Goal: Task Accomplishment & Management: Manage account settings

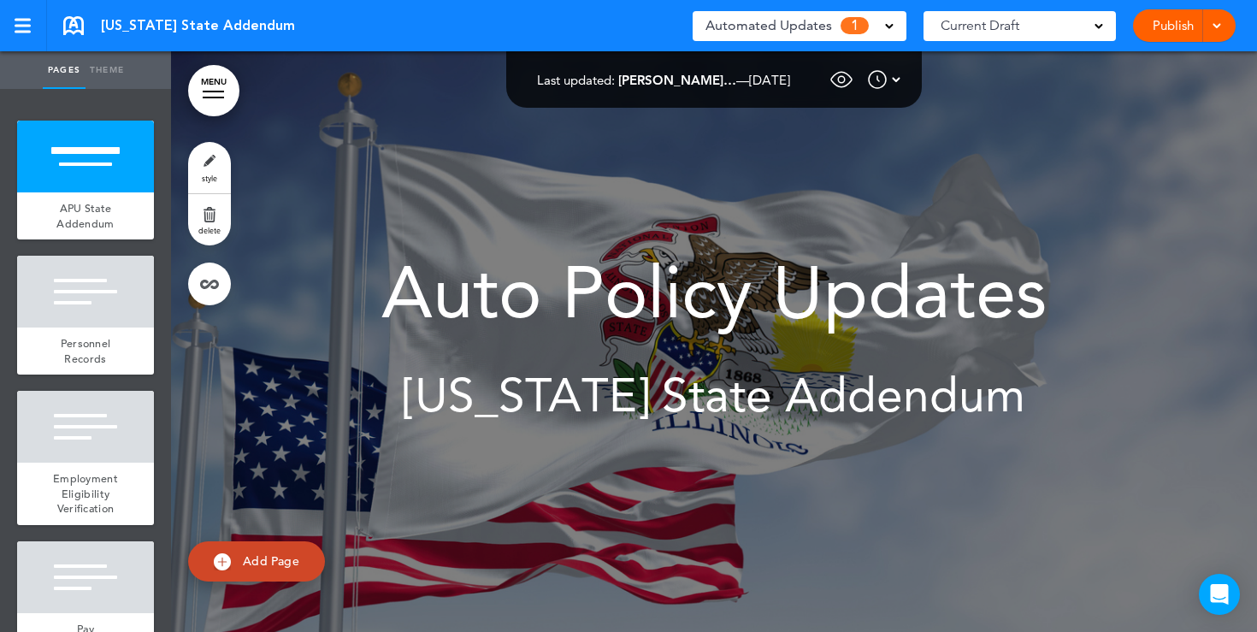
click at [891, 31] on div "Automated Updates 1" at bounding box center [799, 26] width 188 height 24
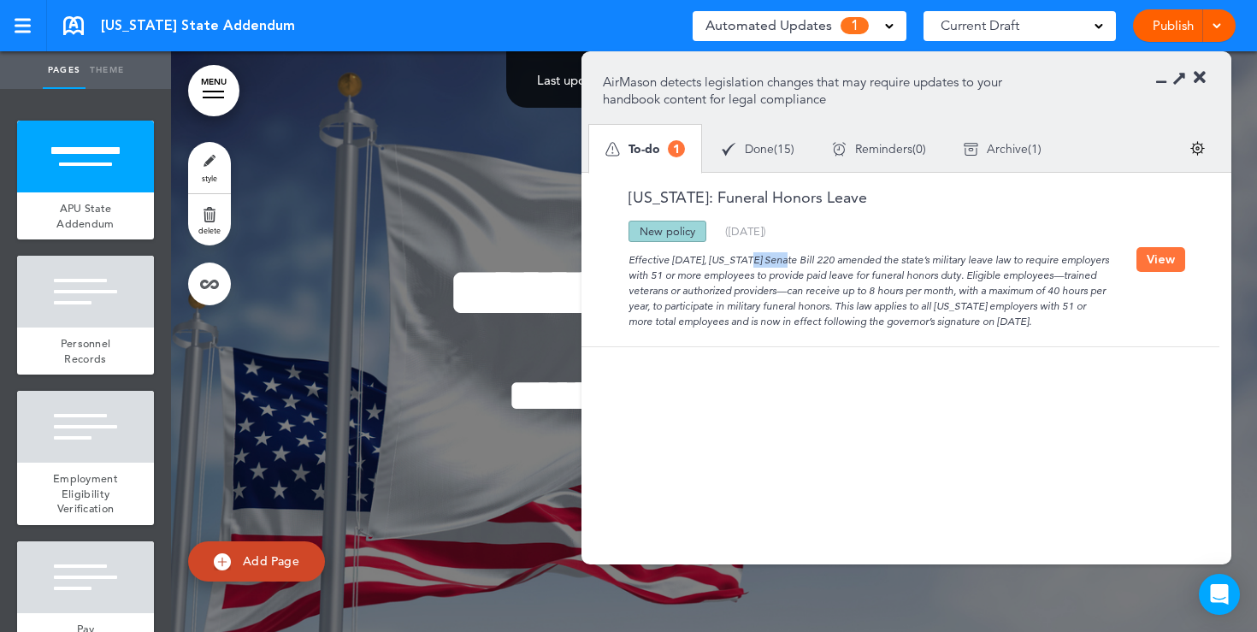
drag, startPoint x: 688, startPoint y: 258, endPoint x: 721, endPoint y: 258, distance: 33.4
click at [721, 258] on div "Effective [DATE], [US_STATE] Senate Bill 220 amended the state’s military leave…" at bounding box center [870, 285] width 534 height 87
drag, startPoint x: 694, startPoint y: 271, endPoint x: 803, endPoint y: 276, distance: 109.6
click at [803, 276] on div "Effective [DATE], [US_STATE] Senate Bill 220 amended the state’s military leave…" at bounding box center [870, 285] width 534 height 87
click at [1154, 263] on button "View" at bounding box center [1160, 259] width 49 height 25
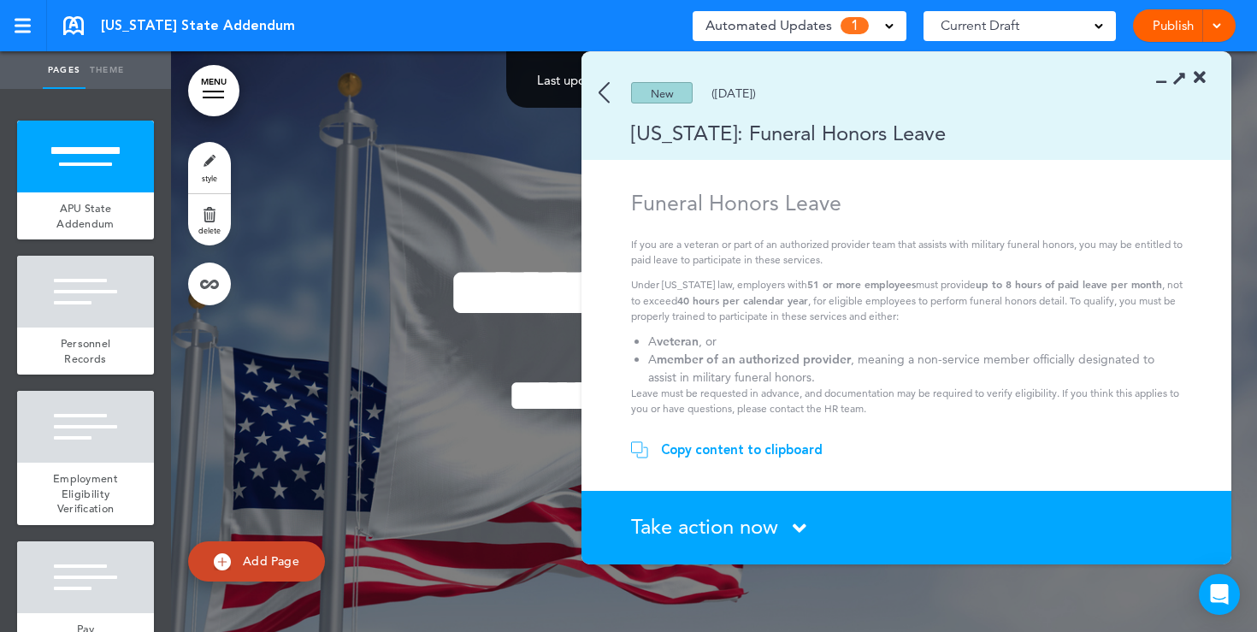
click at [1202, 80] on icon at bounding box center [1200, 77] width 12 height 17
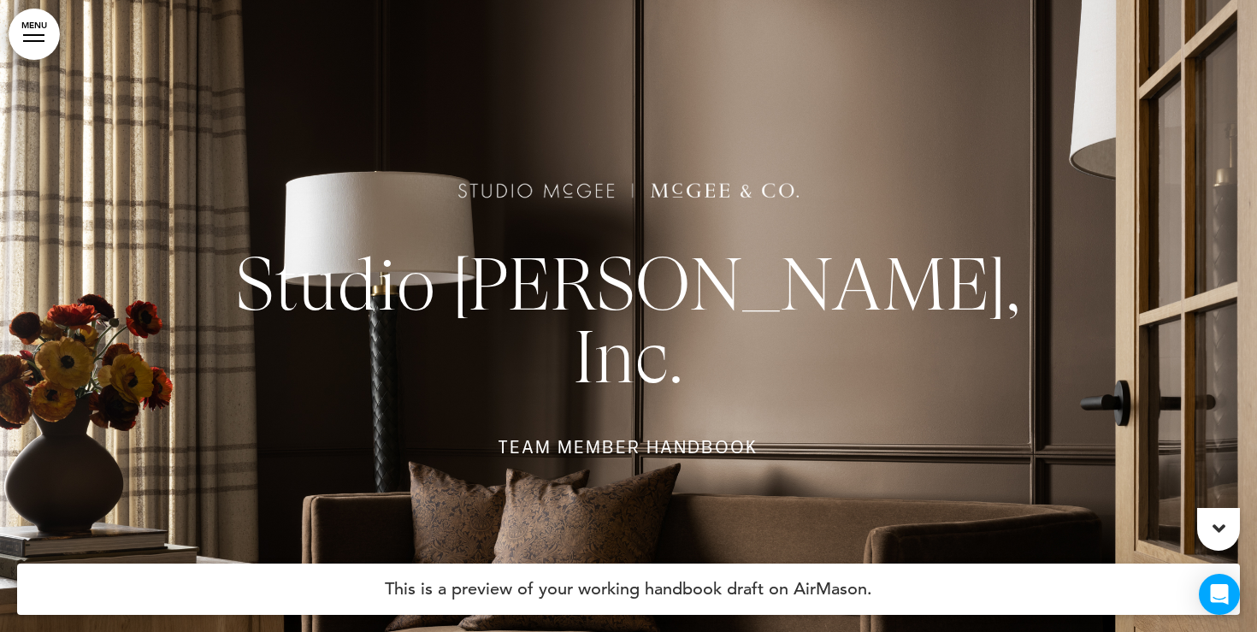
click at [31, 44] on link "MENU" at bounding box center [34, 34] width 51 height 51
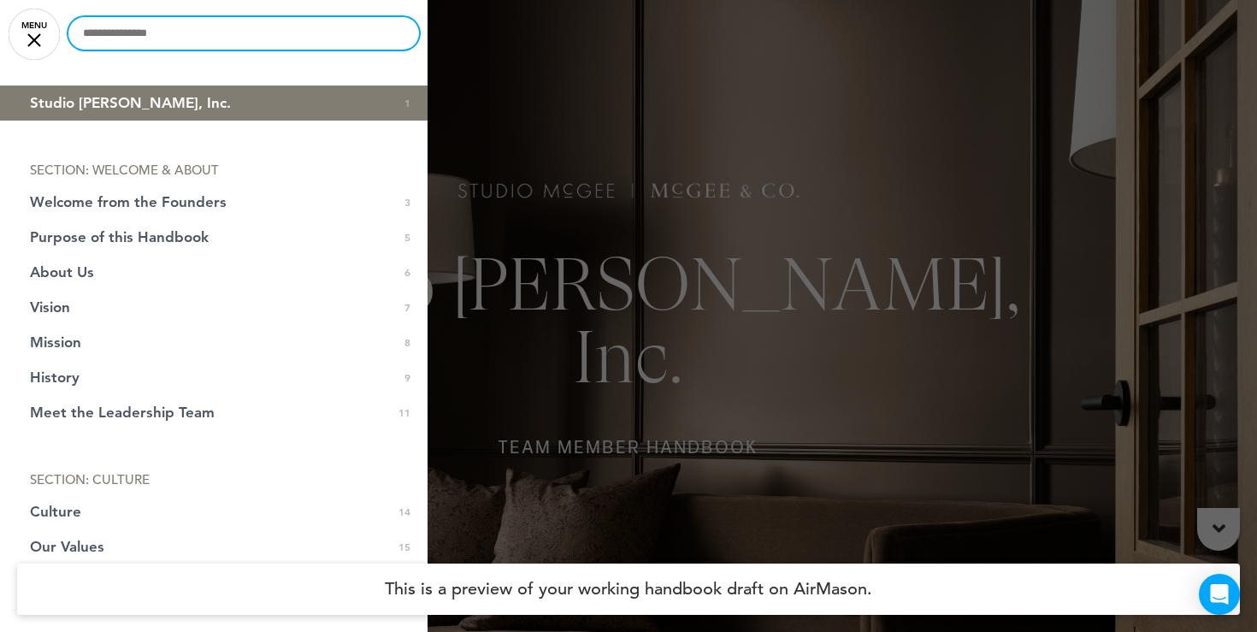
click at [173, 39] on input "text" at bounding box center [243, 33] width 351 height 32
type input "*******"
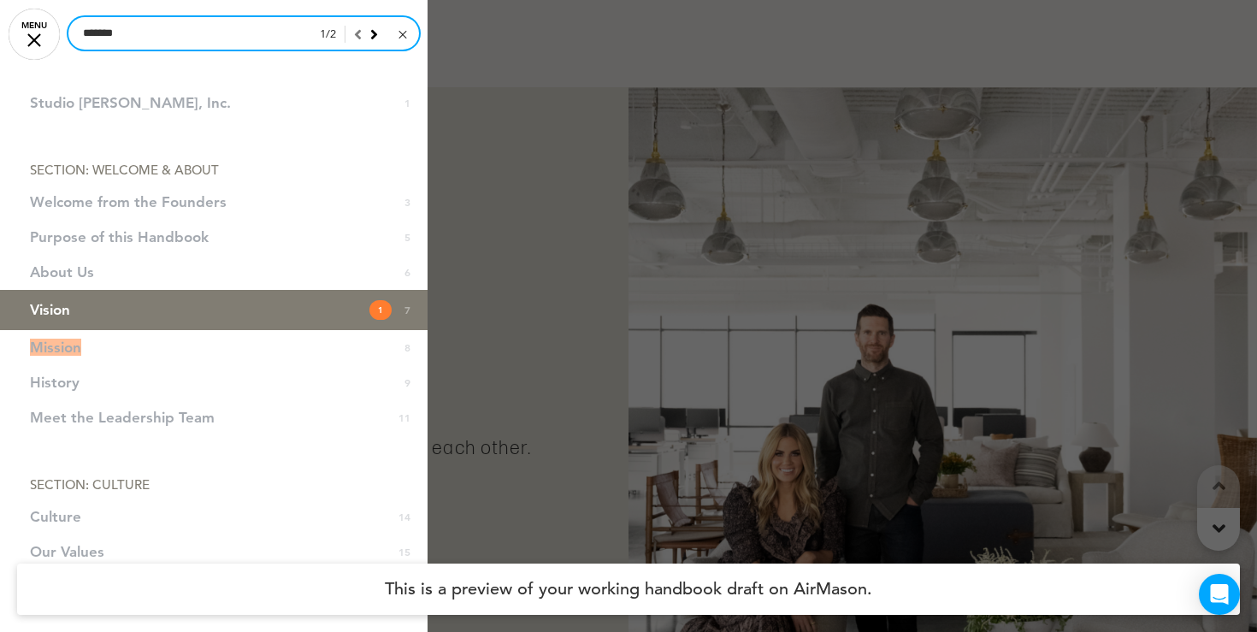
scroll to position [4198, 0]
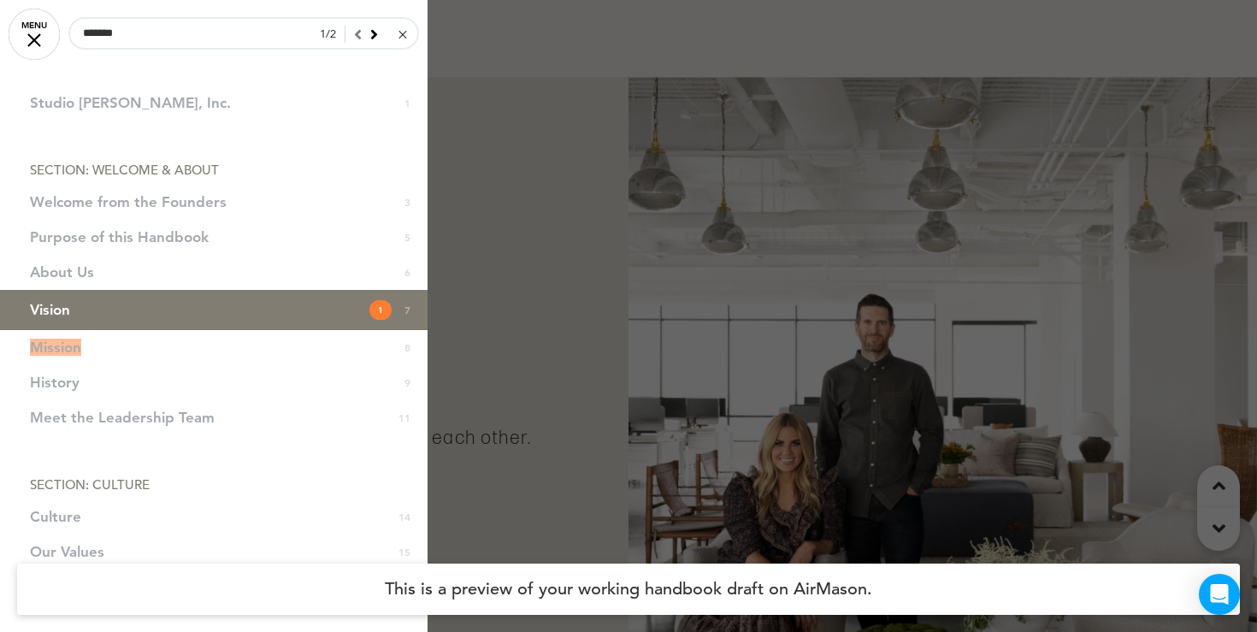
click at [398, 37] on div at bounding box center [402, 35] width 8 height 8
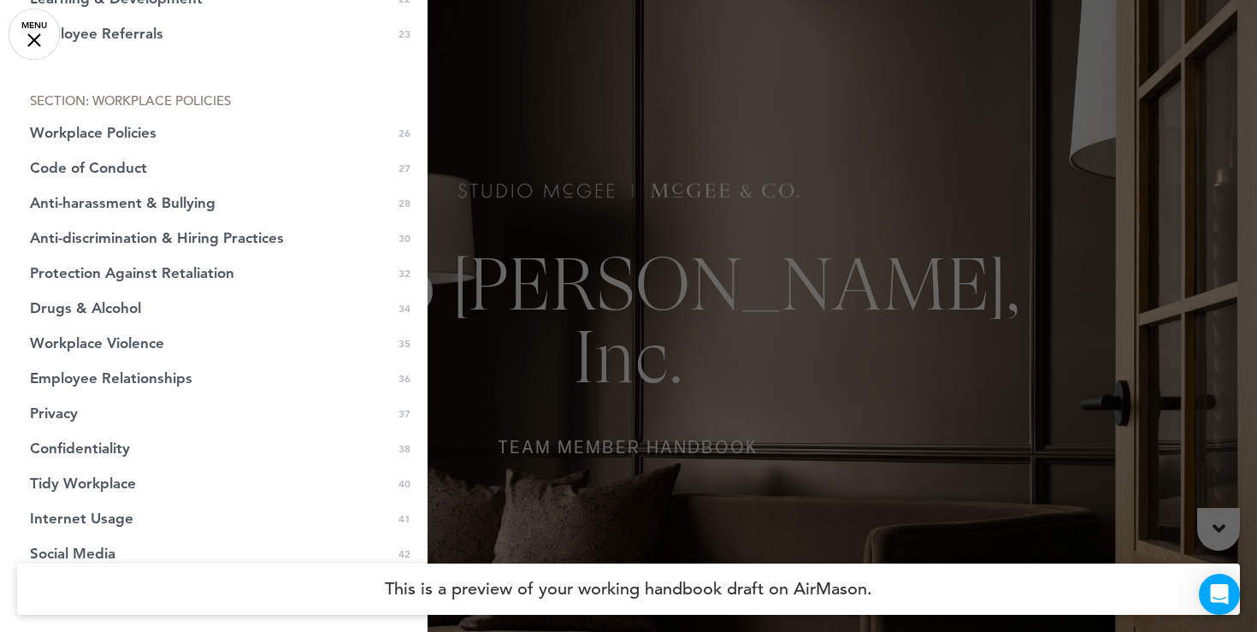
scroll to position [807, 0]
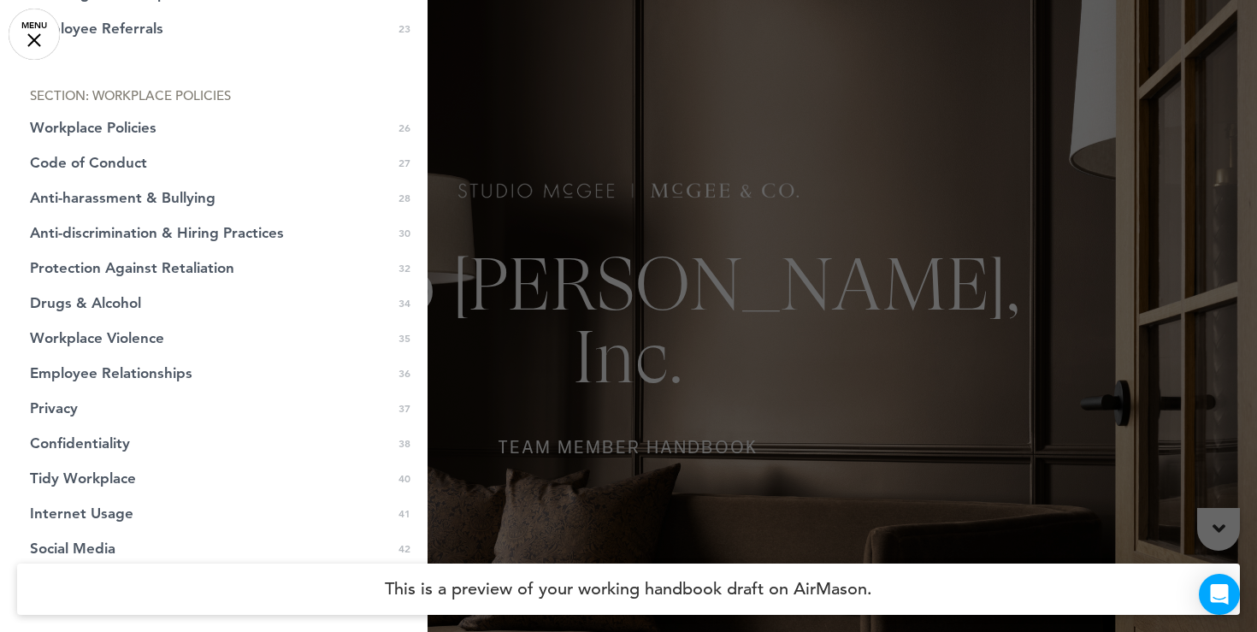
click at [523, 214] on div at bounding box center [628, 316] width 1257 height 632
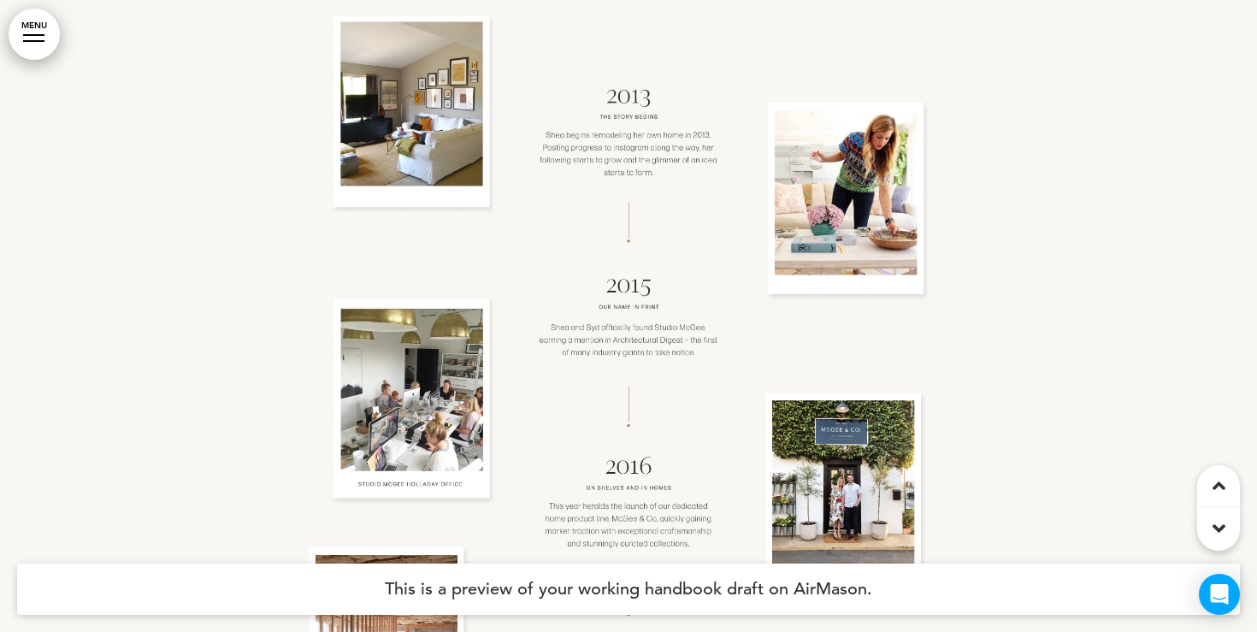
scroll to position [5793, 0]
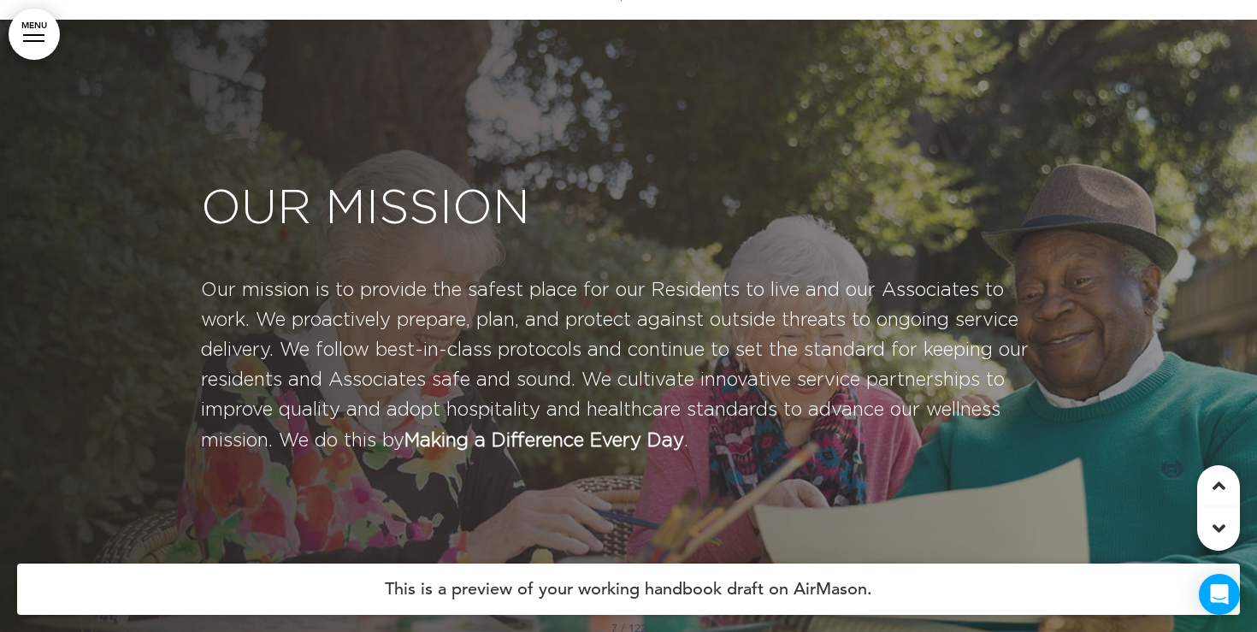
scroll to position [4077, 0]
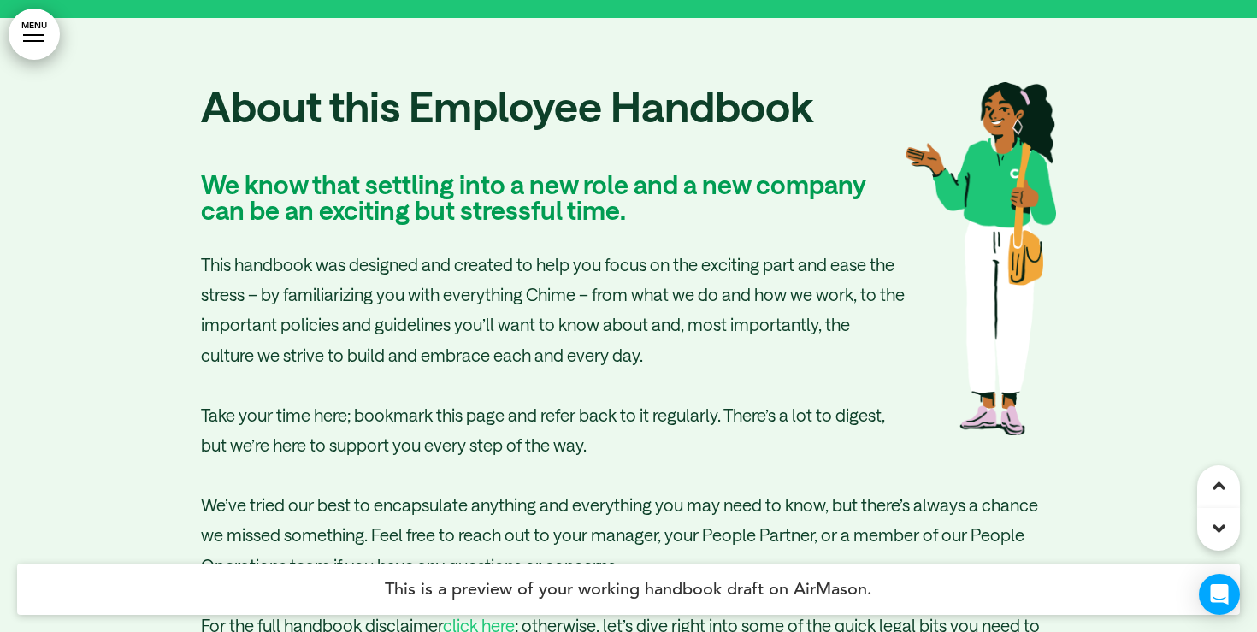
scroll to position [3388, 0]
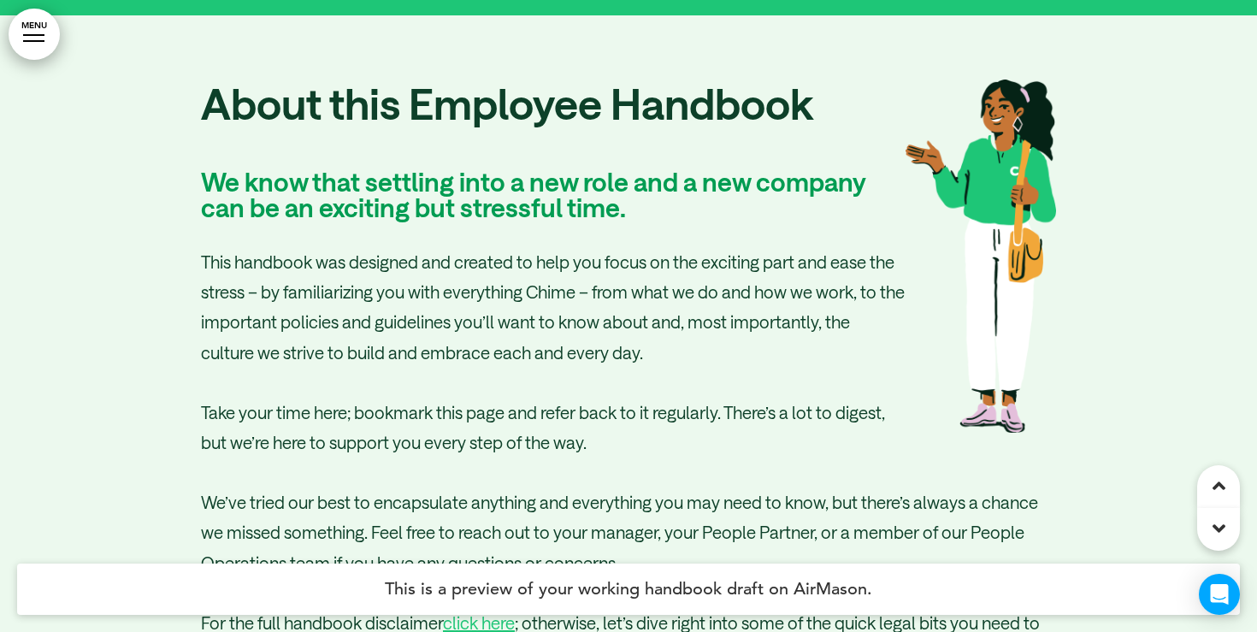
click at [50, 43] on link "MENU" at bounding box center [34, 34] width 51 height 51
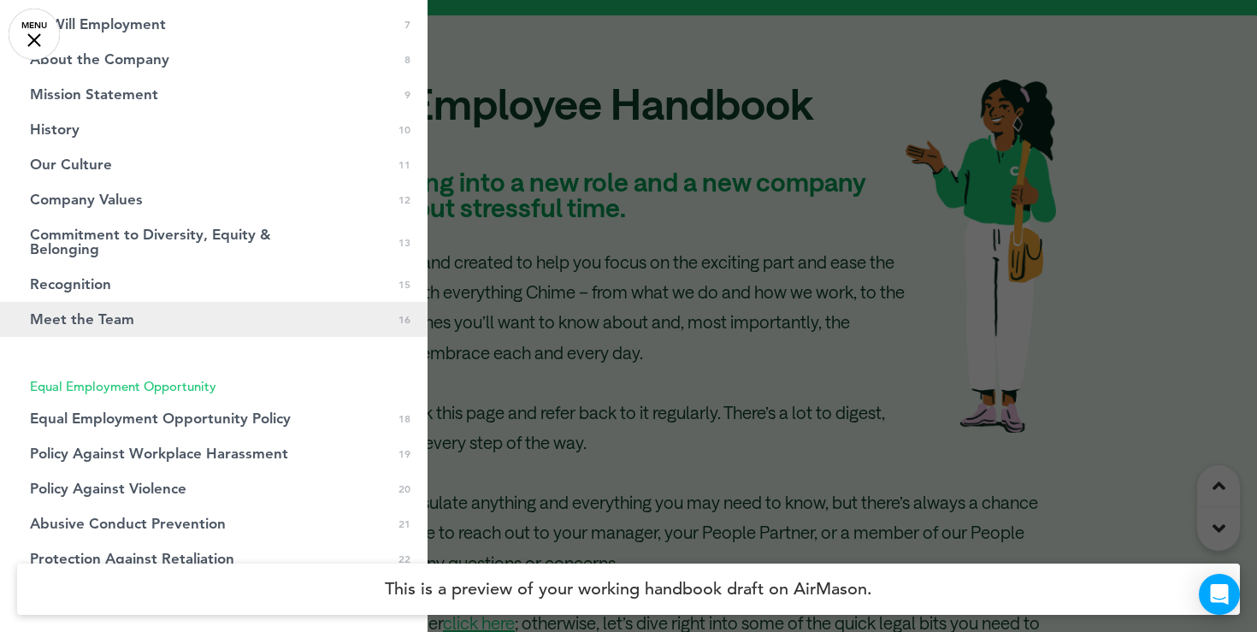
scroll to position [315, 0]
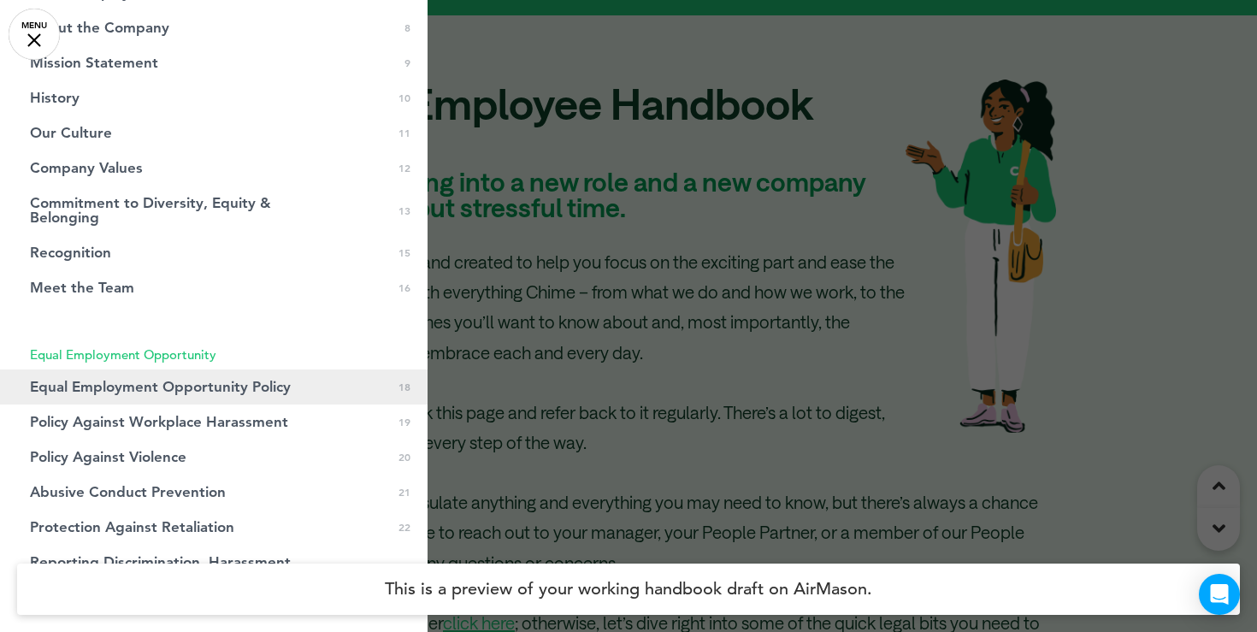
click at [121, 387] on span "Equal Employment Opportunity Policy" at bounding box center [160, 387] width 261 height 15
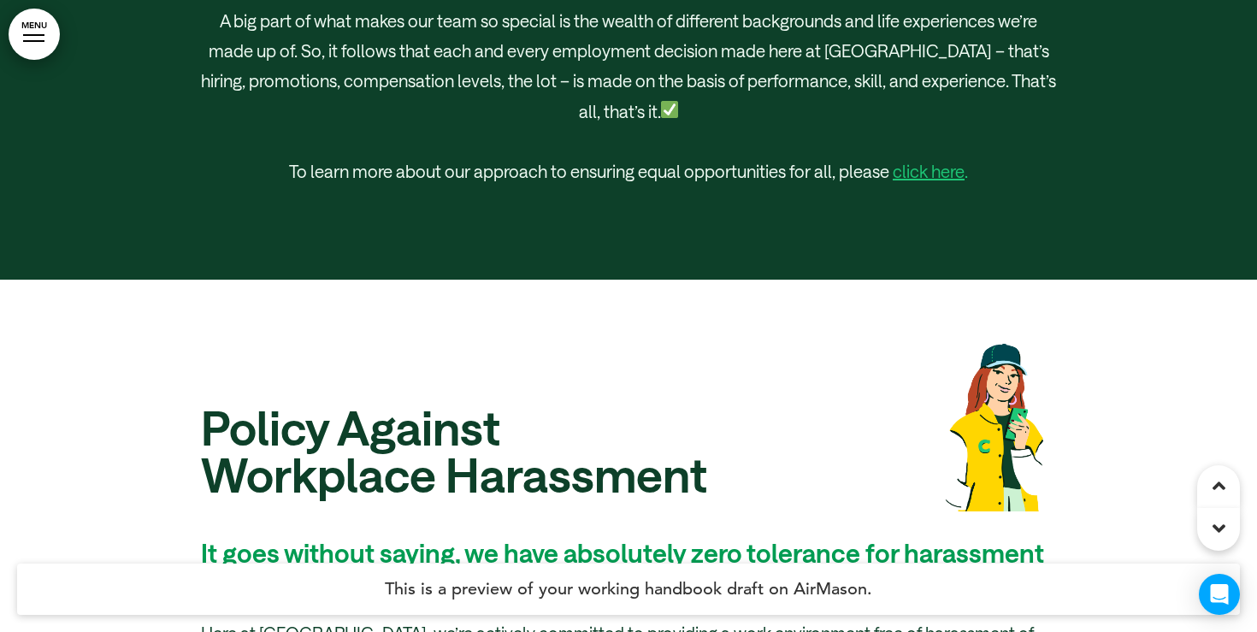
scroll to position [23542, 0]
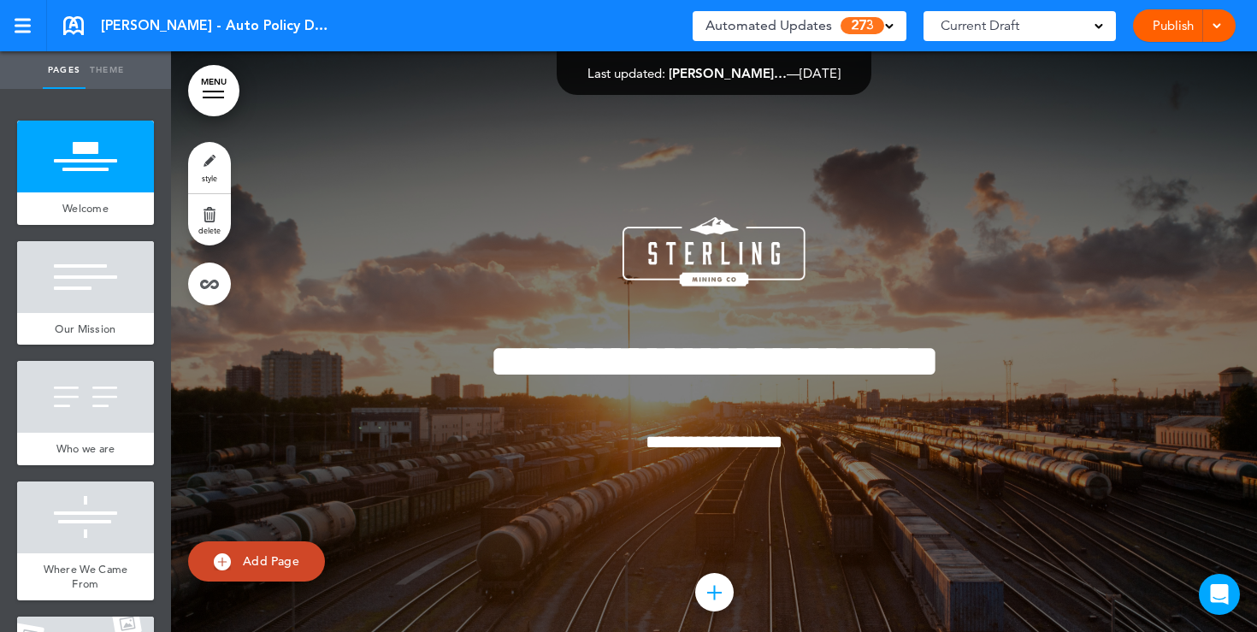
click at [1096, 25] on span at bounding box center [1099, 25] width 9 height 9
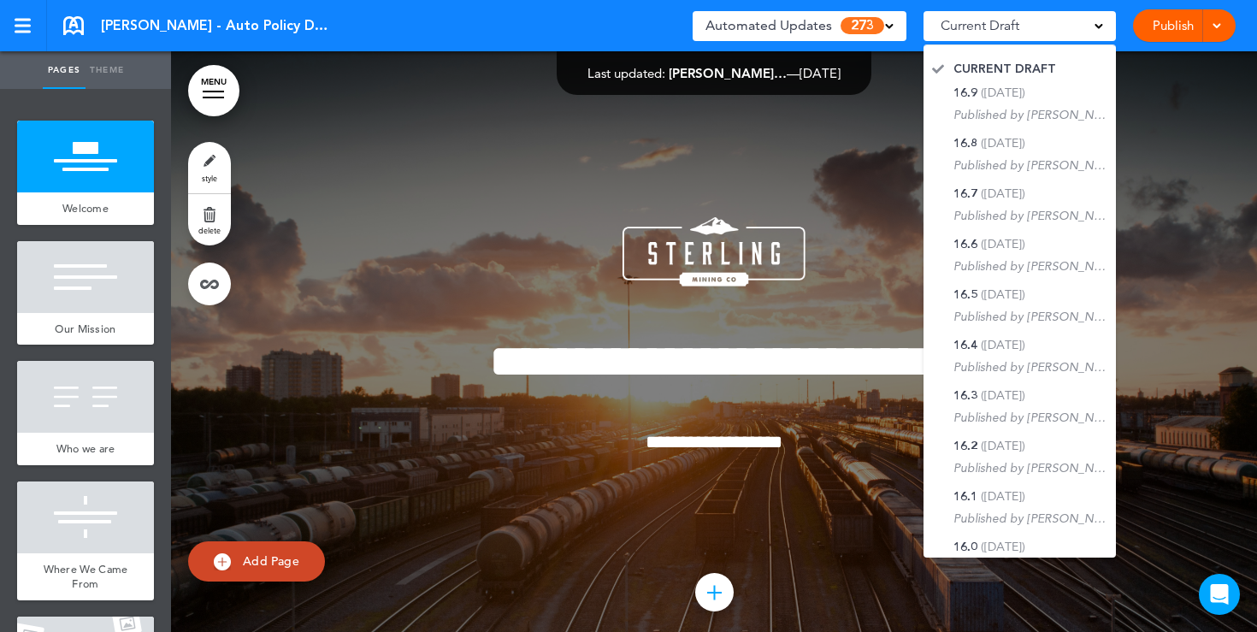
click at [863, 154] on div "**********" at bounding box center [713, 358] width 855 height 411
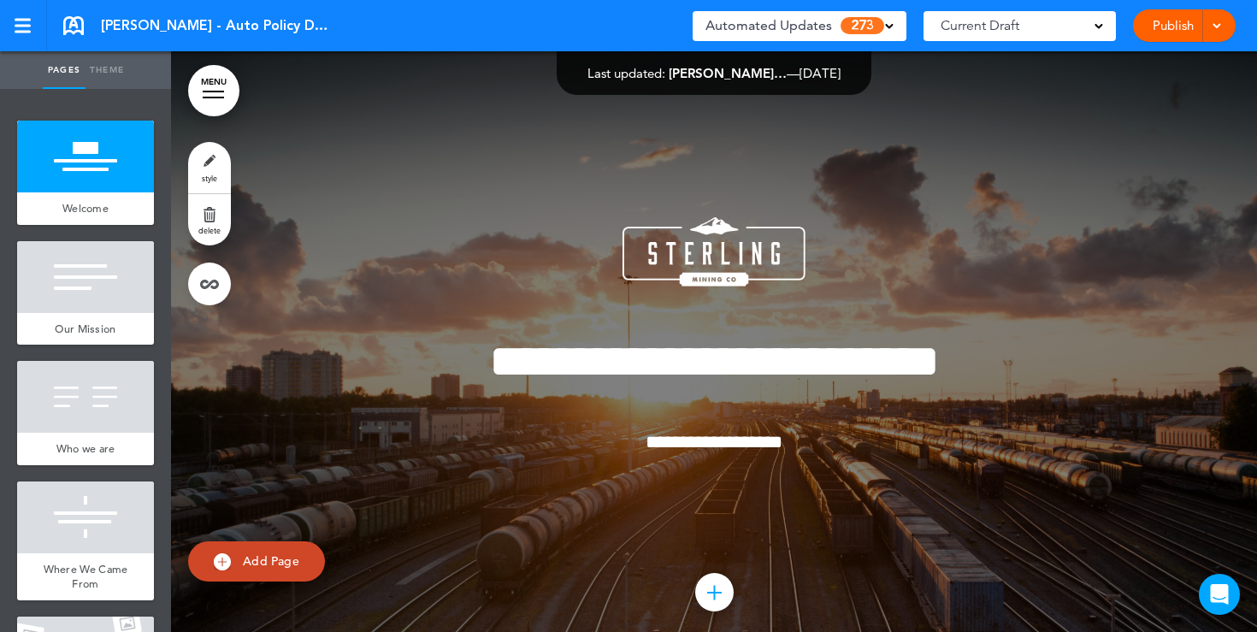
click at [892, 23] on span at bounding box center [889, 25] width 9 height 9
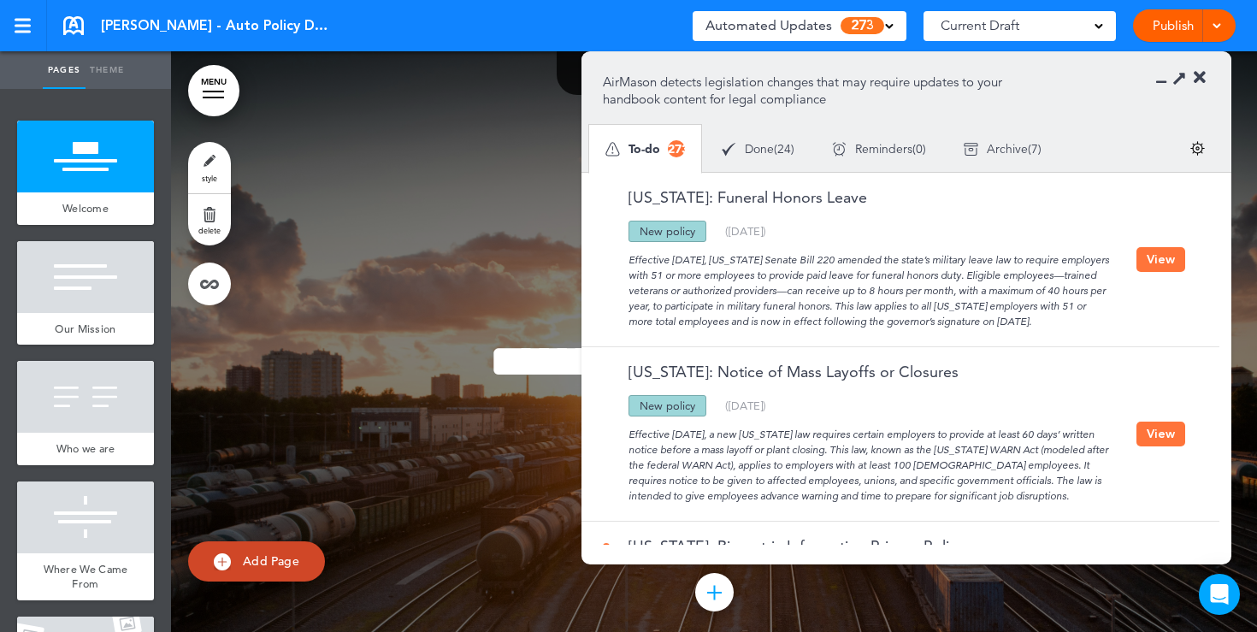
drag, startPoint x: 698, startPoint y: 233, endPoint x: 635, endPoint y: 232, distance: 63.3
click at [635, 233] on div "New policy" at bounding box center [668, 231] width 78 height 21
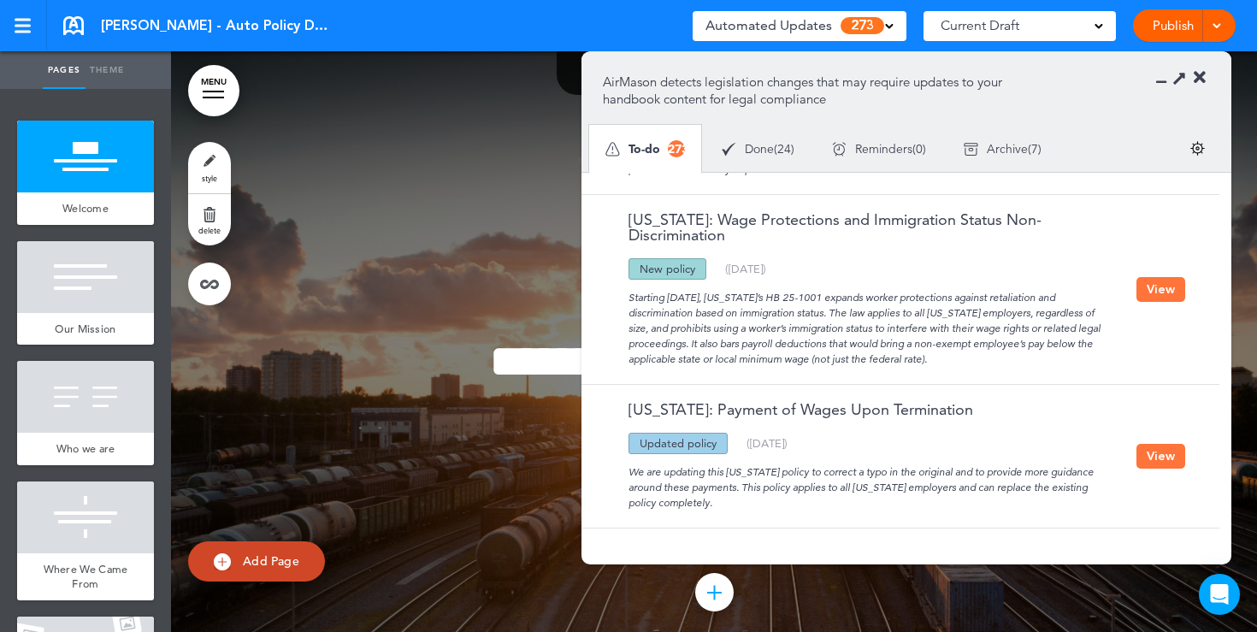
scroll to position [1608, 0]
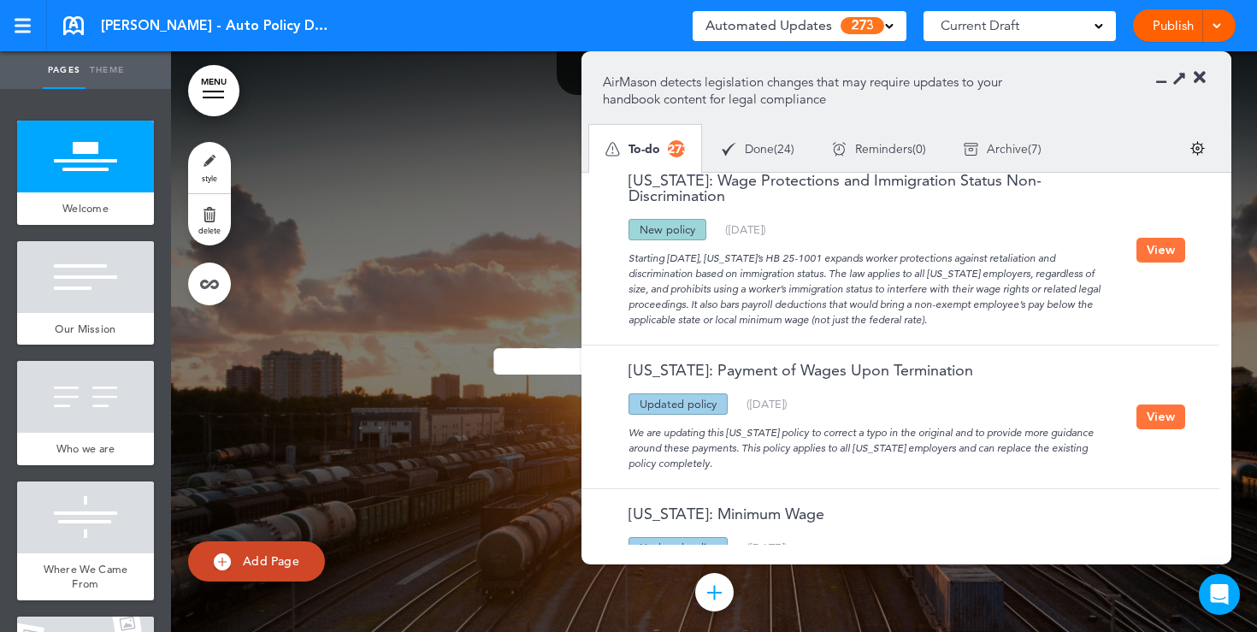
drag, startPoint x: 716, startPoint y: 387, endPoint x: 640, endPoint y: 387, distance: 76.1
click at [641, 393] on div "Updated policy" at bounding box center [678, 403] width 99 height 21
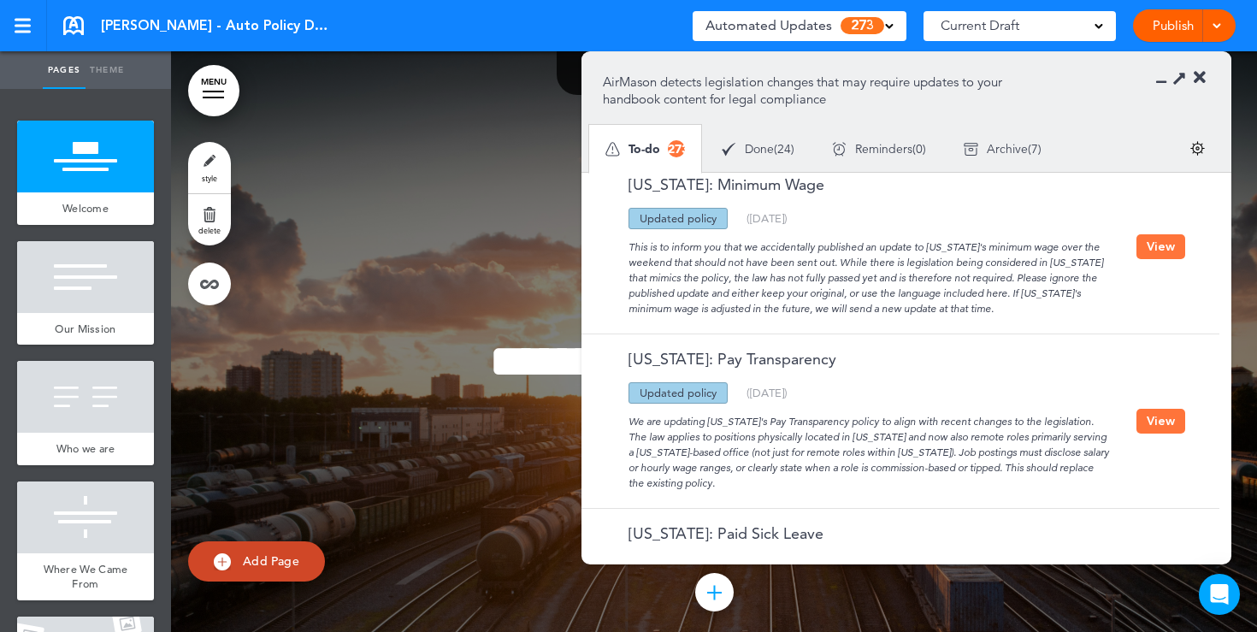
scroll to position [1958, 0]
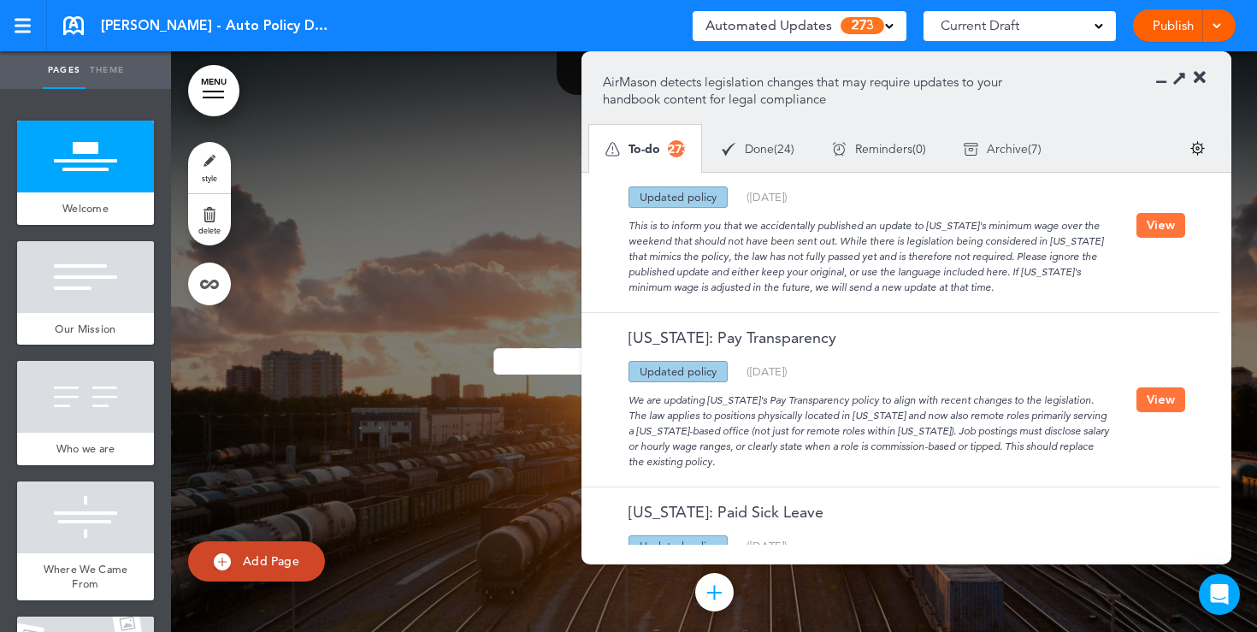
click at [1157, 387] on button "View" at bounding box center [1160, 399] width 49 height 25
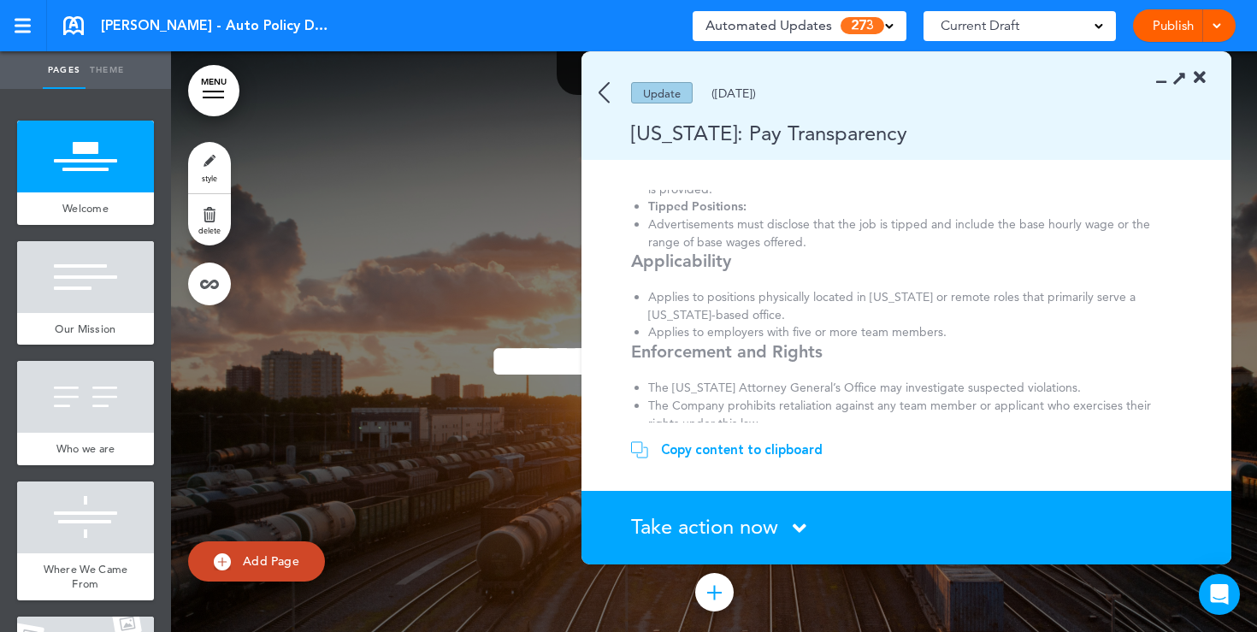
scroll to position [304, 0]
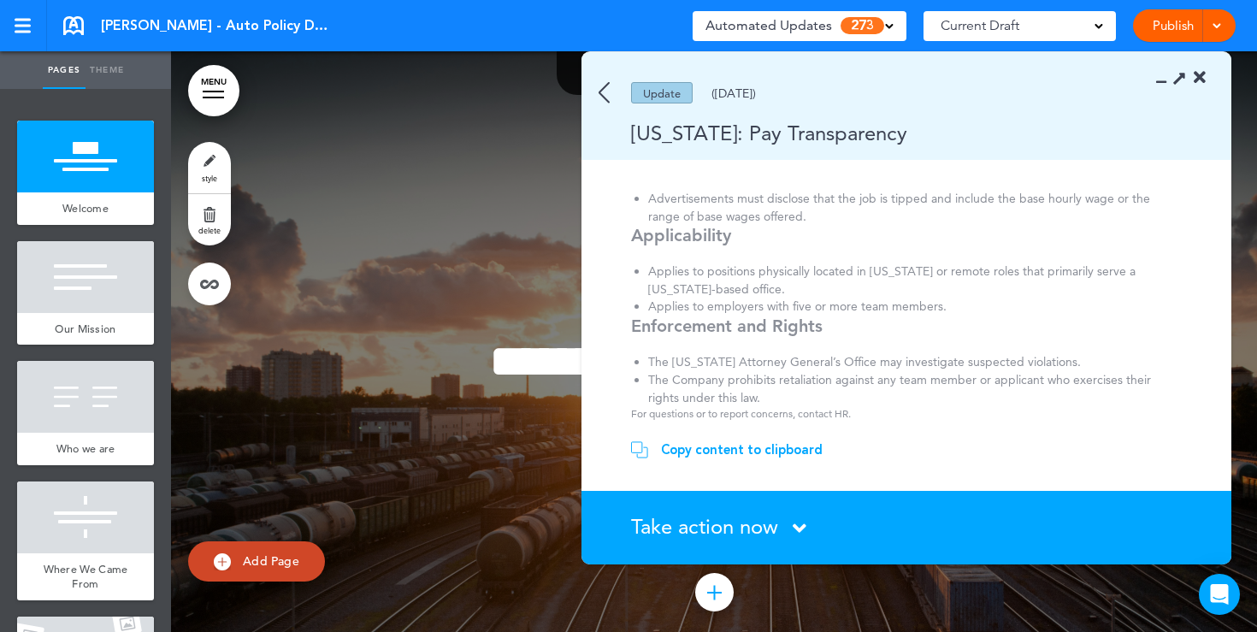
click at [605, 98] on img at bounding box center [604, 92] width 11 height 21
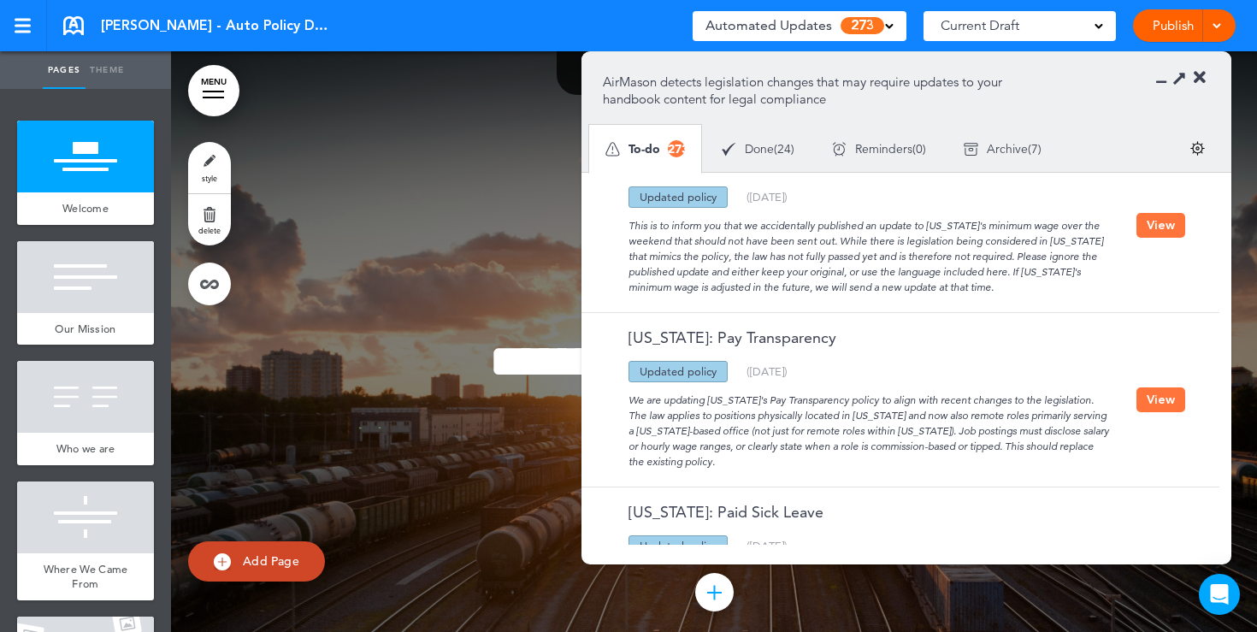
click at [1199, 82] on icon at bounding box center [1200, 77] width 12 height 17
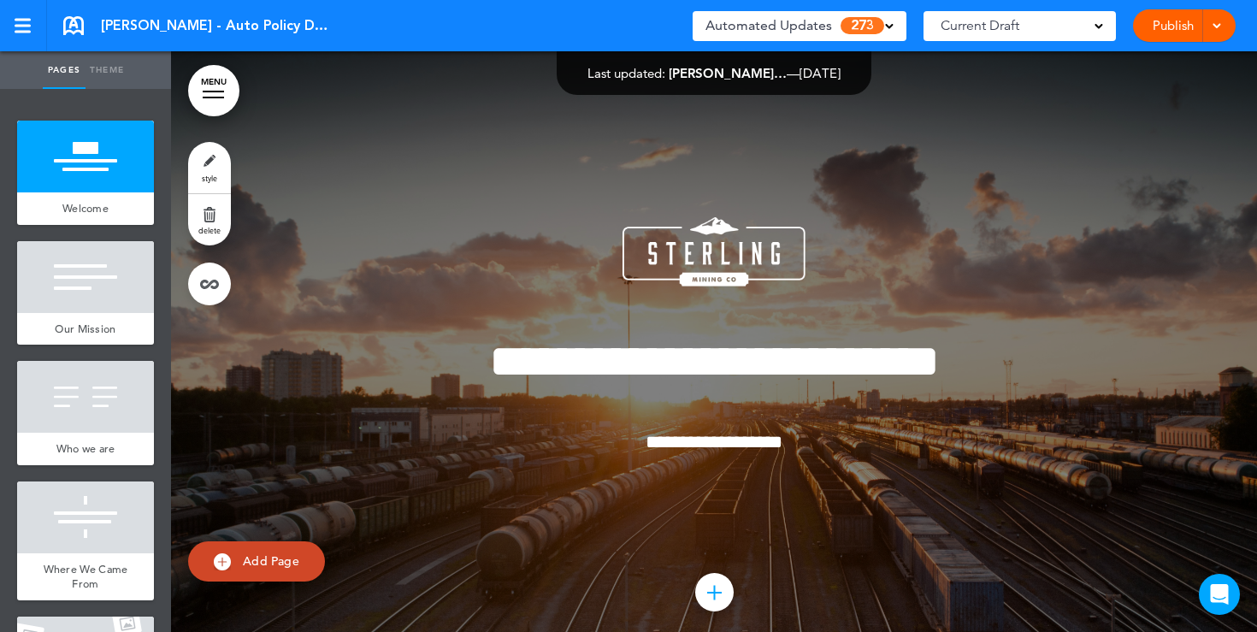
click at [233, 89] on link "MENU" at bounding box center [213, 90] width 51 height 51
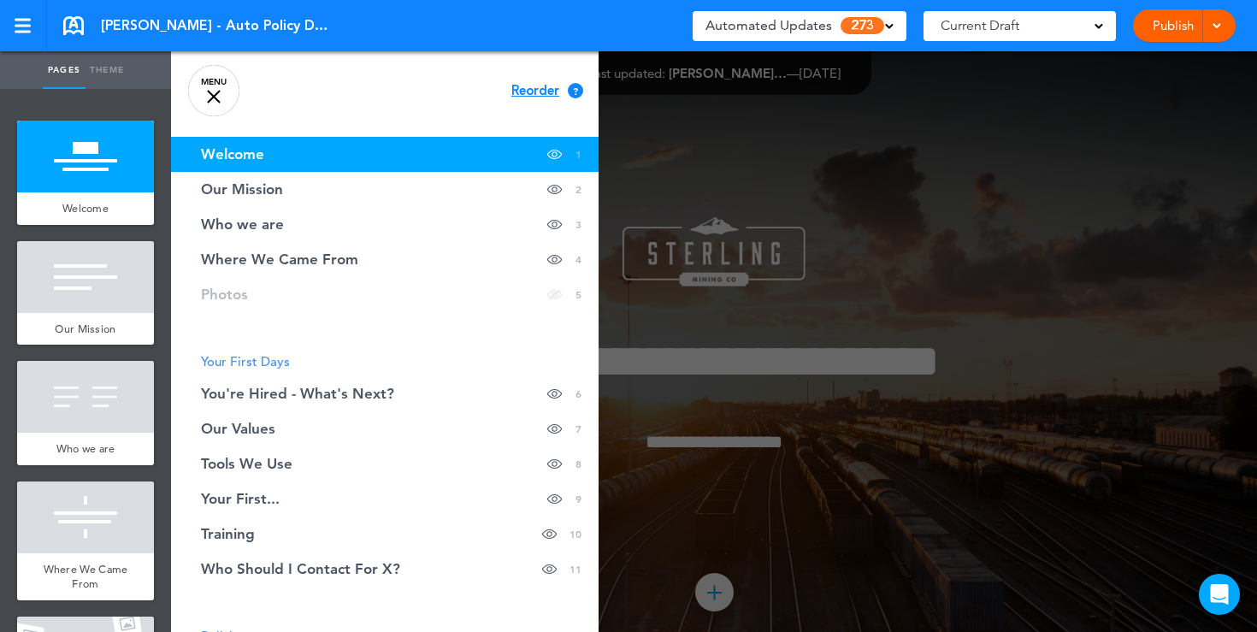
click at [209, 103] on link "MENU" at bounding box center [213, 90] width 51 height 51
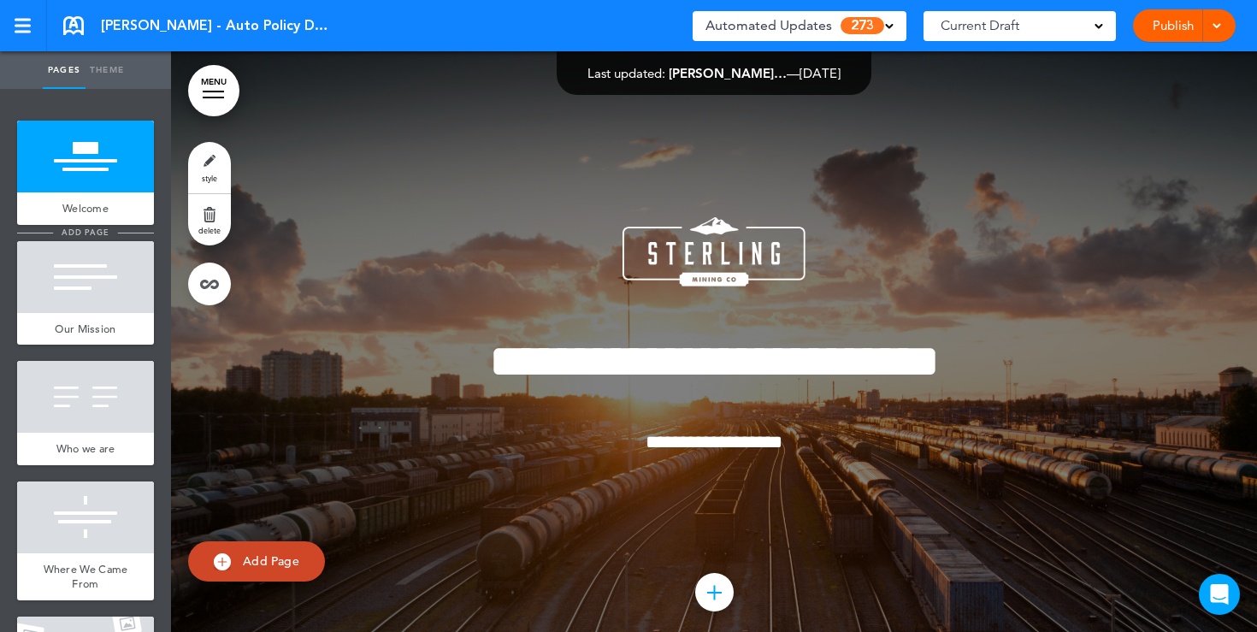
click at [48, 230] on li "add page" at bounding box center [85, 233] width 137 height 13
type input "********"
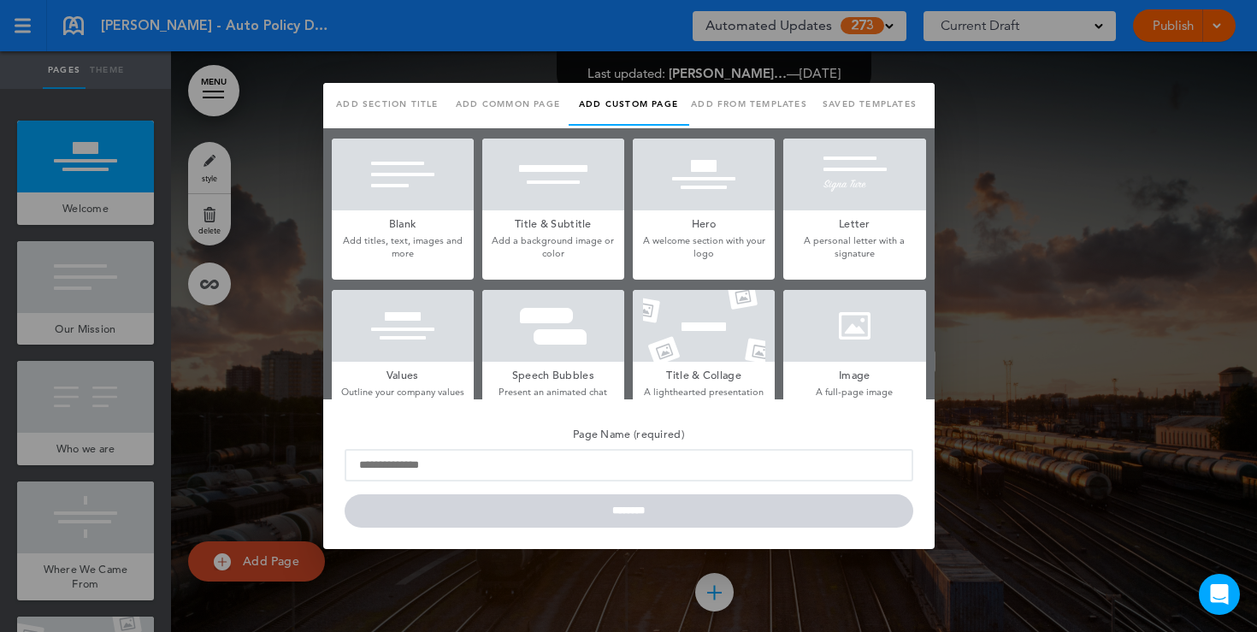
scroll to position [0, 0]
click at [363, 209] on div at bounding box center [403, 175] width 142 height 72
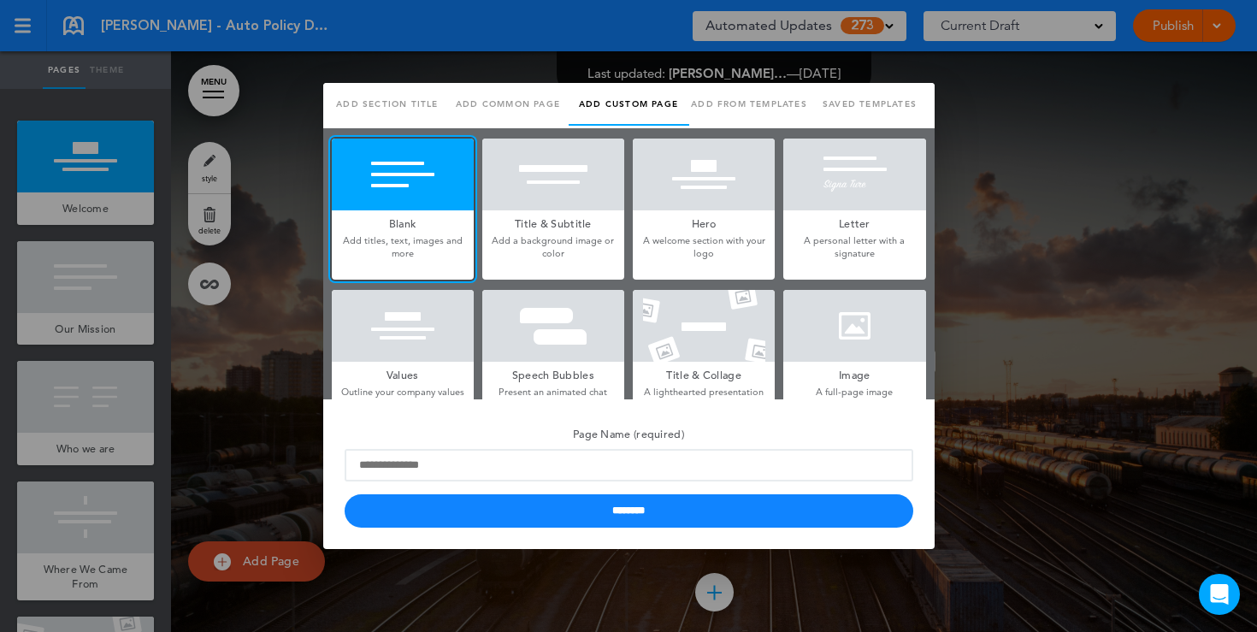
click at [280, 223] on div at bounding box center [628, 316] width 1257 height 632
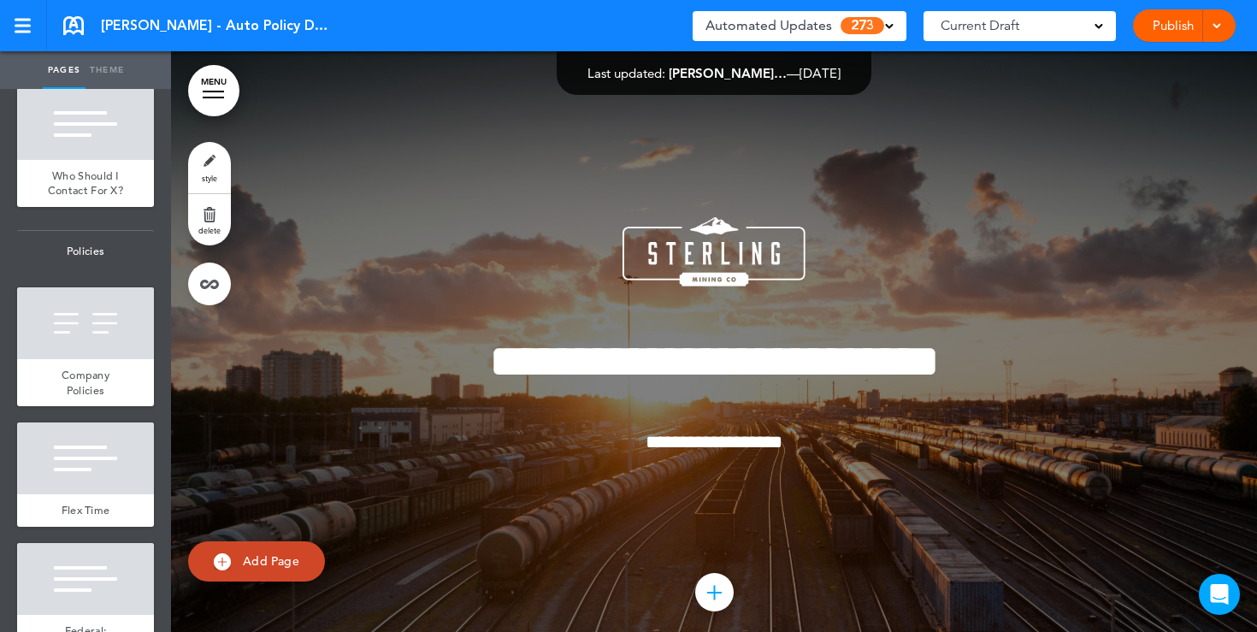
scroll to position [1355, 0]
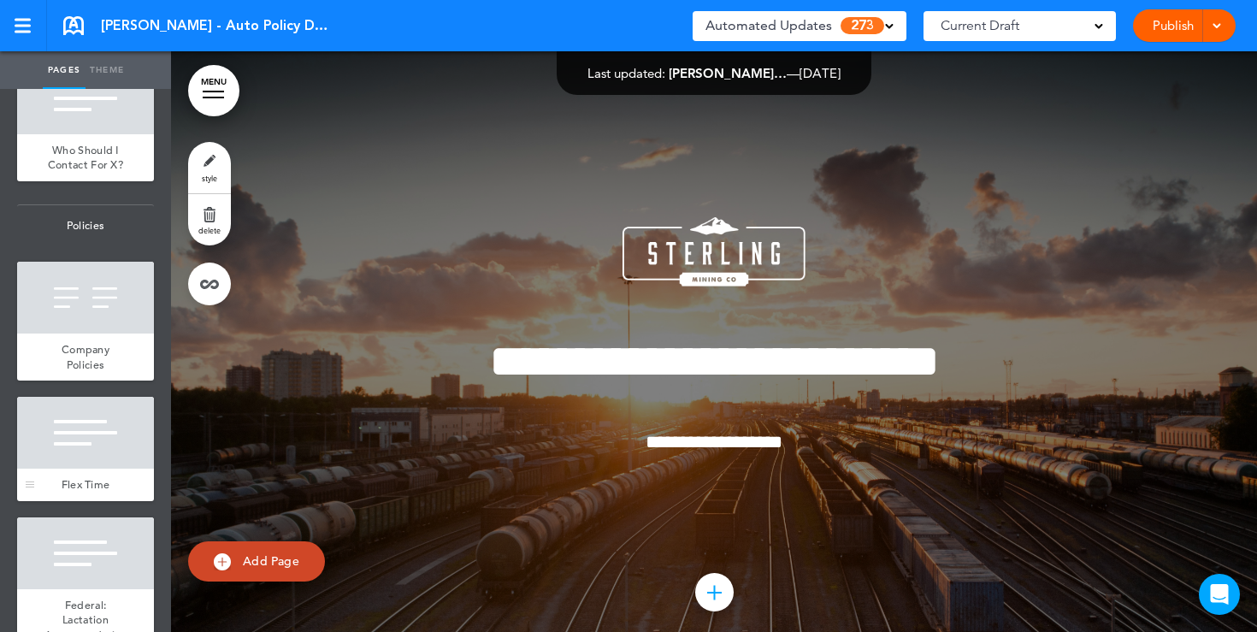
click at [92, 435] on div at bounding box center [85, 433] width 137 height 72
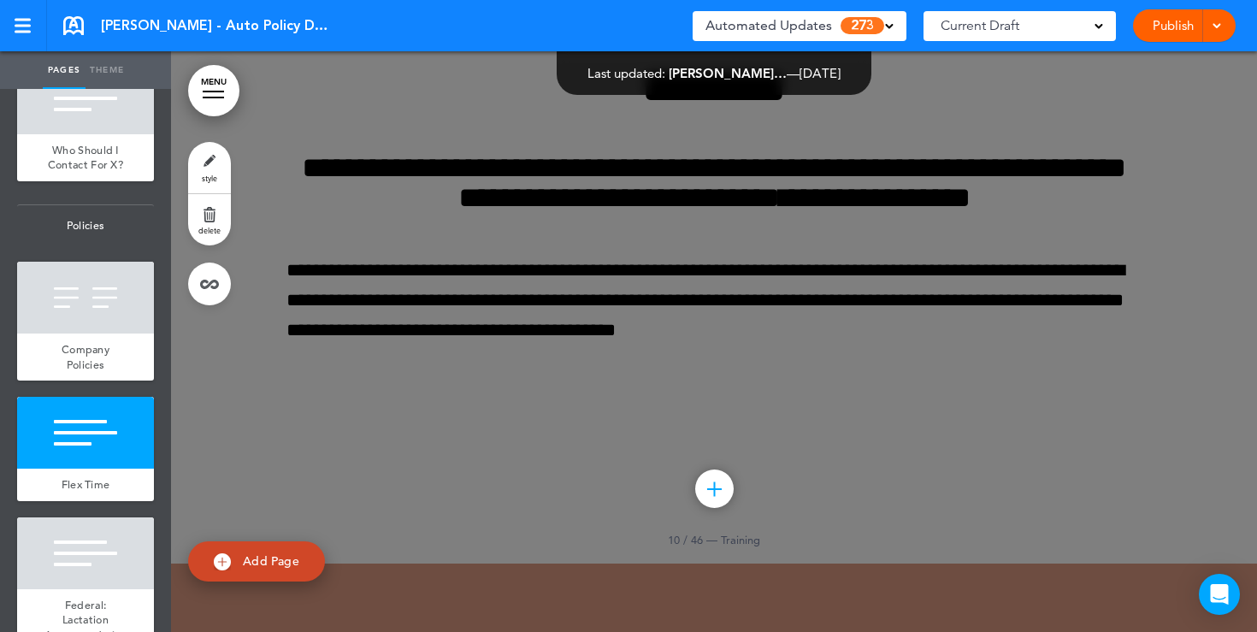
scroll to position [12043, 0]
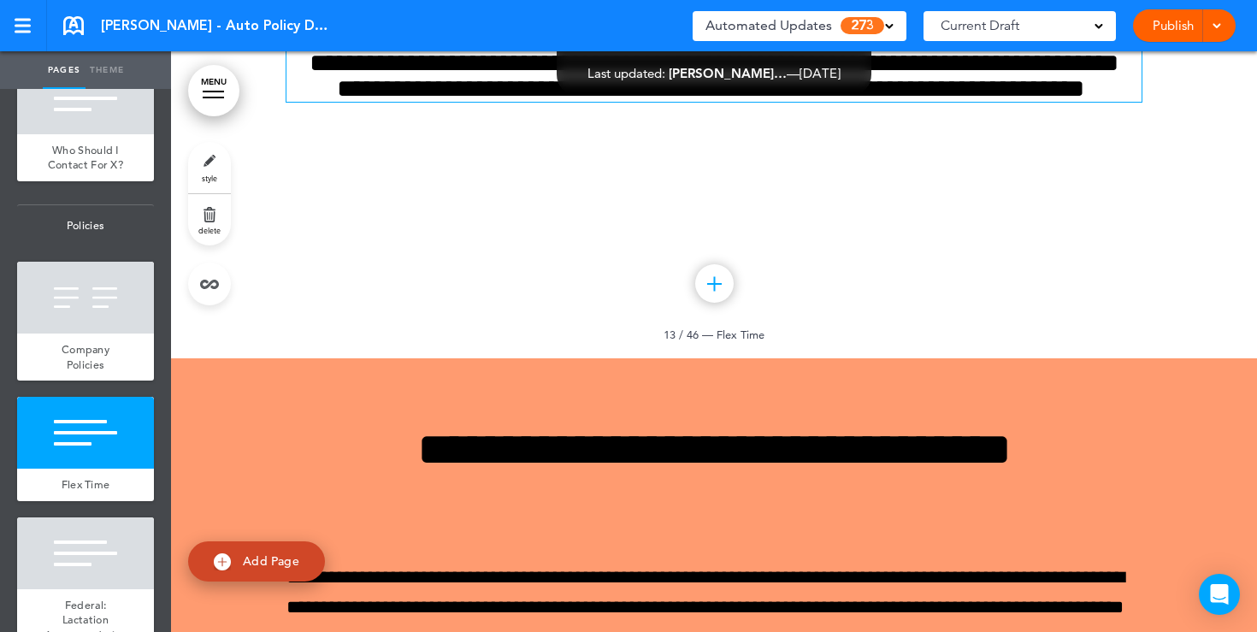
click at [783, 102] on h6 "**********" at bounding box center [713, 75] width 855 height 51
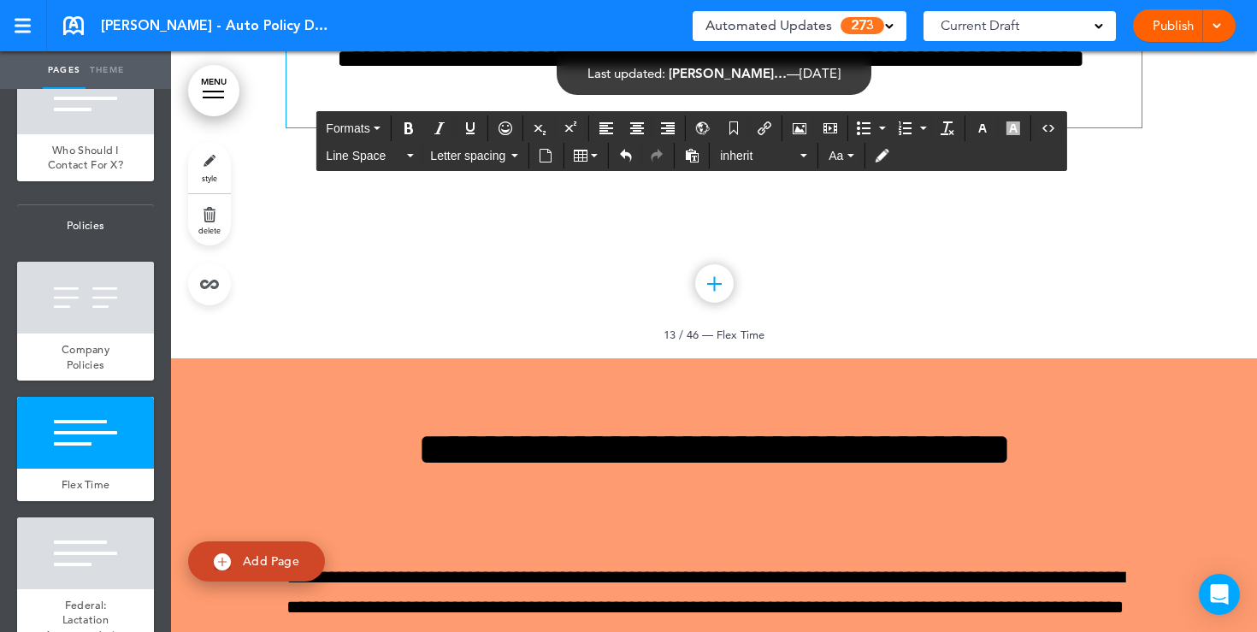
scroll to position [12013, 0]
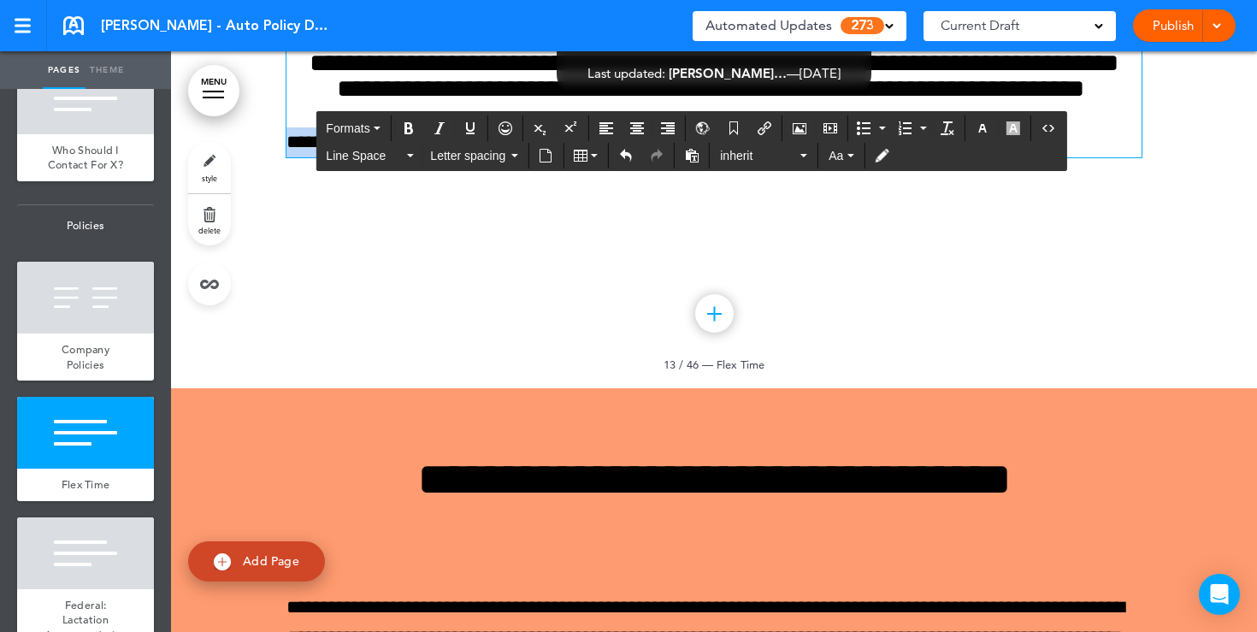
drag, startPoint x: 468, startPoint y: 471, endPoint x: 283, endPoint y: 463, distance: 184.9
click at [283, 388] on div "**********" at bounding box center [714, 81] width 1086 height 616
click at [633, 134] on button "Align center" at bounding box center [636, 128] width 27 height 24
click at [216, 171] on link "style" at bounding box center [209, 167] width 43 height 51
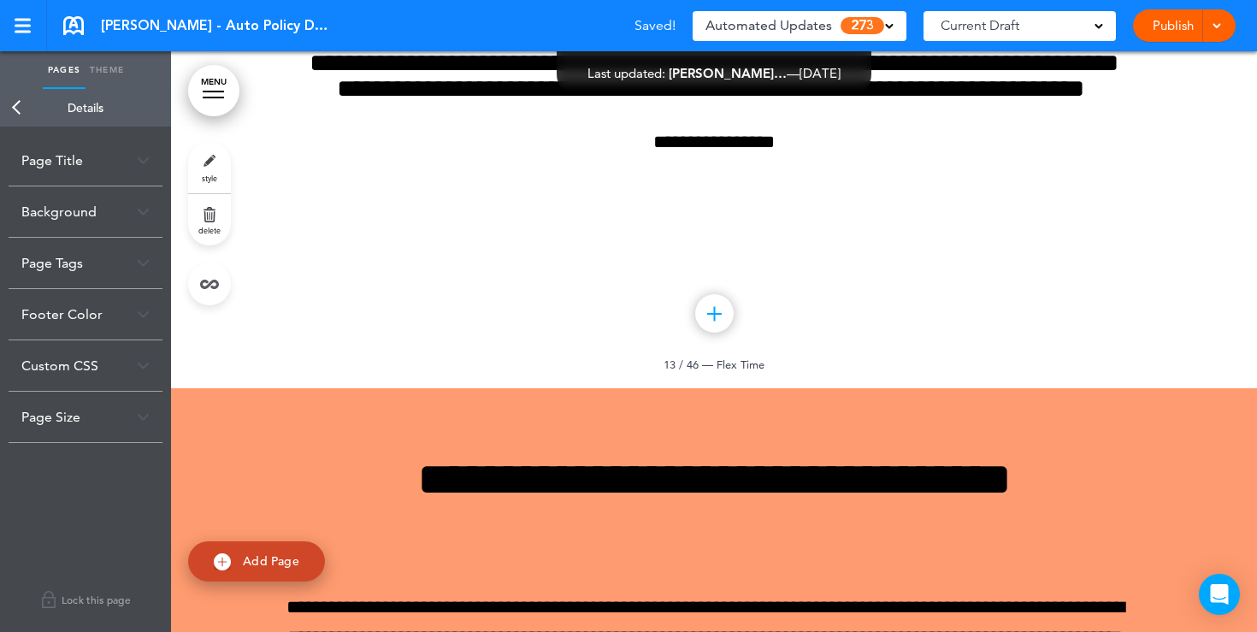
click at [121, 215] on div "Background" at bounding box center [86, 211] width 154 height 50
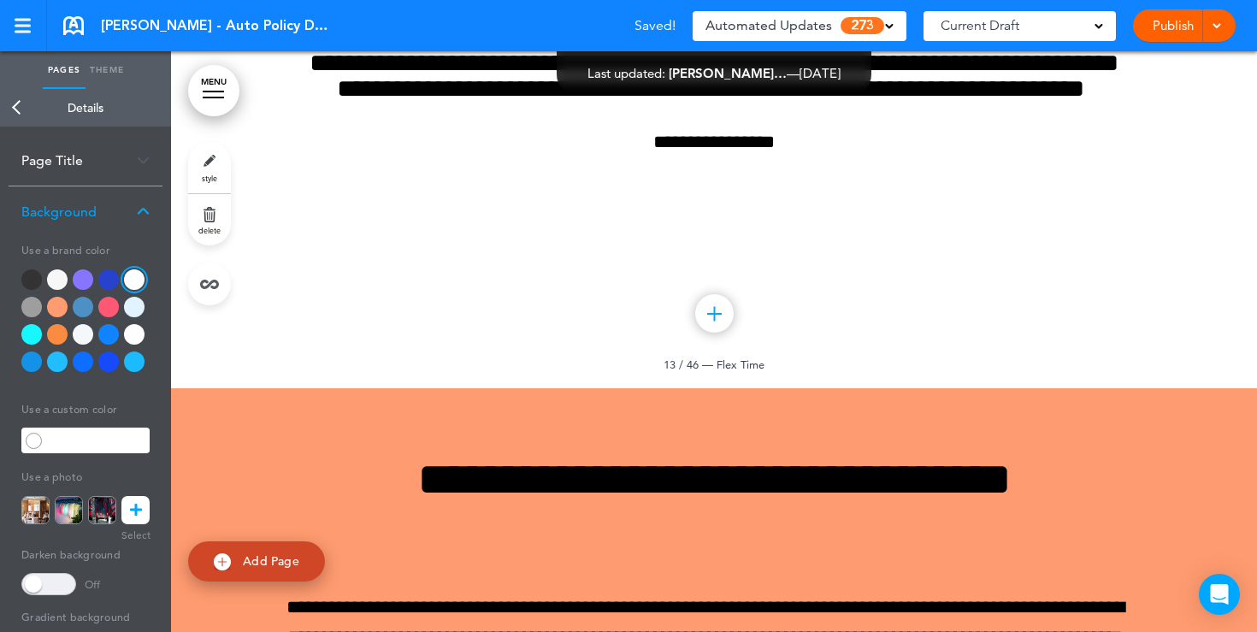
click at [59, 304] on div at bounding box center [57, 307] width 21 height 21
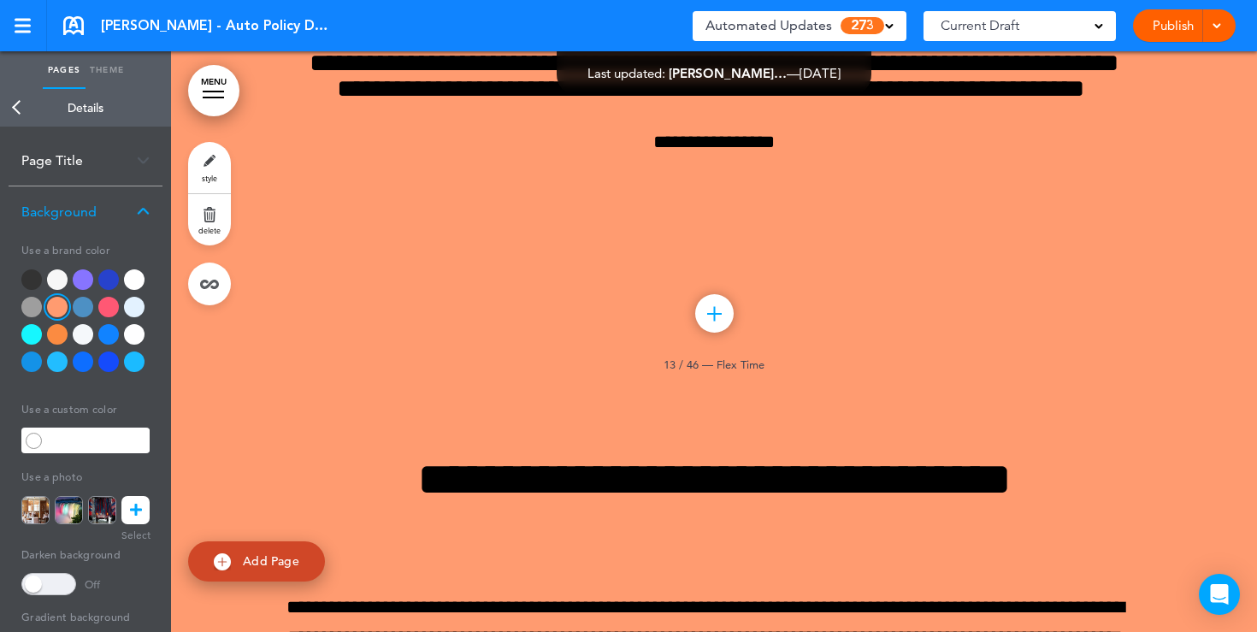
click at [138, 511] on icon at bounding box center [136, 510] width 12 height 28
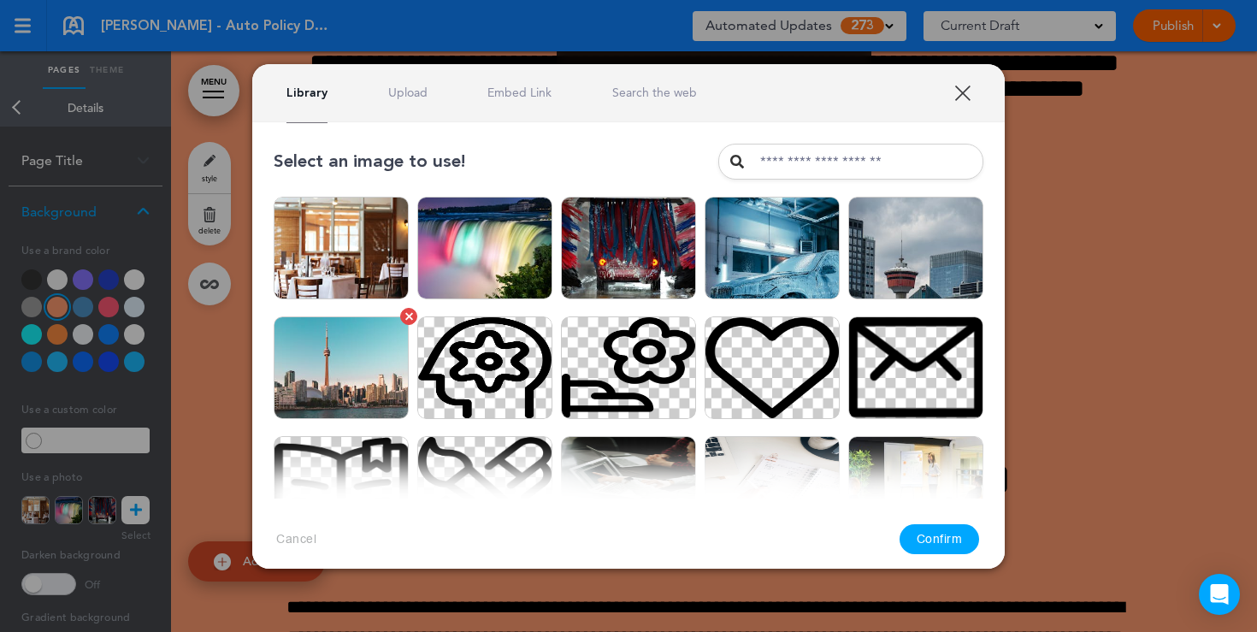
click at [372, 373] on img at bounding box center [341, 367] width 135 height 103
click at [478, 243] on img at bounding box center [484, 248] width 135 height 103
click at [933, 538] on button "Confirm" at bounding box center [940, 539] width 80 height 30
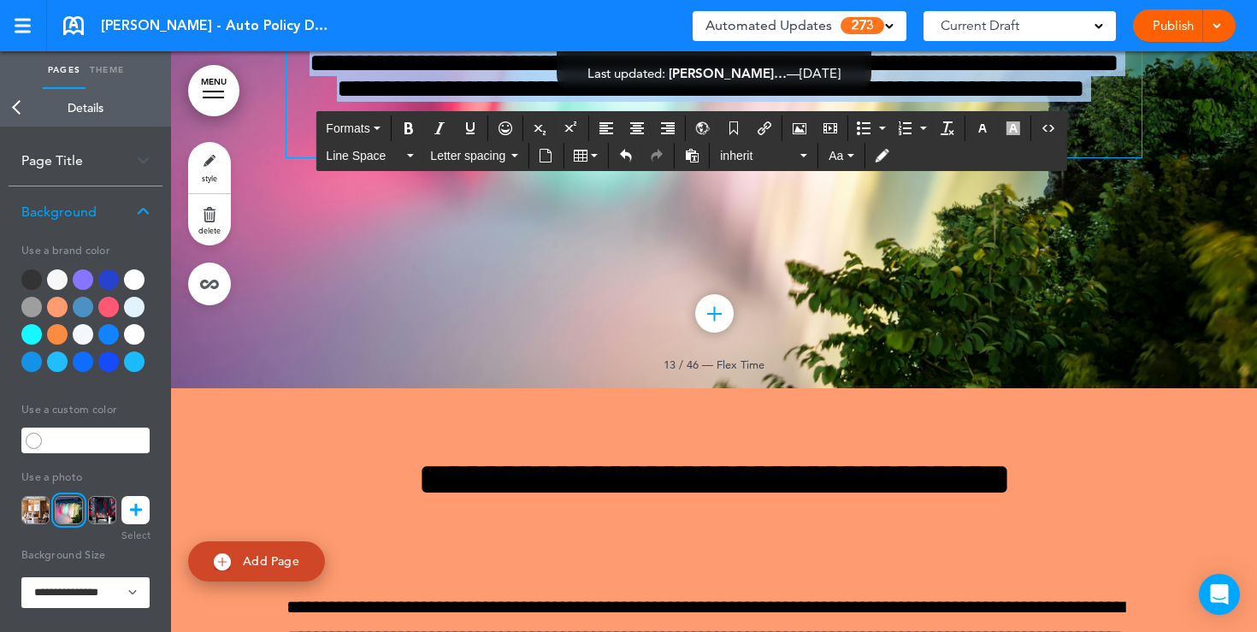
drag, startPoint x: 808, startPoint y: 468, endPoint x: 611, endPoint y: 295, distance: 262.4
click at [611, 157] on div "**********" at bounding box center [713, 59] width 855 height 197
click at [982, 133] on icon "button" at bounding box center [983, 128] width 14 height 14
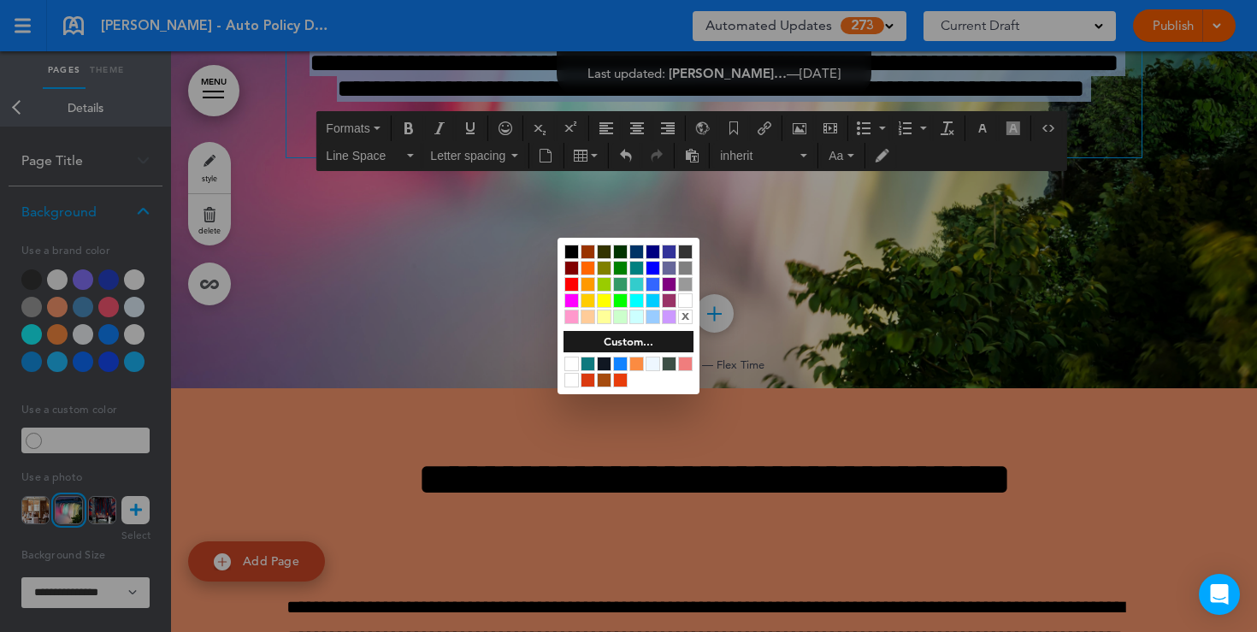
click at [688, 302] on div at bounding box center [685, 300] width 15 height 15
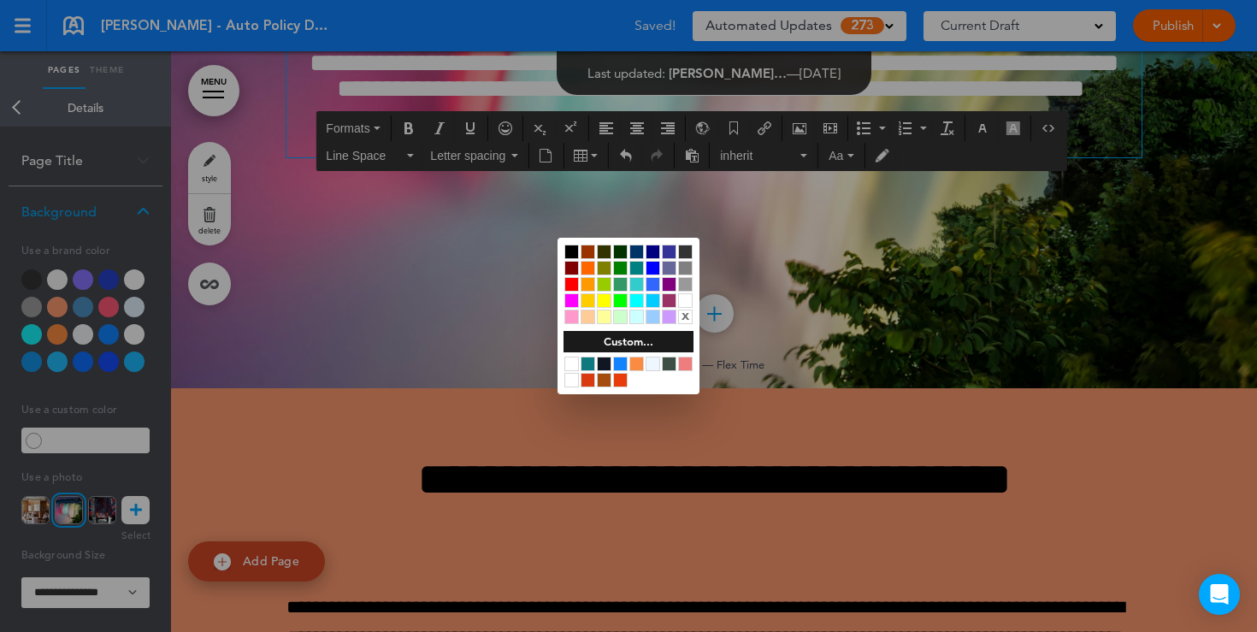
click at [477, 539] on div at bounding box center [628, 316] width 1257 height 632
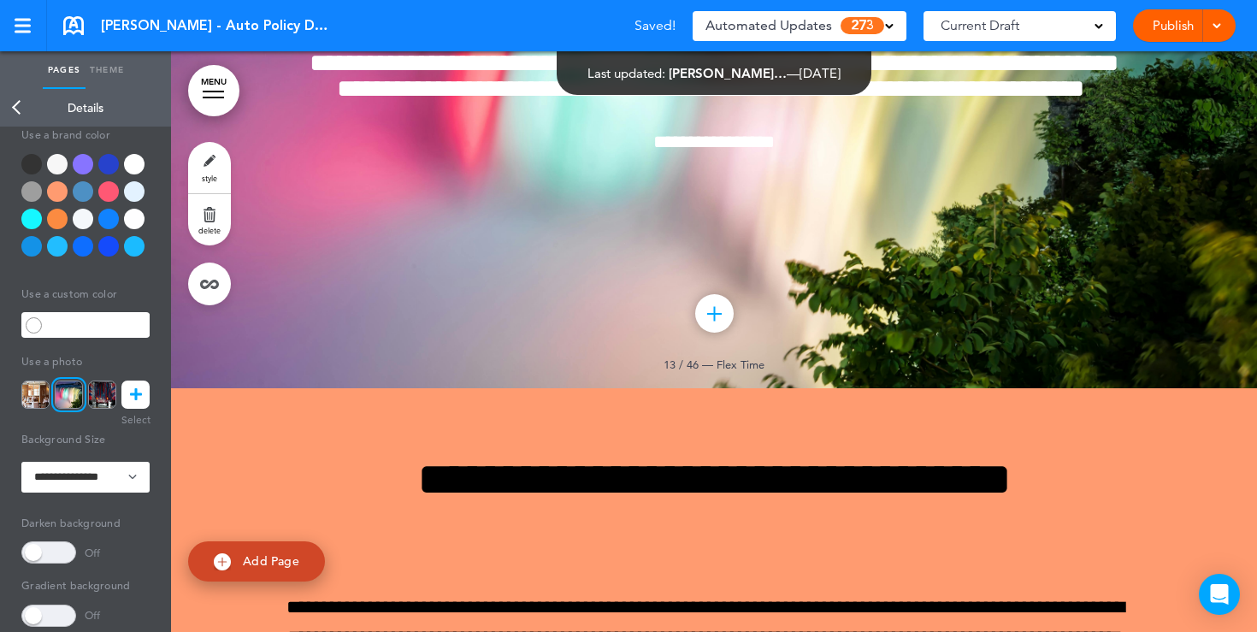
scroll to position [126, 0]
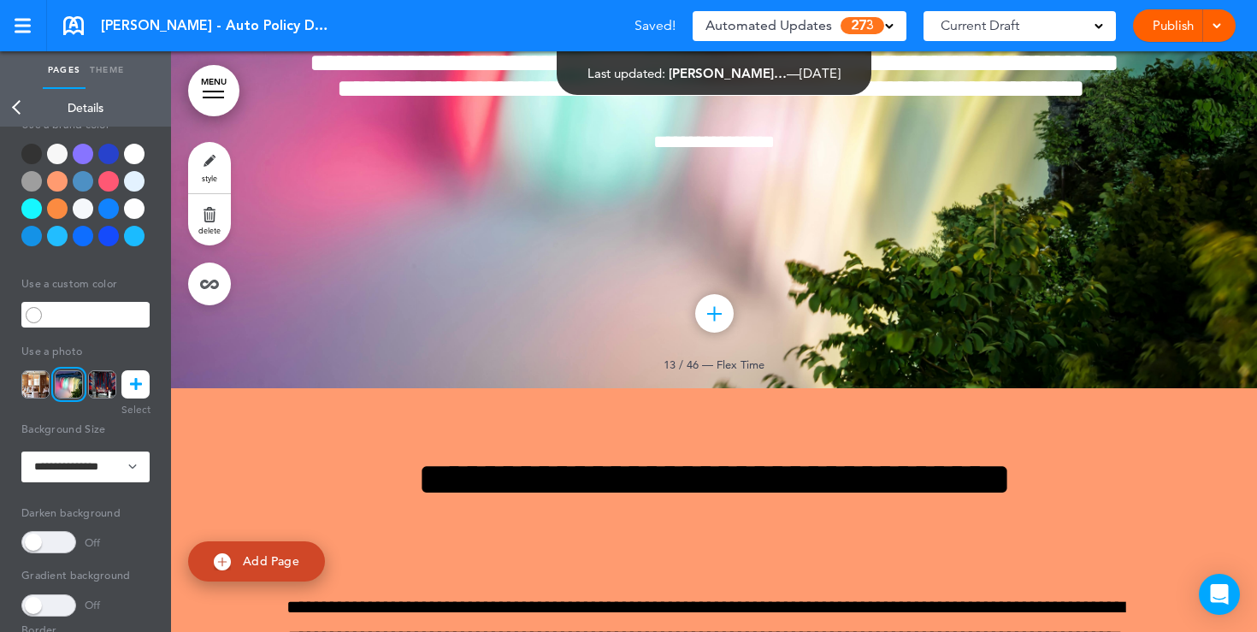
click at [55, 538] on span at bounding box center [48, 542] width 55 height 22
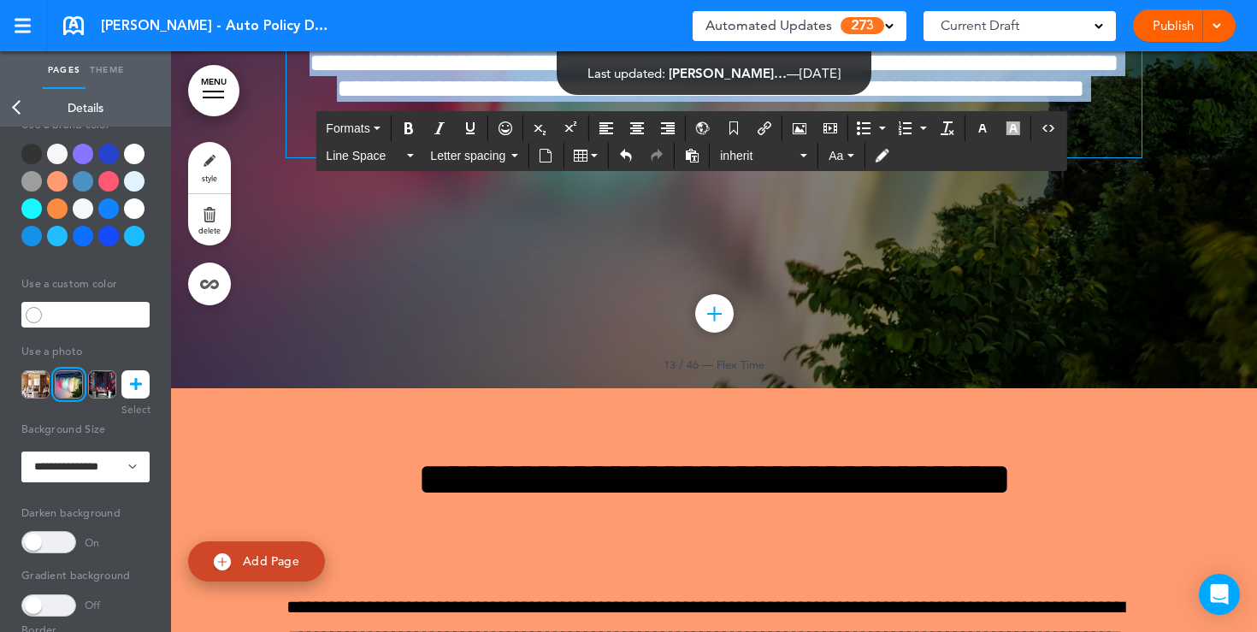
drag, startPoint x: 816, startPoint y: 468, endPoint x: 601, endPoint y: 296, distance: 275.0
click at [601, 157] on div "**********" at bounding box center [713, 59] width 855 height 197
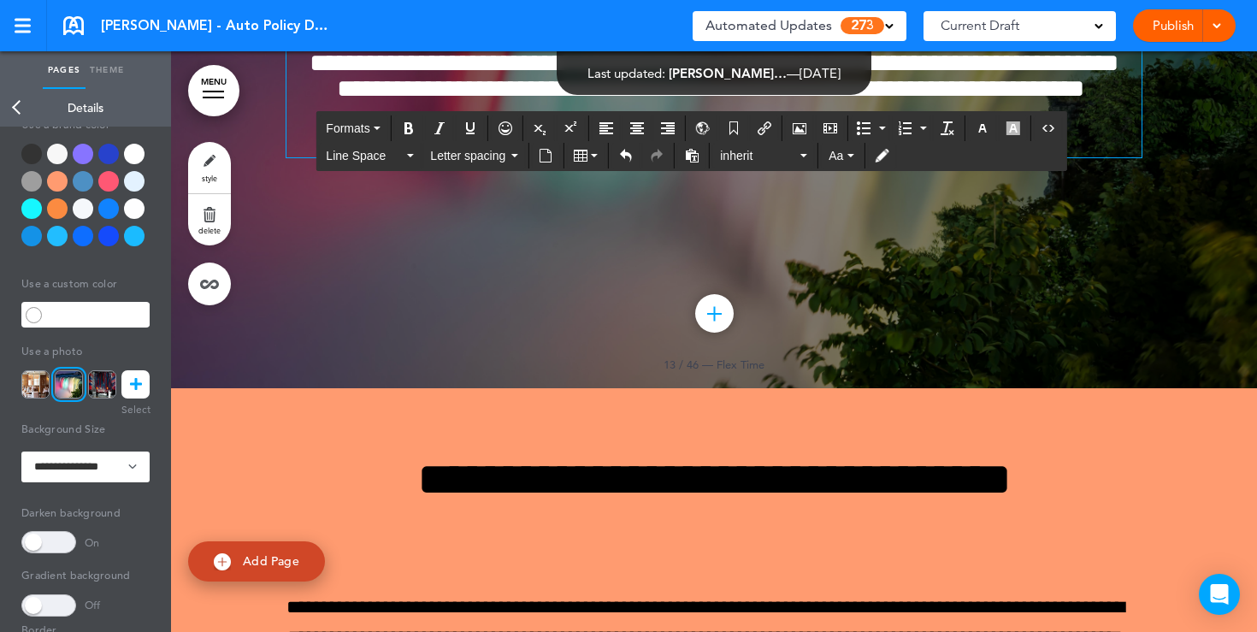
click at [136, 157] on div at bounding box center [134, 154] width 21 height 21
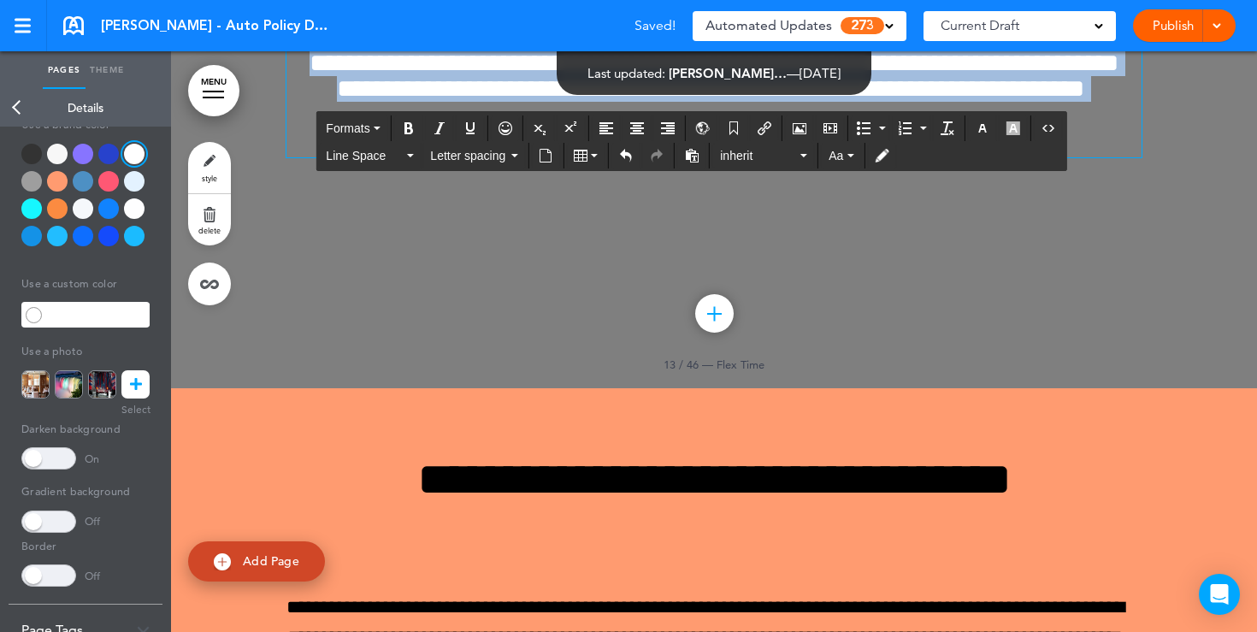
drag, startPoint x: 818, startPoint y: 470, endPoint x: 561, endPoint y: 269, distance: 327.1
click at [561, 157] on div "**********" at bounding box center [713, 59] width 855 height 197
click at [984, 128] on icon "button" at bounding box center [983, 128] width 14 height 14
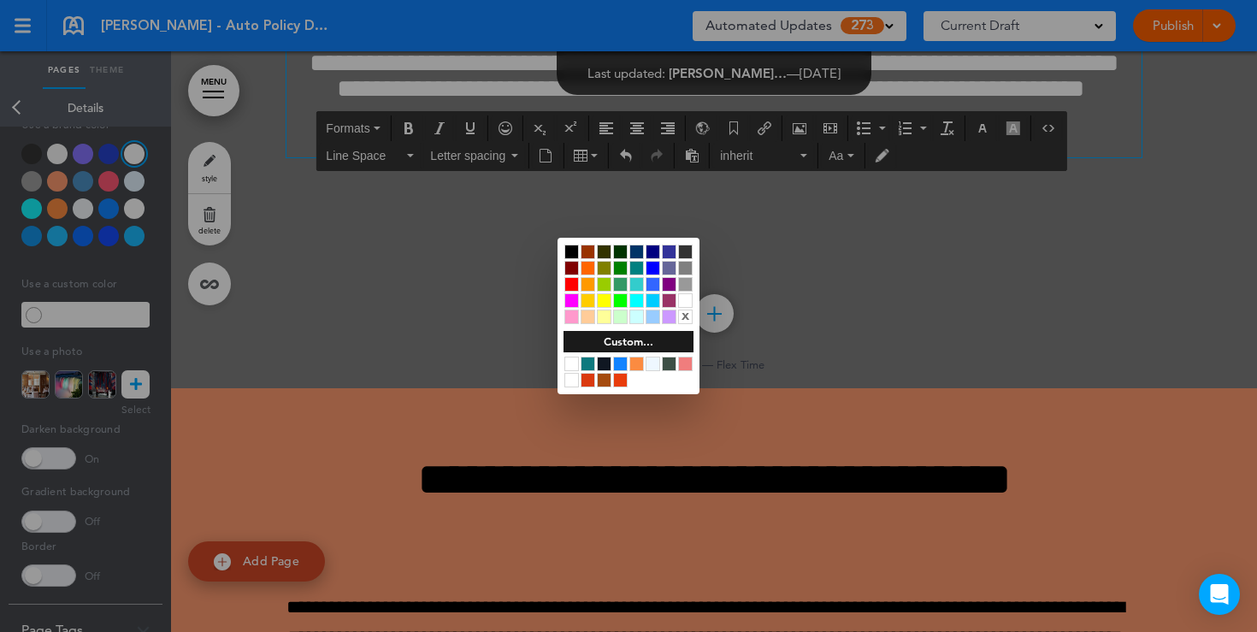
click at [574, 246] on div at bounding box center [571, 252] width 15 height 15
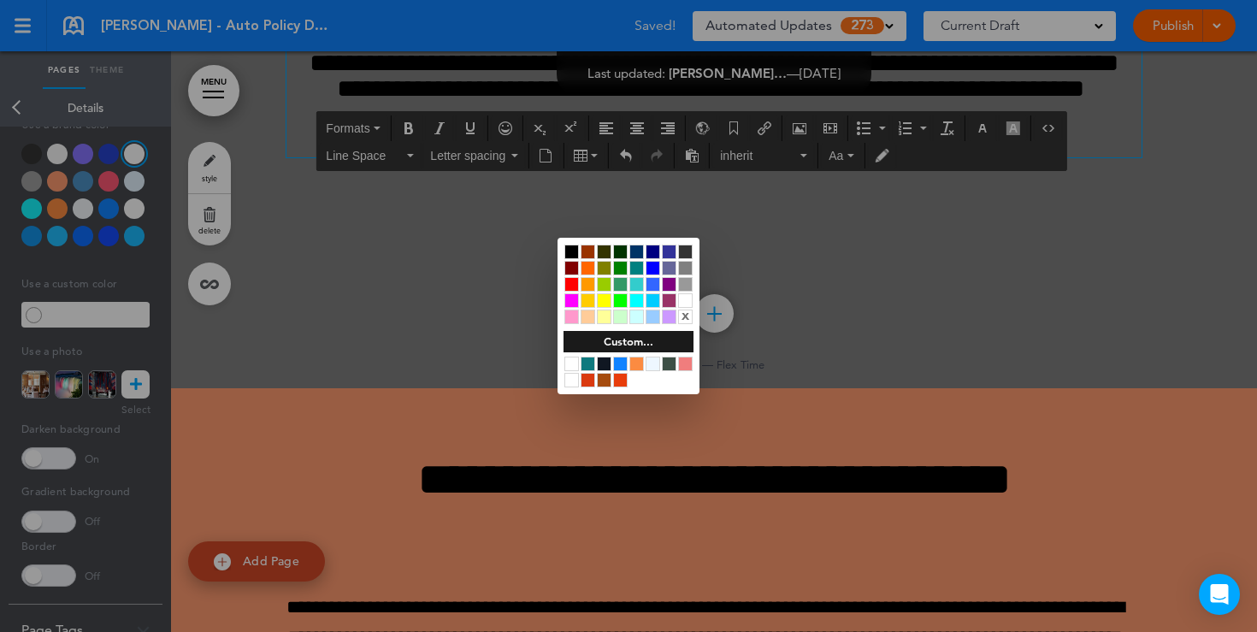
click at [269, 457] on div at bounding box center [628, 316] width 1257 height 632
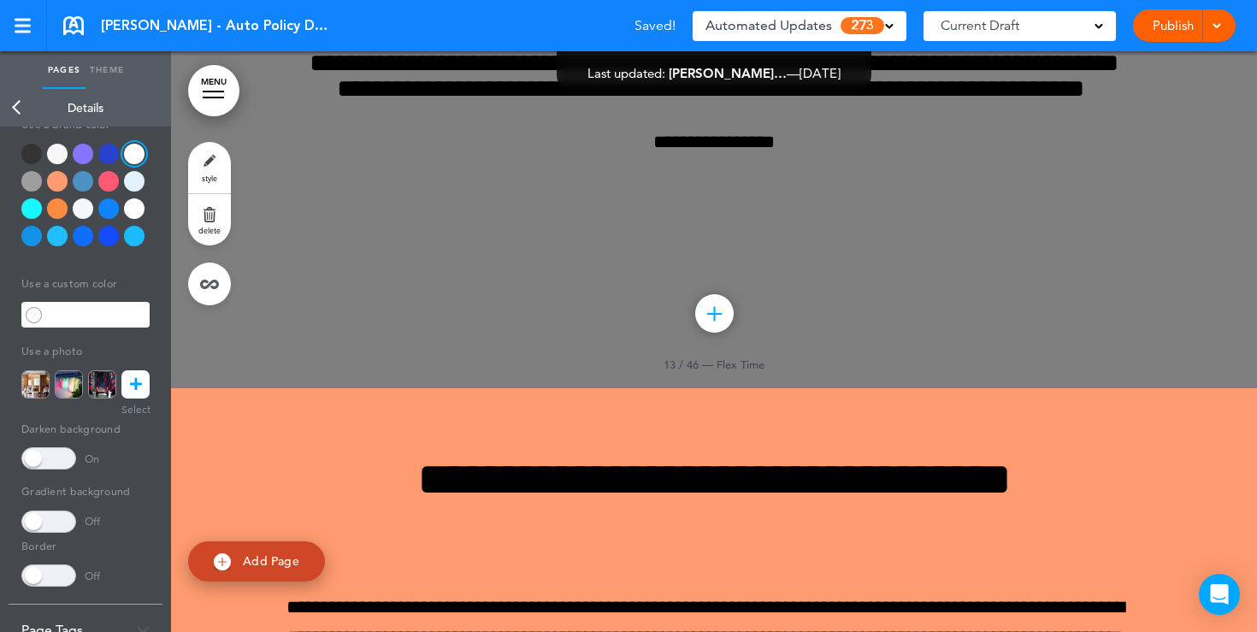
click at [59, 458] on span at bounding box center [48, 458] width 55 height 22
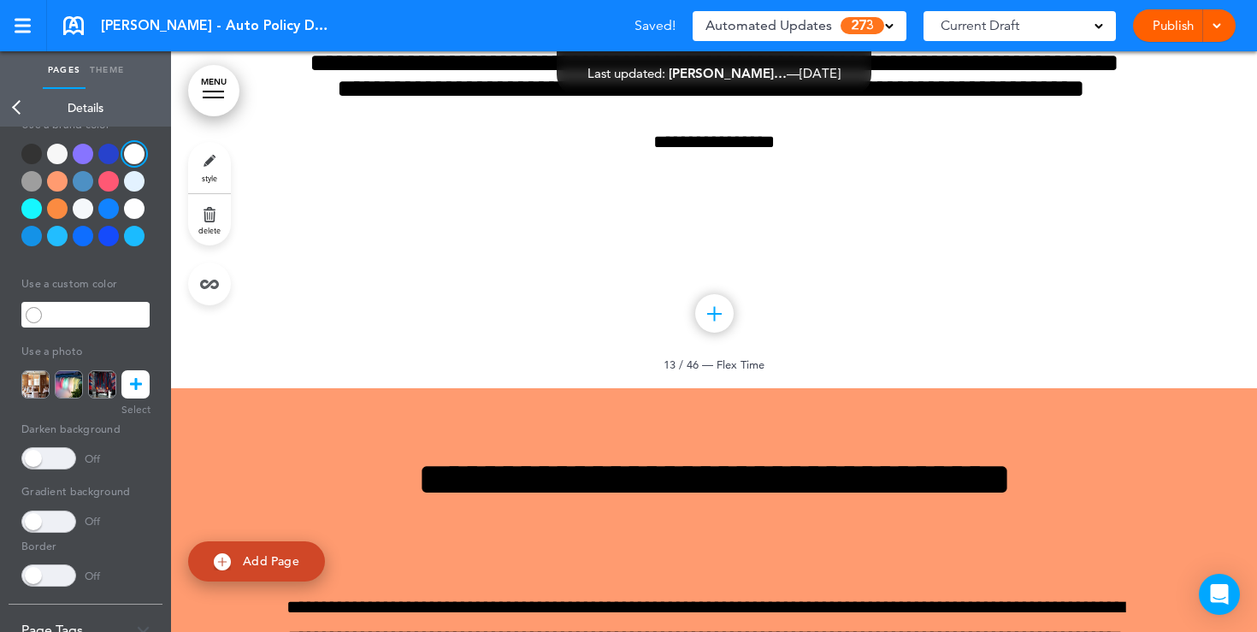
click at [875, 32] on span "273" at bounding box center [863, 25] width 44 height 17
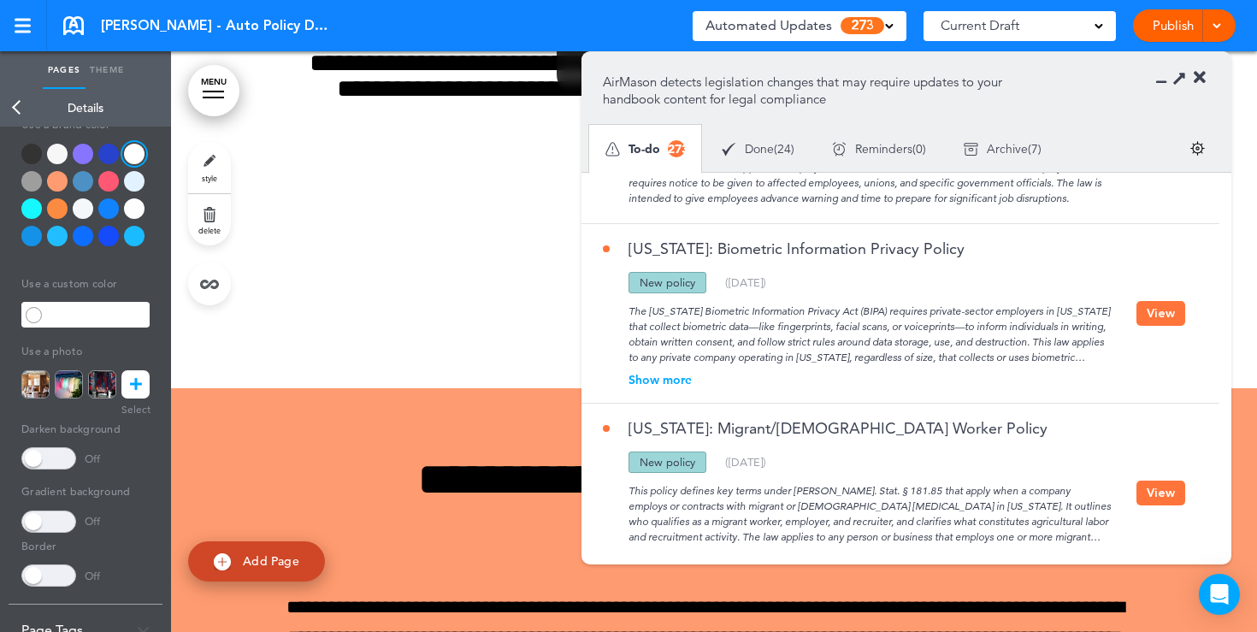
scroll to position [0, 0]
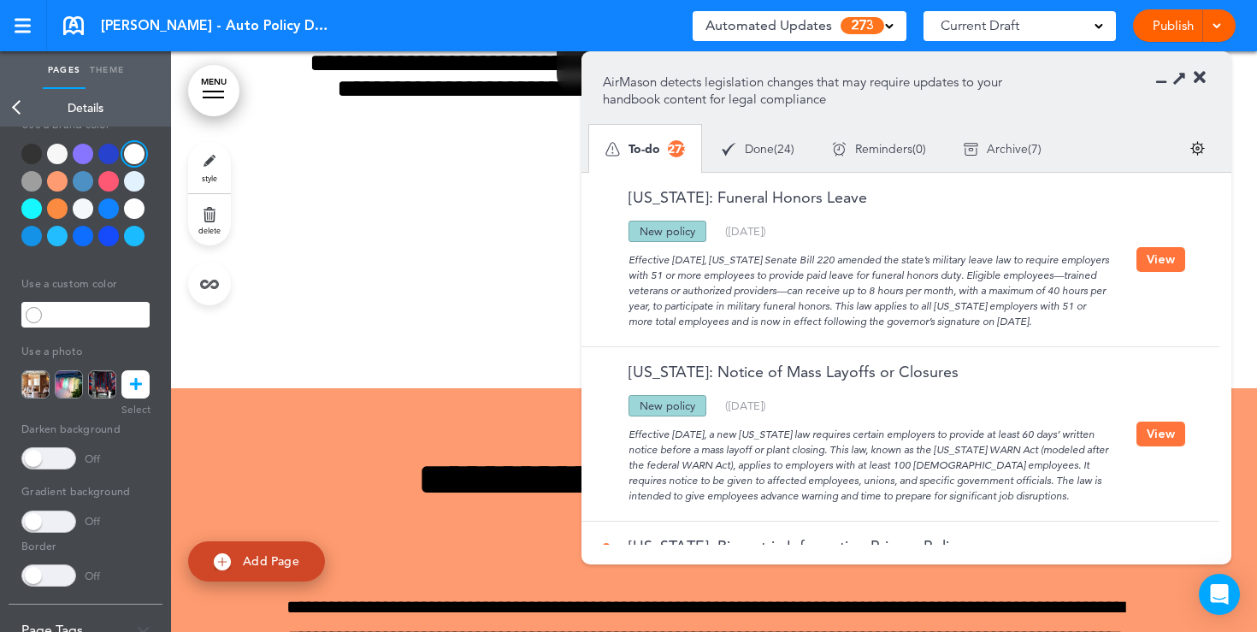
click at [1158, 255] on button "View" at bounding box center [1160, 259] width 49 height 25
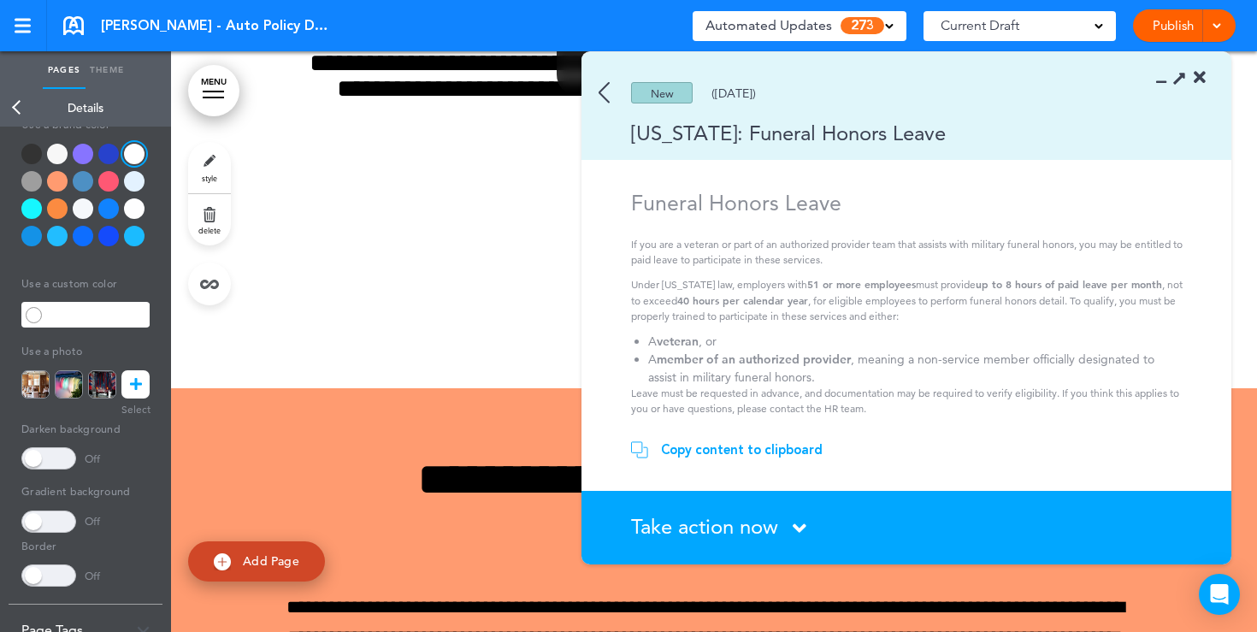
click at [720, 446] on div "Copy content to clipboard" at bounding box center [742, 449] width 162 height 17
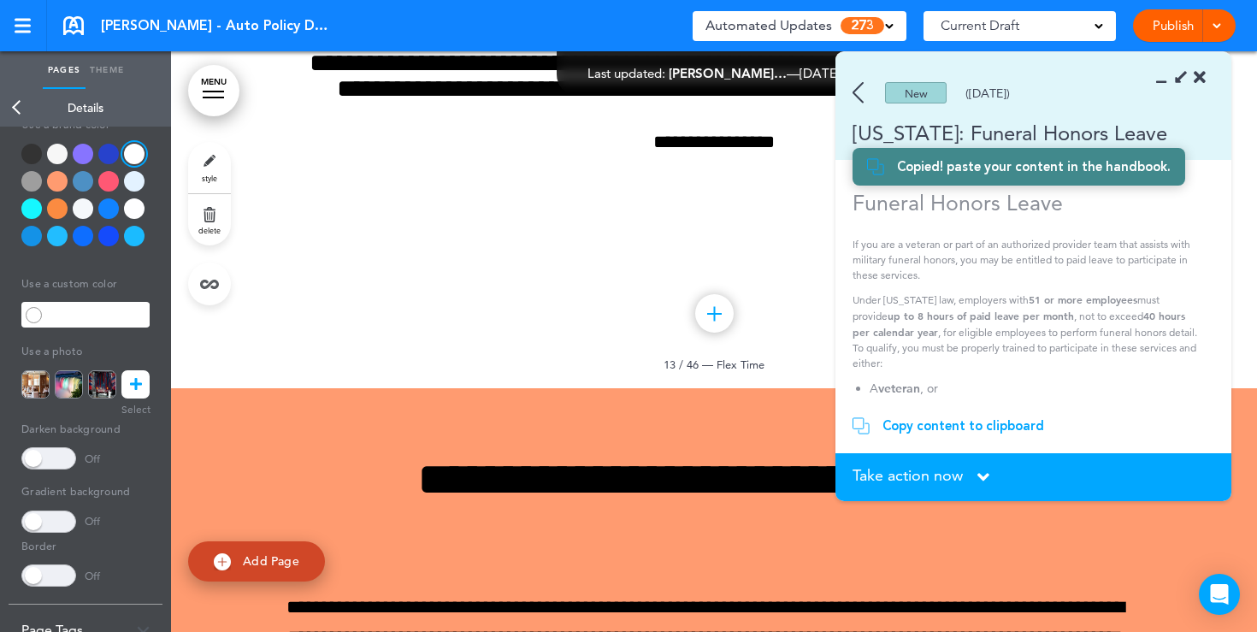
click at [1201, 74] on icon at bounding box center [1200, 77] width 12 height 17
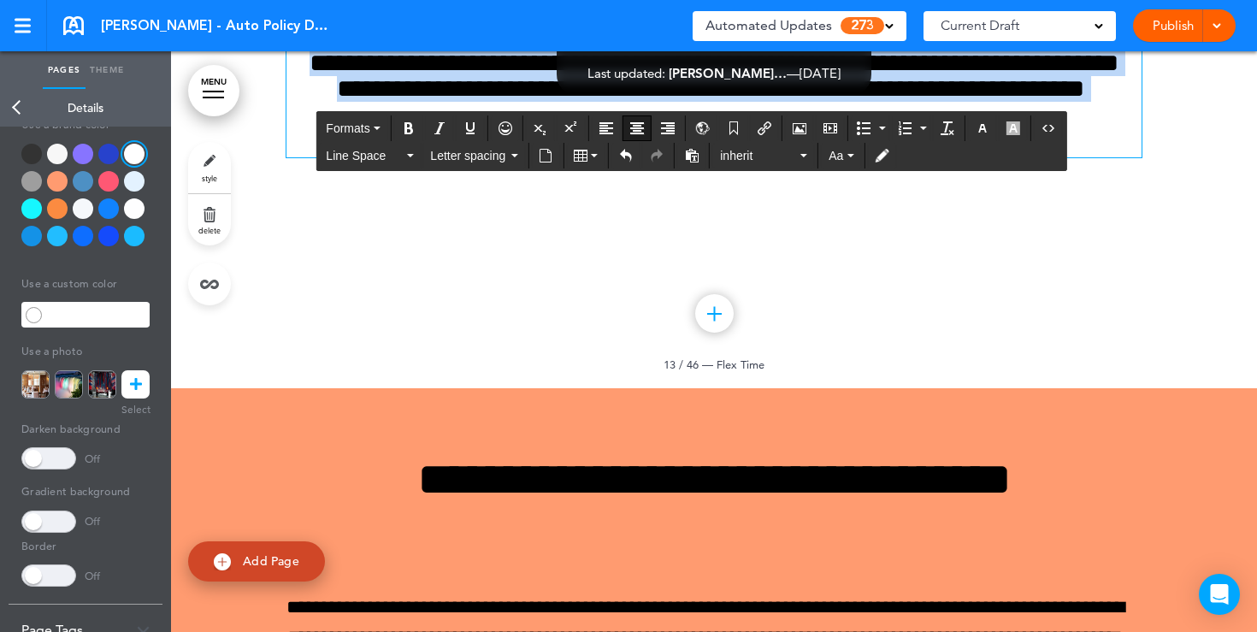
drag, startPoint x: 813, startPoint y: 466, endPoint x: 590, endPoint y: 295, distance: 281.2
click at [590, 157] on div "**********" at bounding box center [713, 59] width 855 height 197
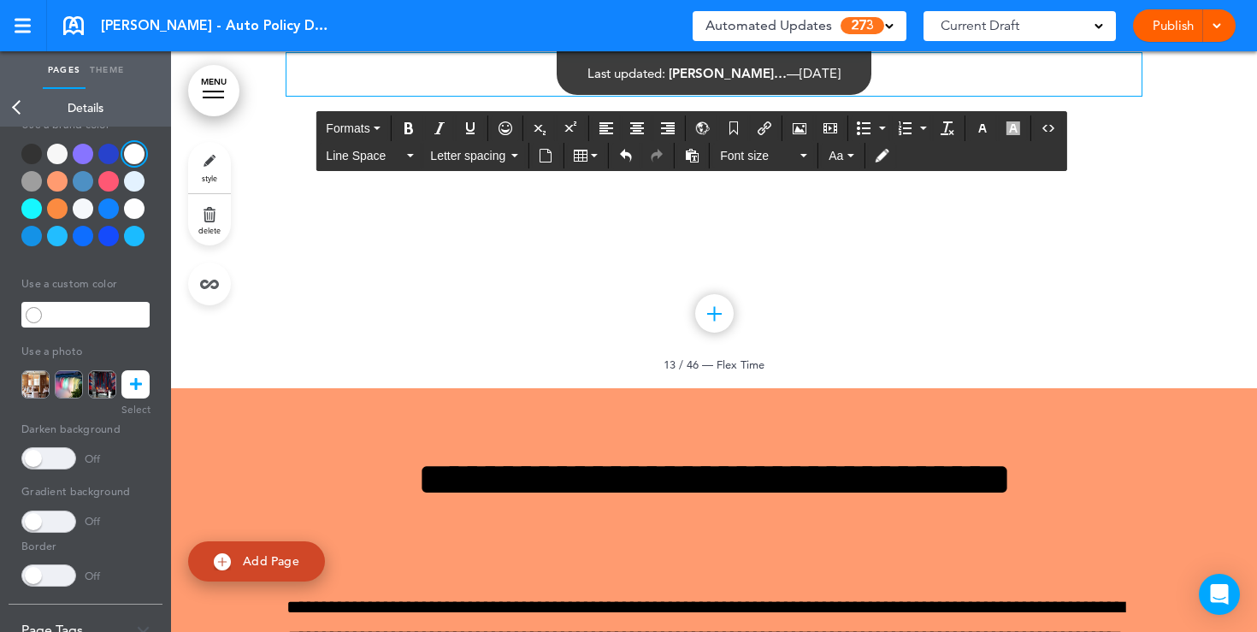
scroll to position [12013, 0]
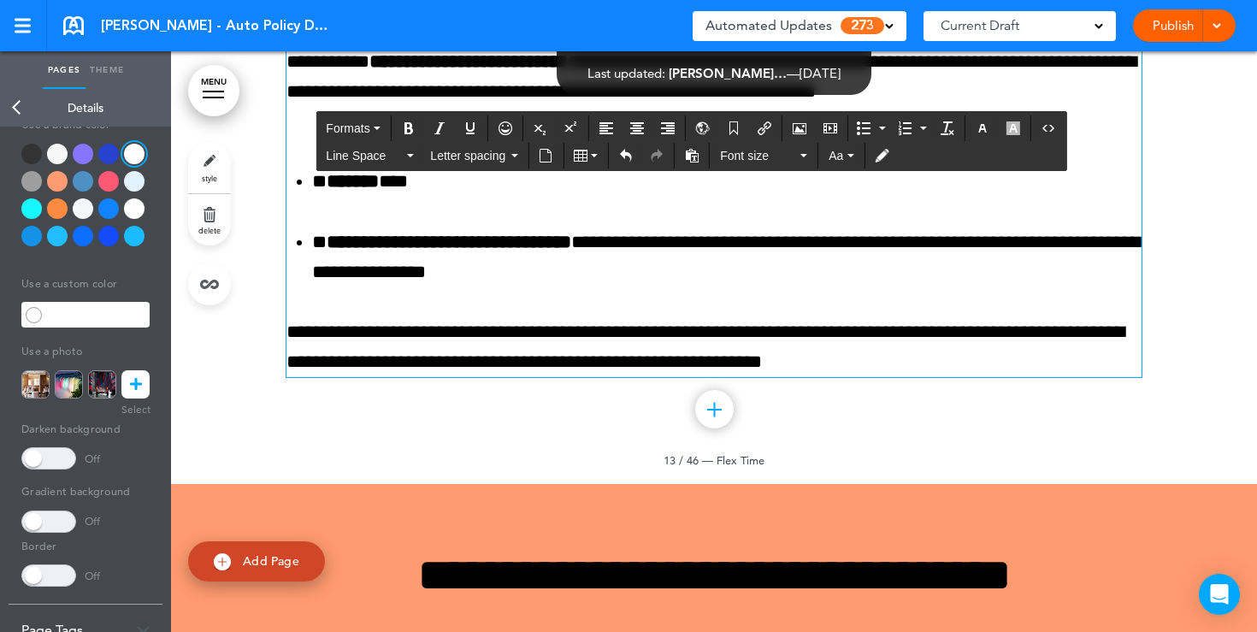
click at [629, 160] on icon "Undo" at bounding box center [626, 156] width 14 height 14
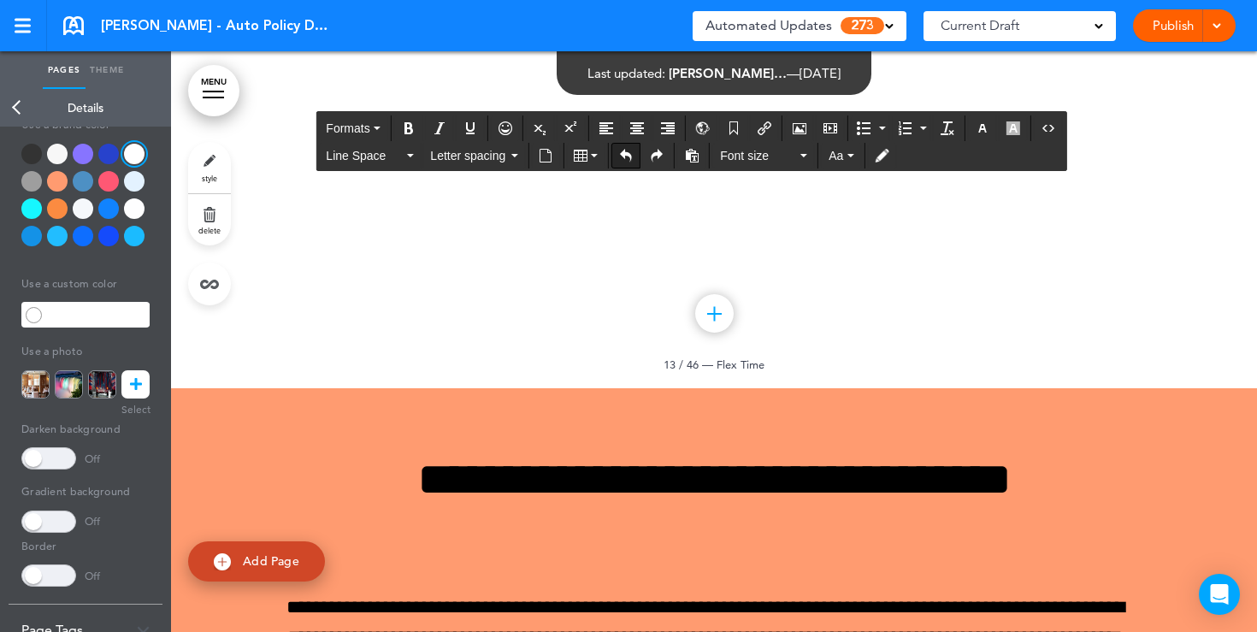
click at [629, 160] on icon "Undo" at bounding box center [626, 156] width 14 height 14
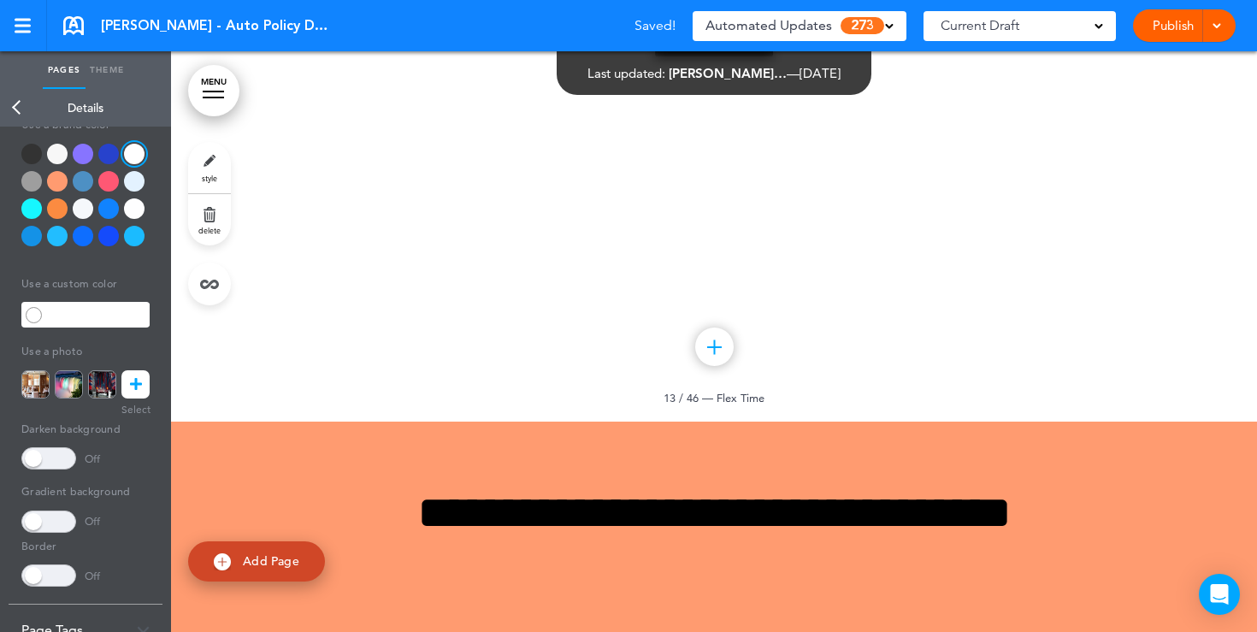
scroll to position [11972, 0]
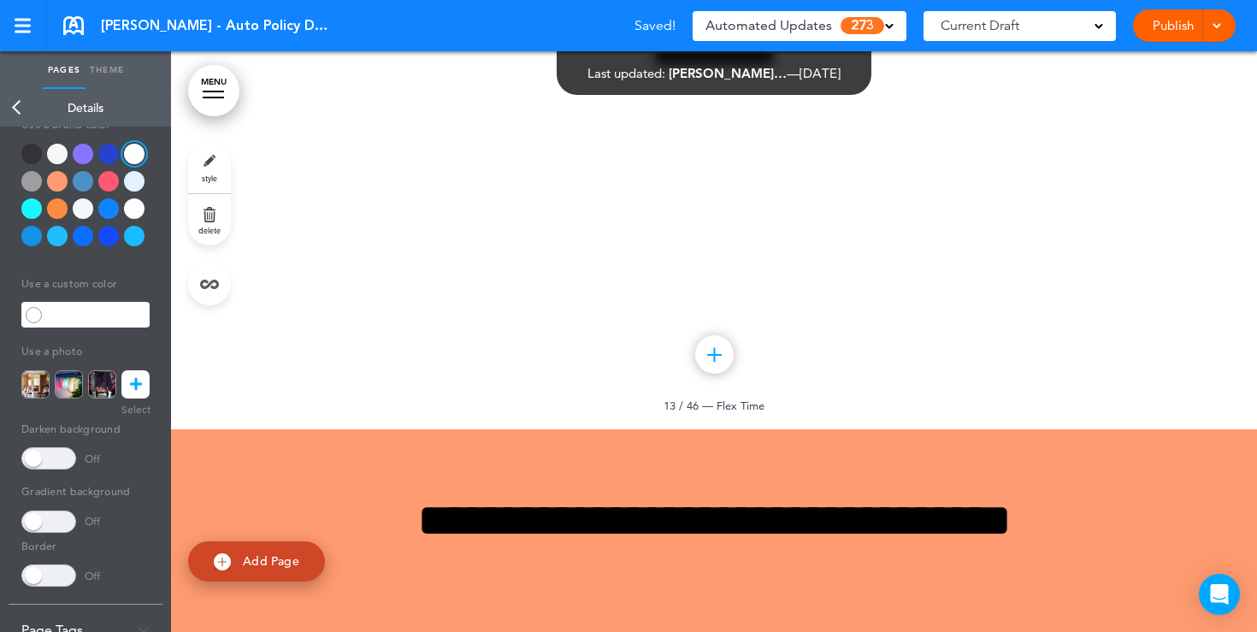
click at [67, 393] on img at bounding box center [69, 384] width 28 height 28
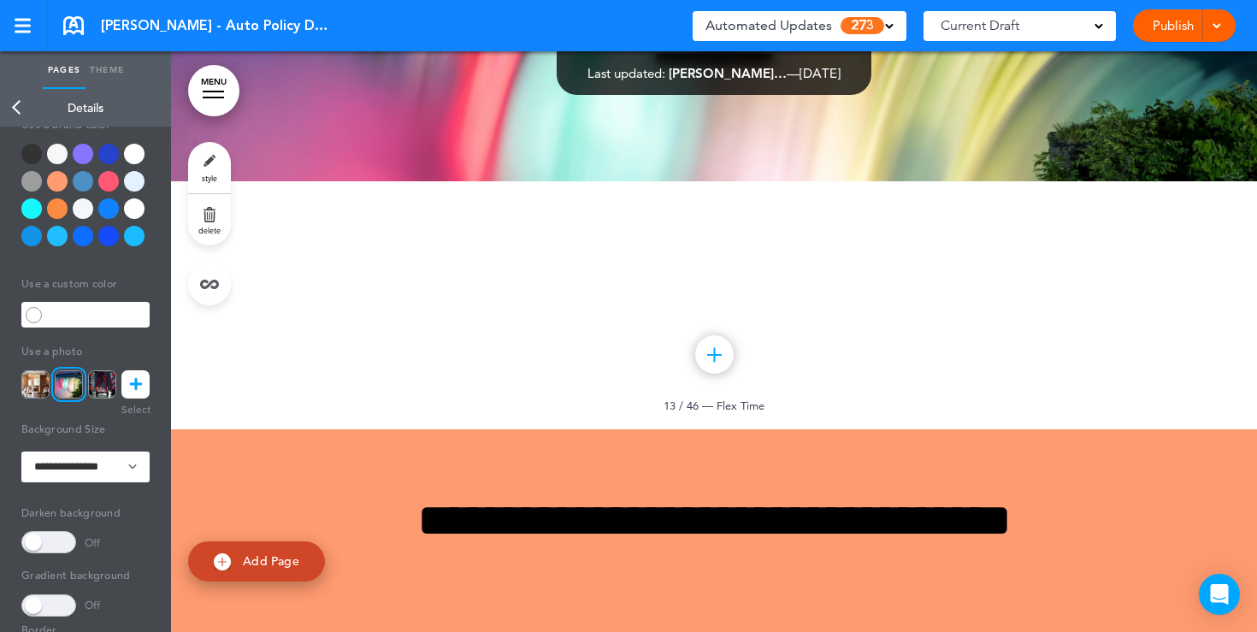
click at [57, 541] on span at bounding box center [48, 542] width 55 height 22
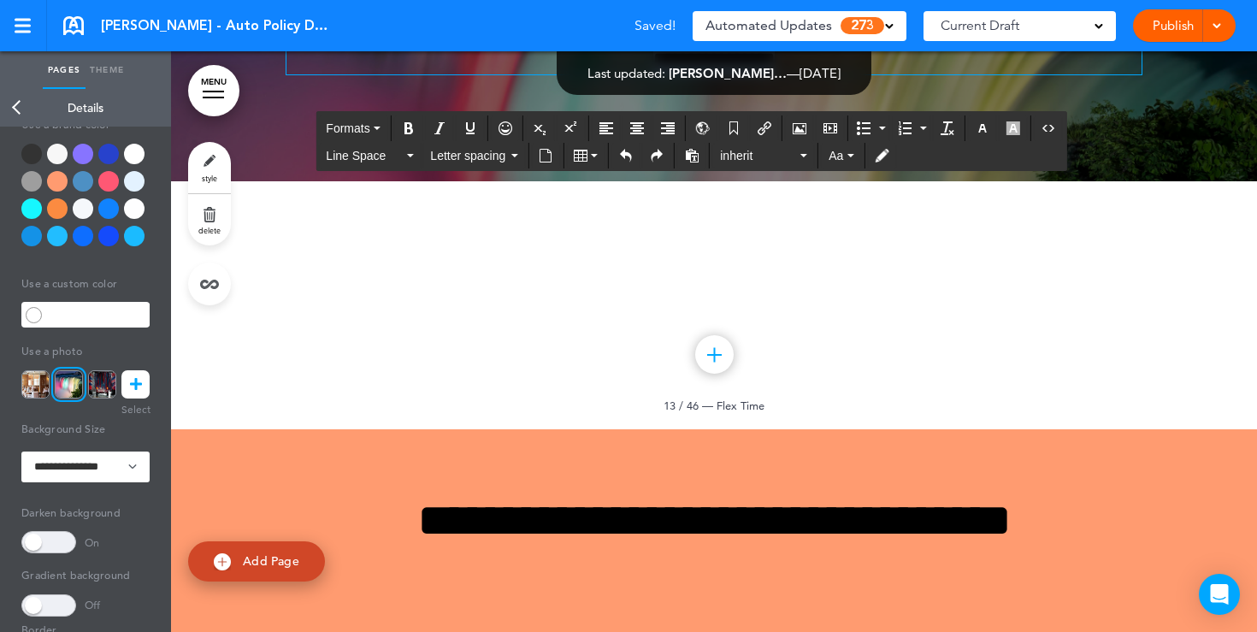
drag, startPoint x: 832, startPoint y: 399, endPoint x: 613, endPoint y: 217, distance: 284.8
click at [989, 131] on icon "button" at bounding box center [983, 128] width 14 height 14
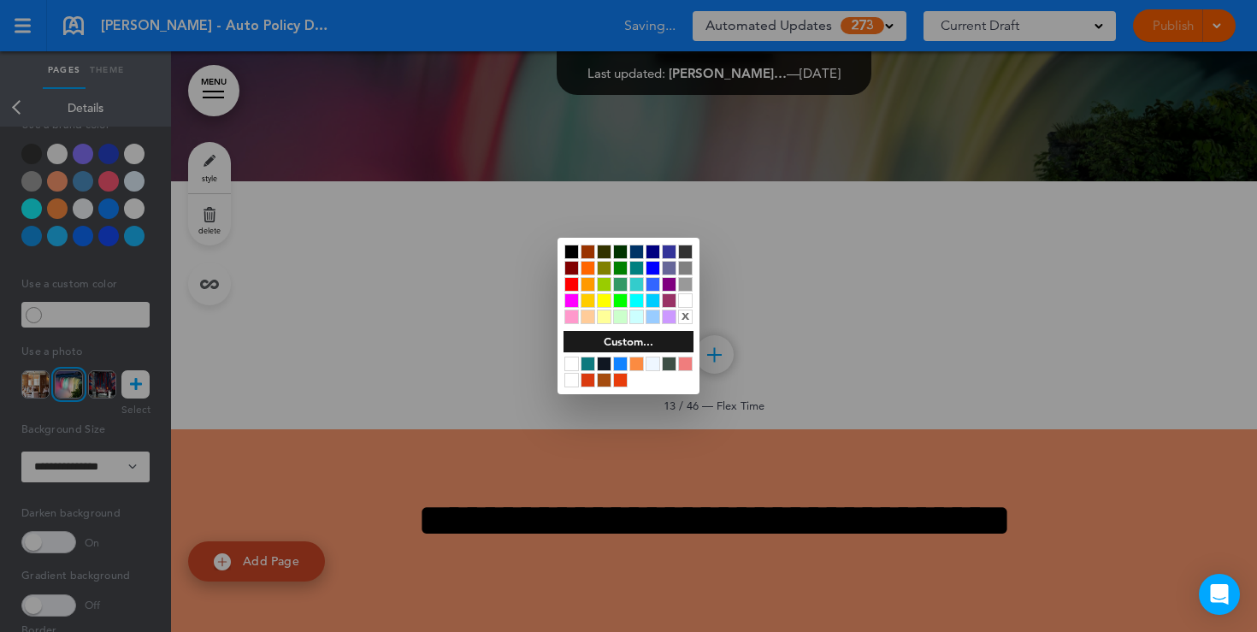
click at [682, 299] on div at bounding box center [685, 300] width 15 height 15
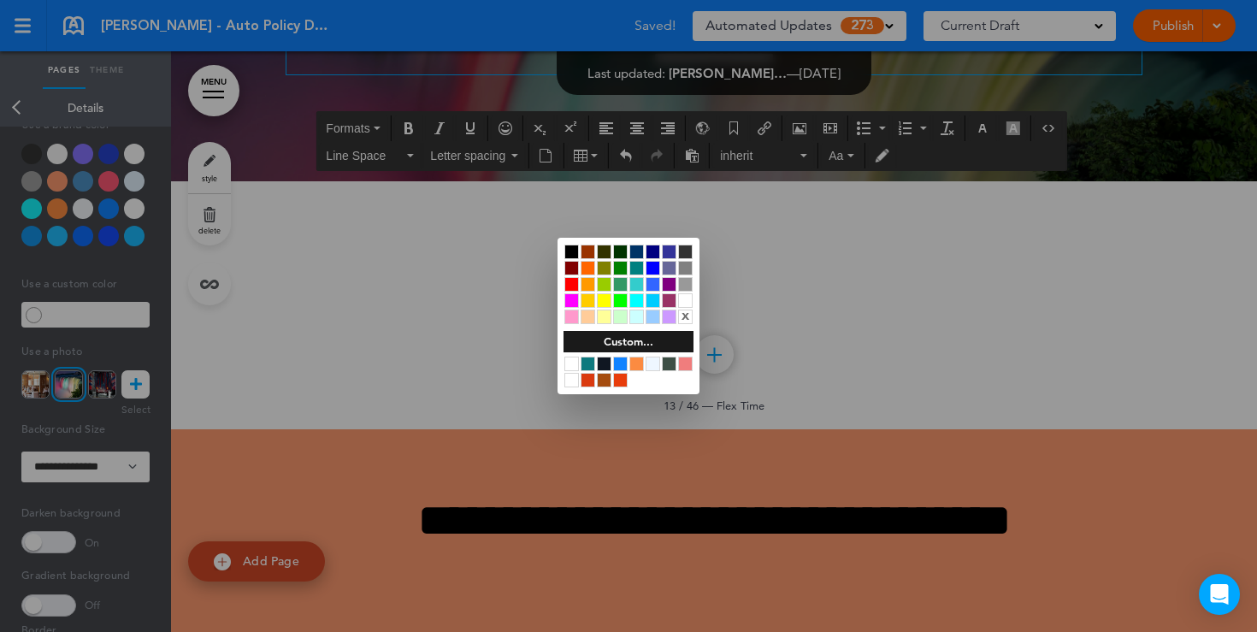
click at [744, 448] on div at bounding box center [628, 316] width 1257 height 632
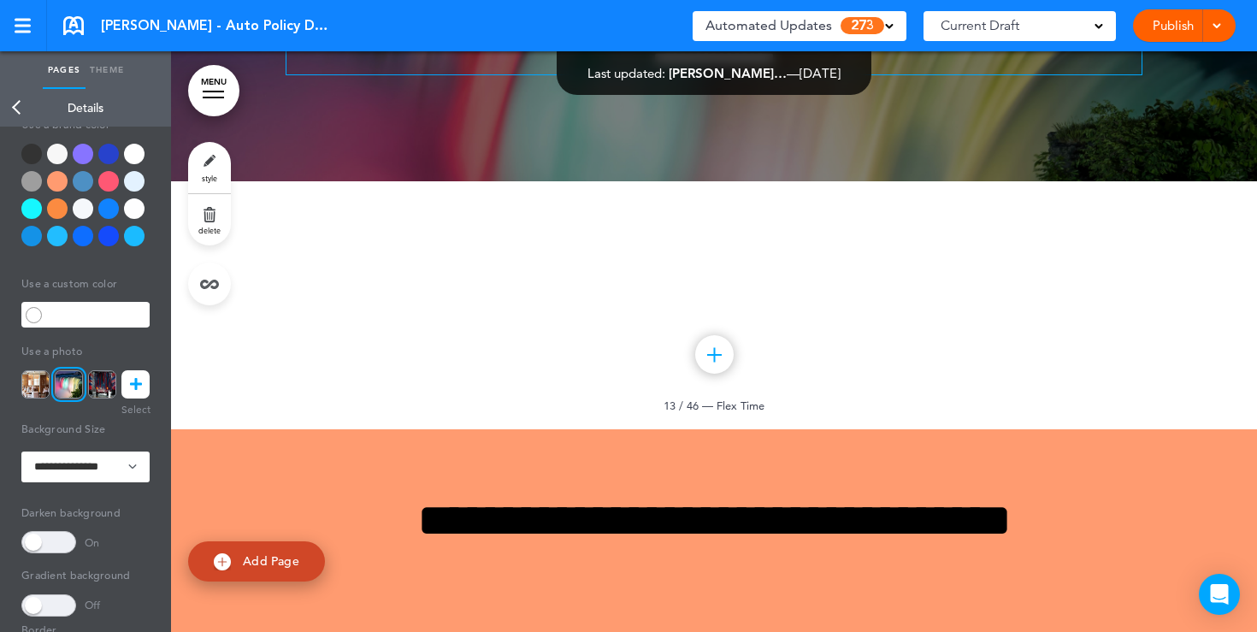
click at [1178, 30] on div "Publish Publish Preview Draft" at bounding box center [1184, 25] width 103 height 32
click at [1178, 30] on link "Publish" at bounding box center [1173, 25] width 54 height 32
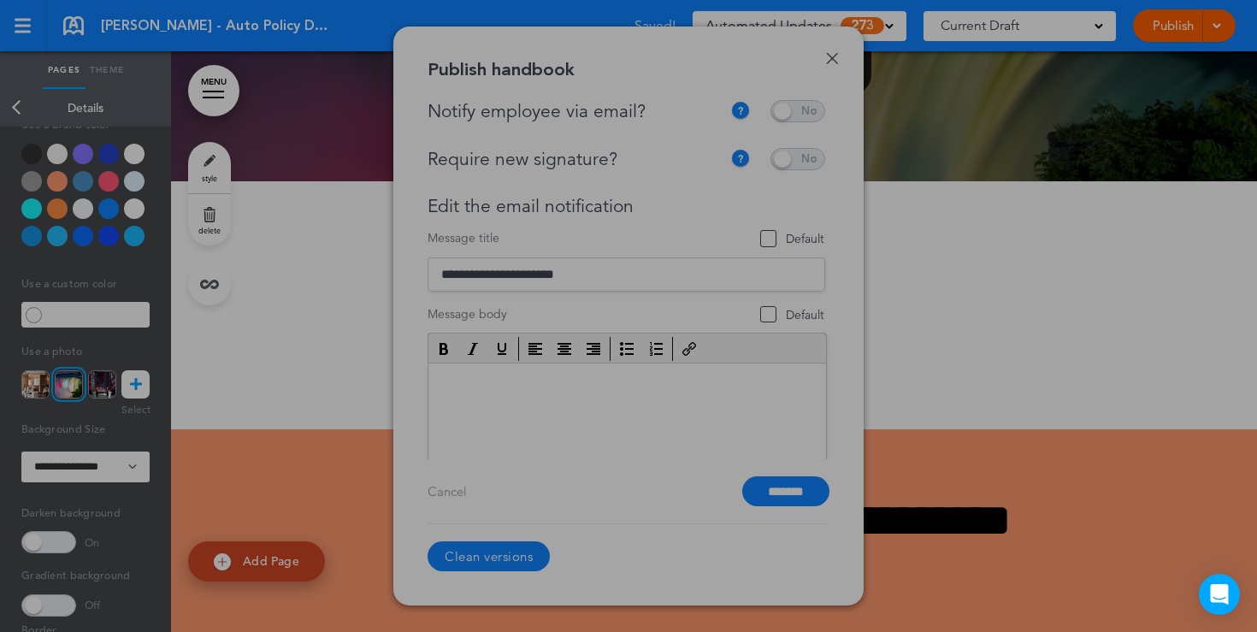
scroll to position [0, 0]
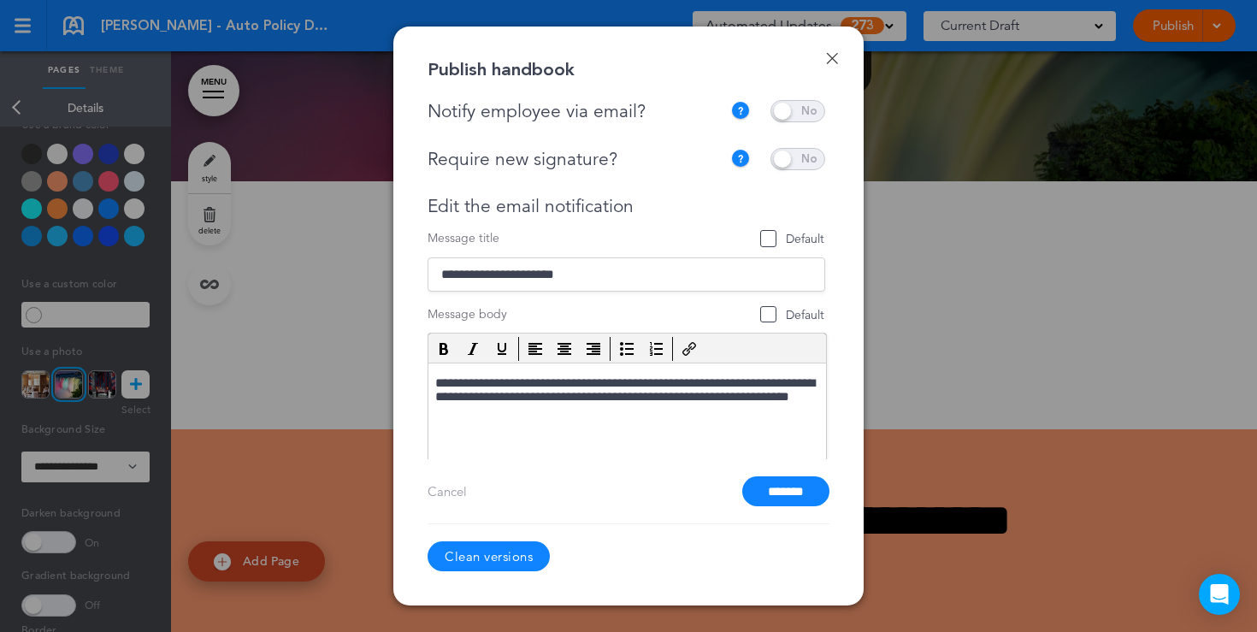
click at [797, 117] on span at bounding box center [797, 111] width 55 height 22
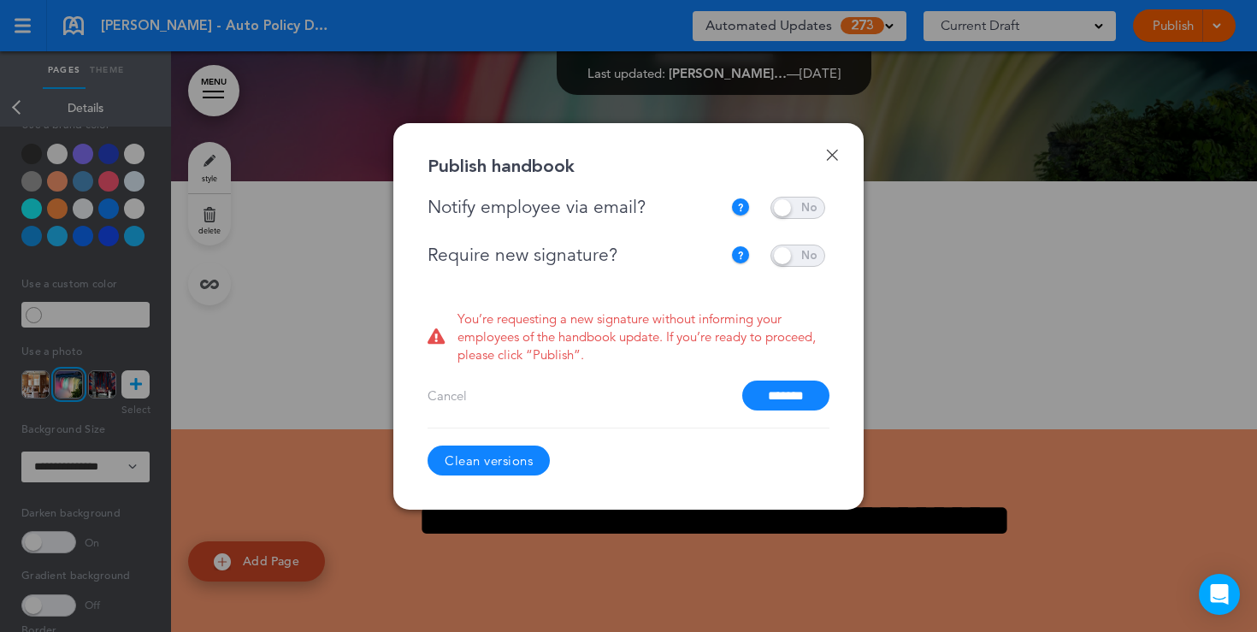
click at [789, 210] on span at bounding box center [797, 208] width 55 height 22
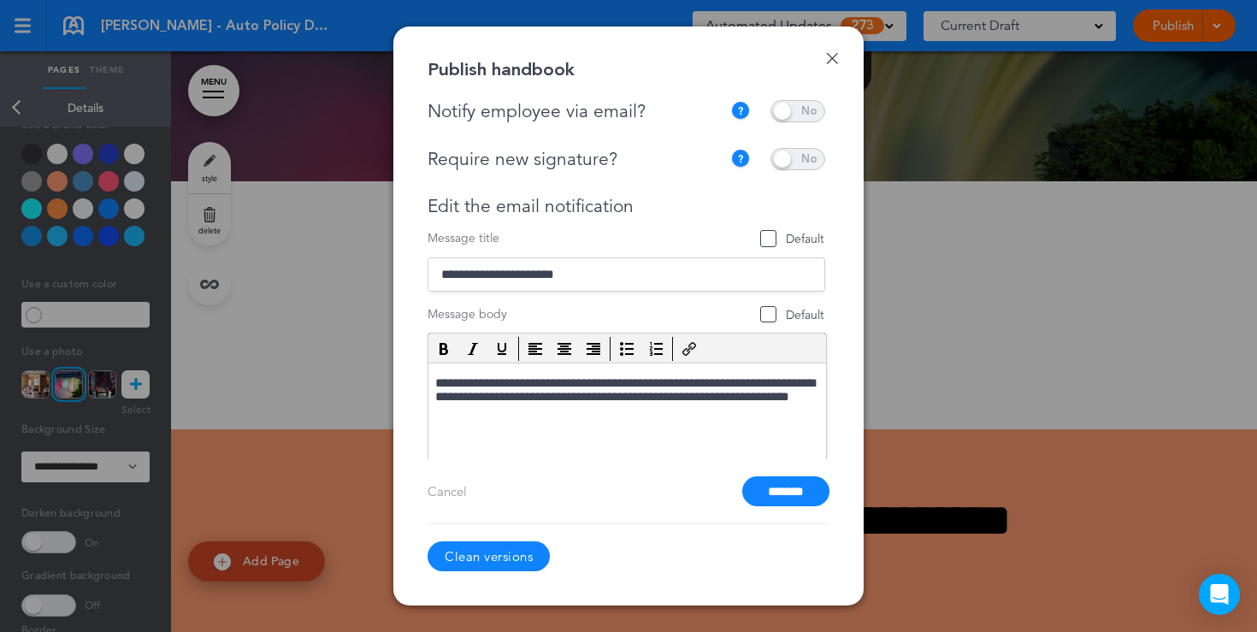
click at [800, 108] on span at bounding box center [797, 111] width 55 height 22
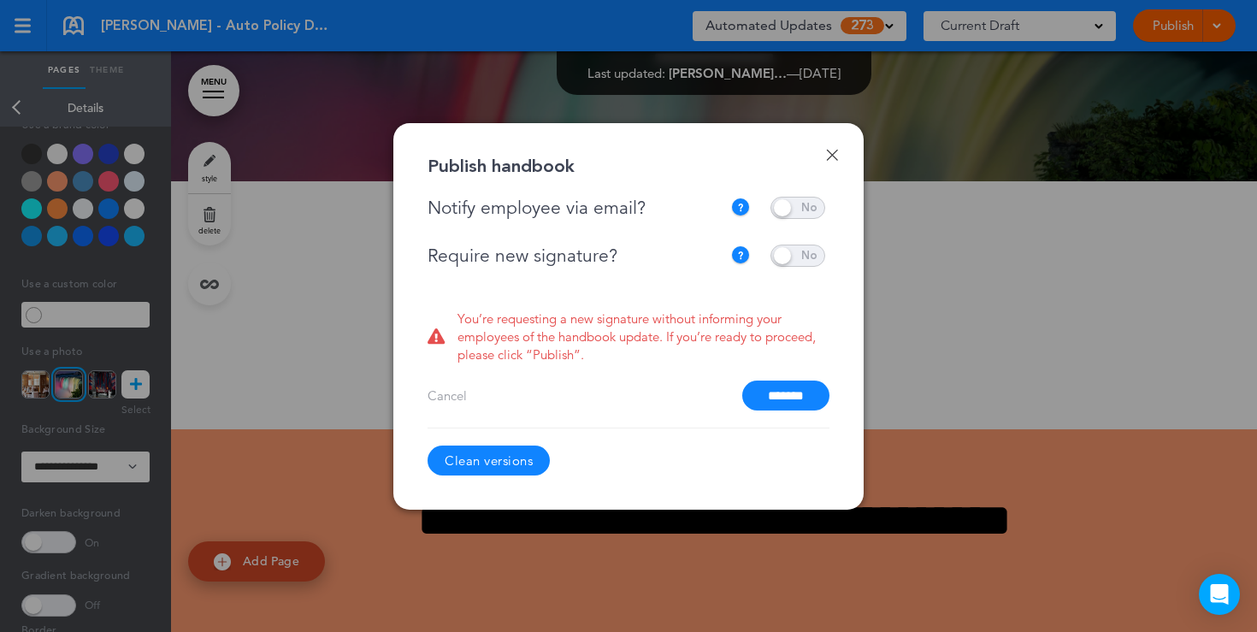
click at [785, 257] on span at bounding box center [797, 256] width 55 height 22
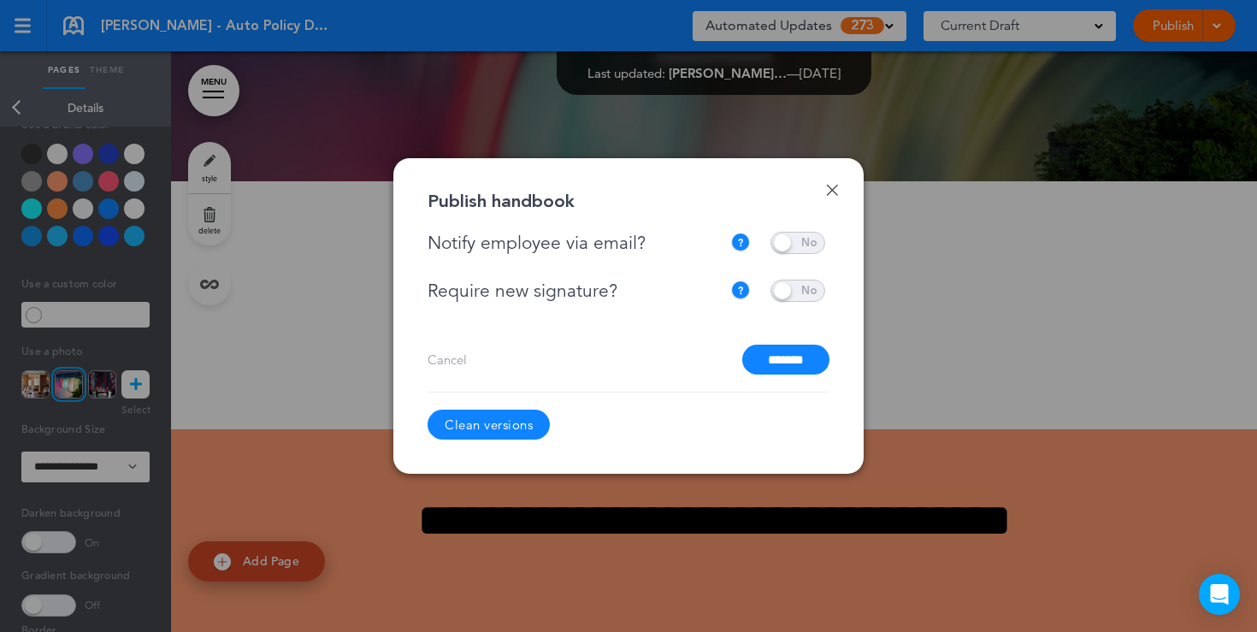
click at [786, 238] on span at bounding box center [797, 243] width 55 height 22
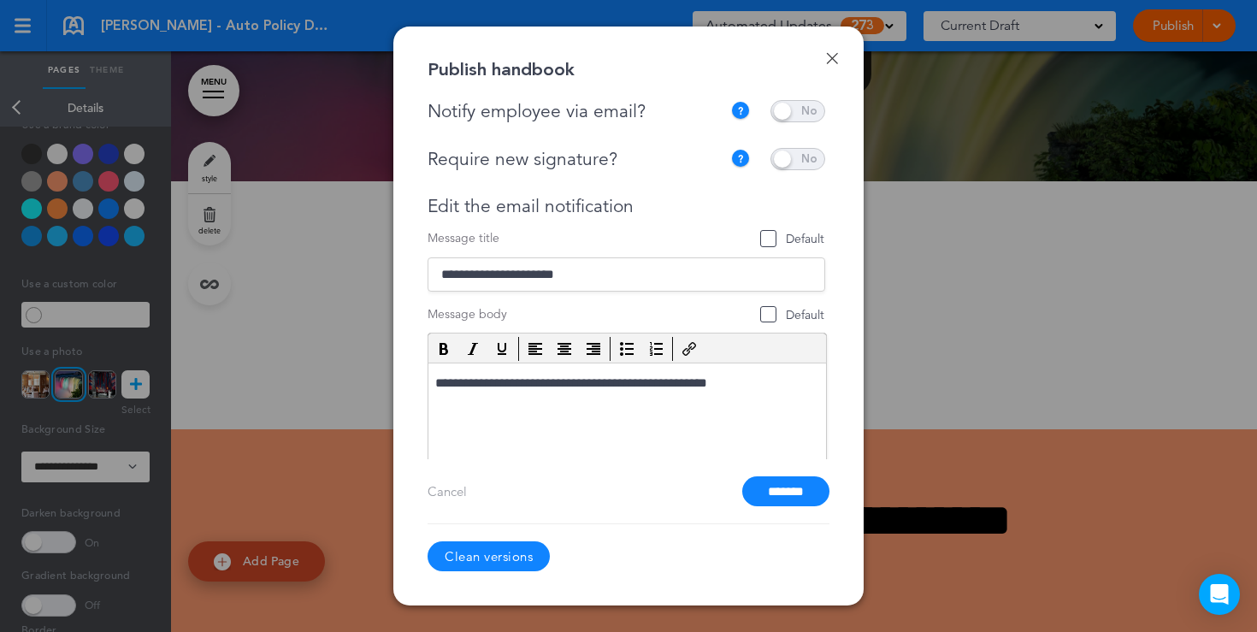
click at [787, 156] on span at bounding box center [797, 159] width 55 height 22
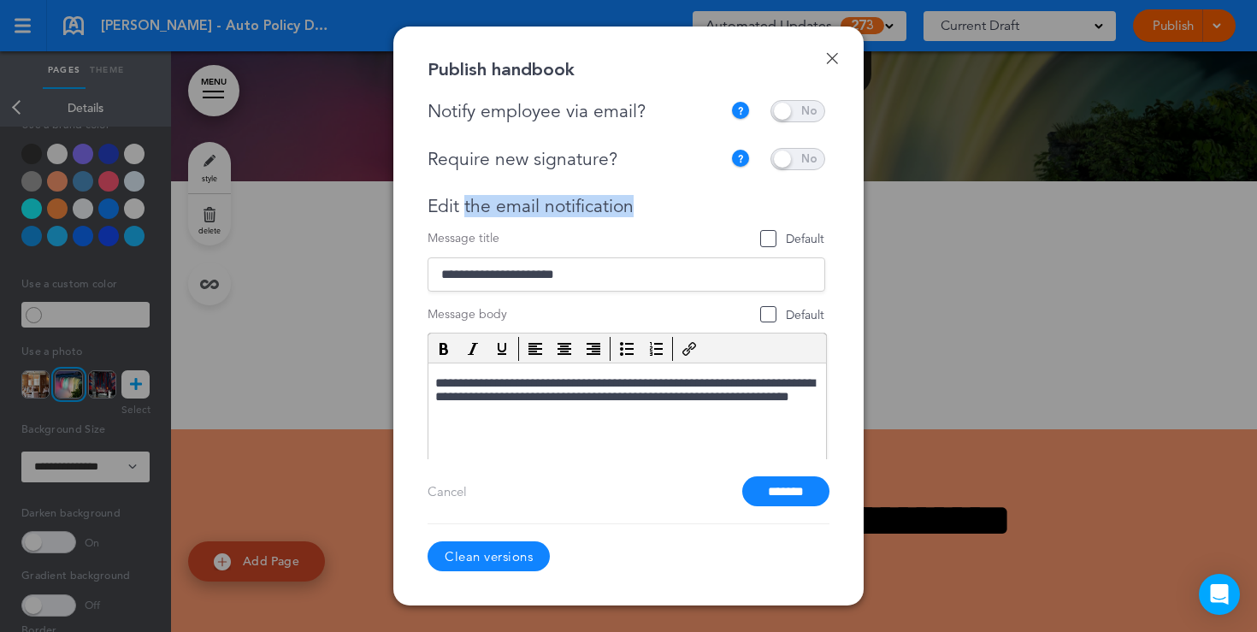
drag, startPoint x: 634, startPoint y: 208, endPoint x: 466, endPoint y: 208, distance: 167.6
click at [466, 208] on div "Edit the email notification" at bounding box center [627, 206] width 398 height 21
click at [782, 493] on input "*******" at bounding box center [785, 491] width 87 height 30
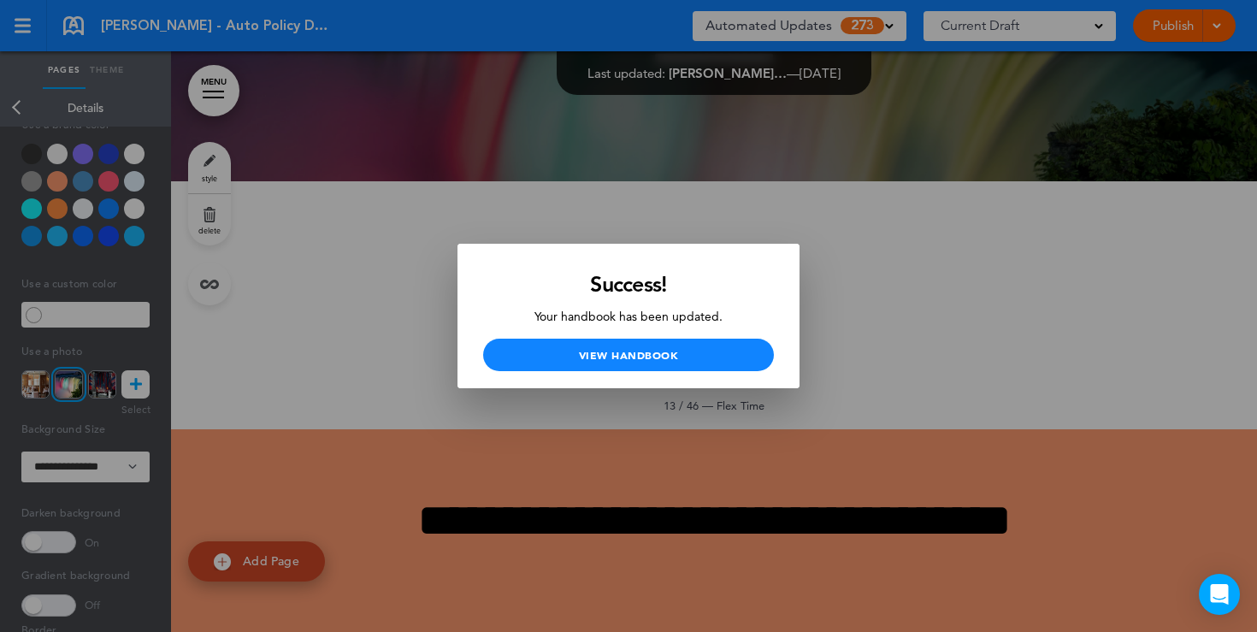
click at [527, 165] on div at bounding box center [628, 316] width 1257 height 632
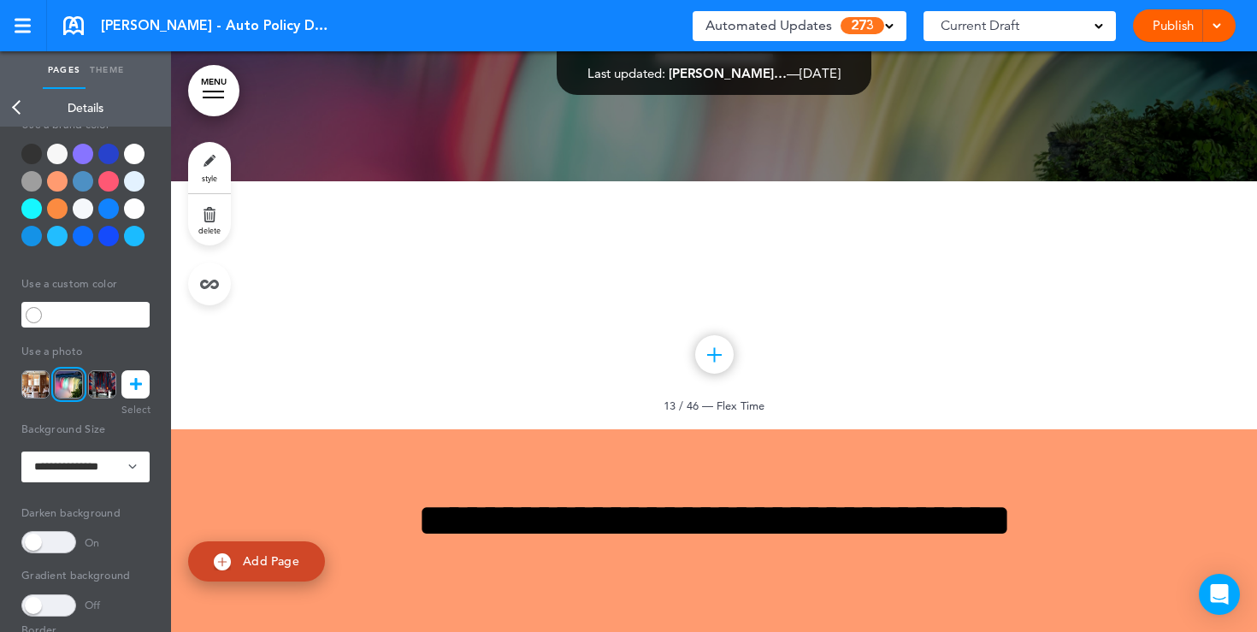
click at [11, 103] on link "Back" at bounding box center [17, 108] width 34 height 38
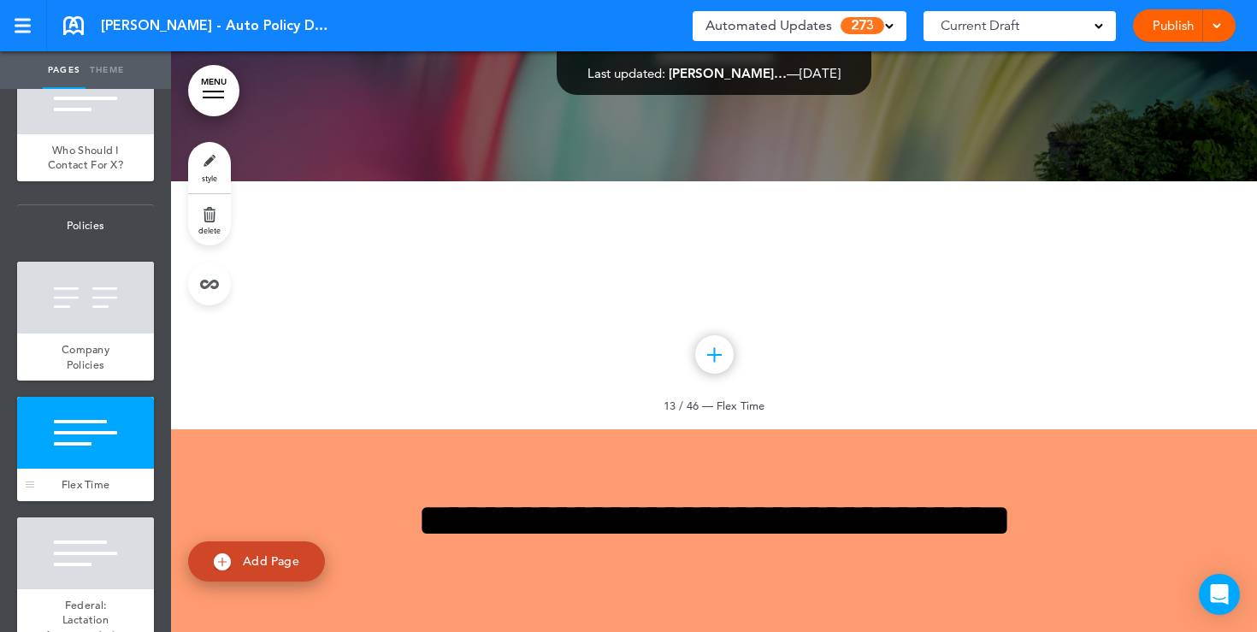
click at [81, 414] on div at bounding box center [85, 433] width 137 height 72
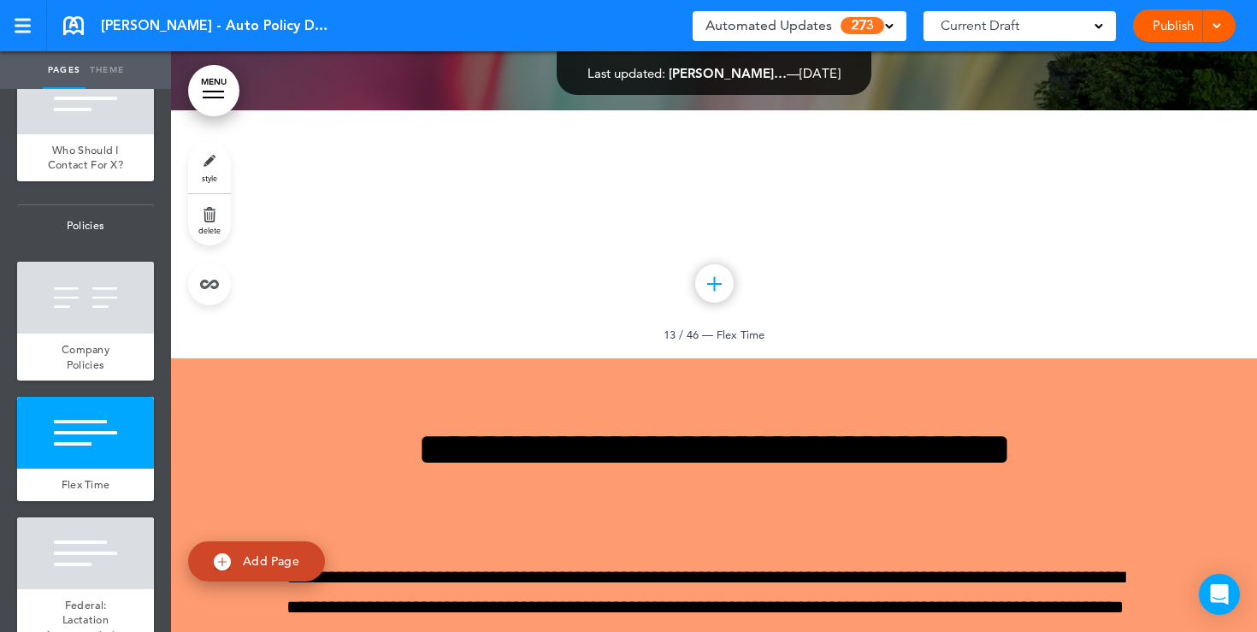
scroll to position [12043, 0]
click at [199, 171] on link "style" at bounding box center [209, 167] width 43 height 51
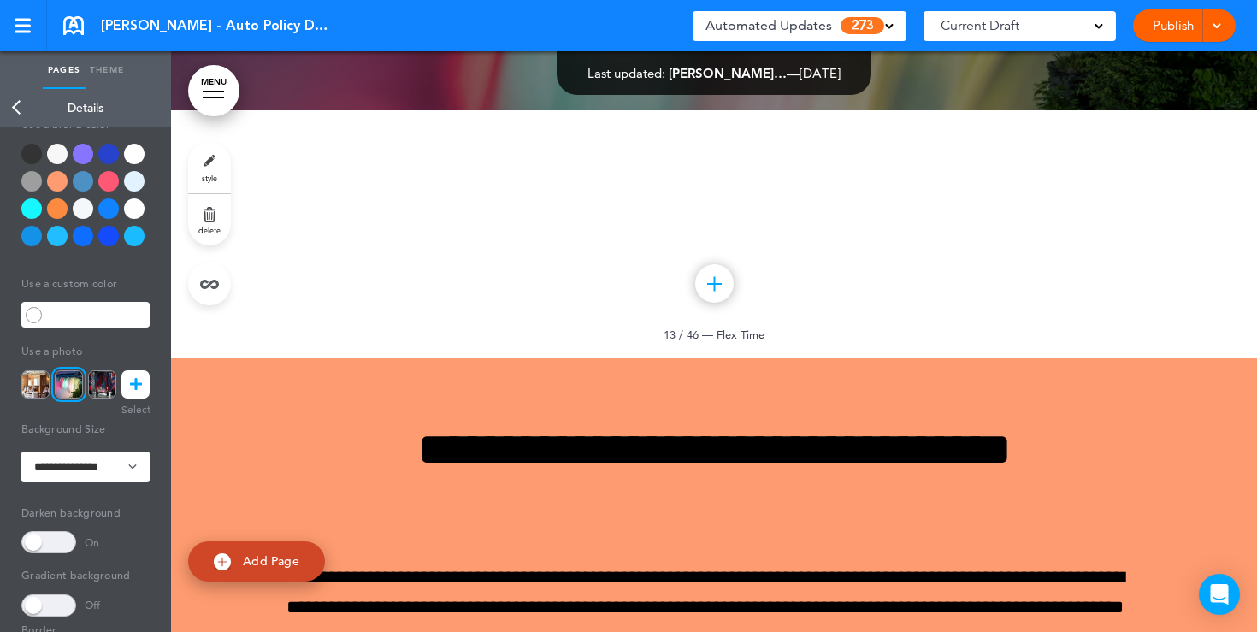
click at [137, 393] on icon at bounding box center [136, 384] width 12 height 28
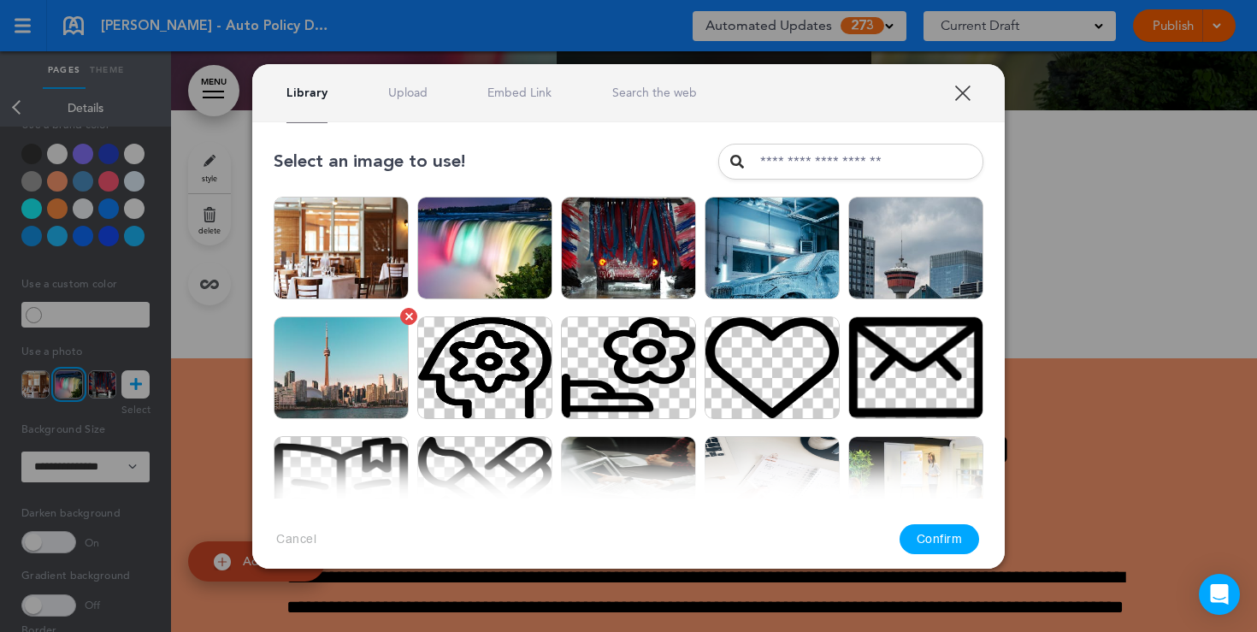
click at [298, 380] on img at bounding box center [341, 367] width 135 height 103
click at [939, 541] on button "Confirm" at bounding box center [940, 539] width 80 height 30
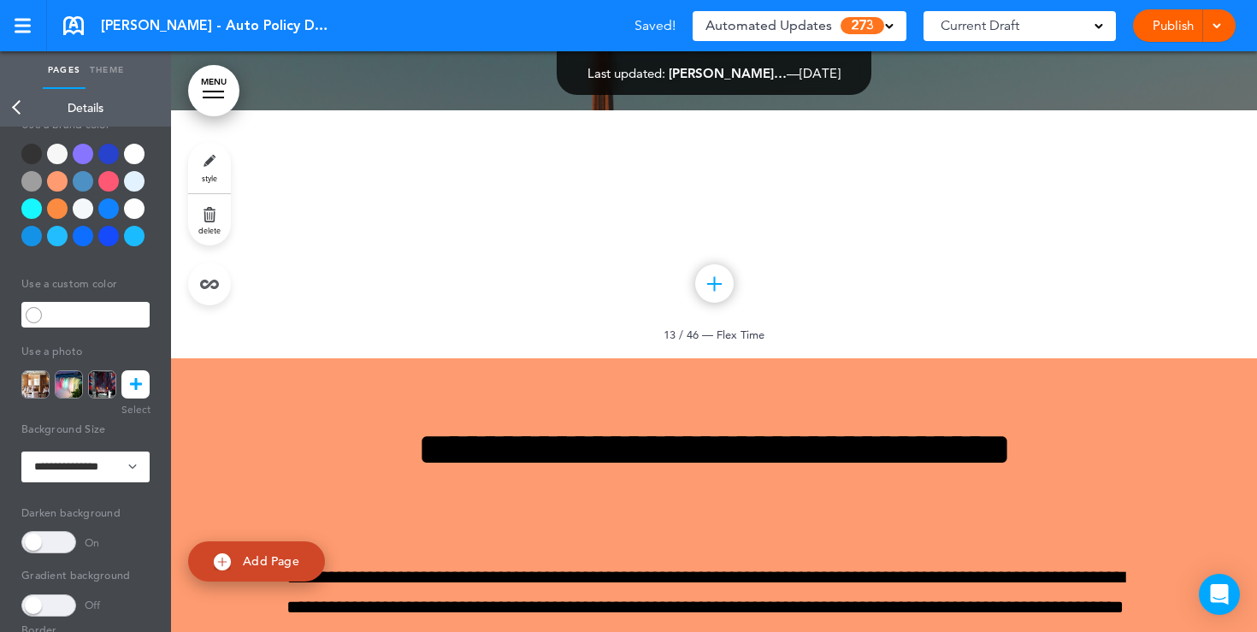
scroll to position [12039, 0]
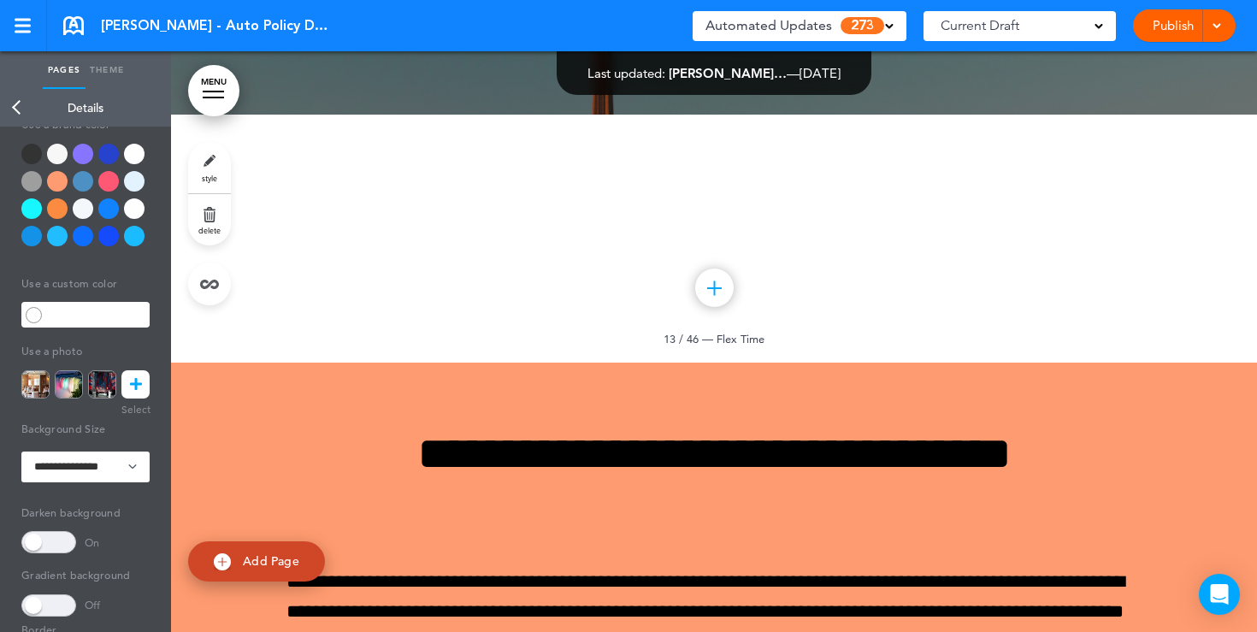
click at [13, 106] on link "Back" at bounding box center [17, 108] width 34 height 38
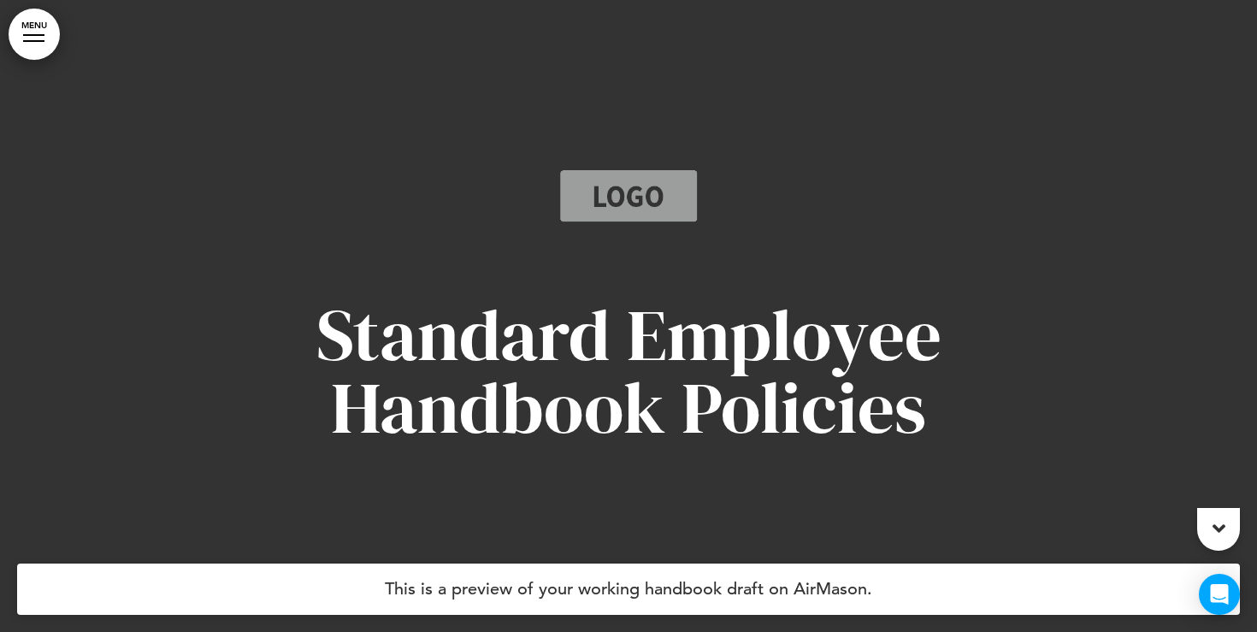
click at [25, 49] on link "MENU" at bounding box center [34, 34] width 51 height 51
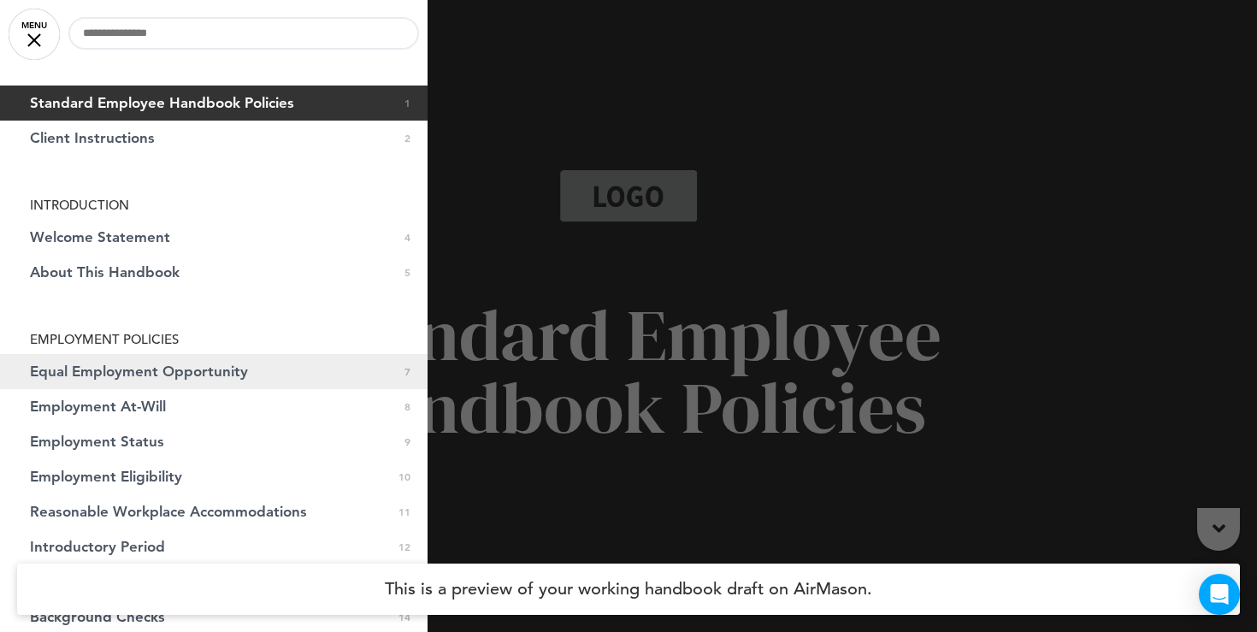
click at [152, 364] on span "Equal Employment Opportunity" at bounding box center [139, 371] width 218 height 15
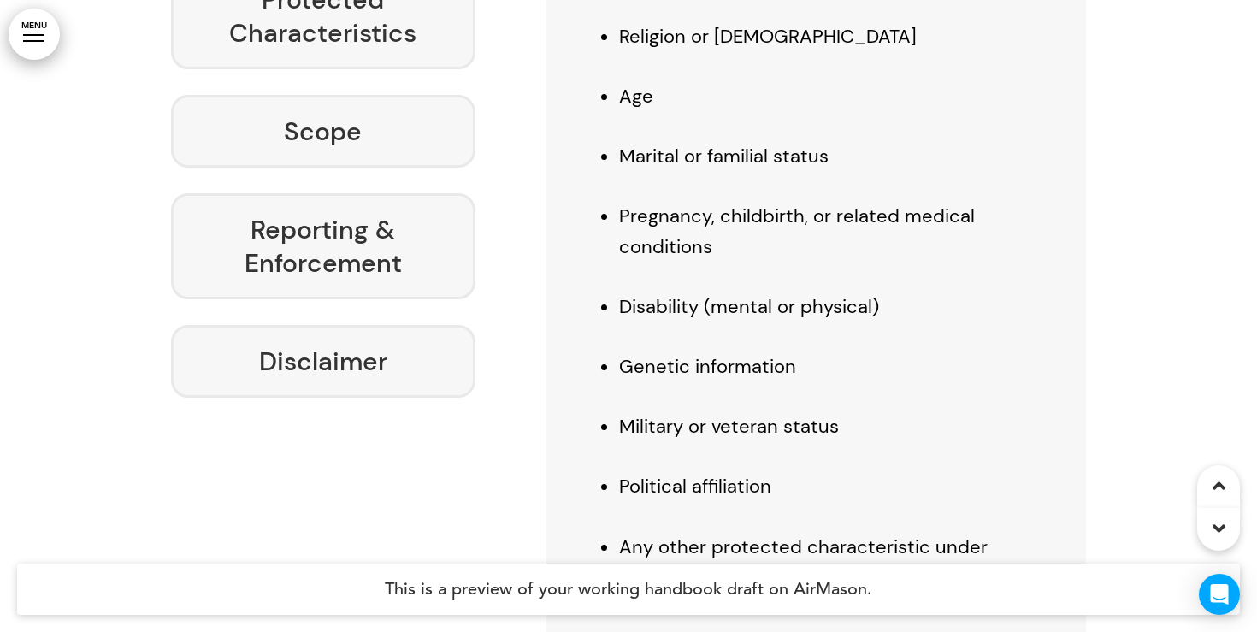
scroll to position [5041, 0]
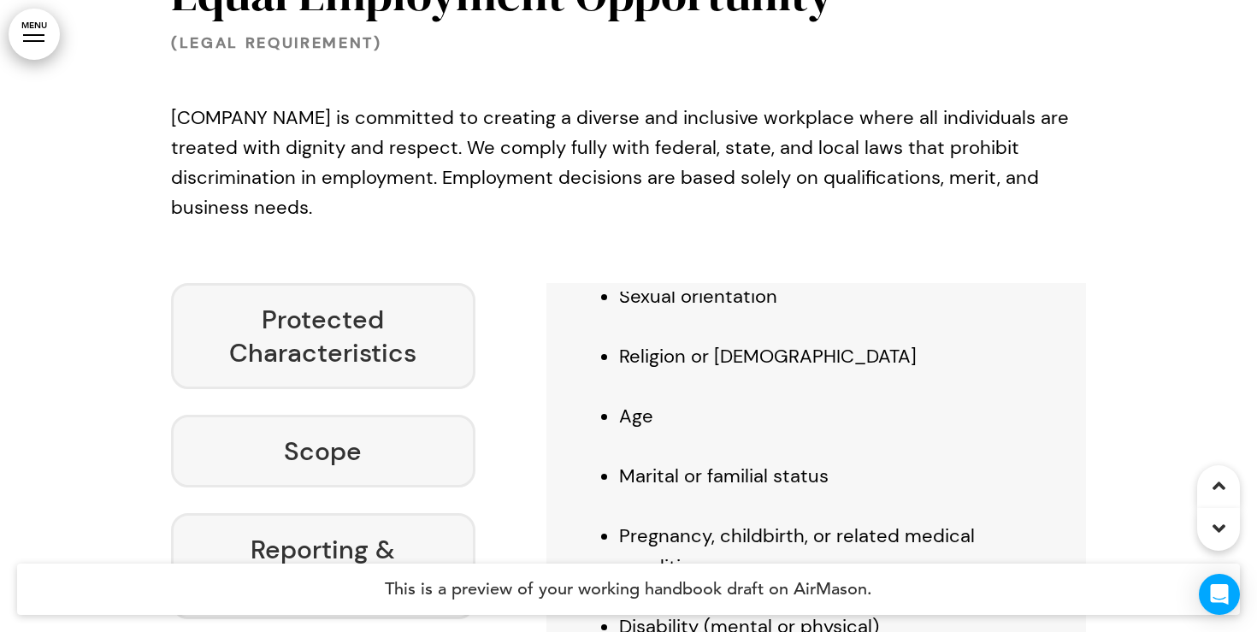
click at [361, 323] on h6 "Protected Characteristics" at bounding box center [323, 336] width 265 height 67
click at [350, 339] on h6 "Protected Characteristics" at bounding box center [323, 336] width 265 height 67
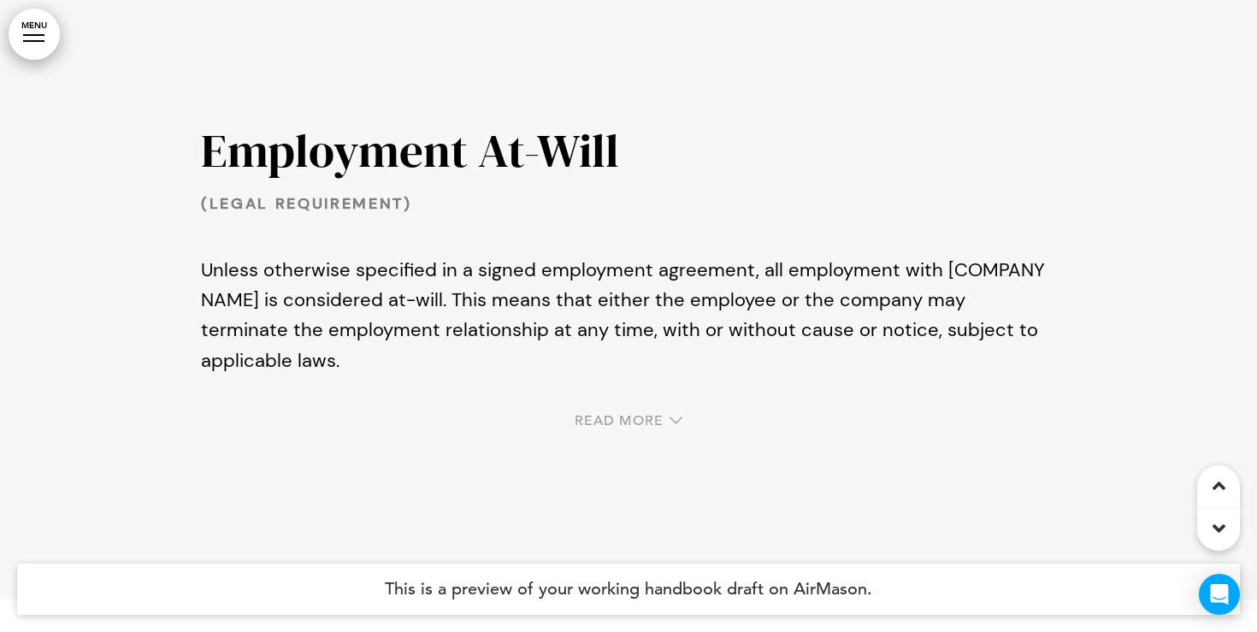
scroll to position [6149, 0]
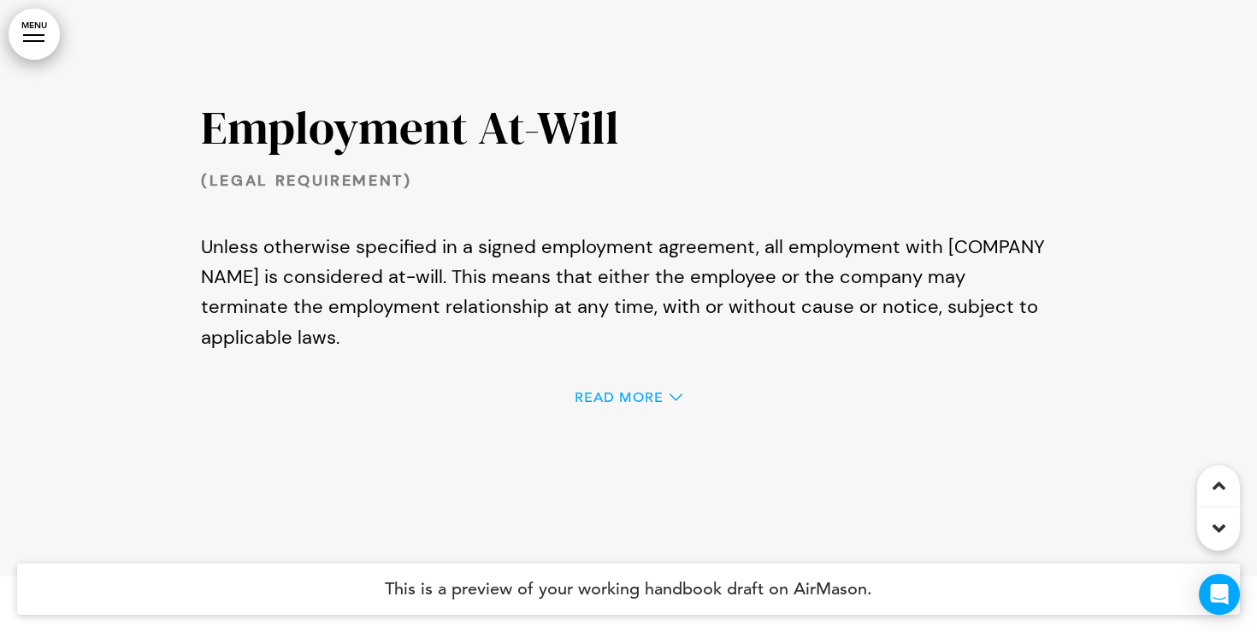
click at [613, 394] on span "Read More" at bounding box center [619, 398] width 89 height 14
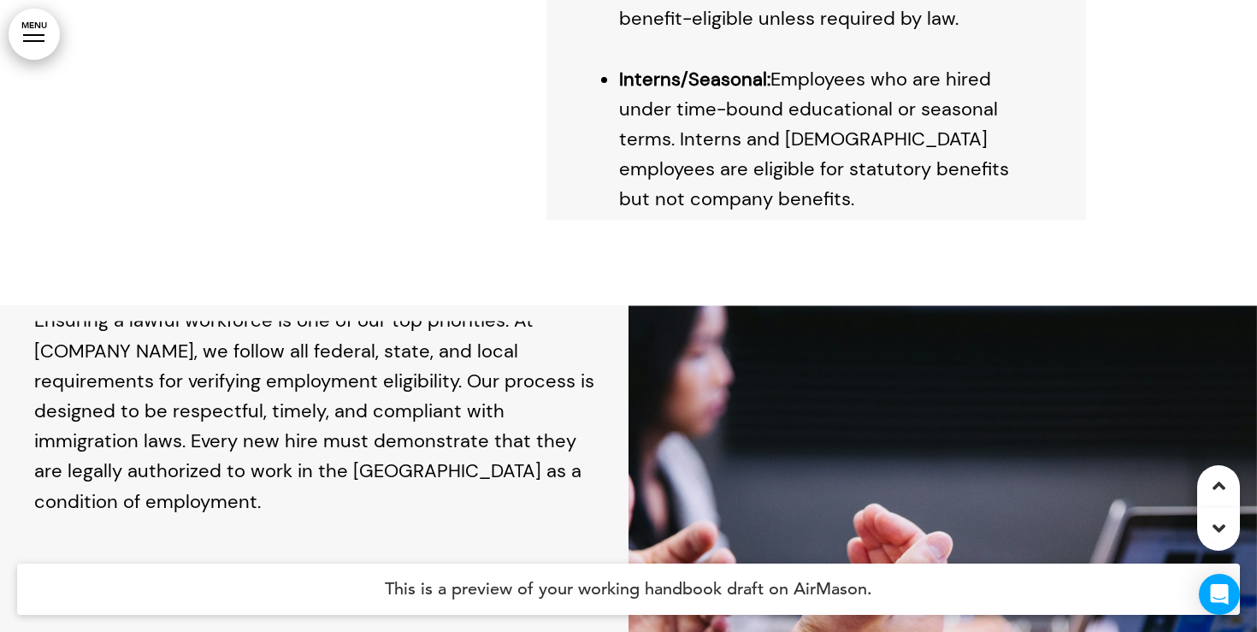
scroll to position [214, 0]
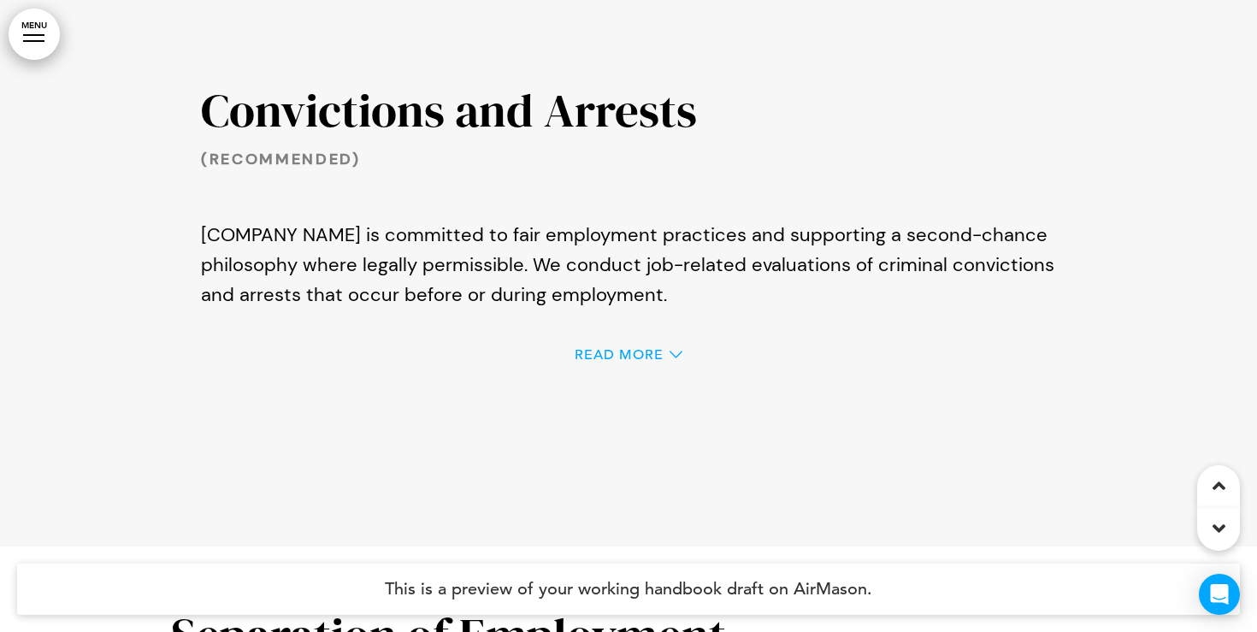
click at [620, 348] on span "Read More" at bounding box center [619, 355] width 89 height 14
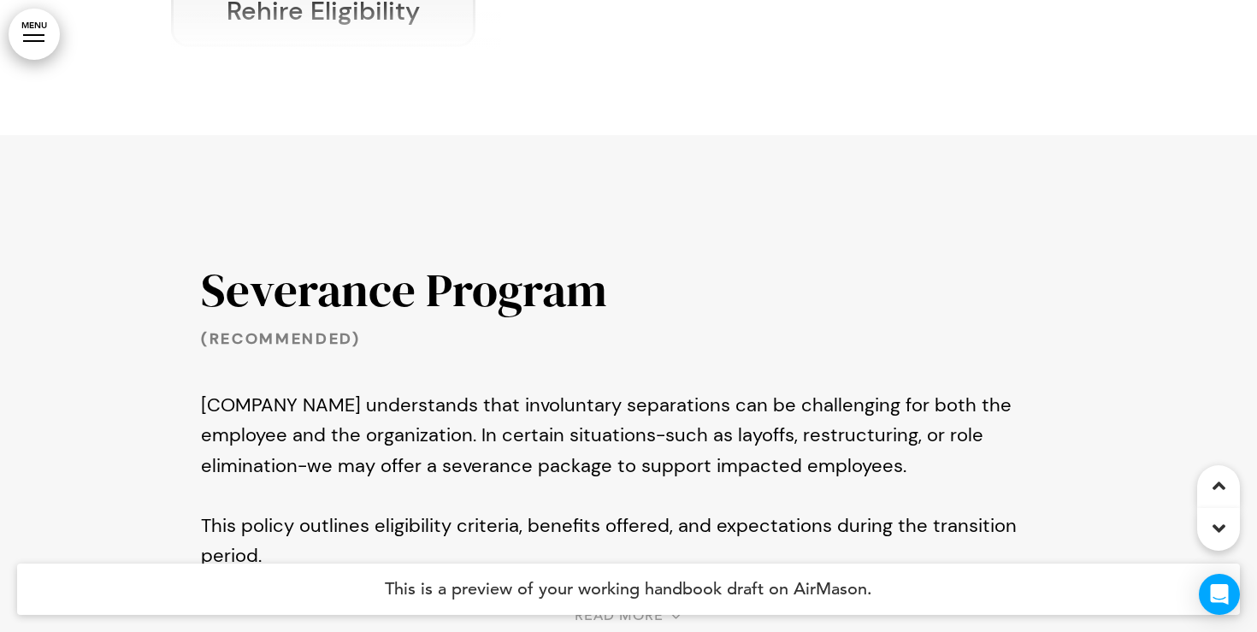
scroll to position [15944, 0]
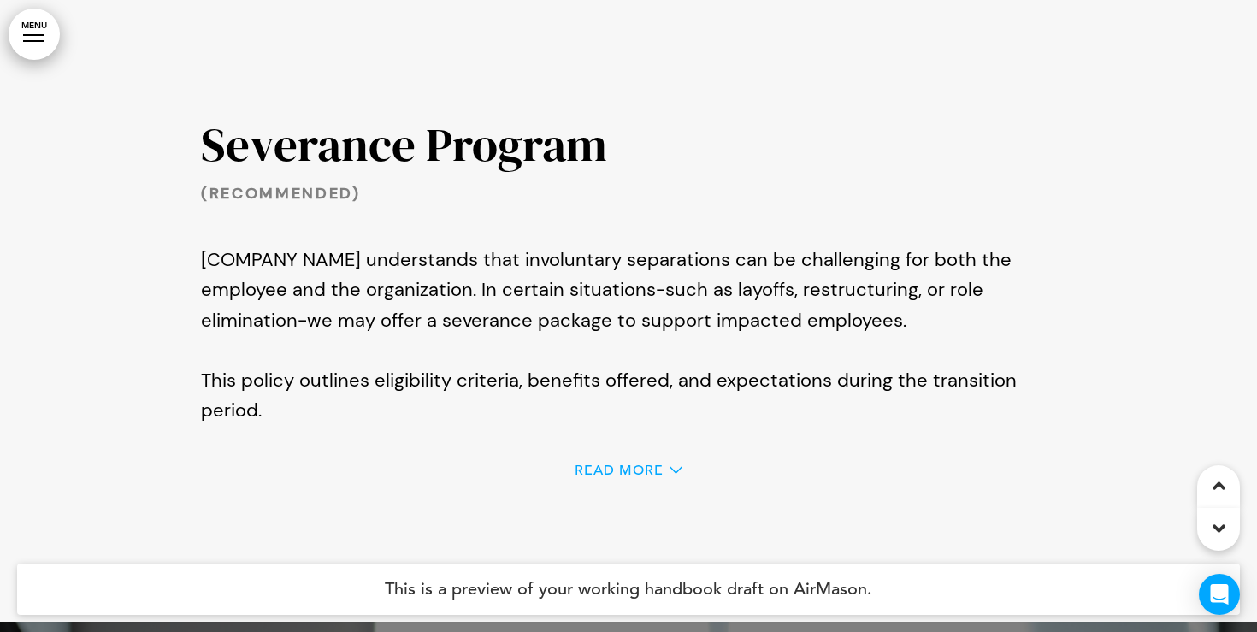
click at [617, 463] on span "Read More" at bounding box center [619, 470] width 89 height 14
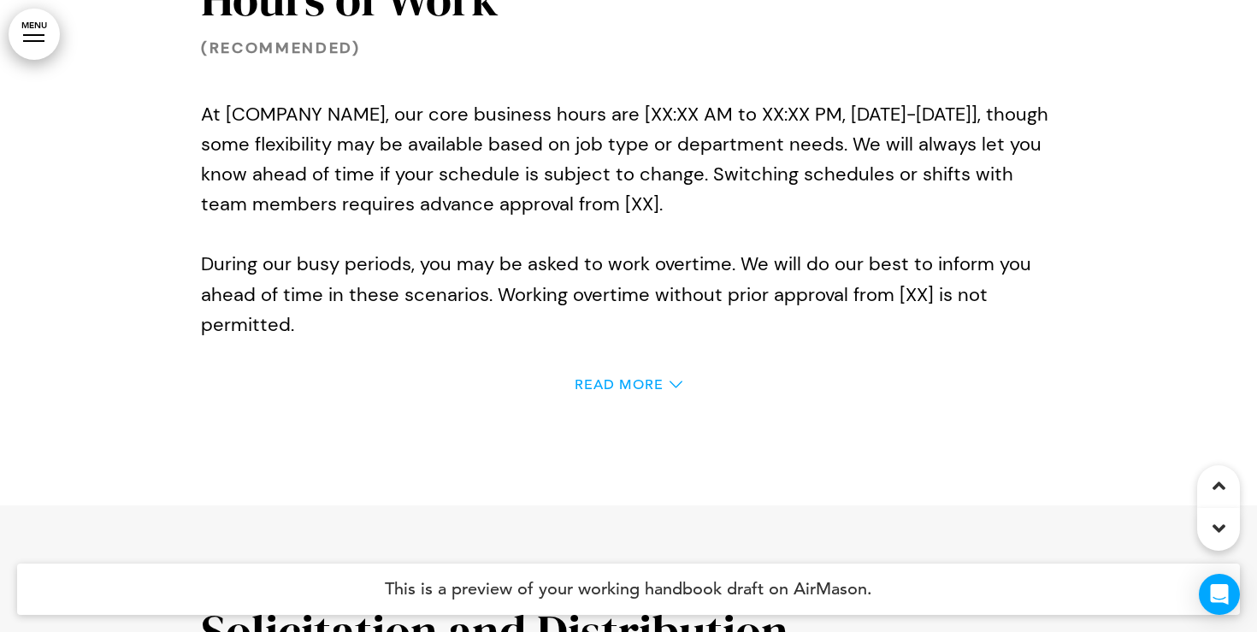
click at [626, 378] on span "Read More" at bounding box center [619, 385] width 89 height 14
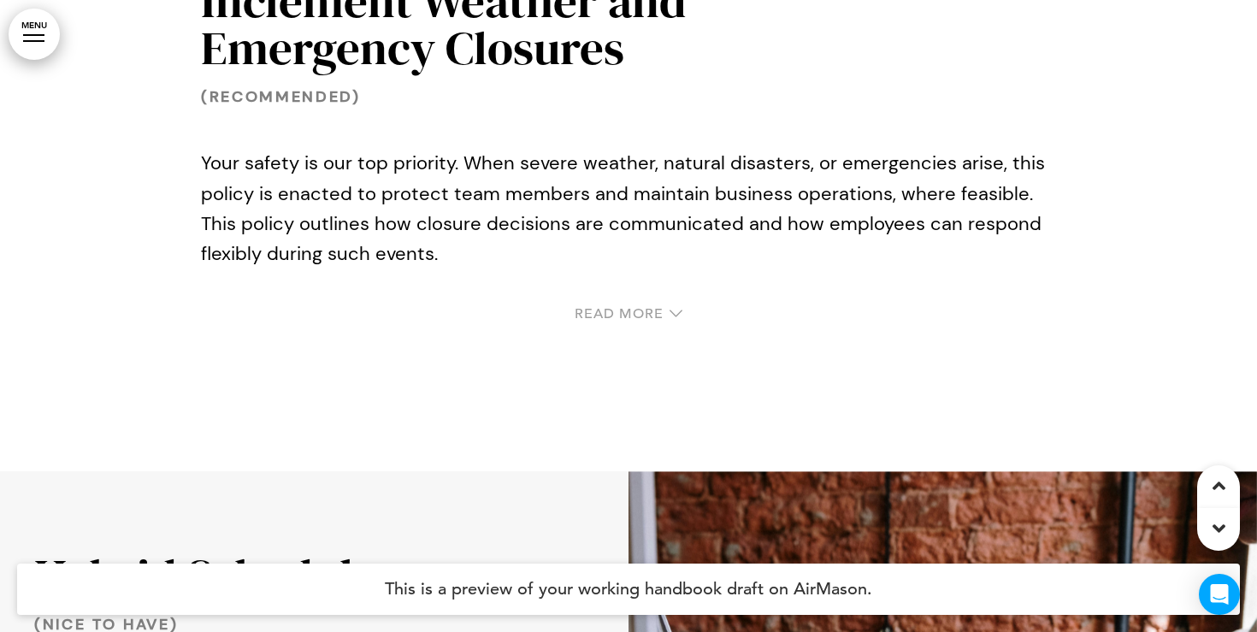
scroll to position [19506, 0]
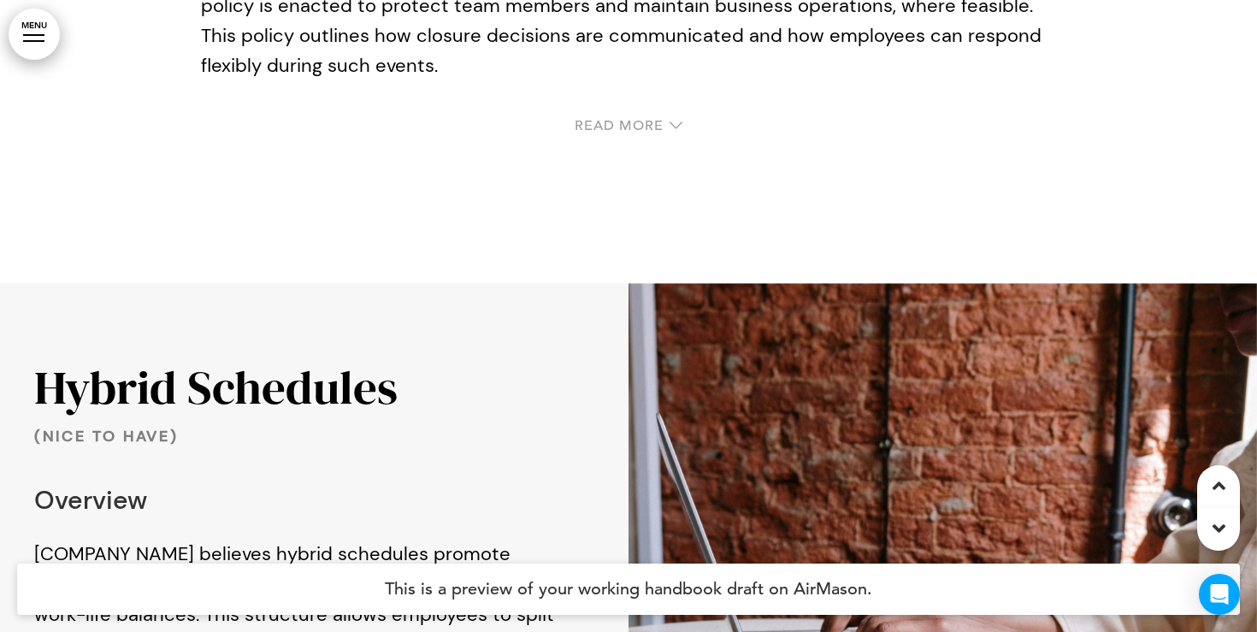
click at [54, 35] on link "MENU" at bounding box center [34, 34] width 51 height 51
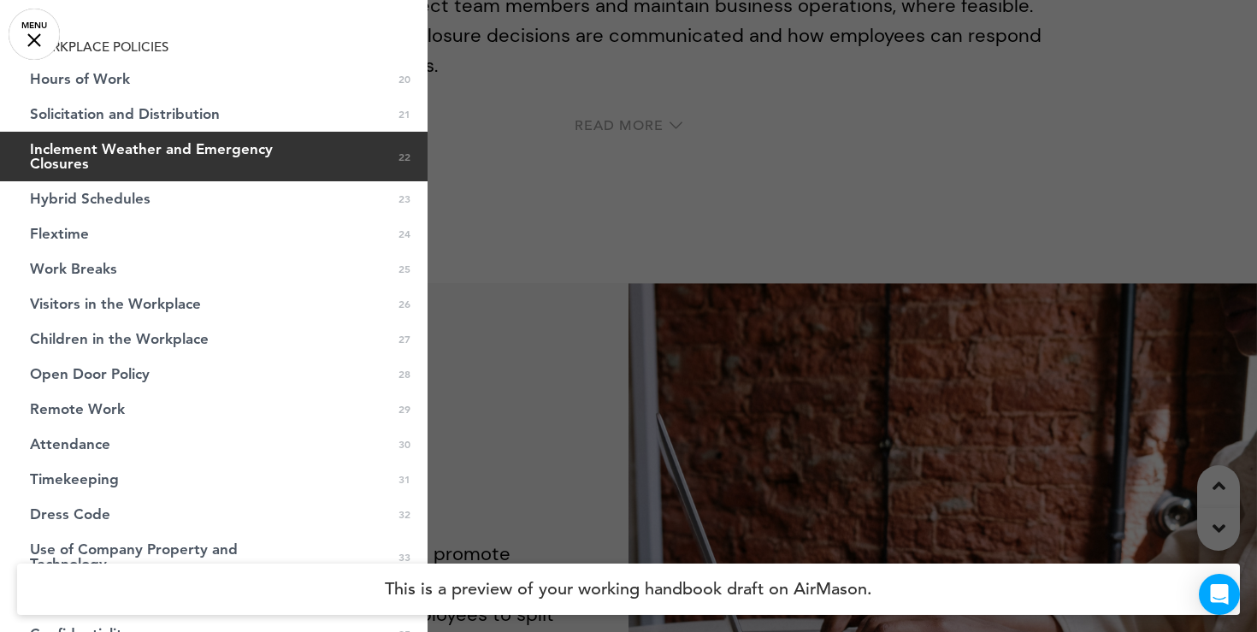
scroll to position [794, 0]
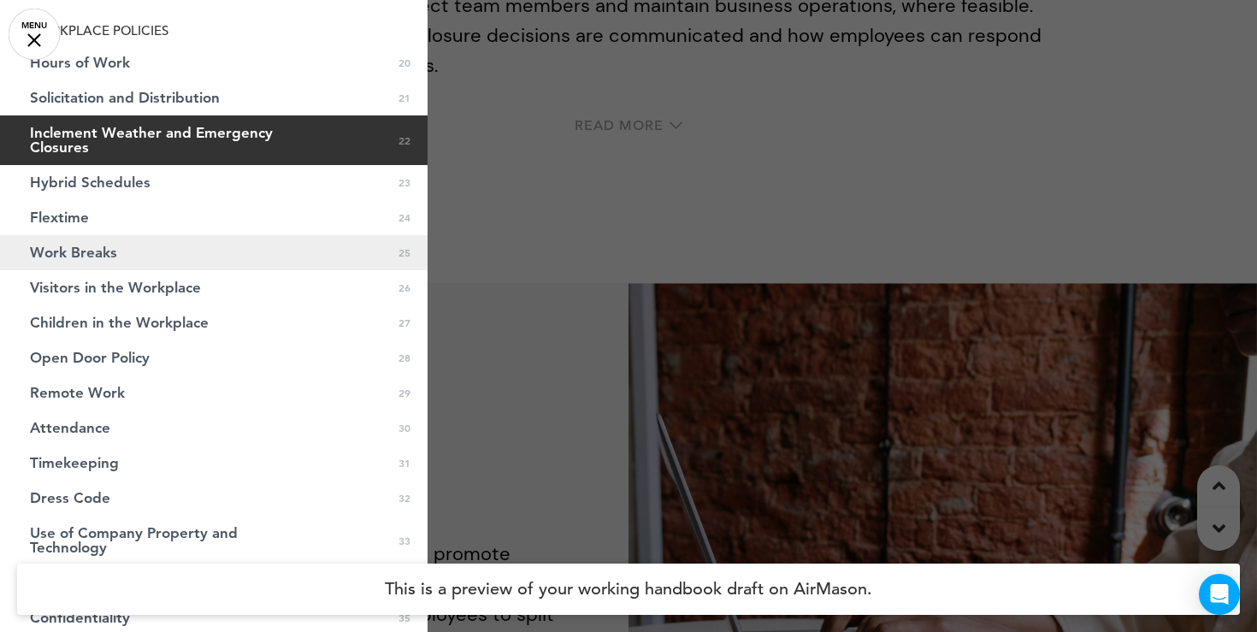
click at [127, 248] on link "Work Breaks 0 25" at bounding box center [214, 252] width 428 height 35
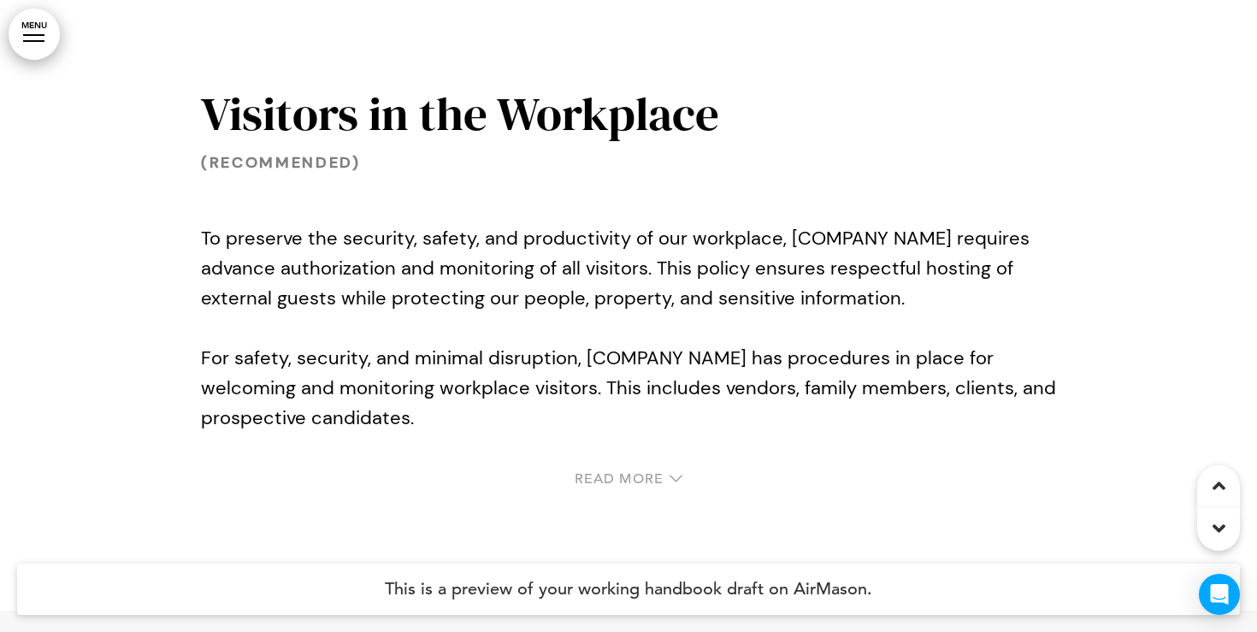
scroll to position [22048, 0]
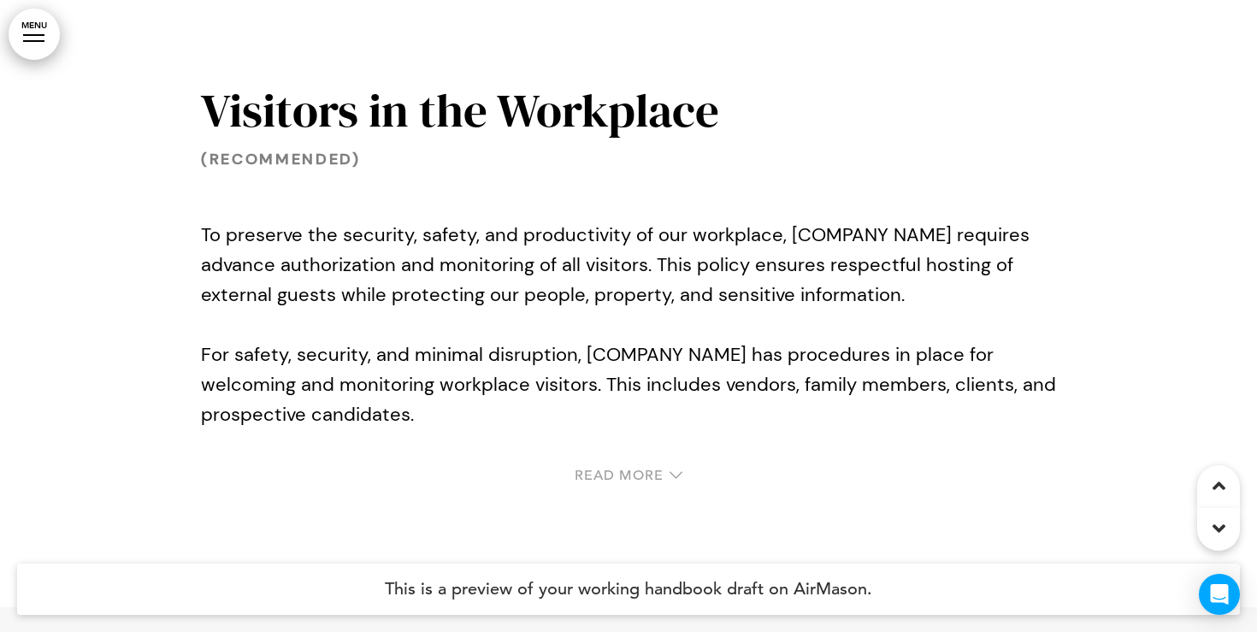
click at [622, 472] on div "Read More" at bounding box center [628, 477] width 855 height 35
click at [623, 469] on span "Read More" at bounding box center [619, 476] width 89 height 14
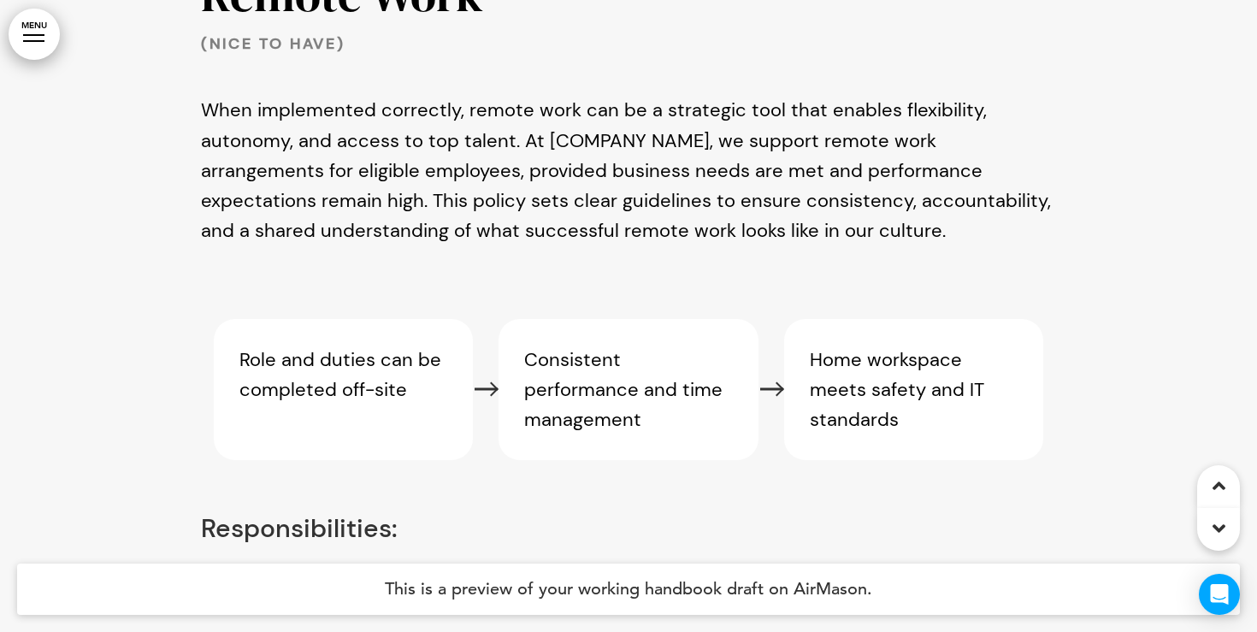
scroll to position [25115, 0]
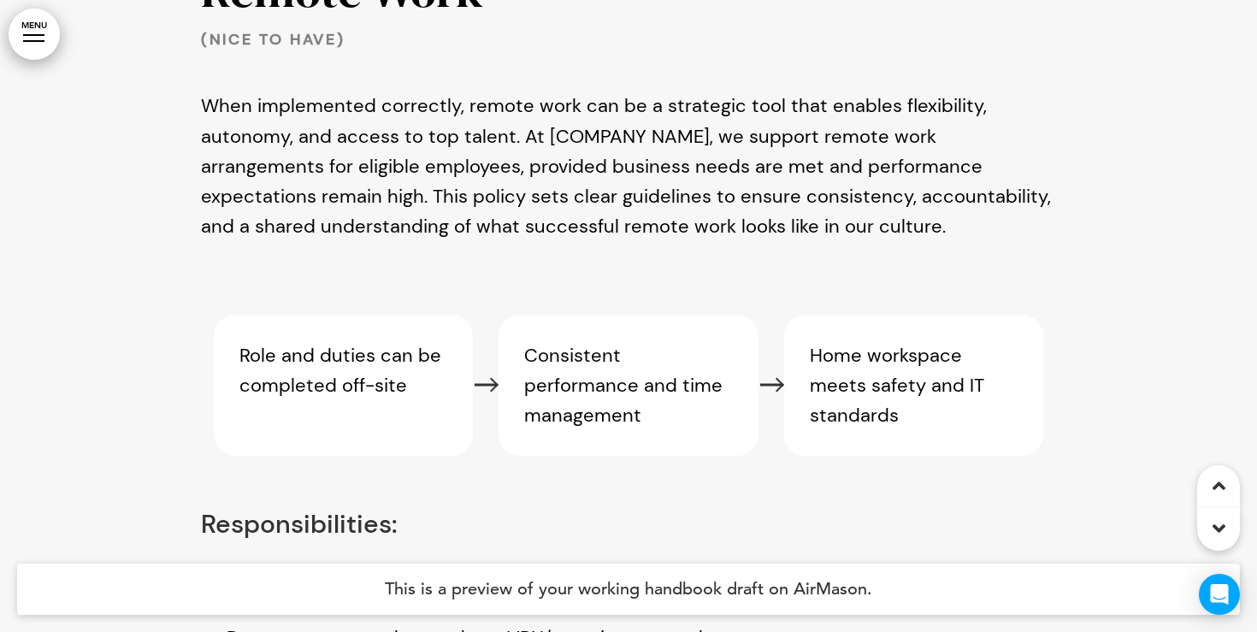
click at [56, 38] on link "MENU" at bounding box center [34, 34] width 51 height 51
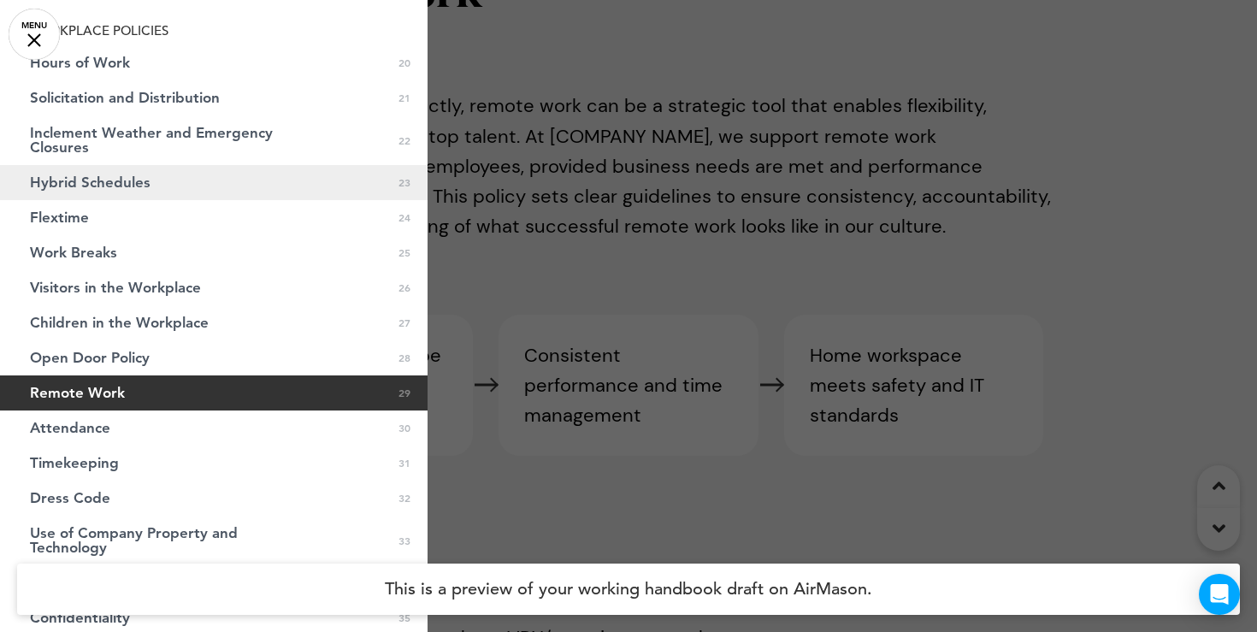
scroll to position [0, 0]
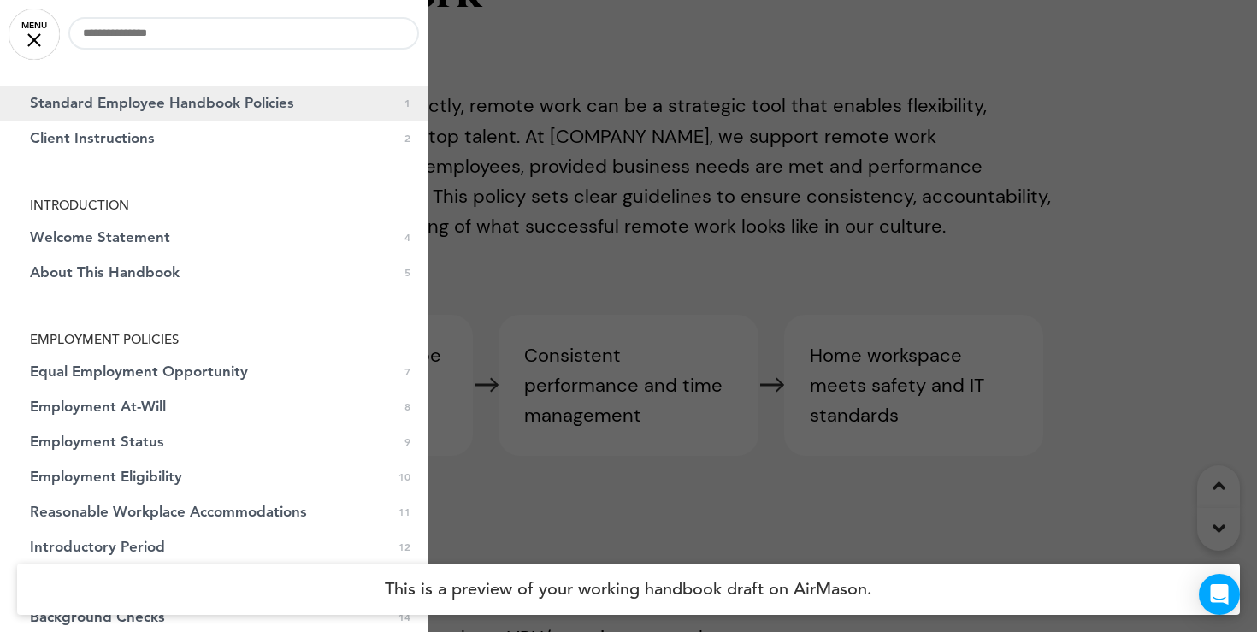
click at [84, 106] on span "Standard Employee Handbook Policies" at bounding box center [162, 103] width 264 height 15
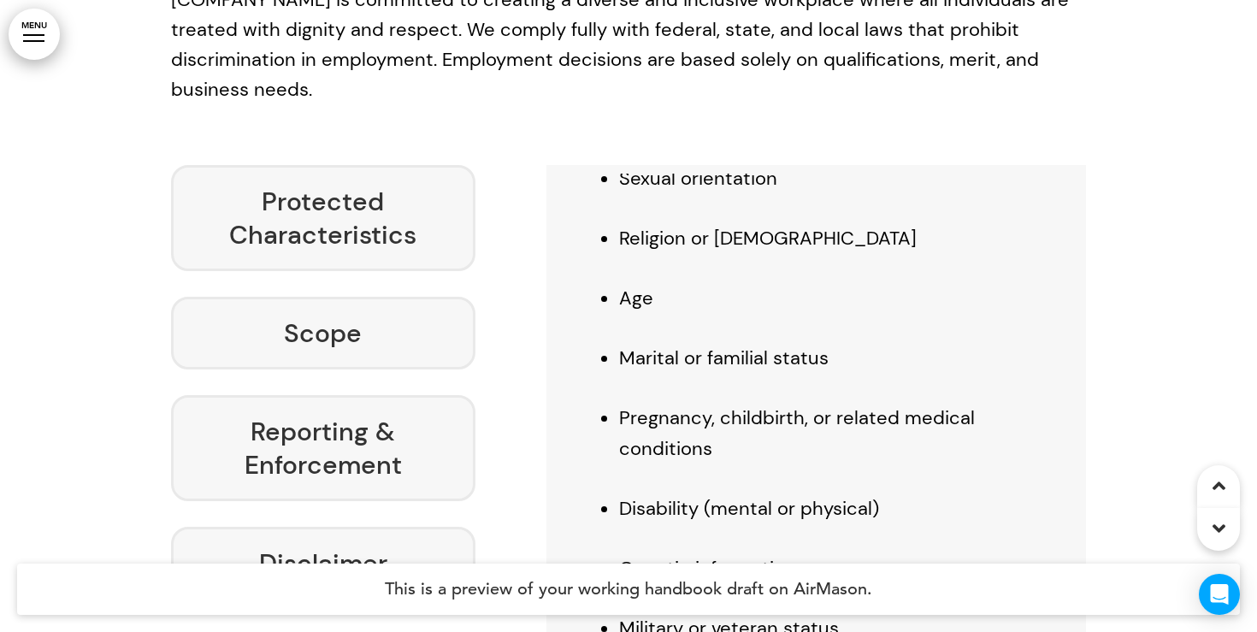
scroll to position [5176, 0]
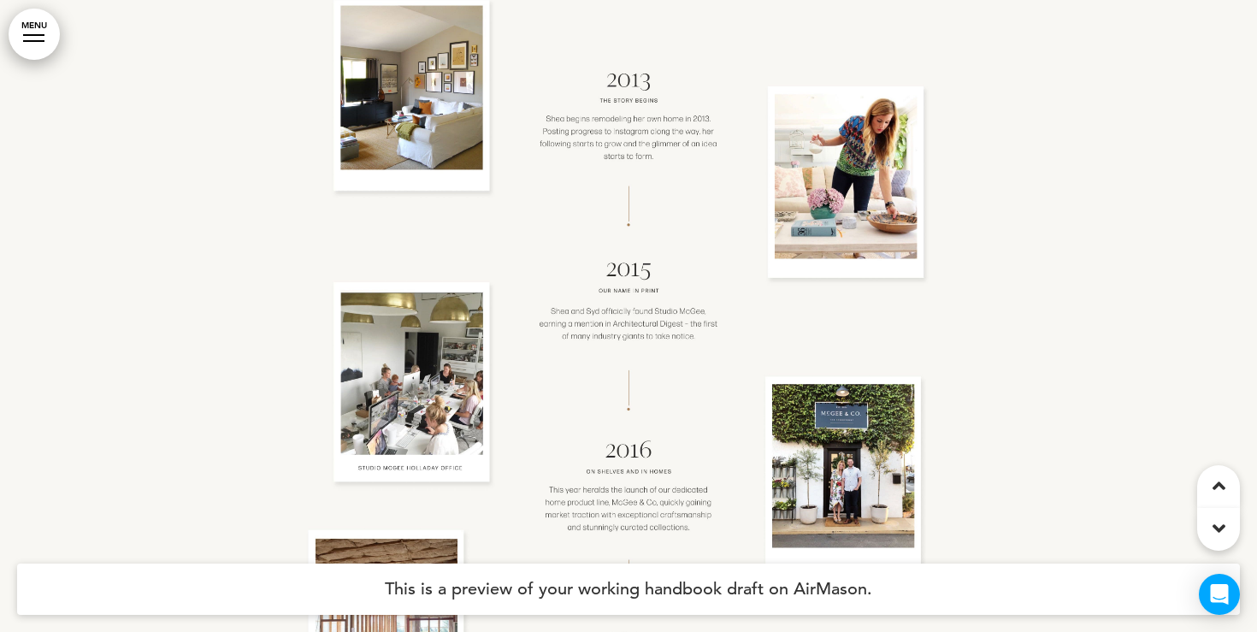
click at [38, 50] on link "MENU" at bounding box center [34, 34] width 51 height 51
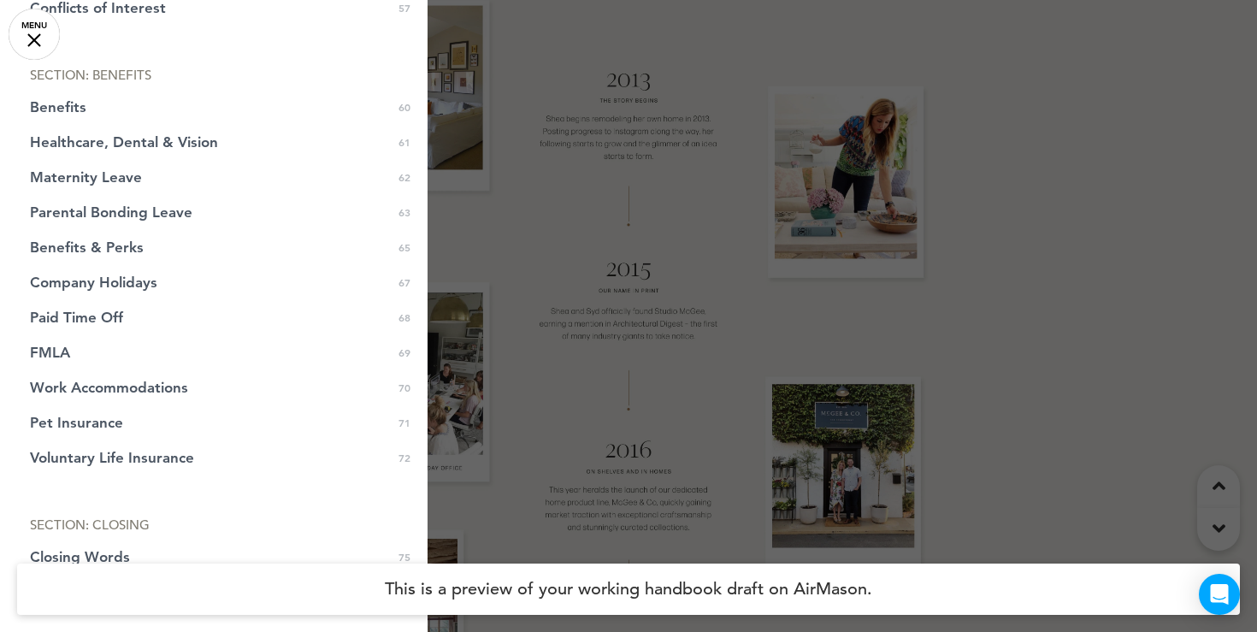
scroll to position [1932, 0]
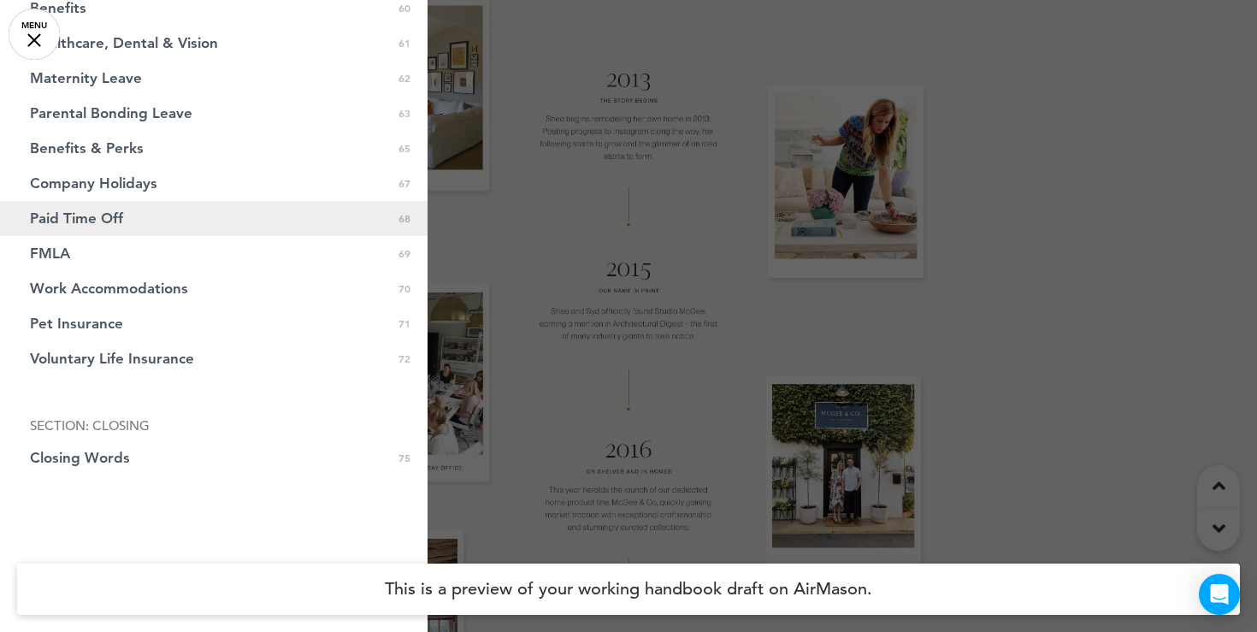
click at [109, 212] on span "Paid Time Off" at bounding box center [76, 218] width 93 height 15
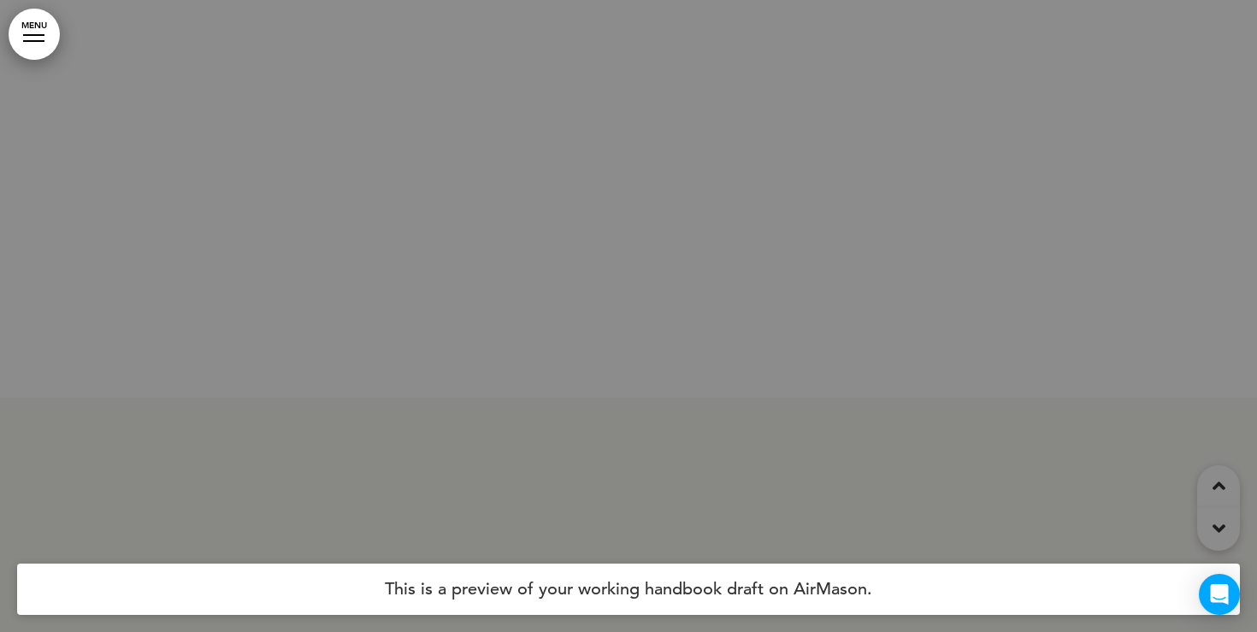
scroll to position [53511, 0]
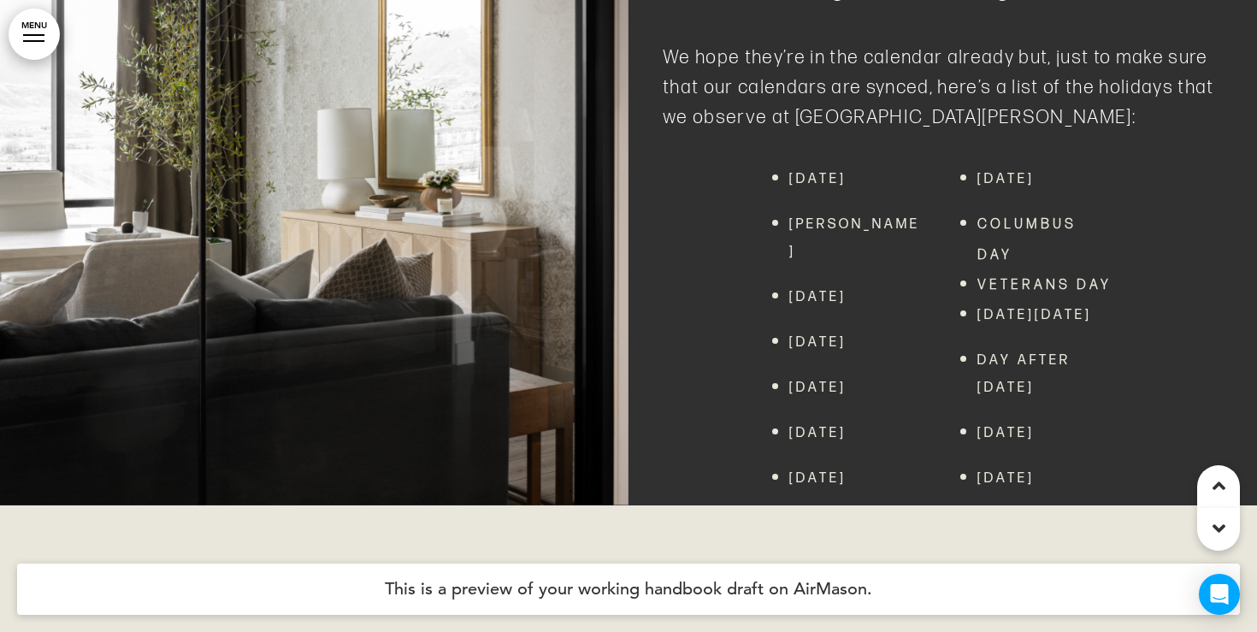
click at [34, 48] on link "MENU" at bounding box center [34, 34] width 51 height 51
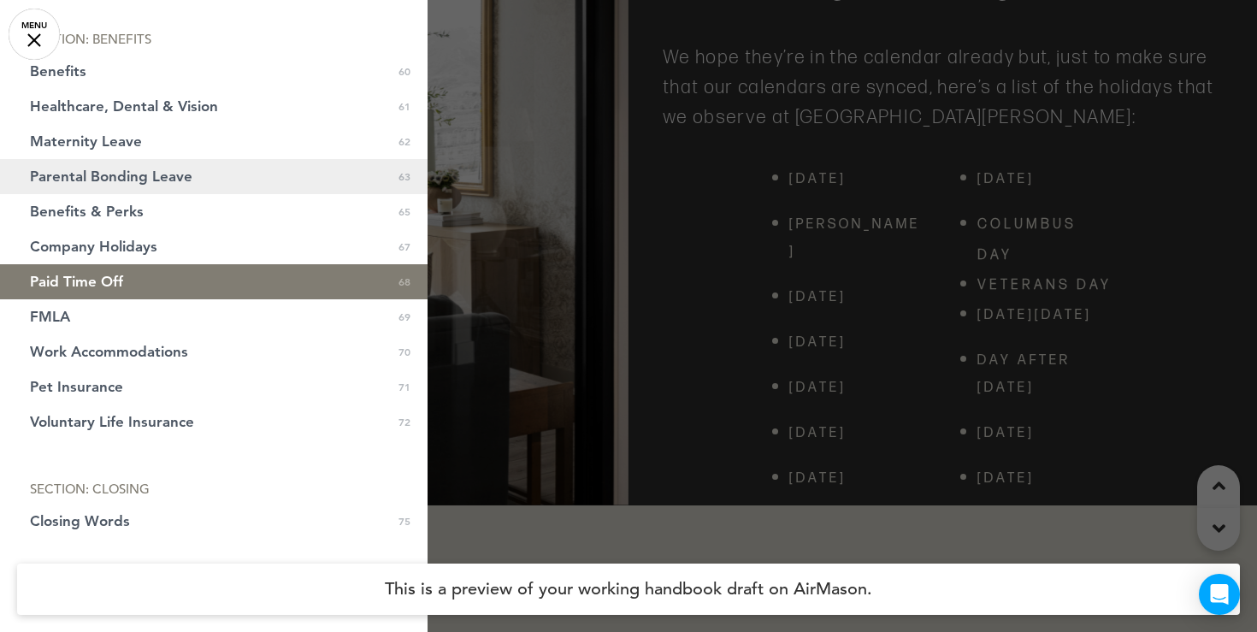
scroll to position [1861, 0]
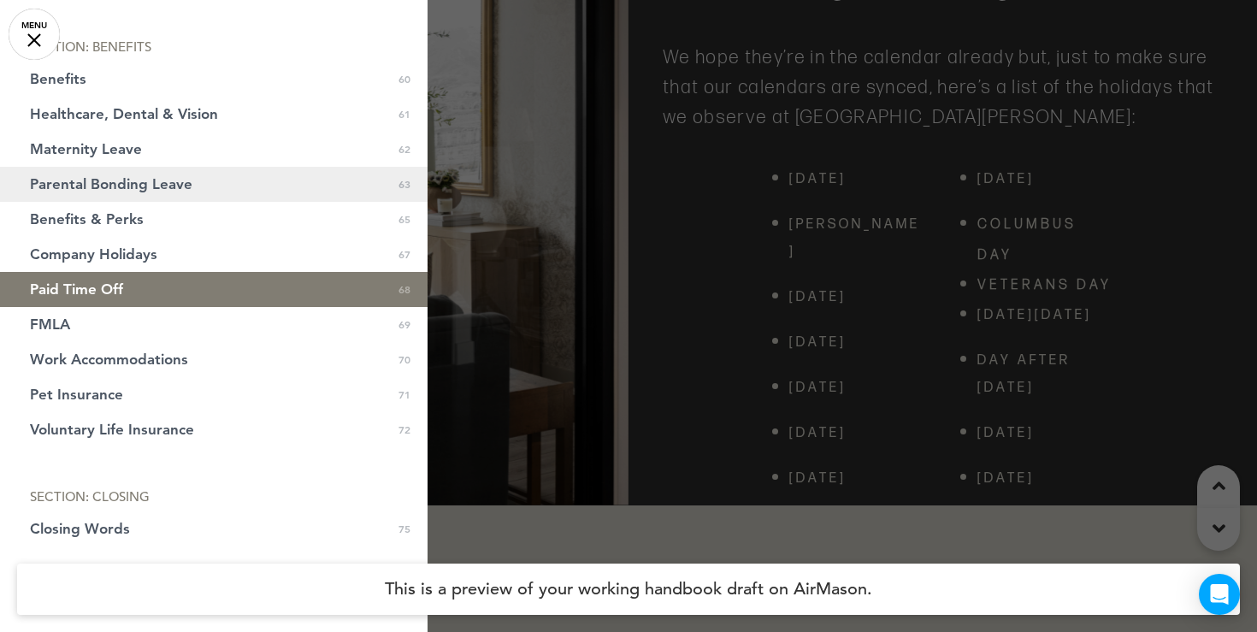
click at [115, 167] on link "Parental Bonding Leave 63" at bounding box center [214, 184] width 428 height 35
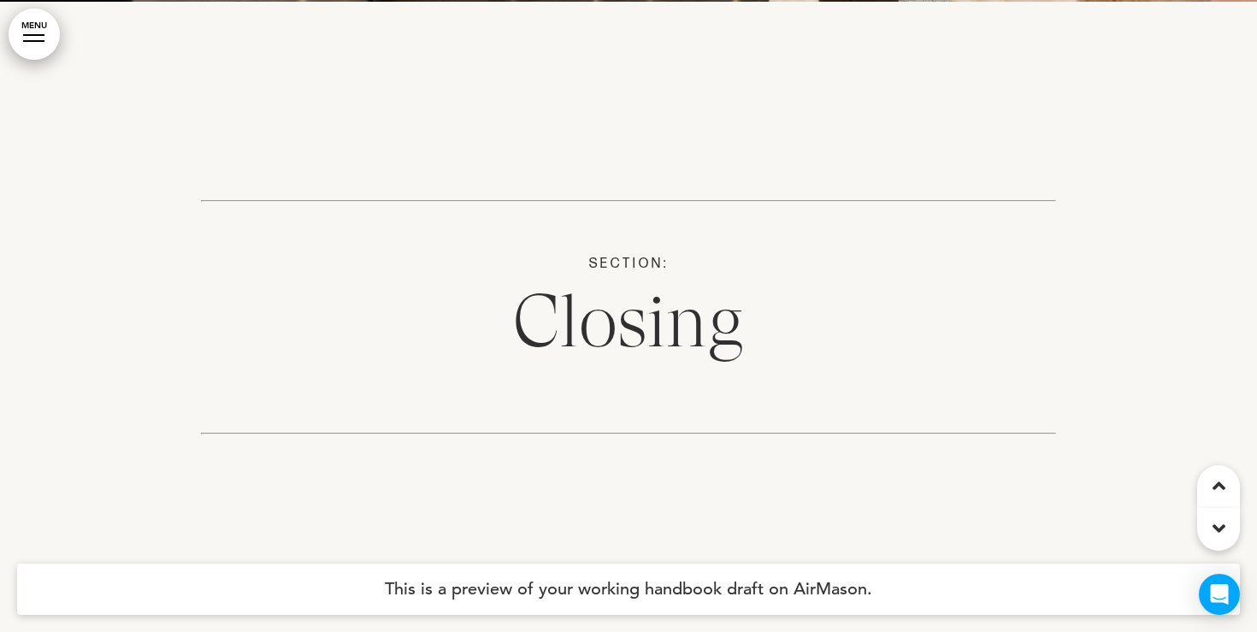
scroll to position [57993, 0]
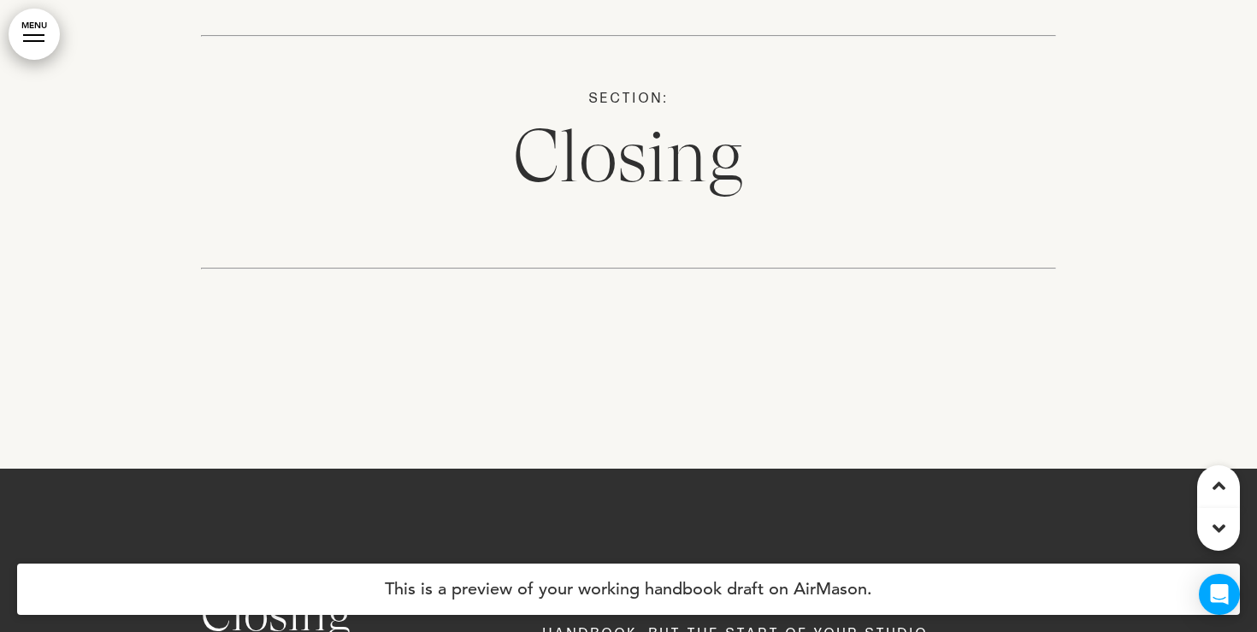
click at [38, 44] on link "MENU" at bounding box center [34, 34] width 51 height 51
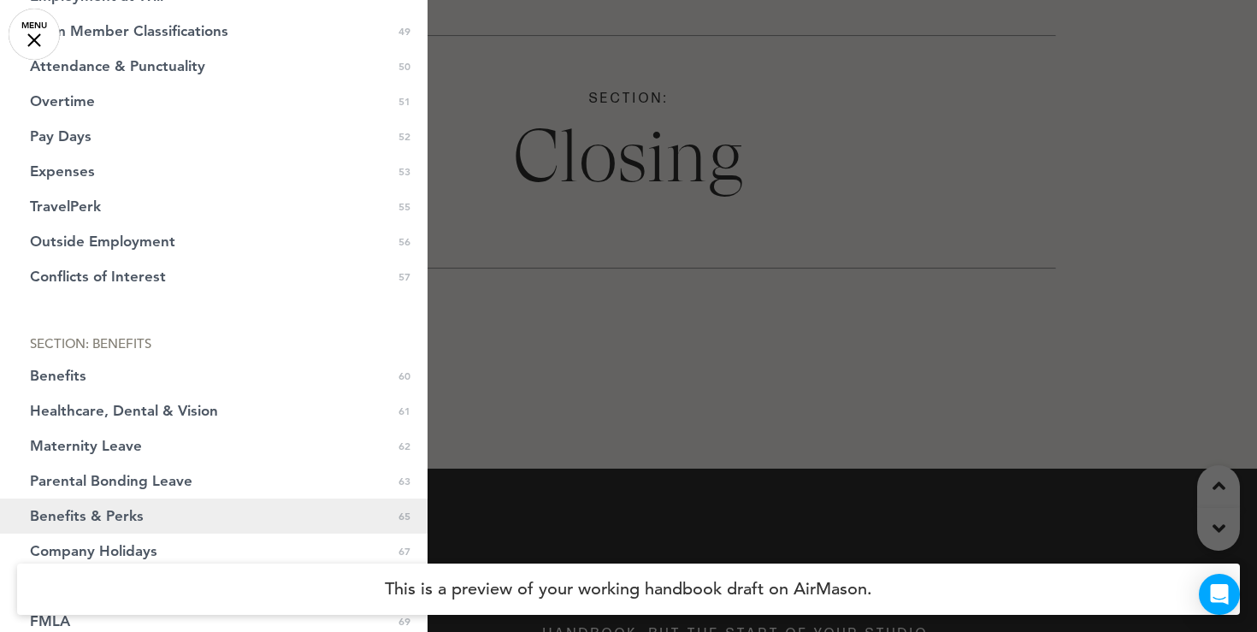
scroll to position [1515, 0]
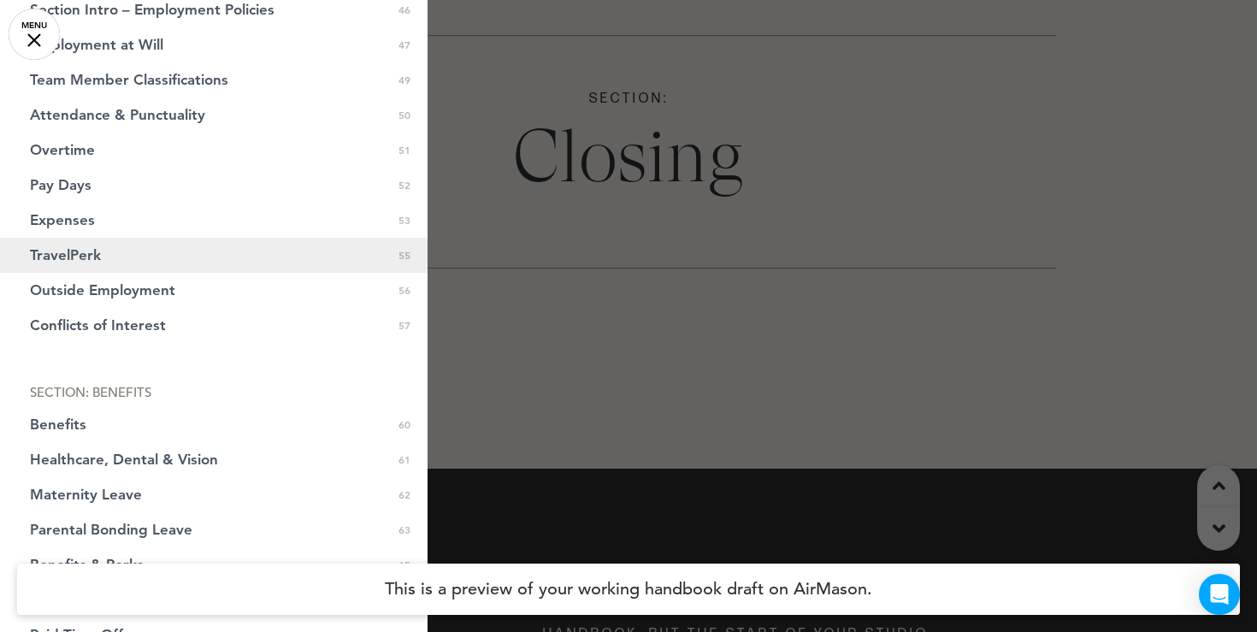
click at [139, 244] on link "TravelPerk 55" at bounding box center [214, 255] width 428 height 35
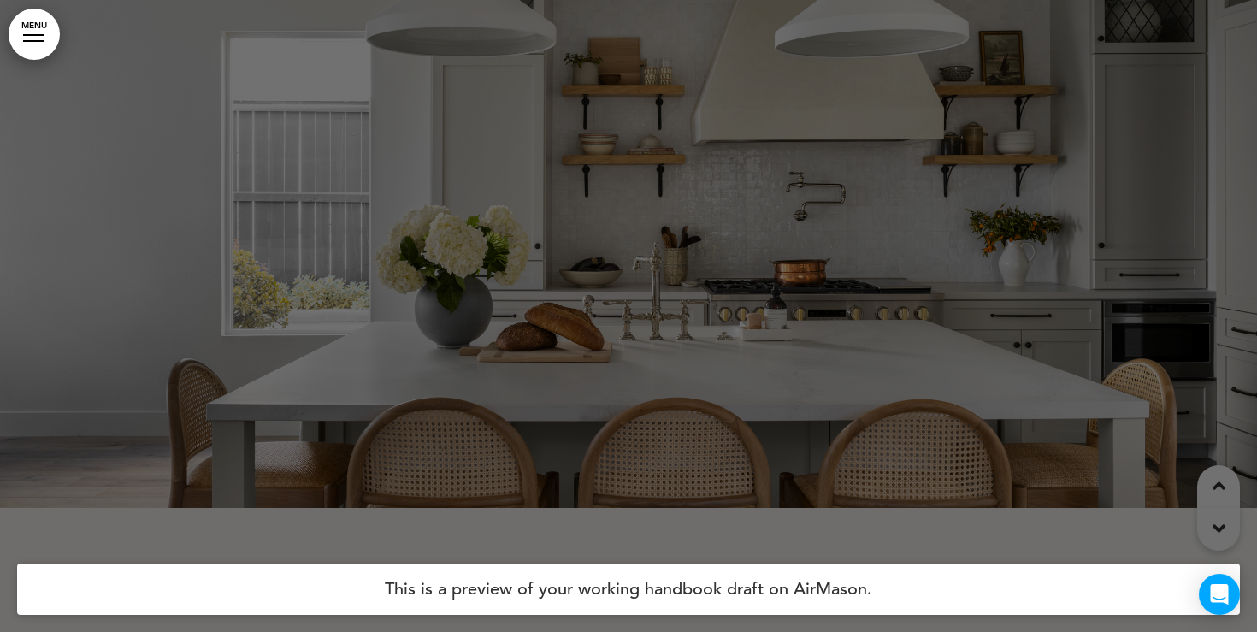
scroll to position [45024, 0]
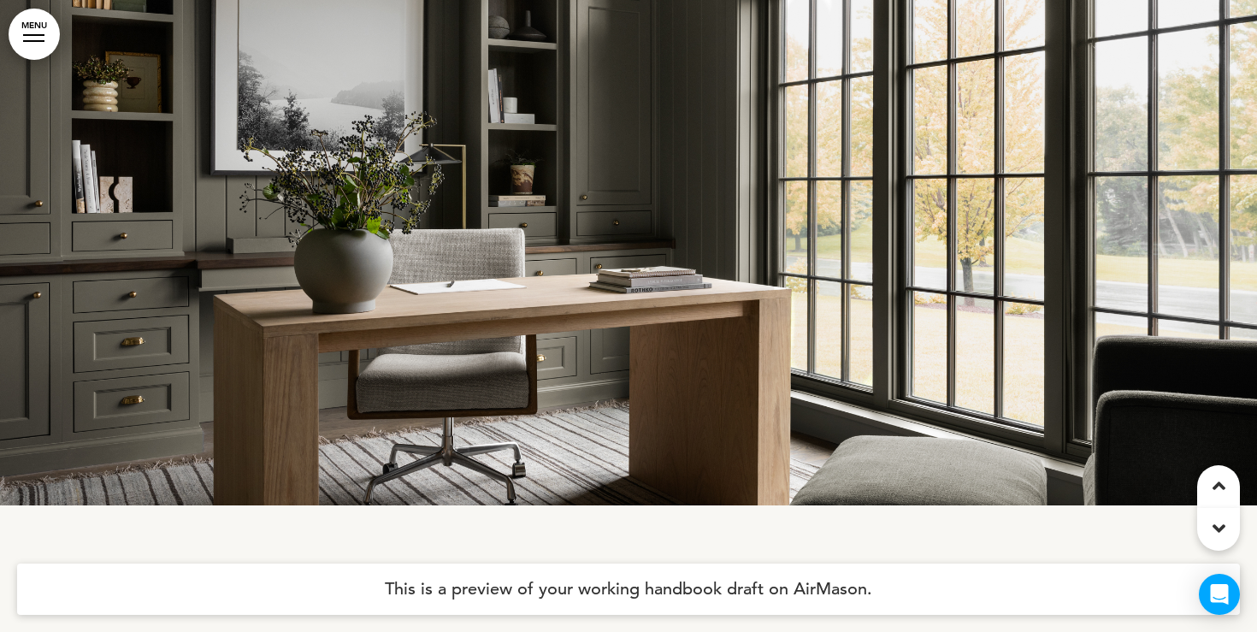
click at [26, 35] on div at bounding box center [33, 35] width 21 height 2
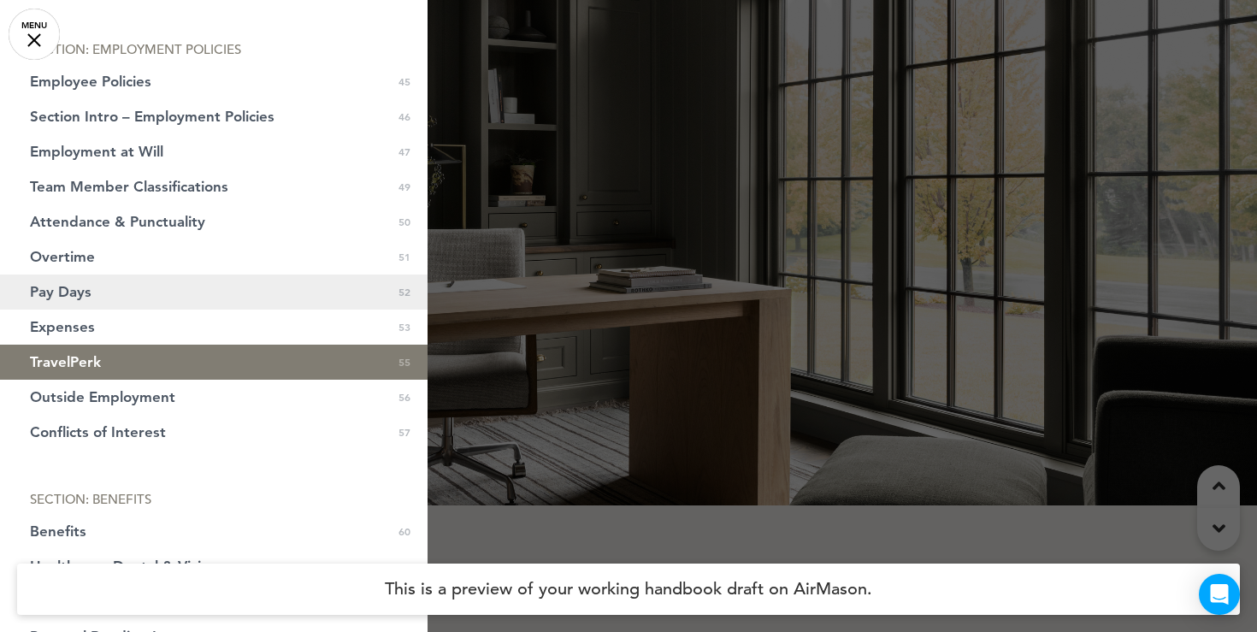
scroll to position [1384, 0]
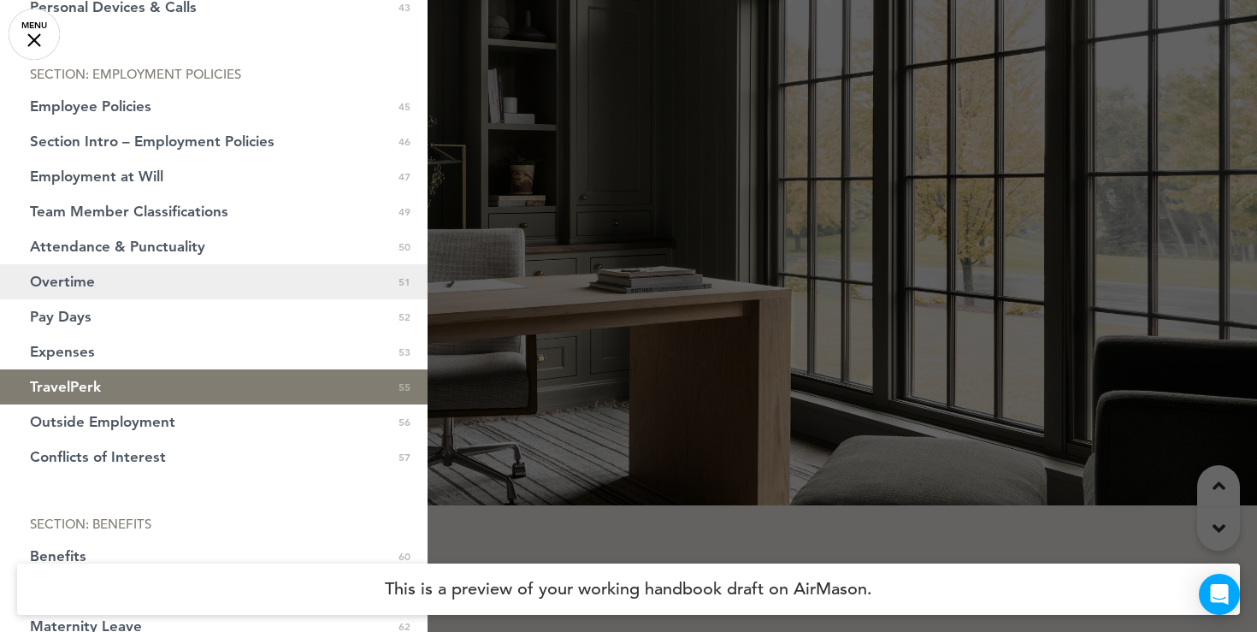
click at [104, 271] on link "Overtime 51" at bounding box center [214, 281] width 428 height 35
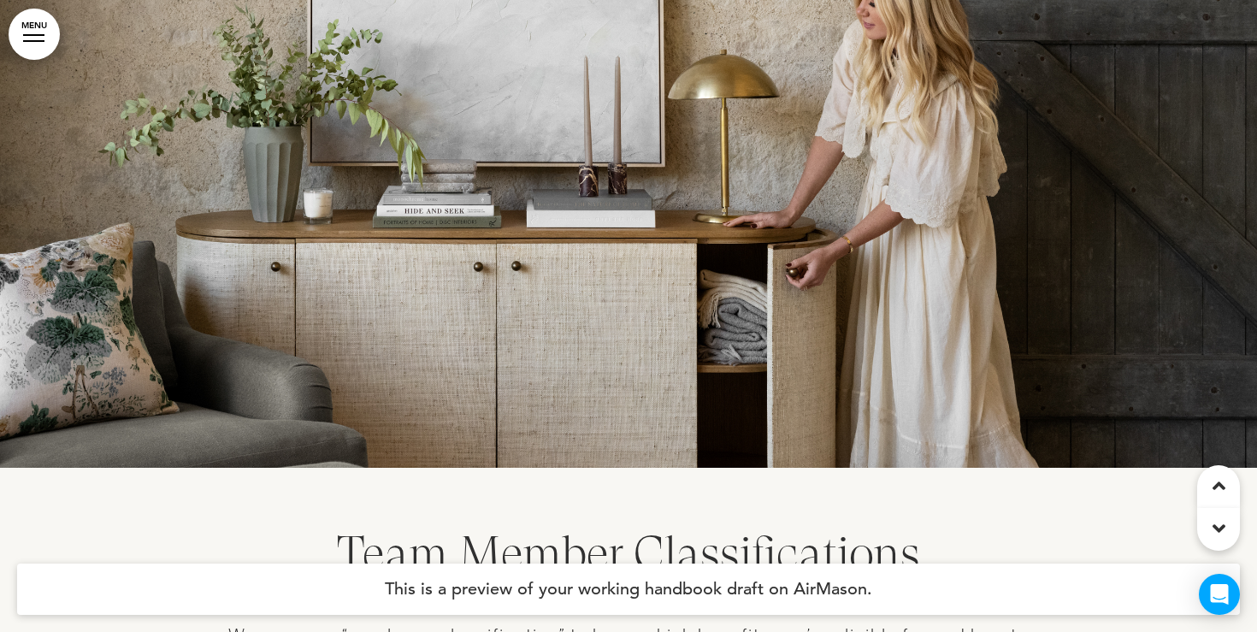
scroll to position [41095, 0]
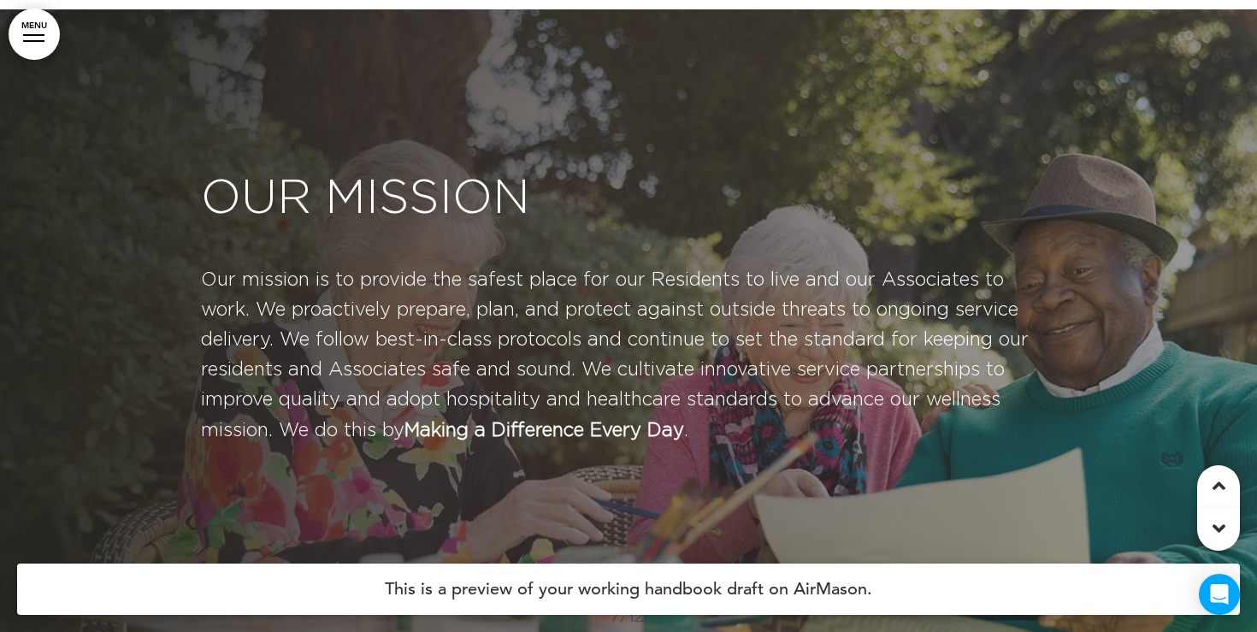
click at [29, 50] on link "MENU" at bounding box center [34, 34] width 51 height 51
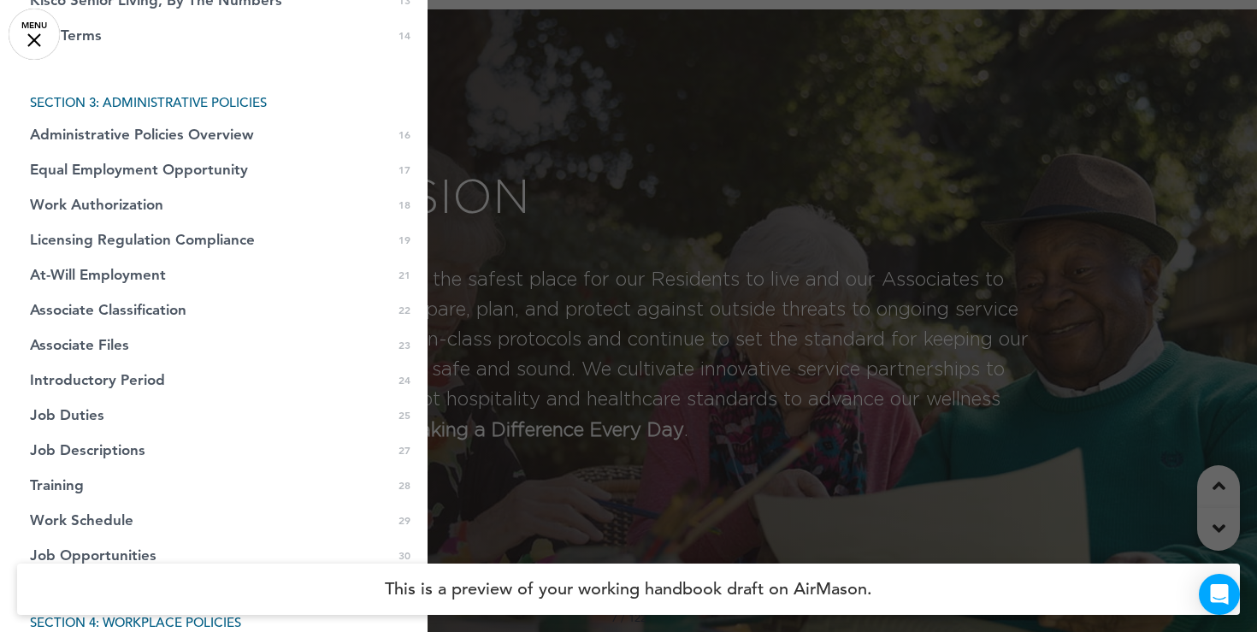
scroll to position [621, 0]
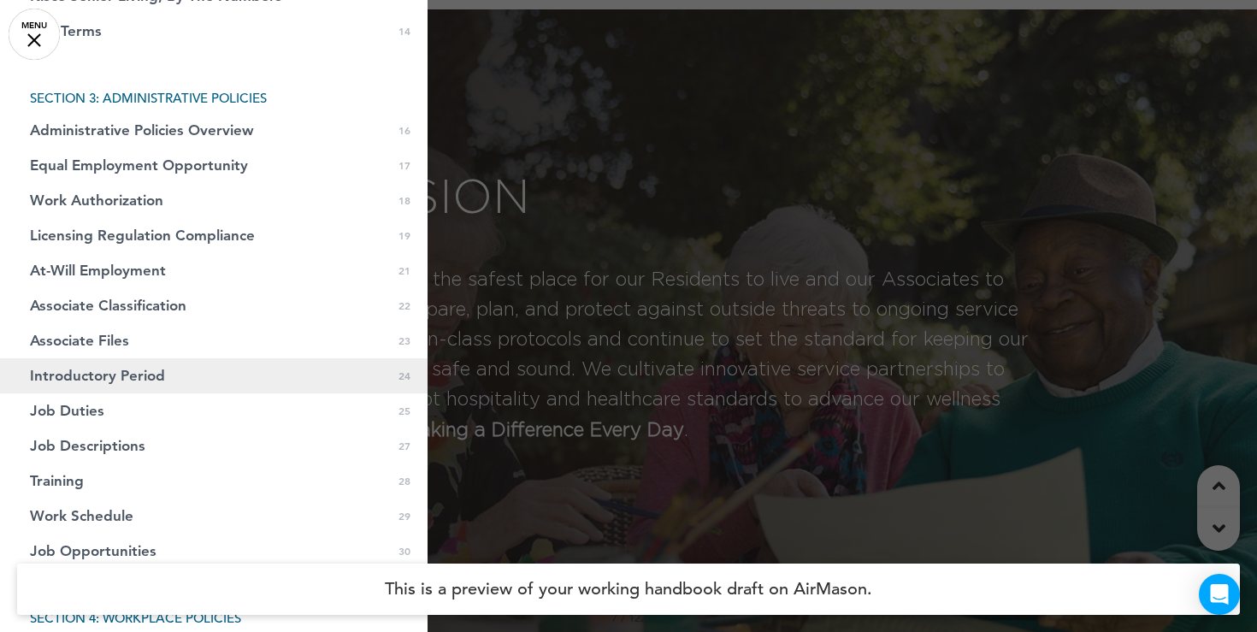
click at [162, 375] on span "Introductory Period" at bounding box center [97, 376] width 135 height 15
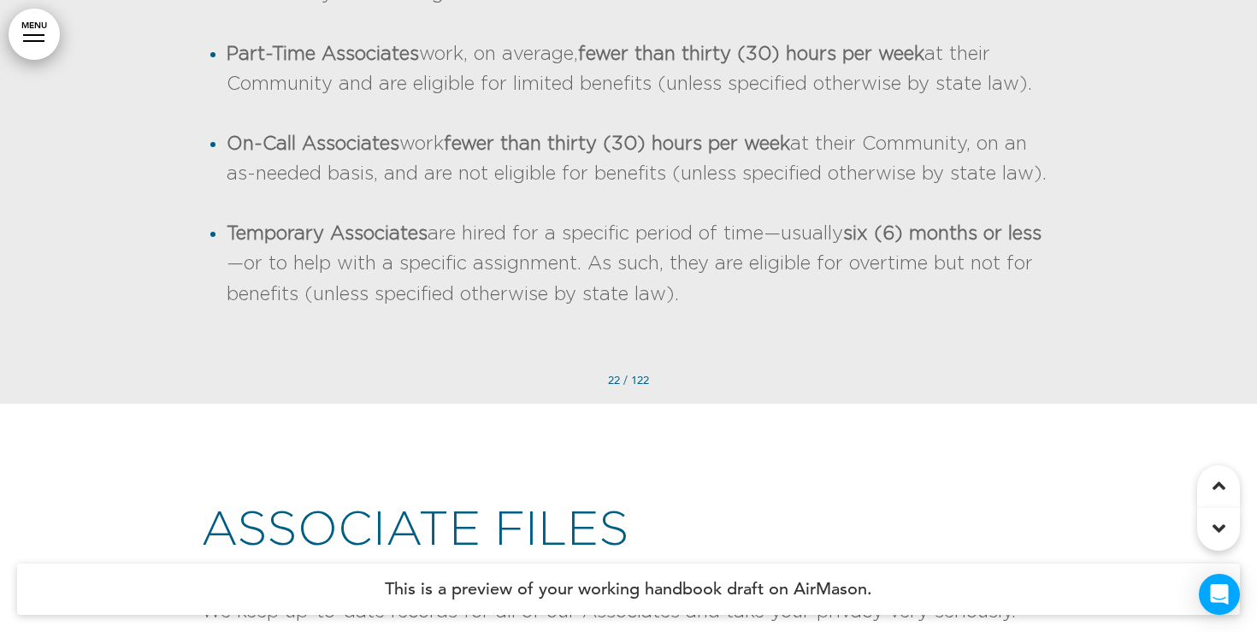
scroll to position [20589, 0]
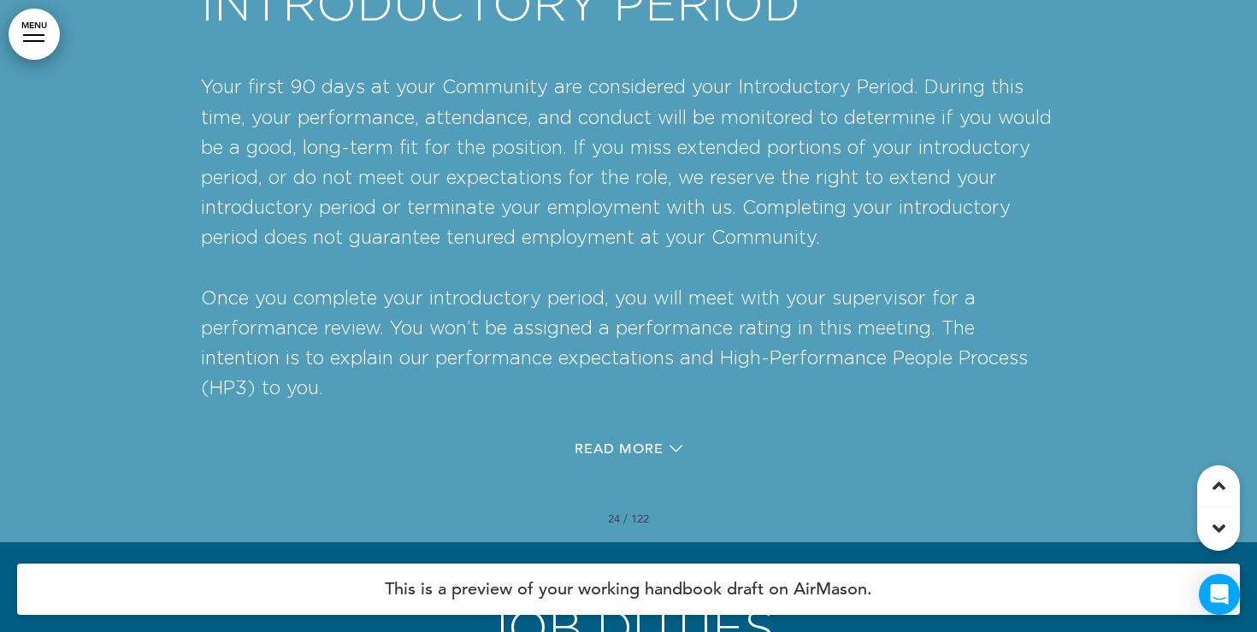
click at [46, 40] on link "MENU" at bounding box center [34, 34] width 51 height 51
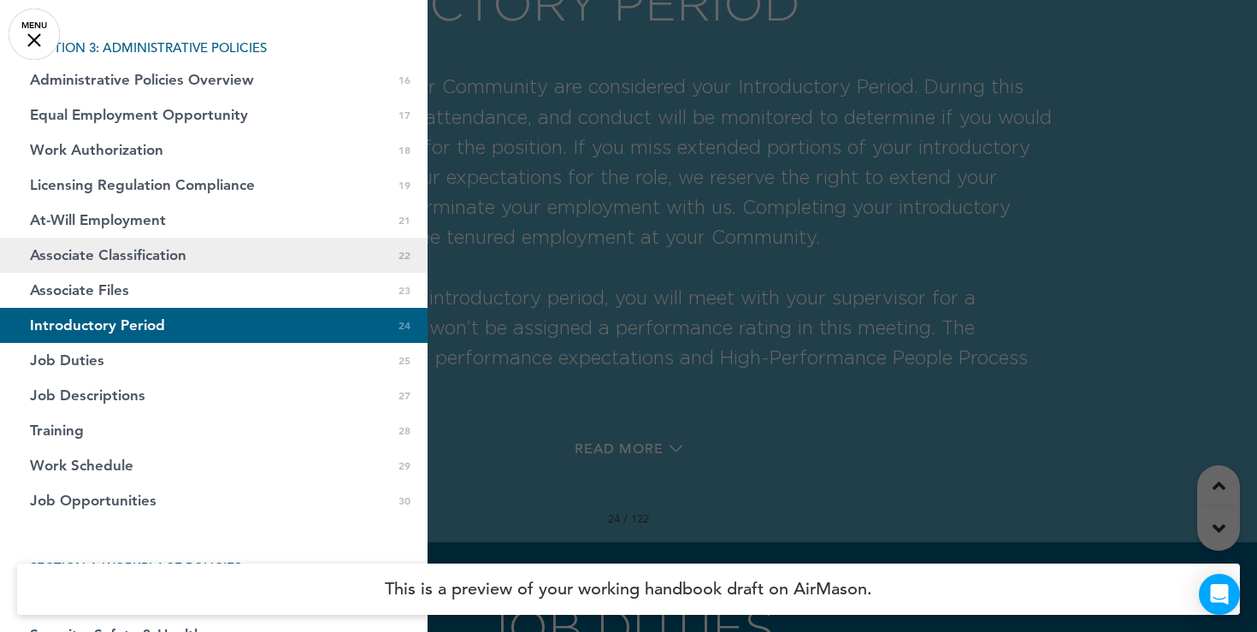
scroll to position [647, 0]
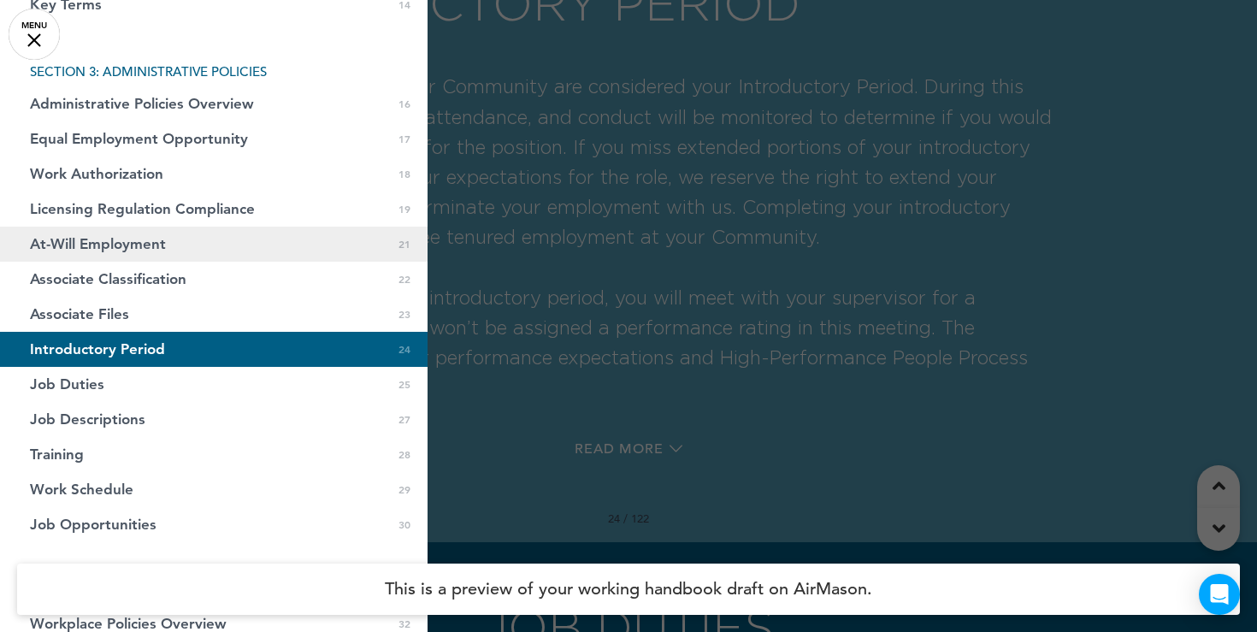
click at [140, 246] on span "At-Will Employment" at bounding box center [98, 244] width 136 height 15
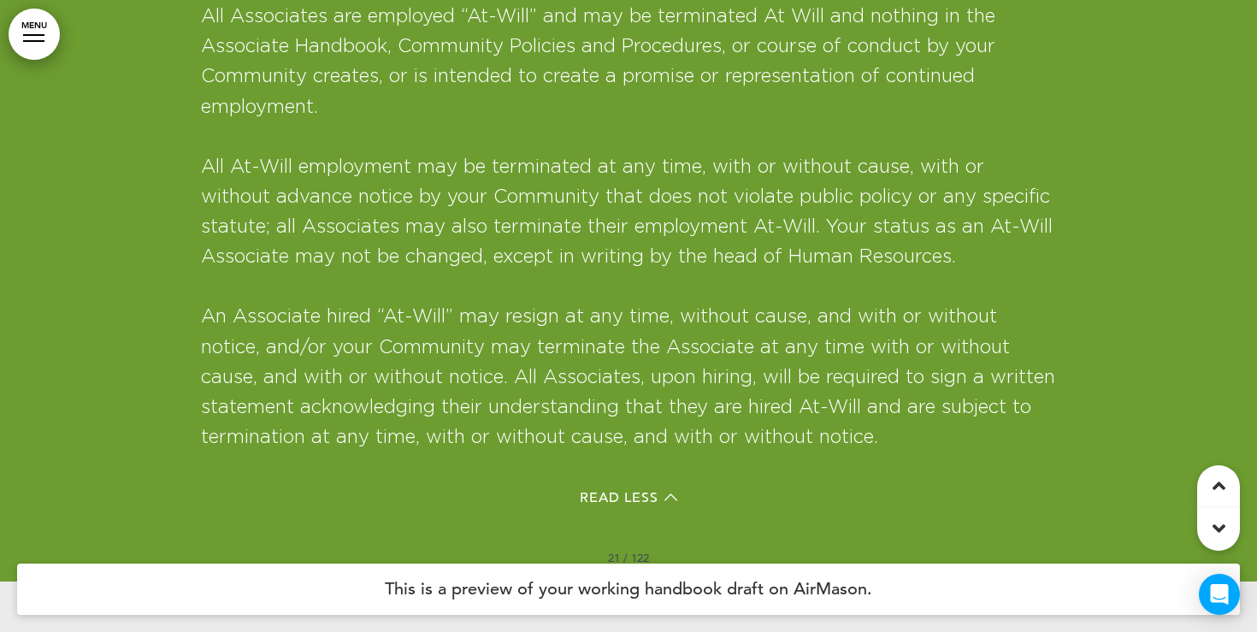
scroll to position [17881, 0]
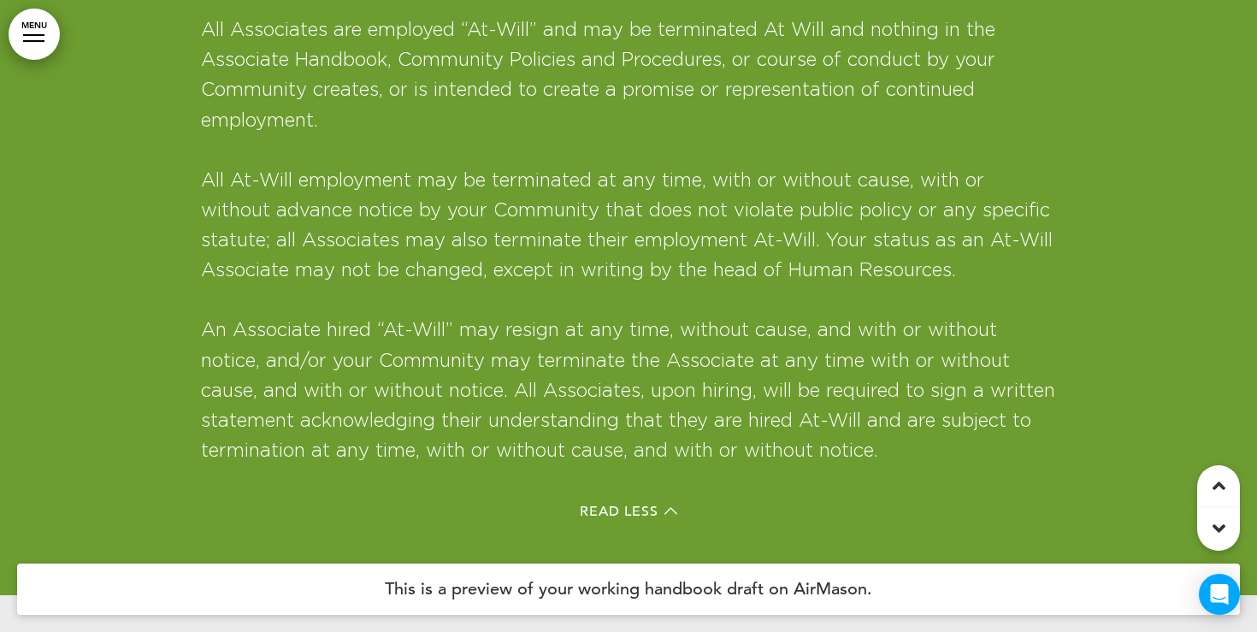
click at [23, 44] on link "MENU" at bounding box center [34, 34] width 51 height 51
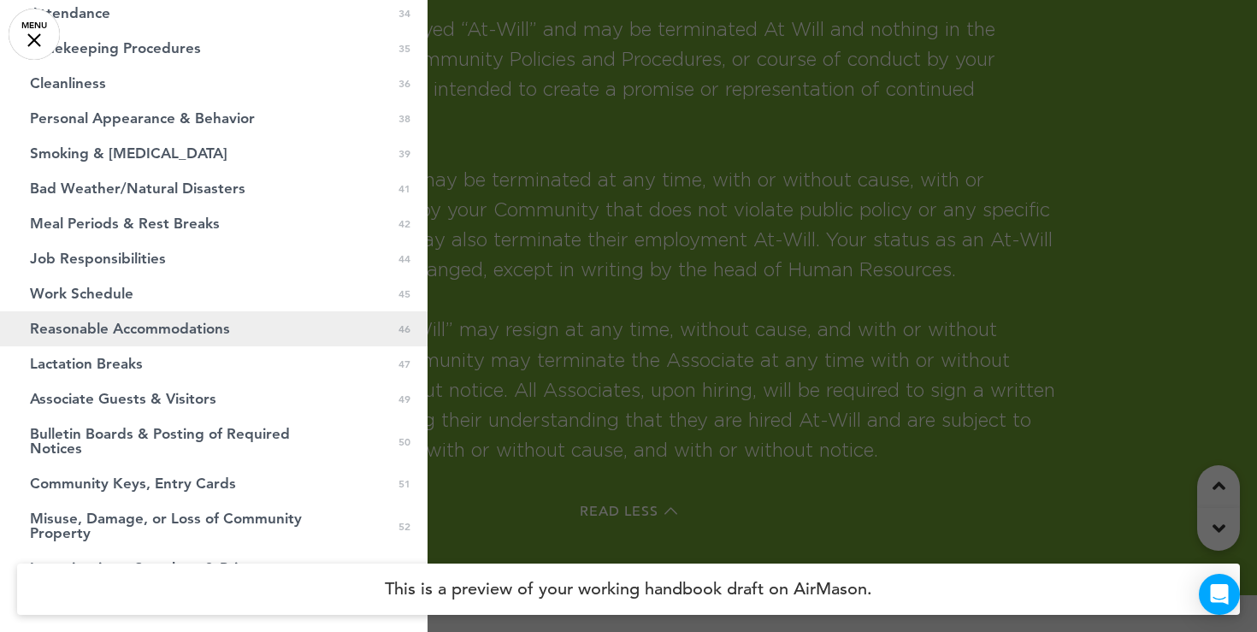
scroll to position [1342, 0]
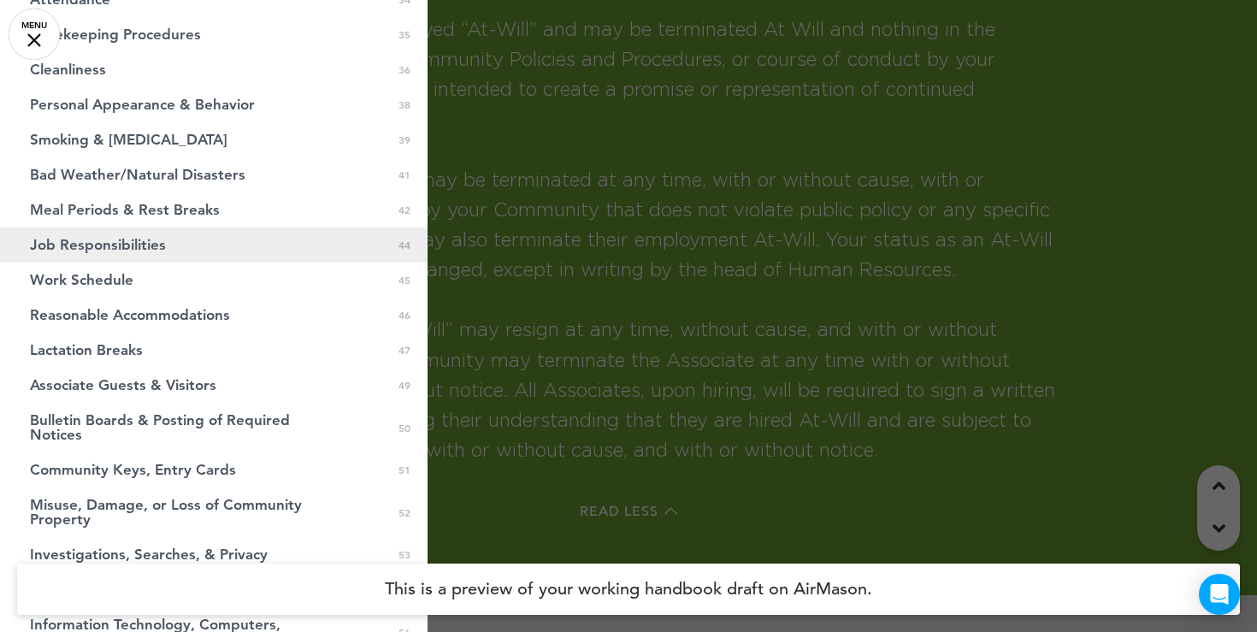
click at [165, 239] on link "Job Responsibilities 0 44" at bounding box center [214, 244] width 428 height 35
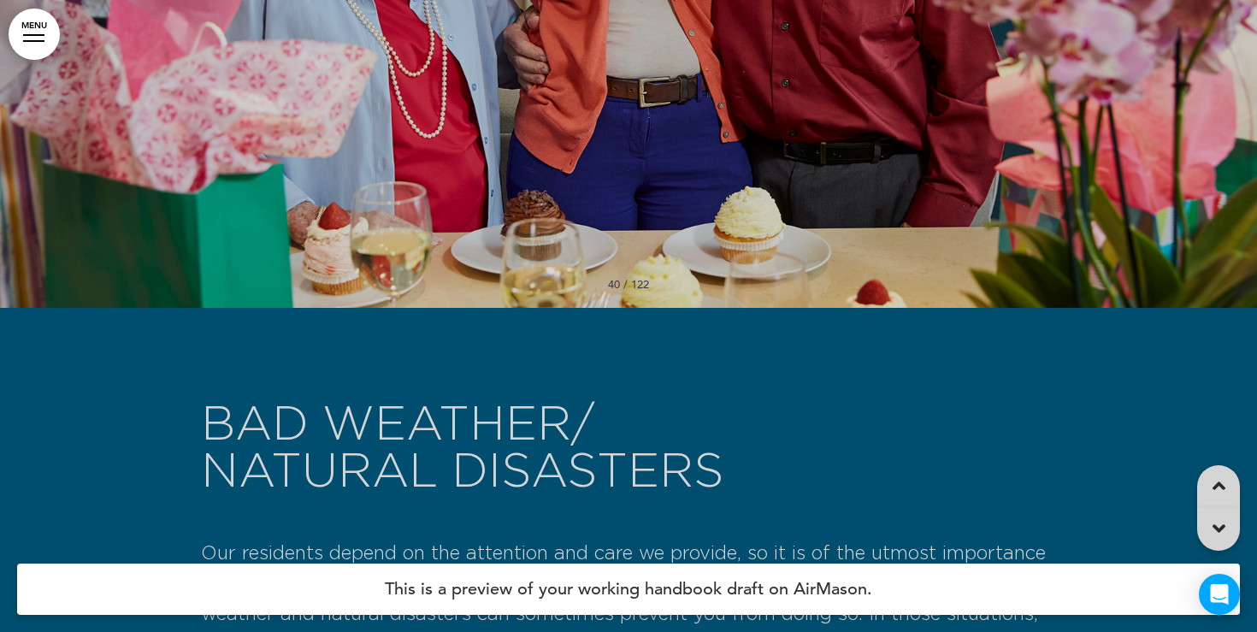
scroll to position [33851, 0]
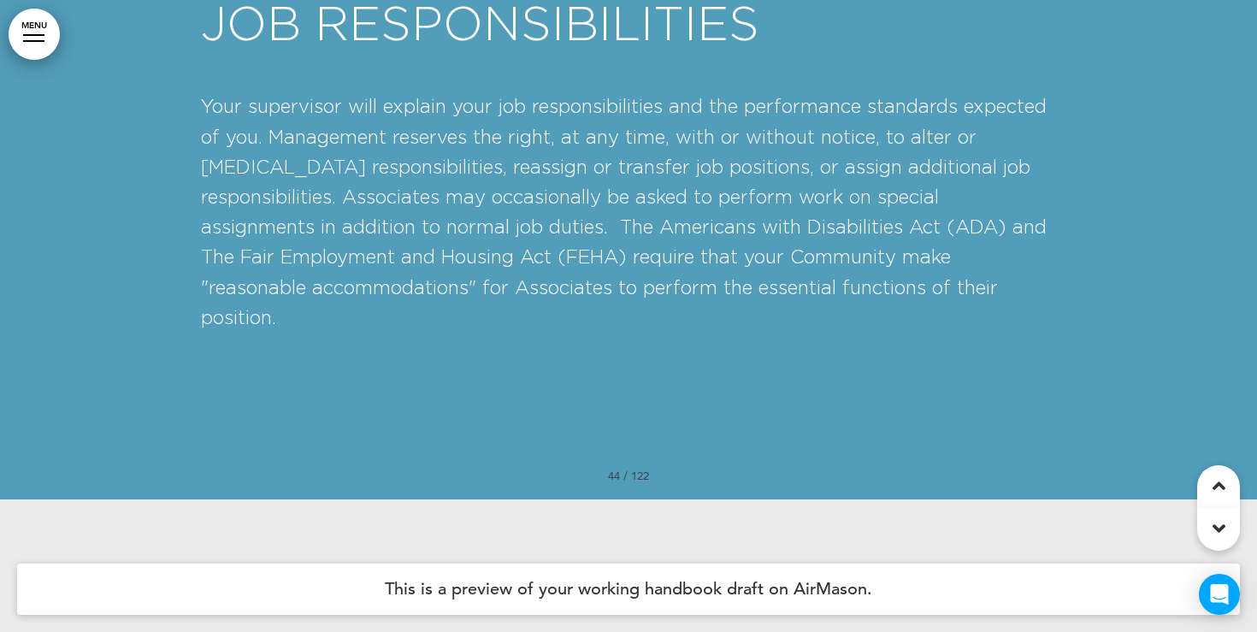
click at [20, 41] on link "MENU" at bounding box center [34, 34] width 51 height 51
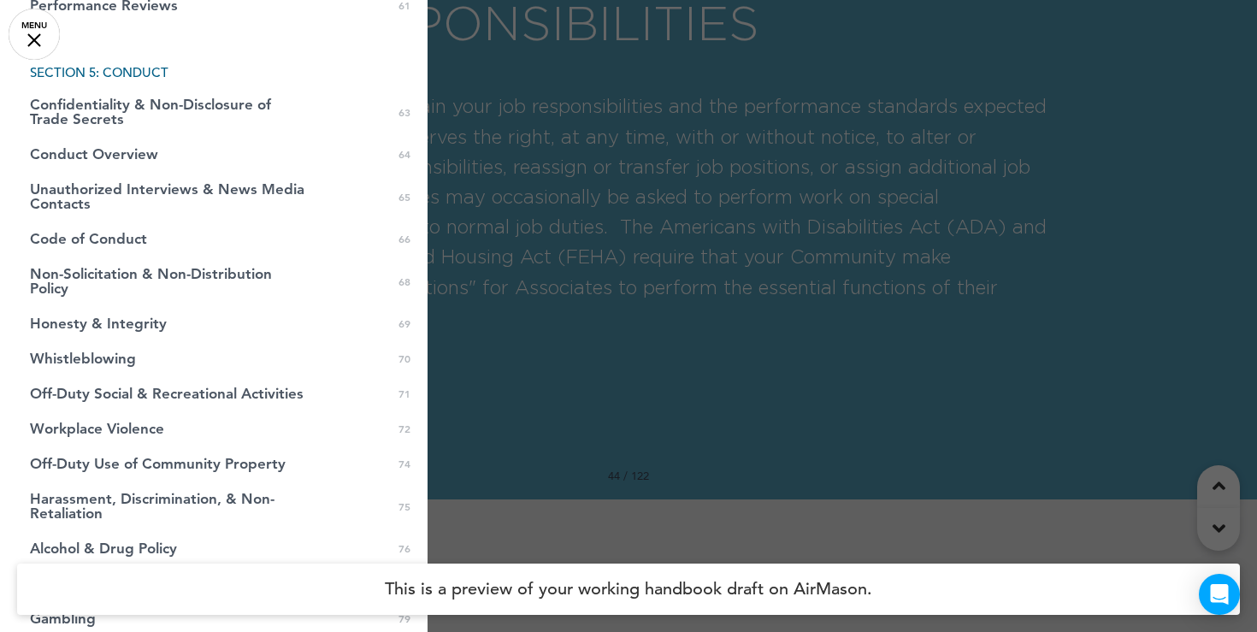
scroll to position [2157, 0]
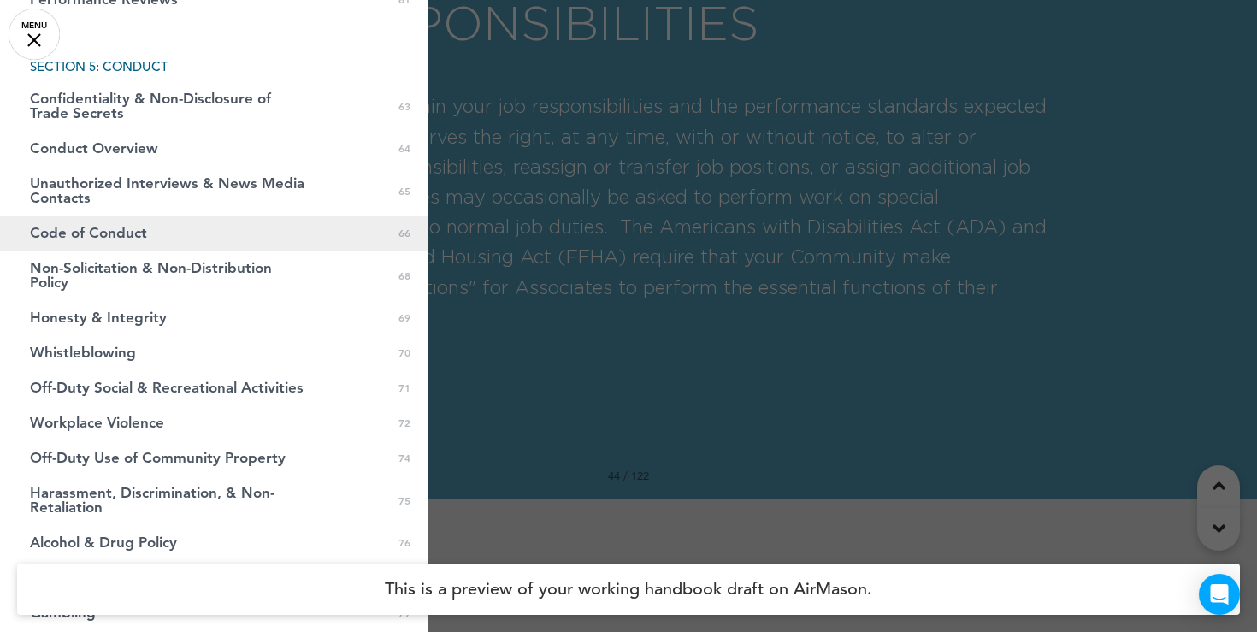
click at [127, 239] on span "Code of Conduct" at bounding box center [88, 233] width 117 height 15
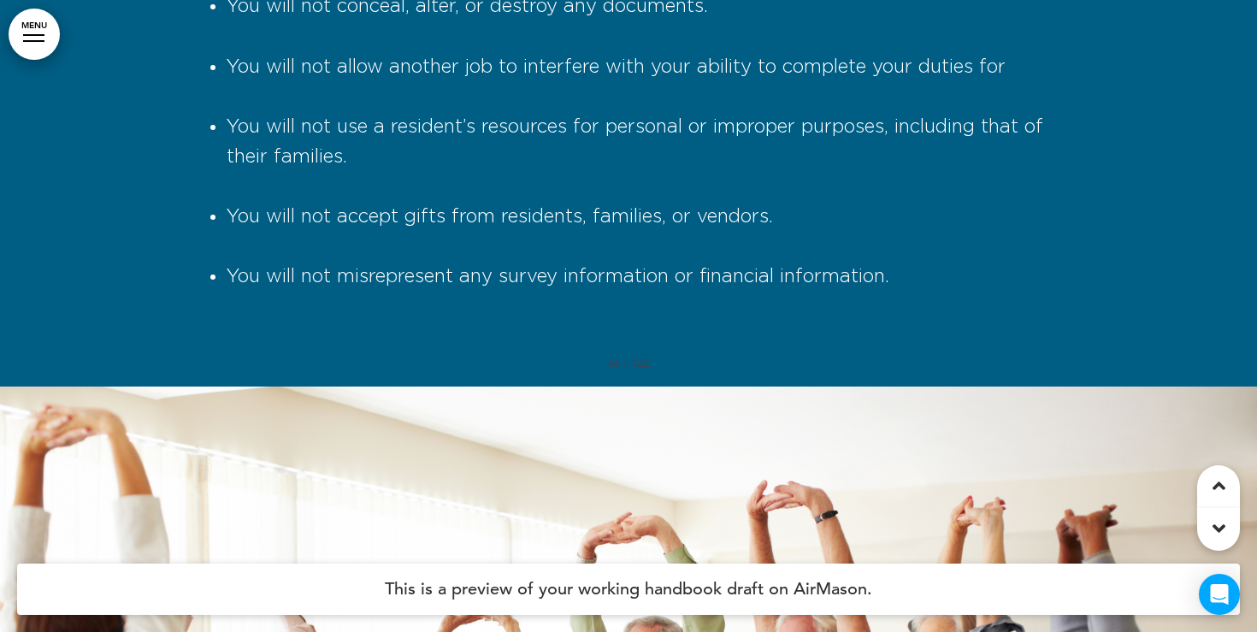
scroll to position [48749, 0]
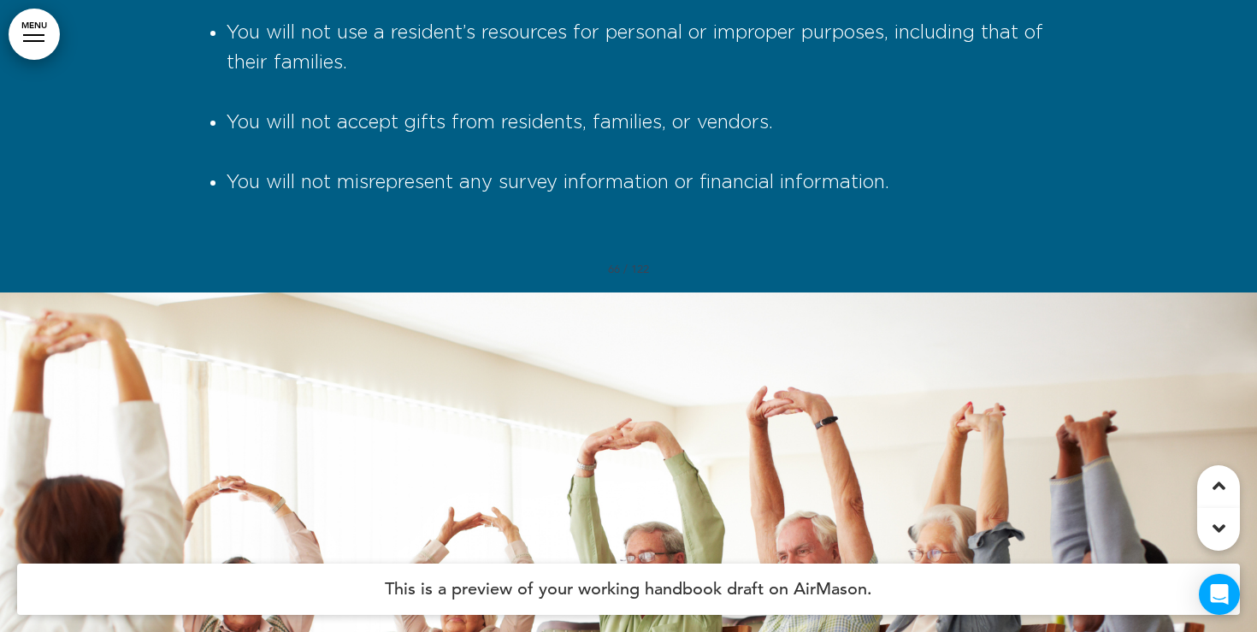
click at [42, 50] on link "MENU" at bounding box center [34, 34] width 51 height 51
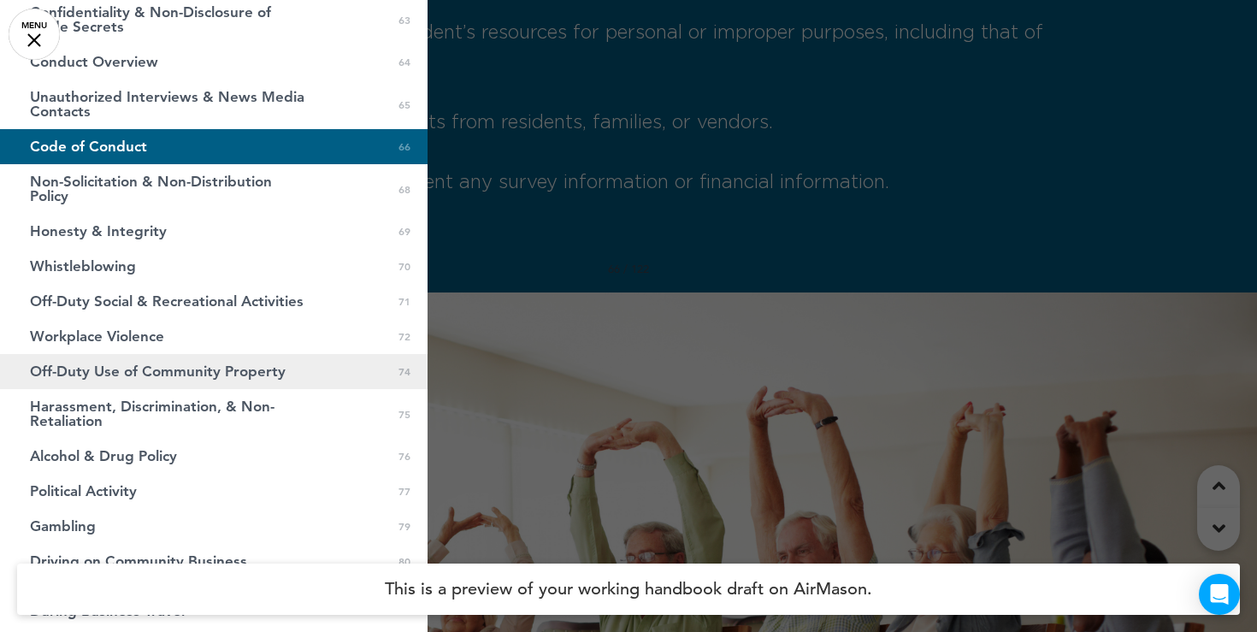
scroll to position [2247, 0]
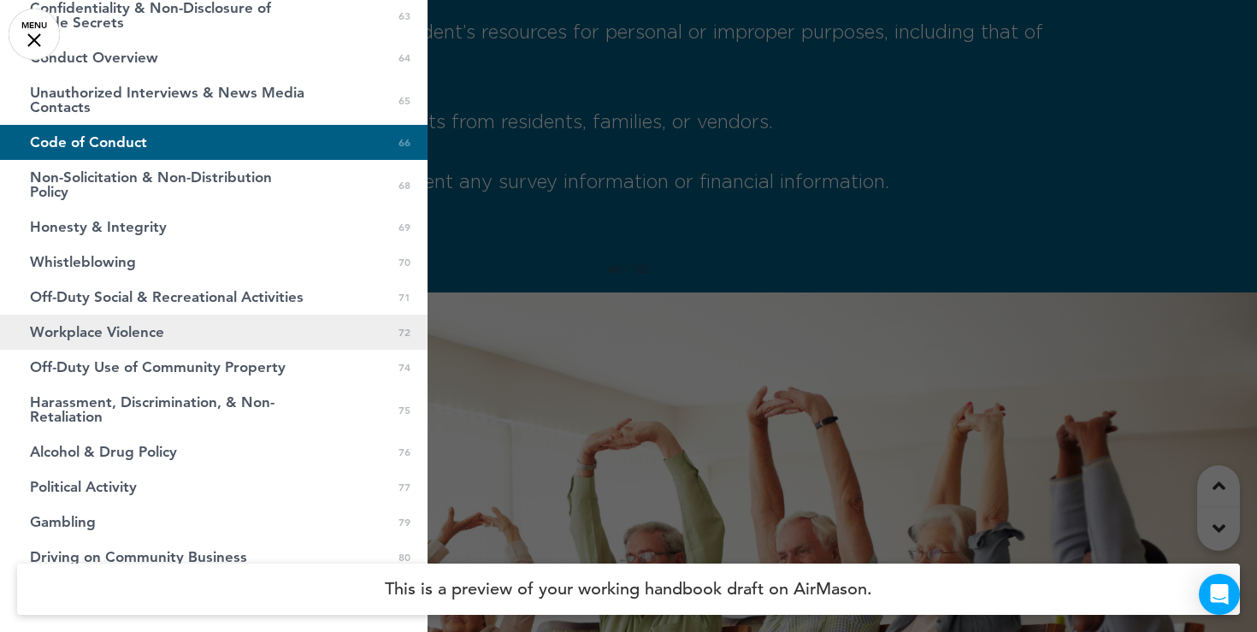
click at [140, 329] on span "Workplace Violence" at bounding box center [97, 332] width 134 height 15
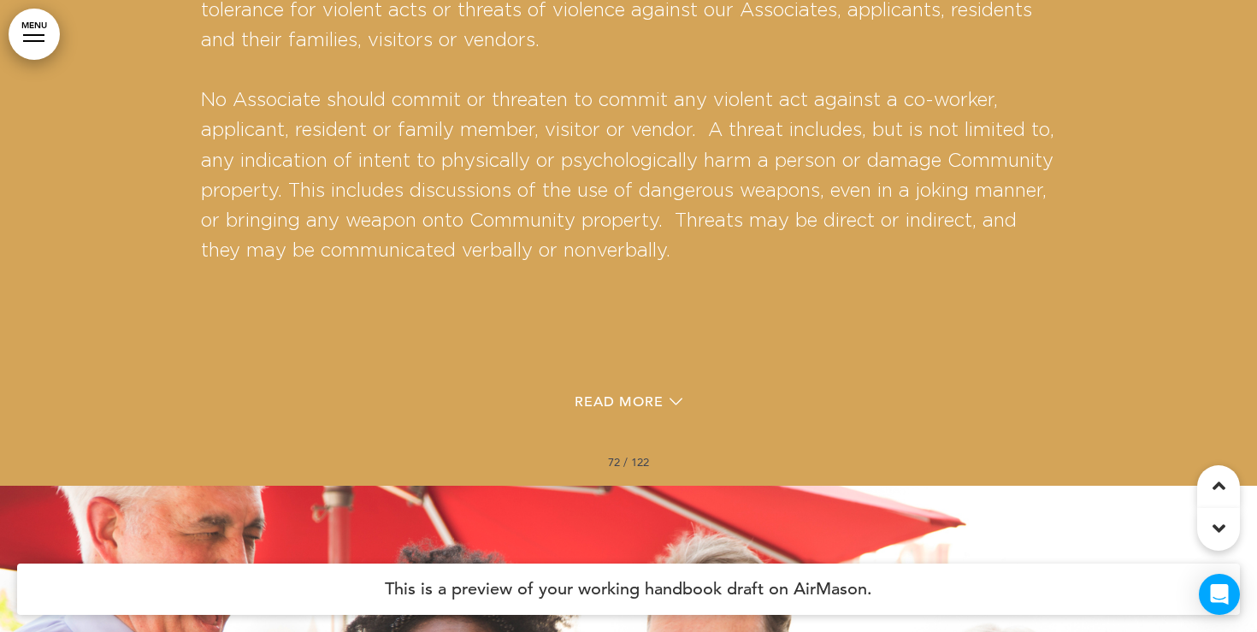
scroll to position [52471, 0]
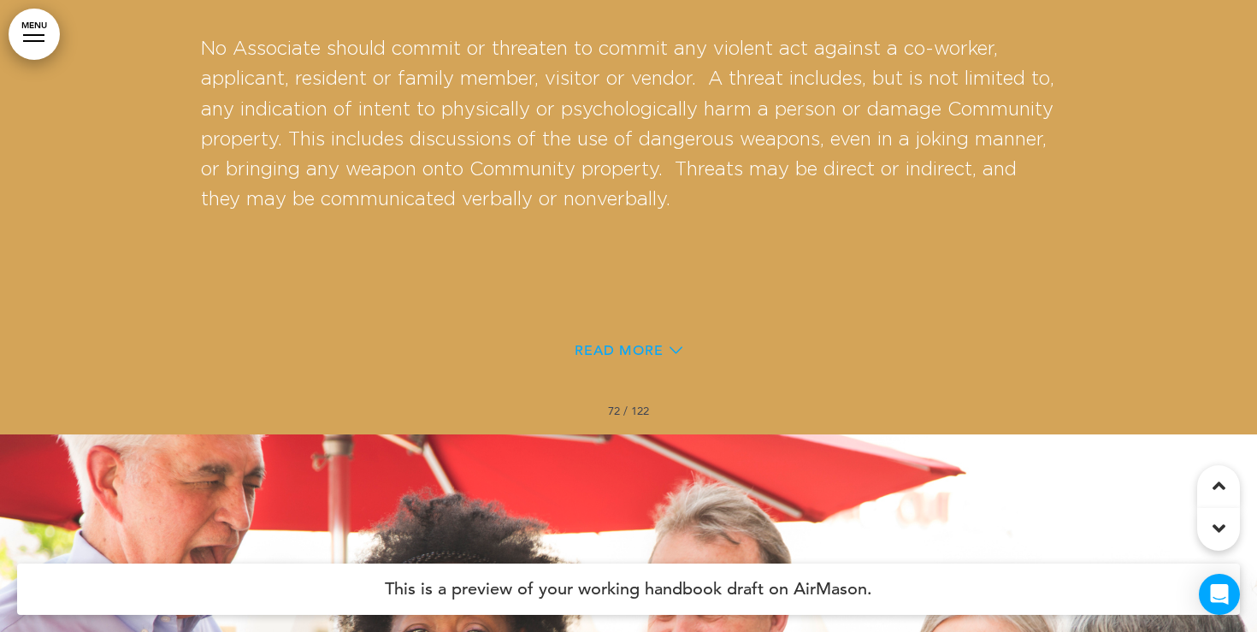
click at [636, 357] on span "Read More" at bounding box center [619, 351] width 89 height 14
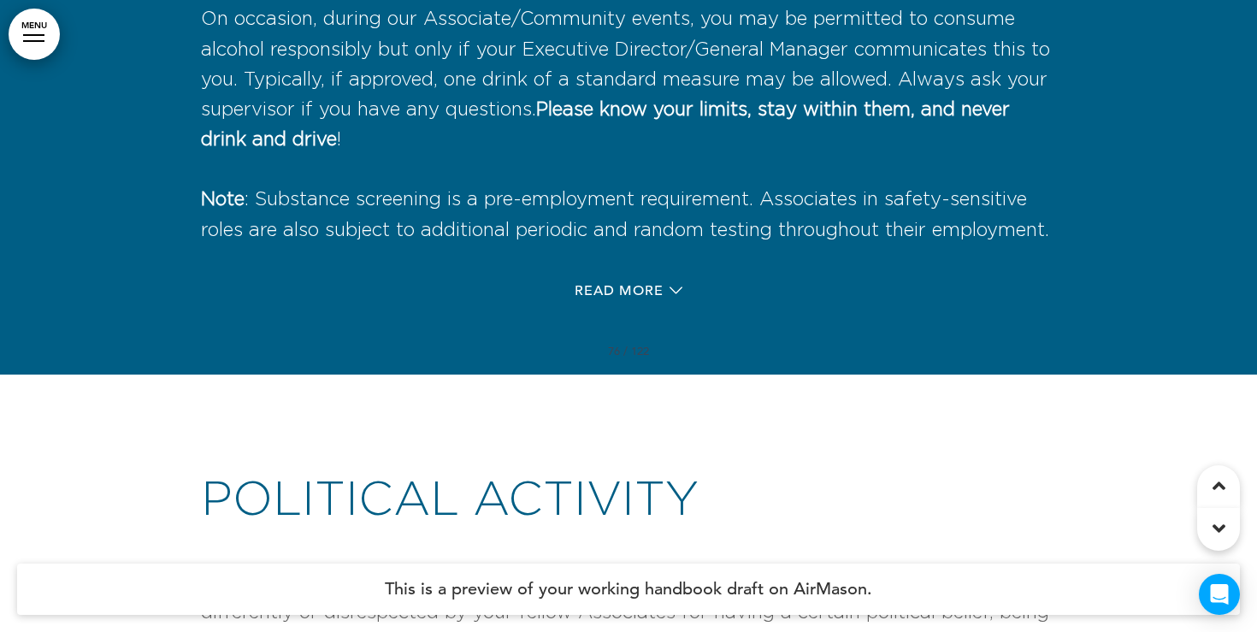
scroll to position [57256, 0]
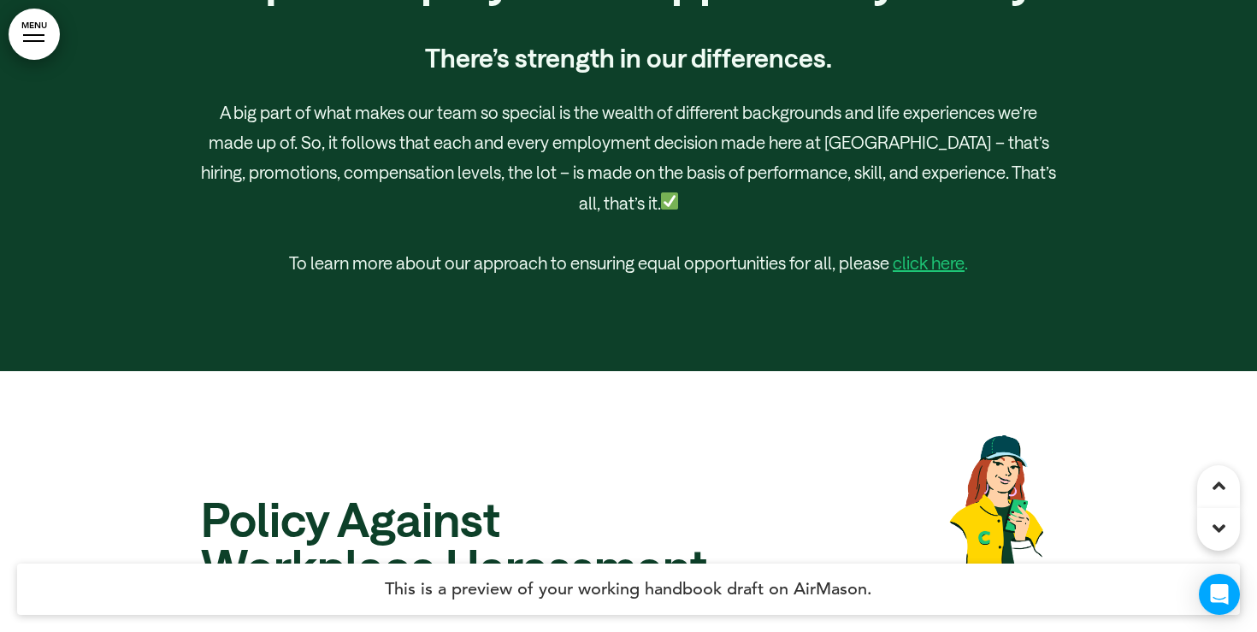
click at [20, 21] on link "MENU" at bounding box center [34, 34] width 51 height 51
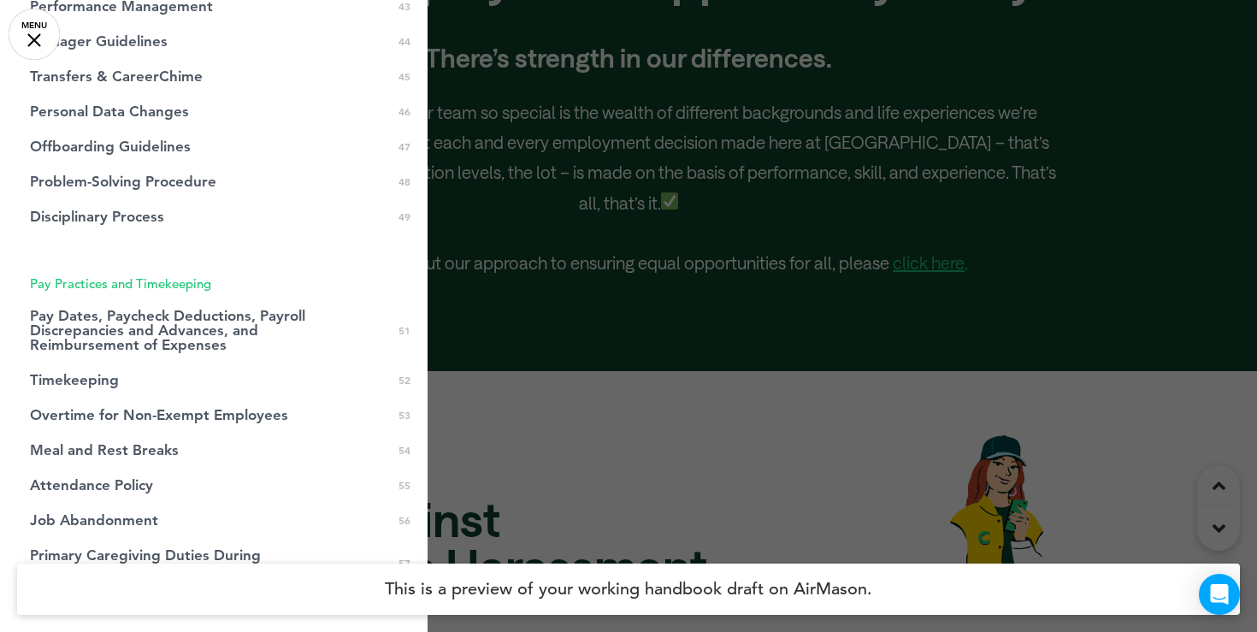
scroll to position [1822, 0]
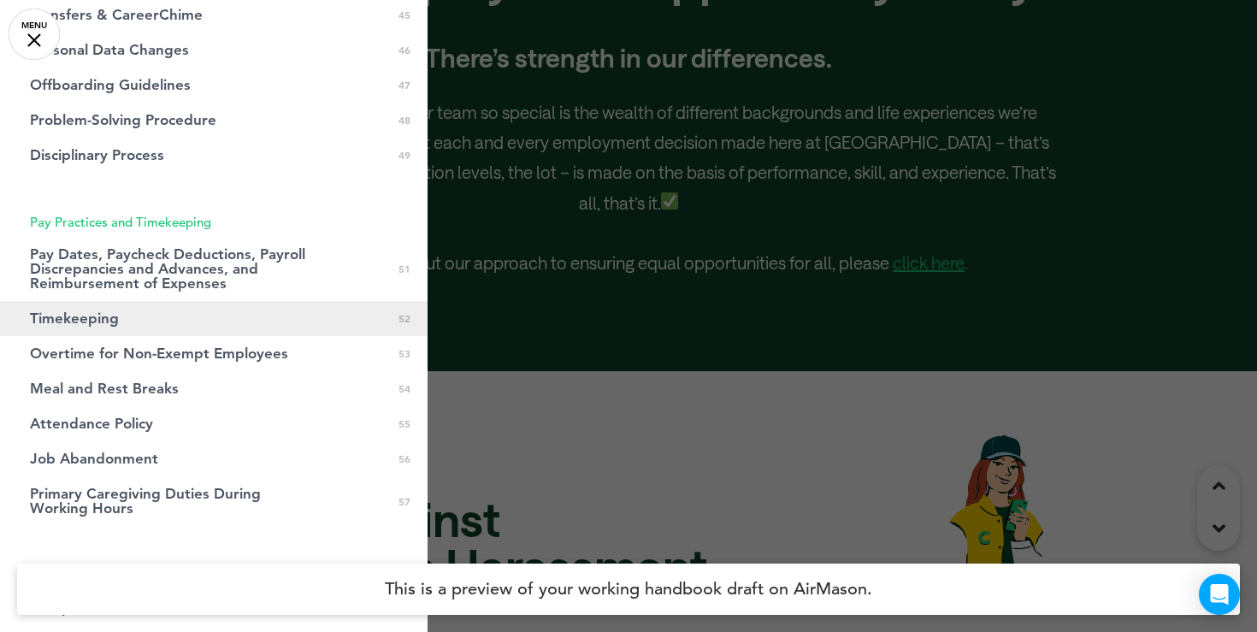
click at [119, 332] on link "Timekeeping 0 52" at bounding box center [214, 318] width 428 height 35
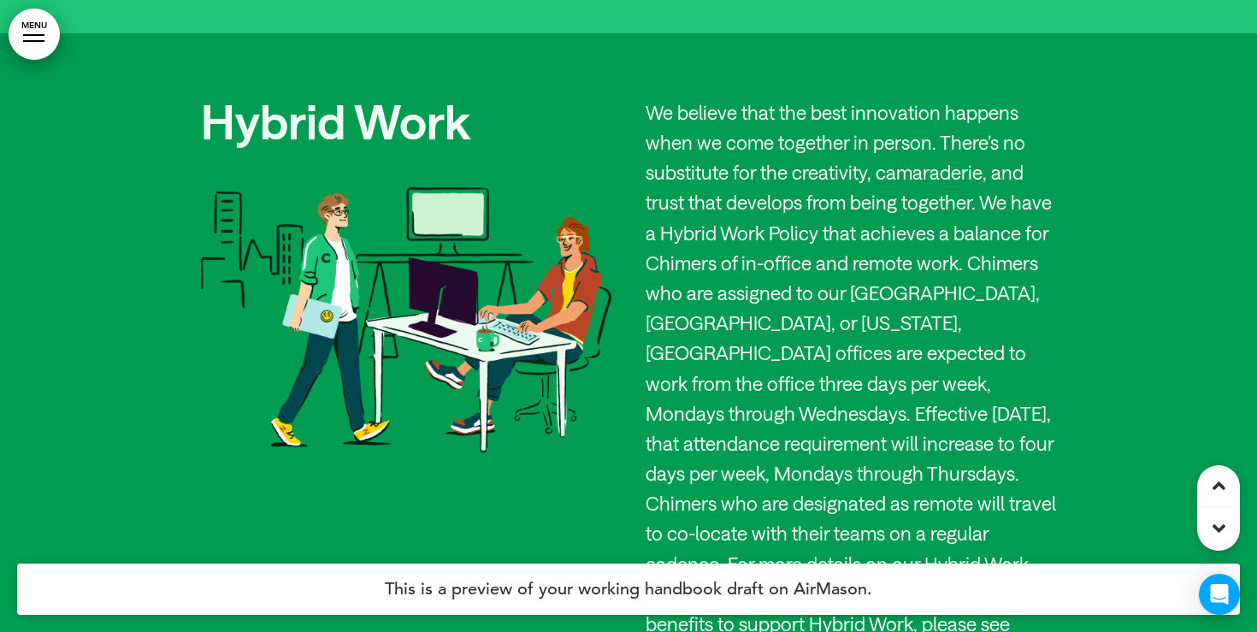
scroll to position [58948, 0]
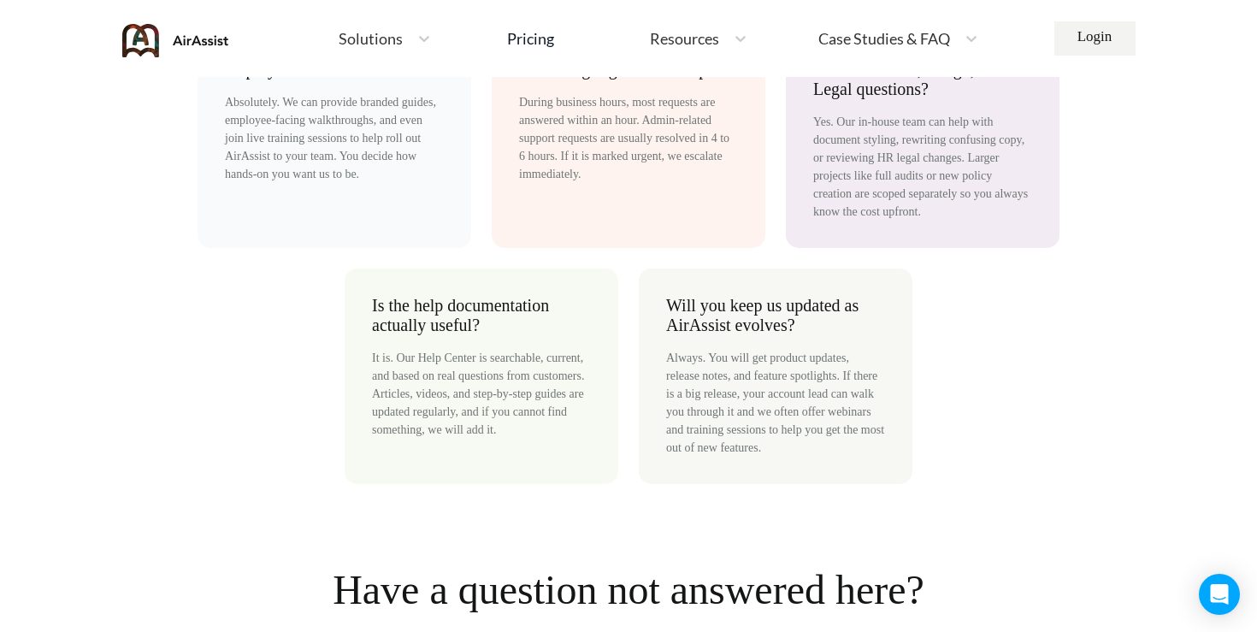
scroll to position [5132, 0]
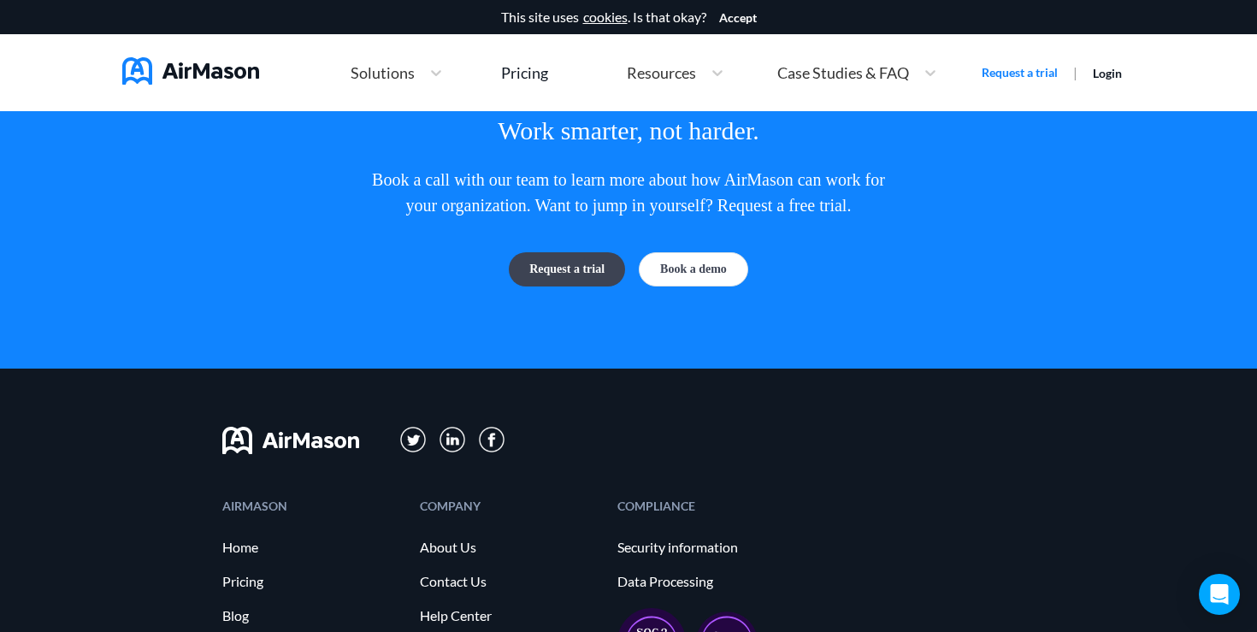
scroll to position [4693, 0]
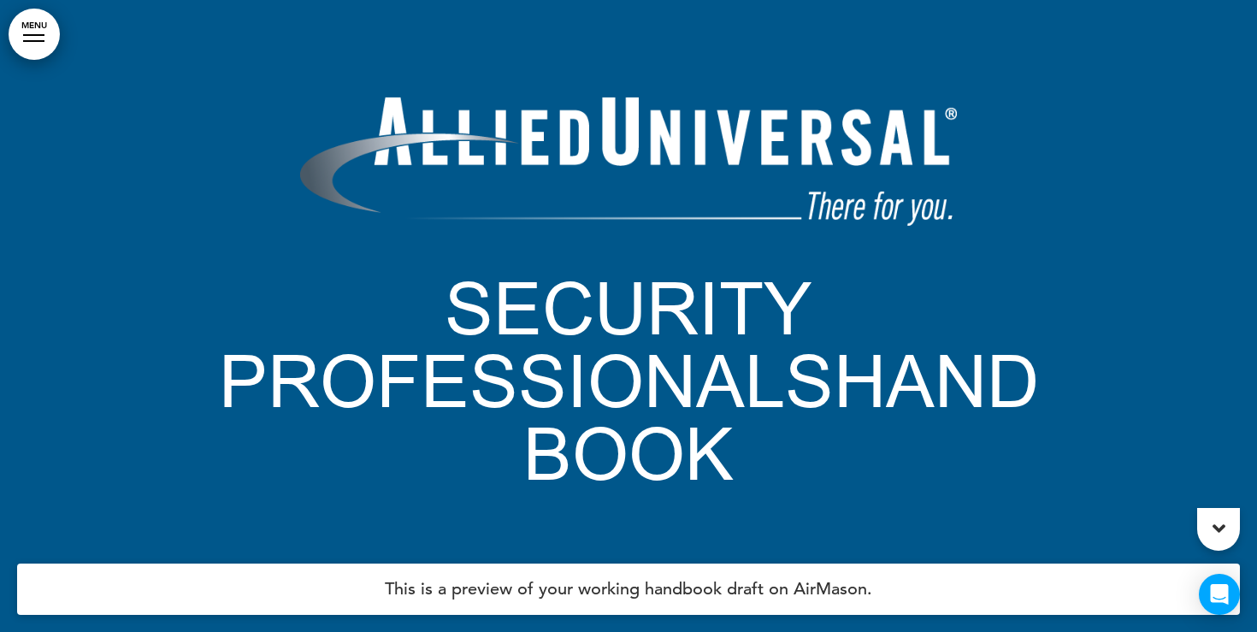
click at [24, 29] on link "MENU" at bounding box center [34, 34] width 51 height 51
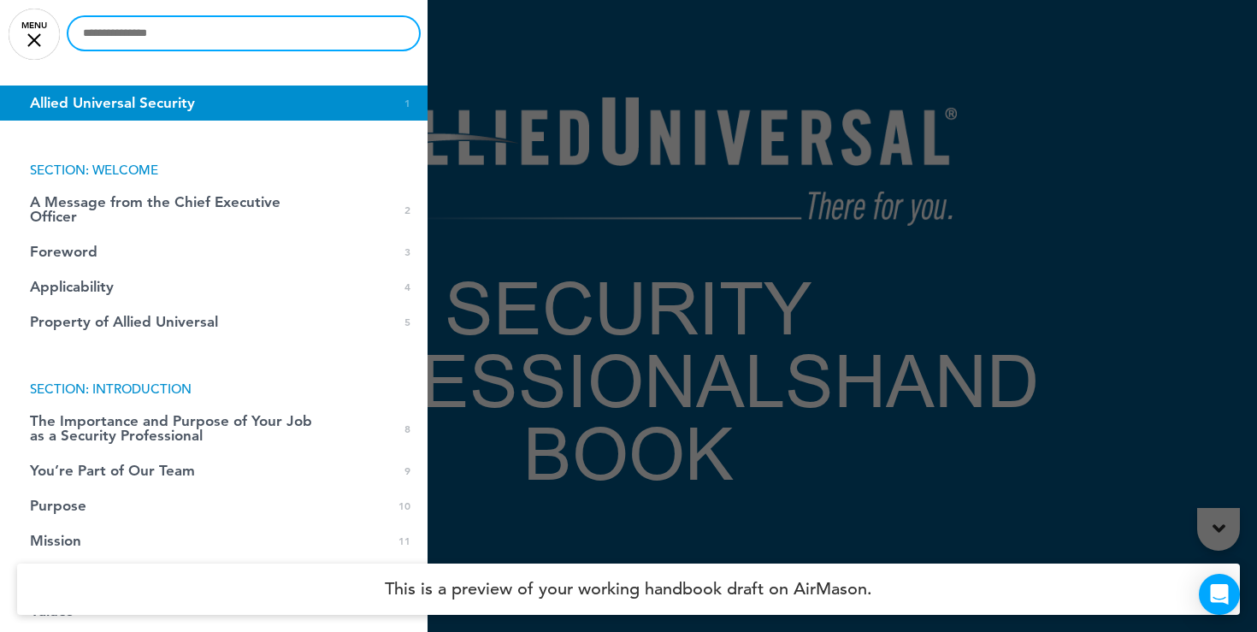
click at [158, 38] on input "text" at bounding box center [243, 33] width 351 height 32
paste input "**********"
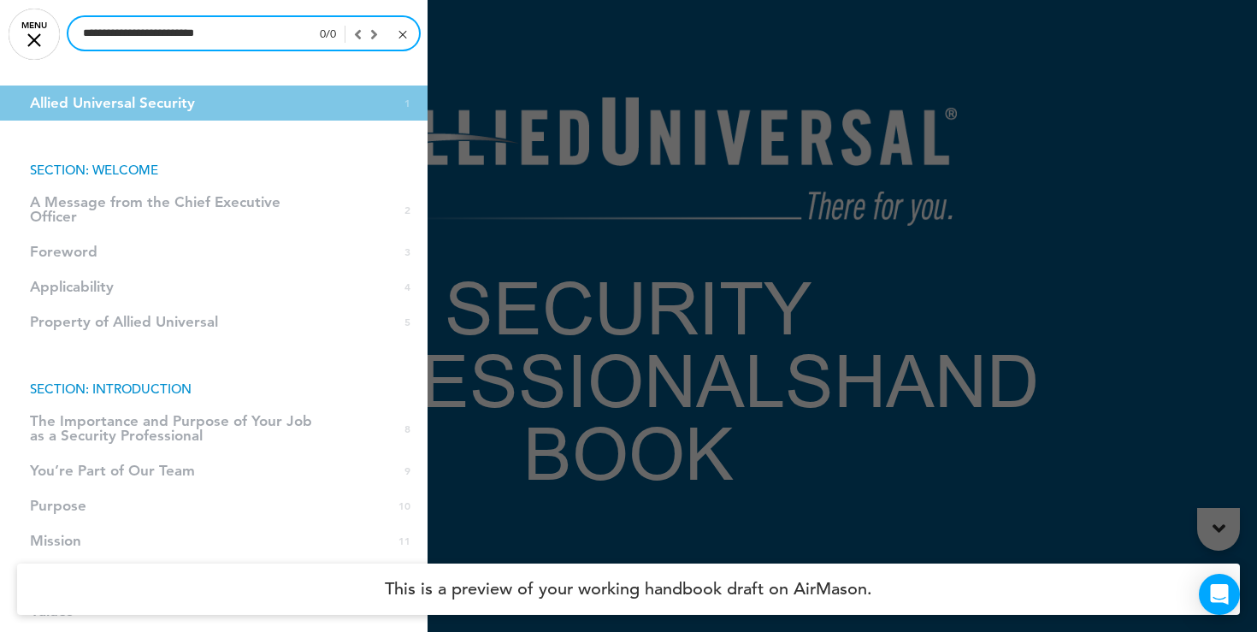
drag, startPoint x: 227, startPoint y: 32, endPoint x: 180, endPoint y: 32, distance: 46.2
click at [180, 32] on input "**********" at bounding box center [243, 33] width 351 height 32
drag, startPoint x: 124, startPoint y: 34, endPoint x: 45, endPoint y: 28, distance: 78.9
click at [45, 28] on div "**********" at bounding box center [628, 316] width 1257 height 632
click at [207, 39] on input "*********" at bounding box center [243, 33] width 351 height 32
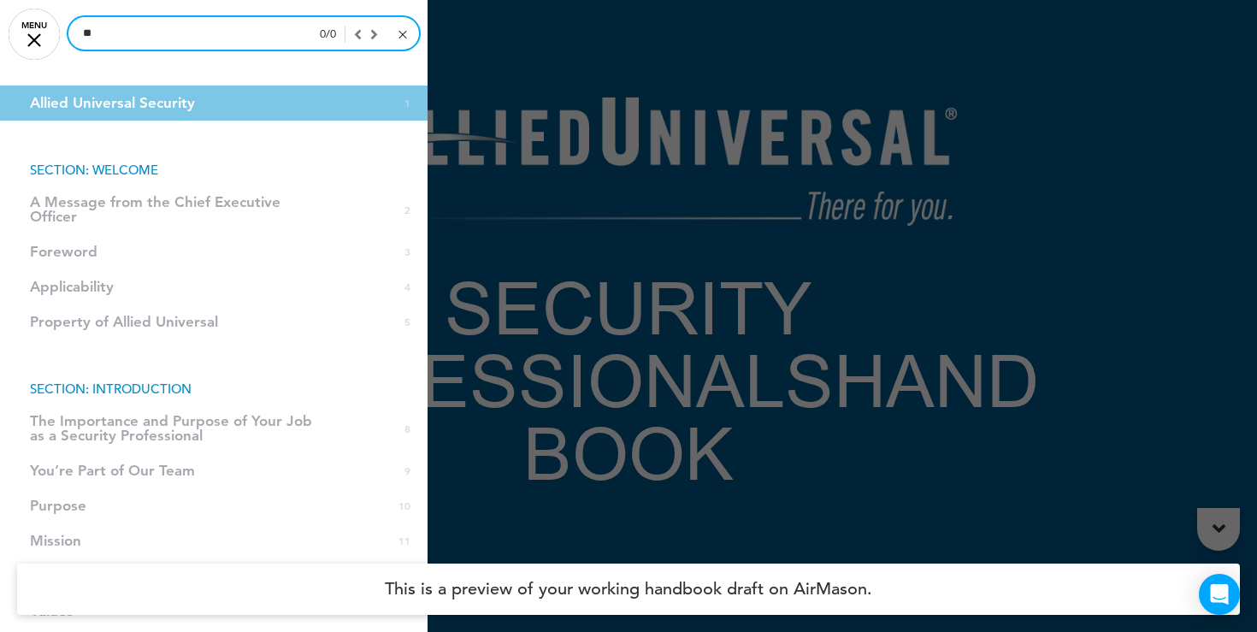
type input "*"
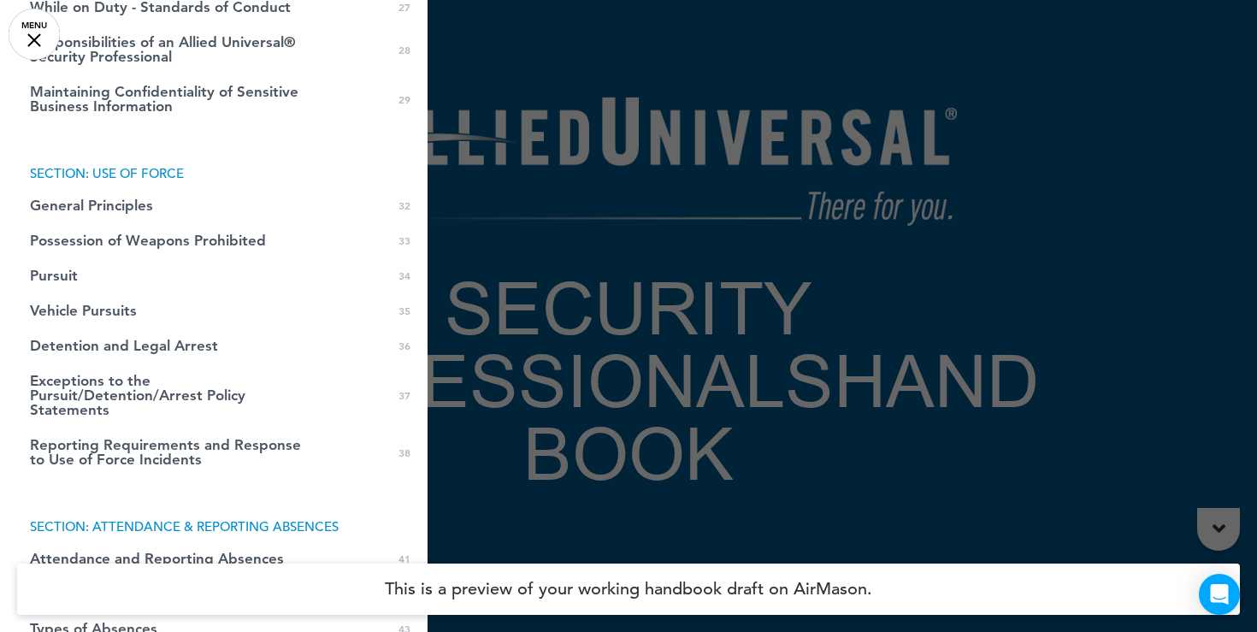
scroll to position [1127, 0]
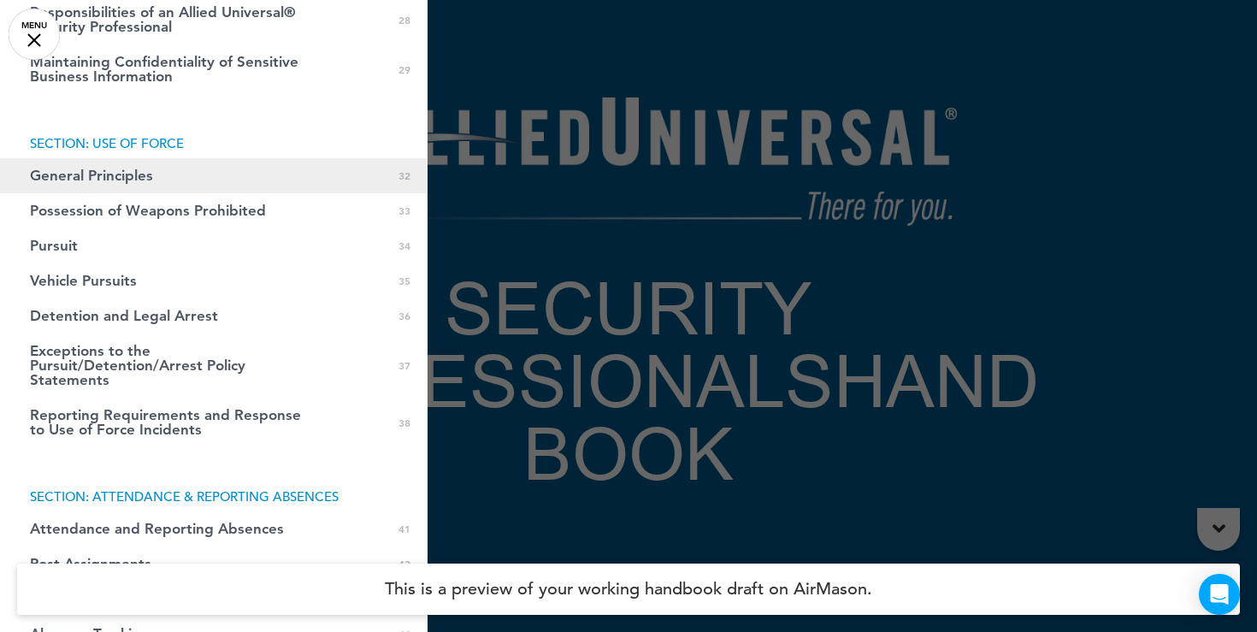
click at [145, 180] on span "General Principles" at bounding box center [91, 175] width 123 height 15
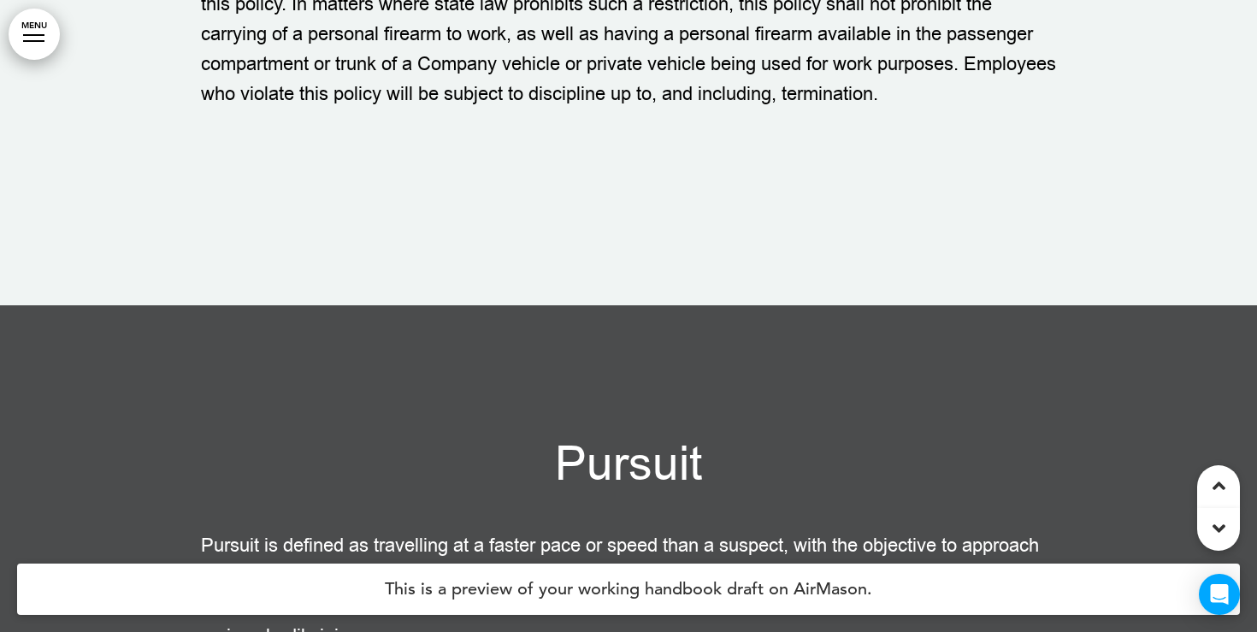
scroll to position [29206, 0]
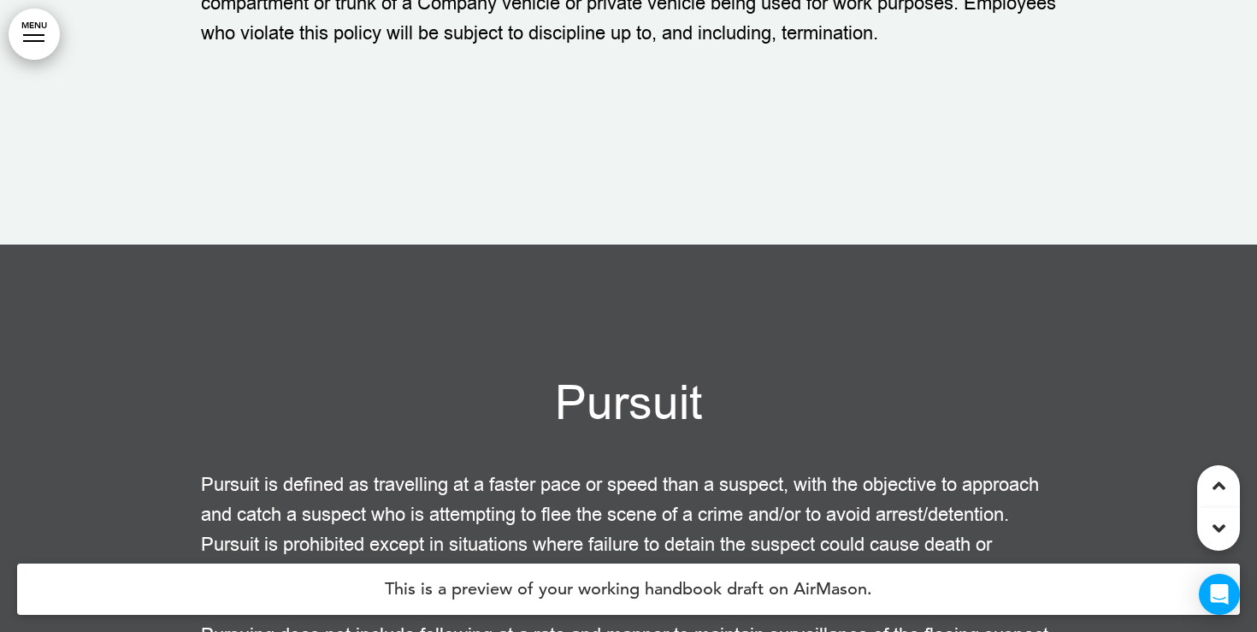
click at [40, 34] on div at bounding box center [33, 35] width 21 height 2
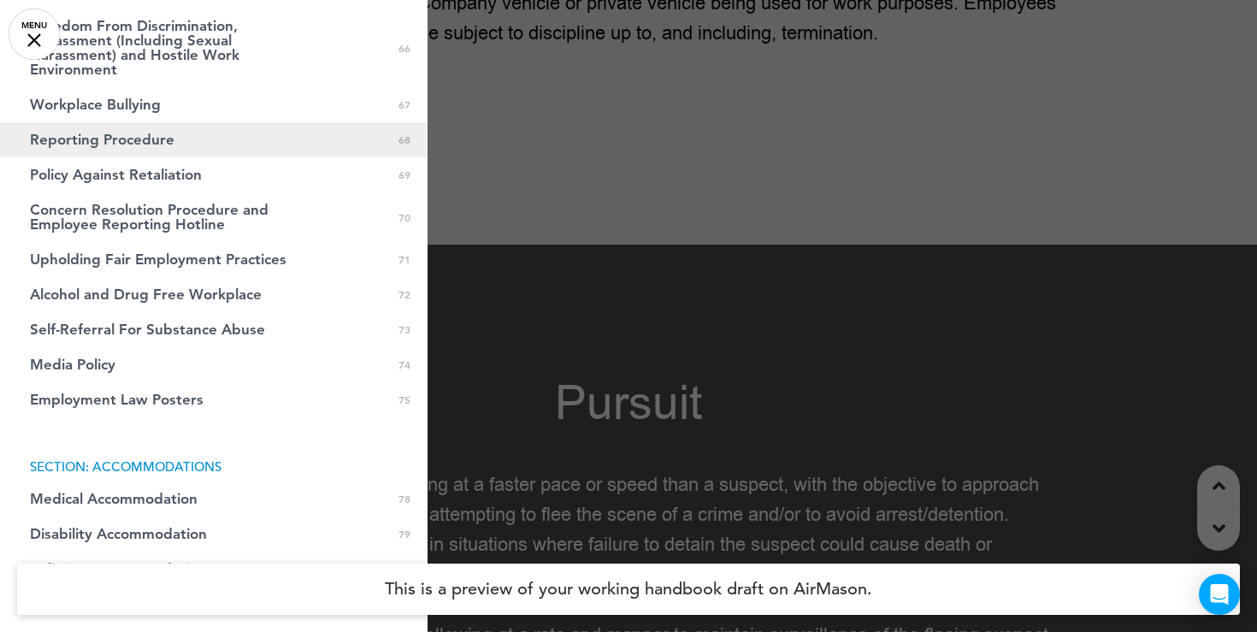
scroll to position [2583, 0]
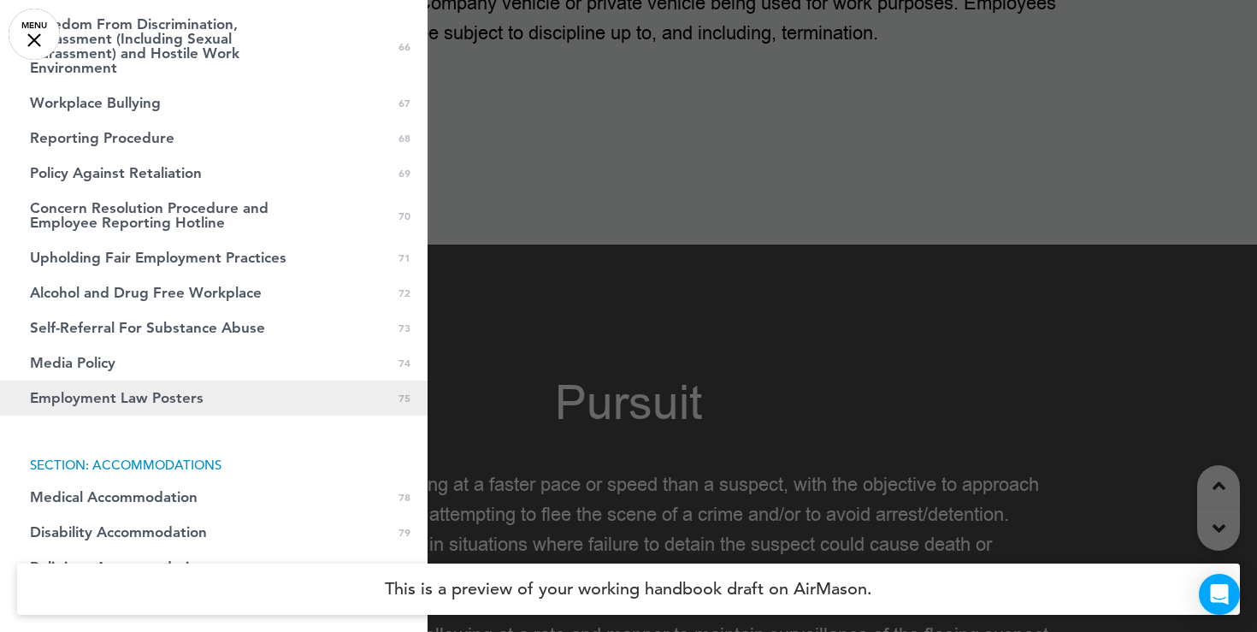
click at [235, 392] on link "Employment Law Posters 75" at bounding box center [214, 398] width 428 height 35
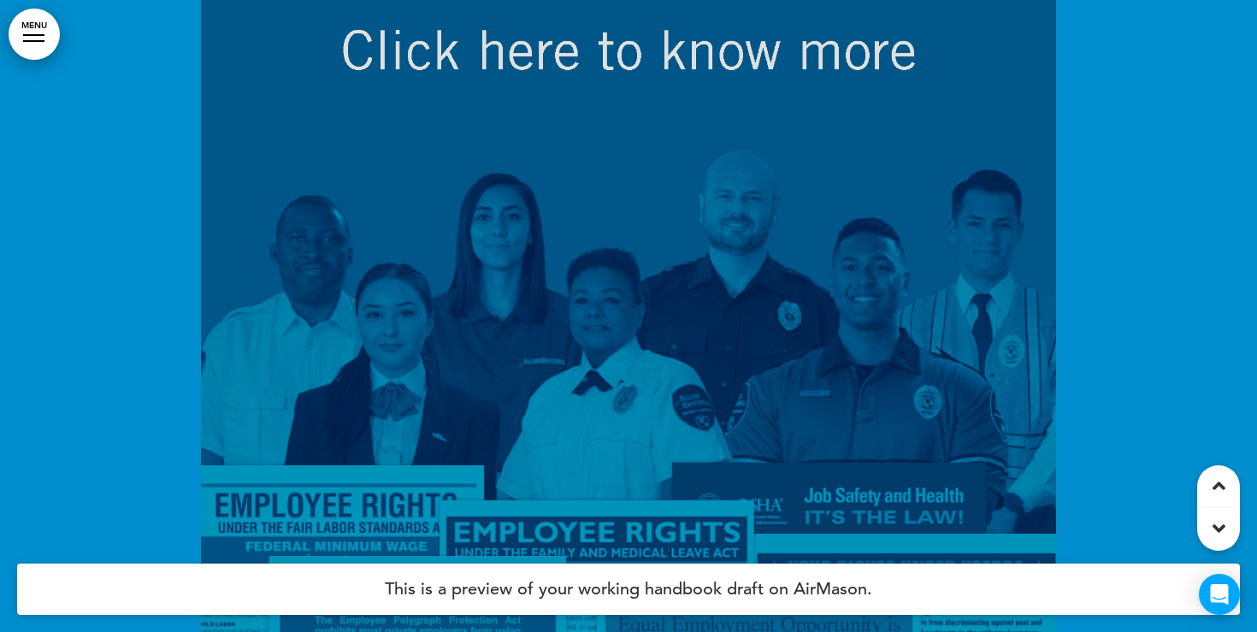
scroll to position [78981, 0]
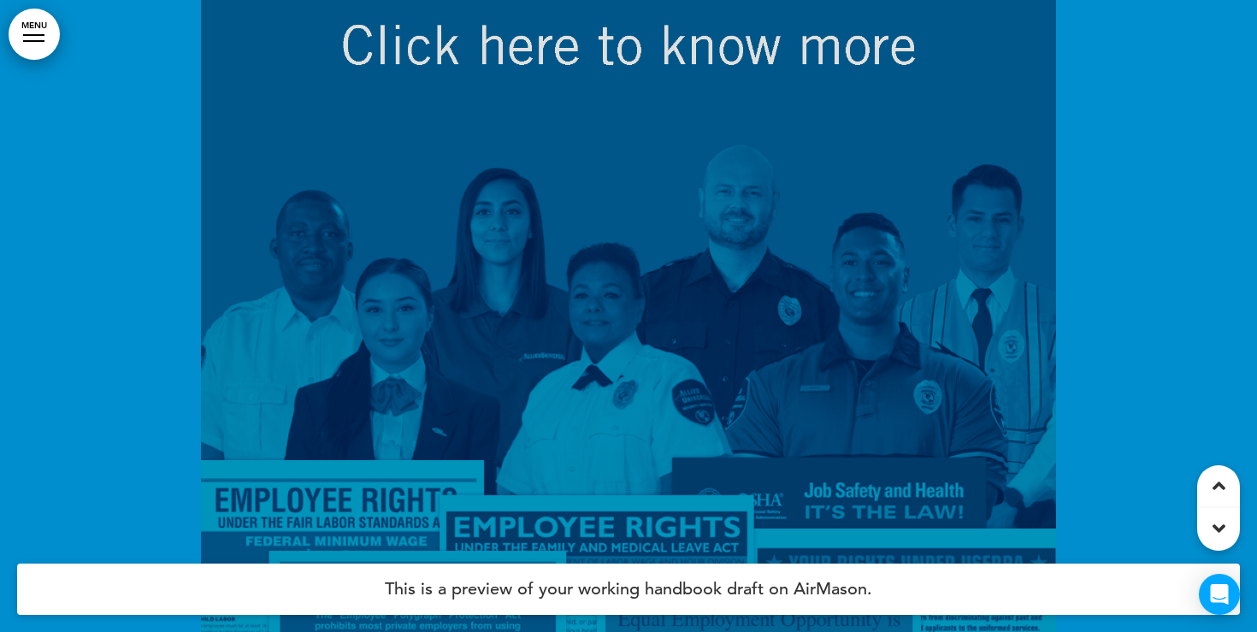
click at [546, 328] on img at bounding box center [628, 125] width 855 height 1107
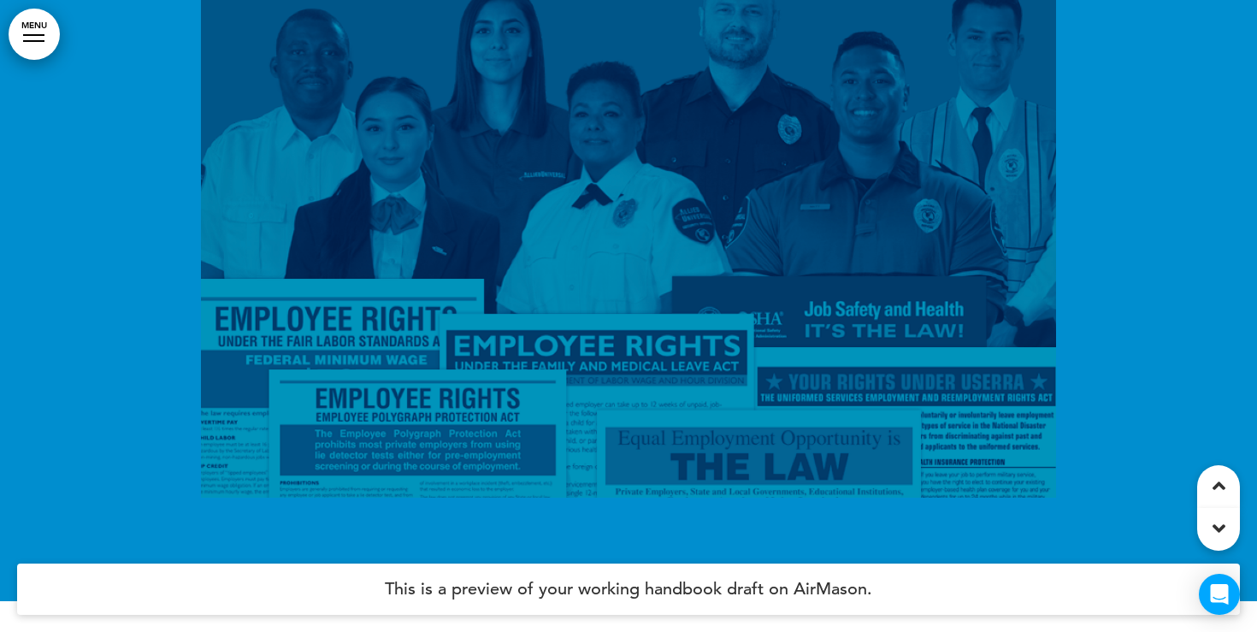
scroll to position [79206, 0]
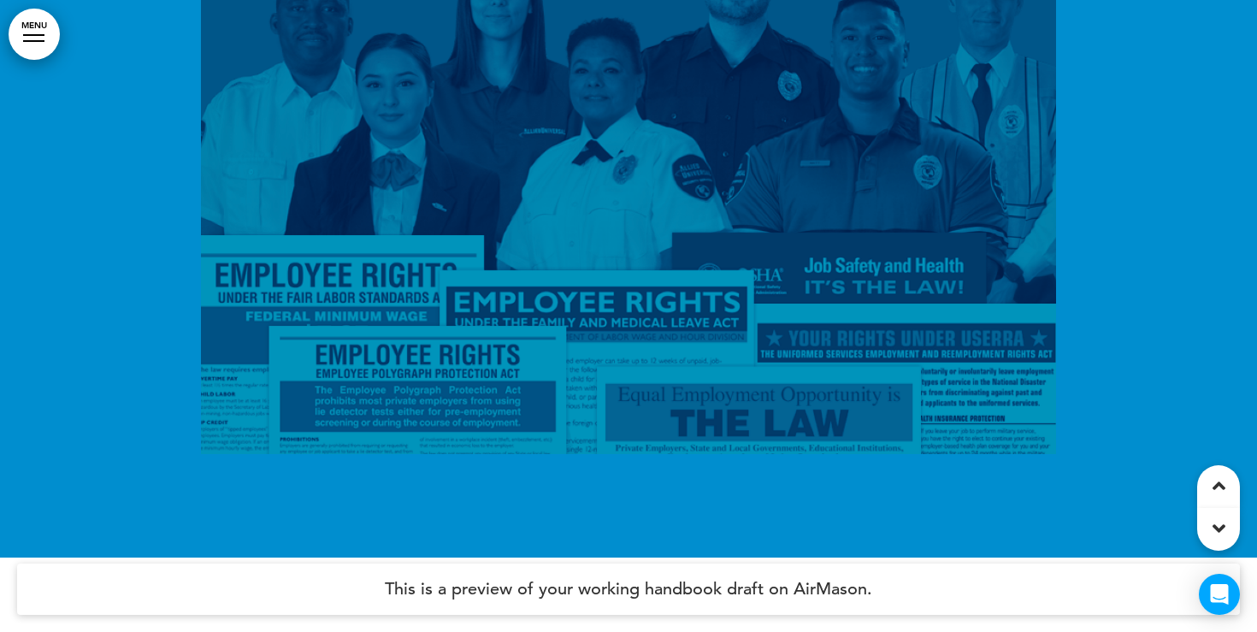
click at [35, 48] on link "MENU" at bounding box center [34, 34] width 51 height 51
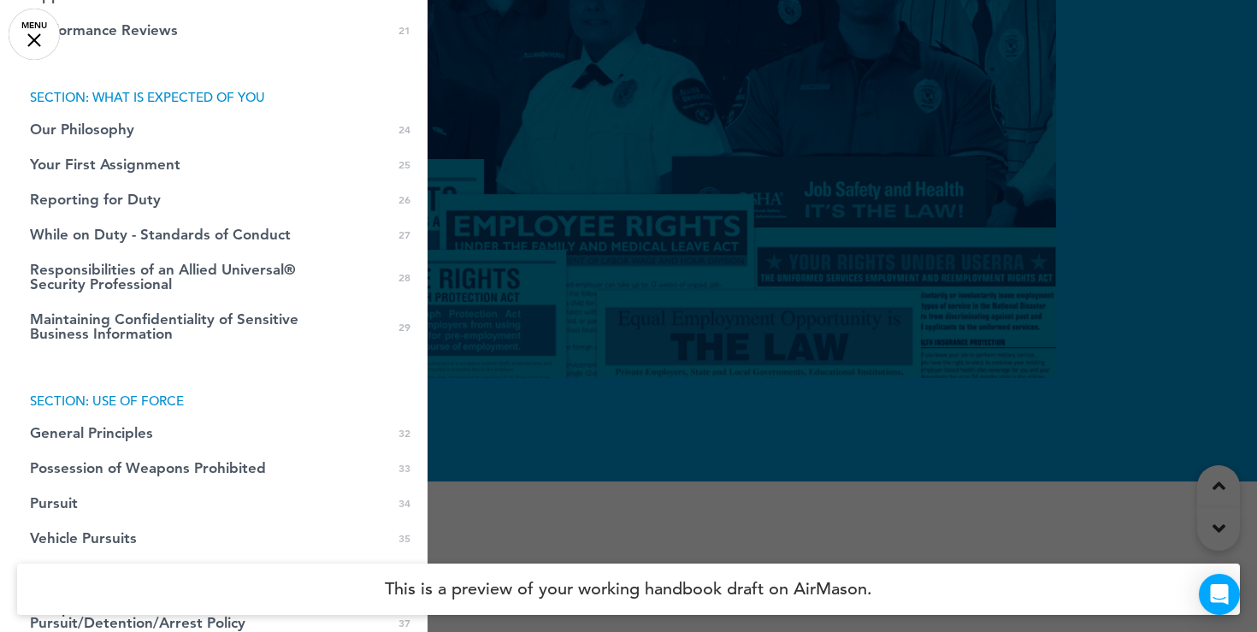
scroll to position [866, 0]
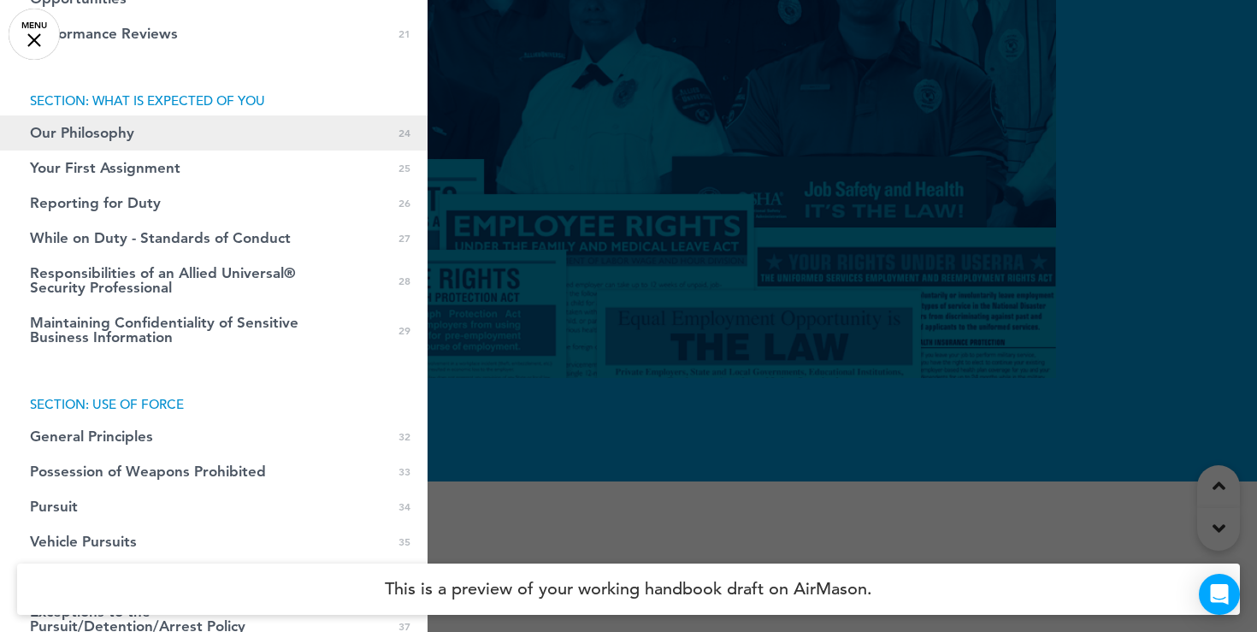
click at [181, 128] on link "Our Philosophy 24" at bounding box center [214, 132] width 428 height 35
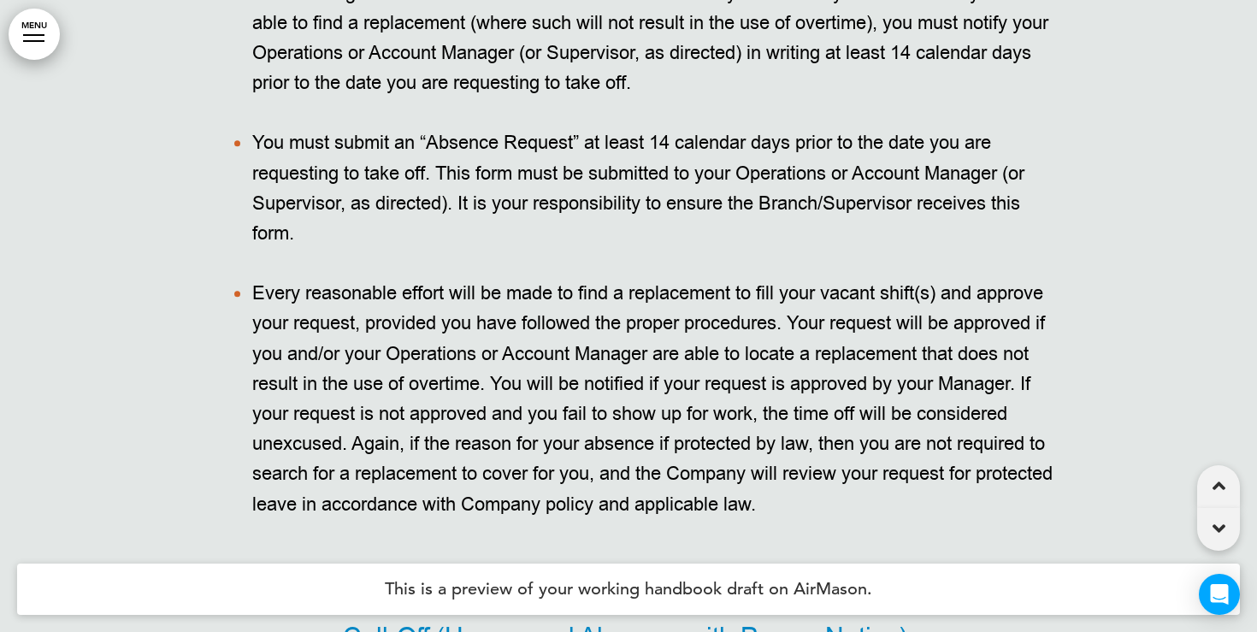
scroll to position [19513, 0]
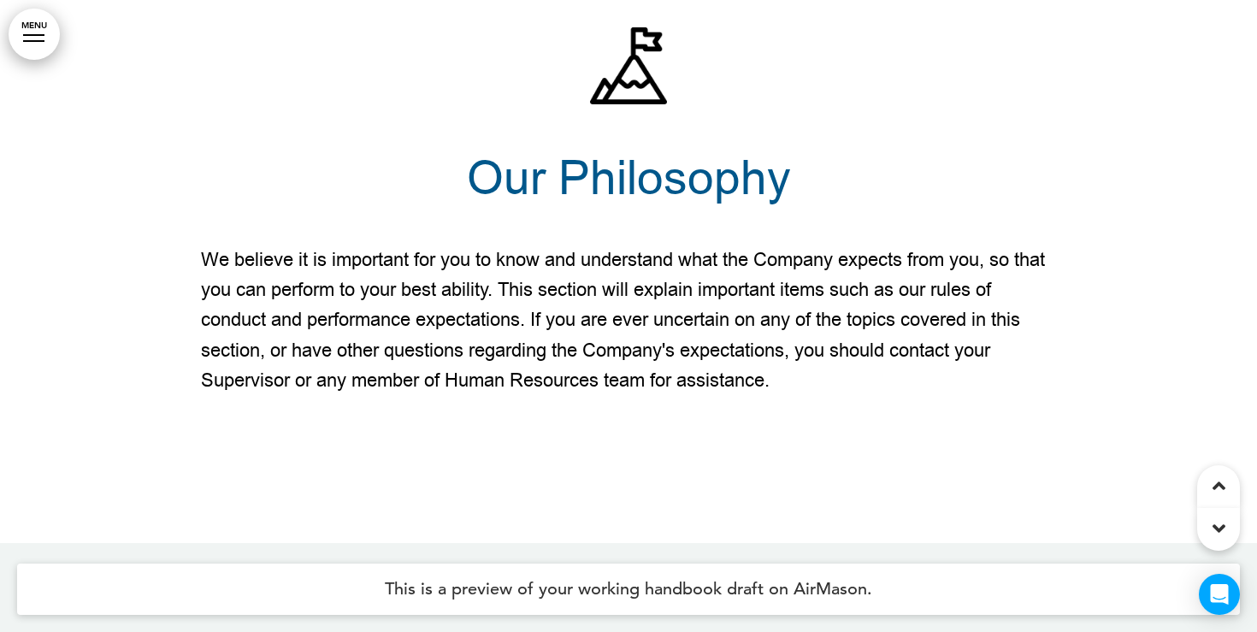
click at [32, 21] on link "MENU" at bounding box center [34, 34] width 51 height 51
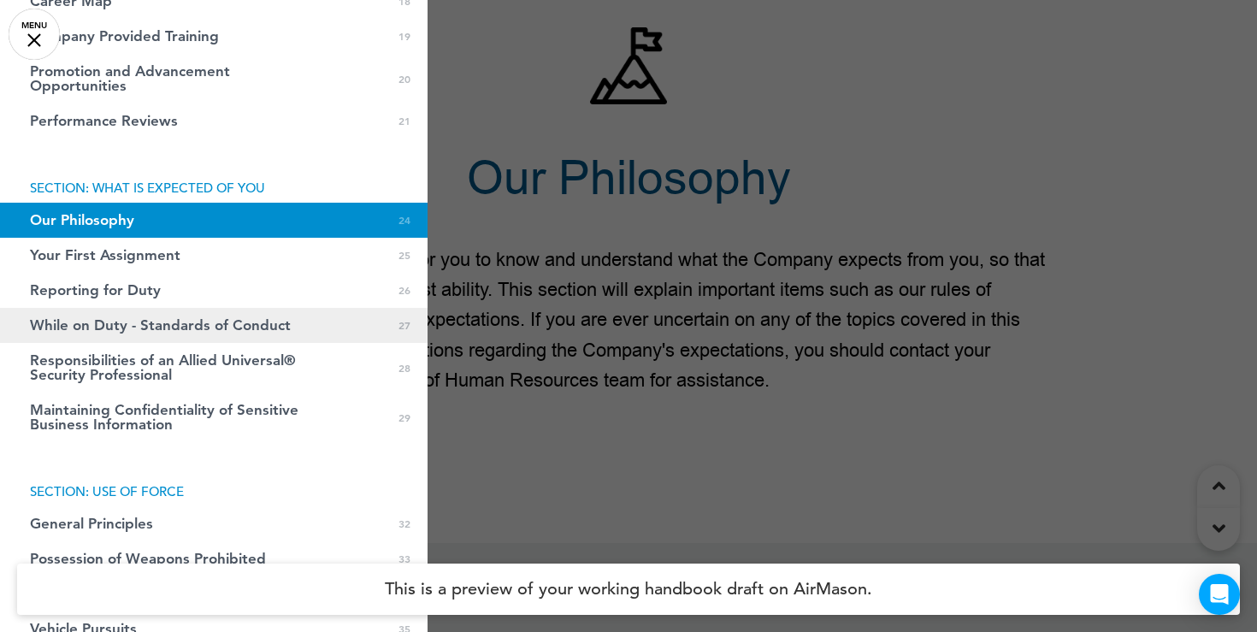
scroll to position [808, 0]
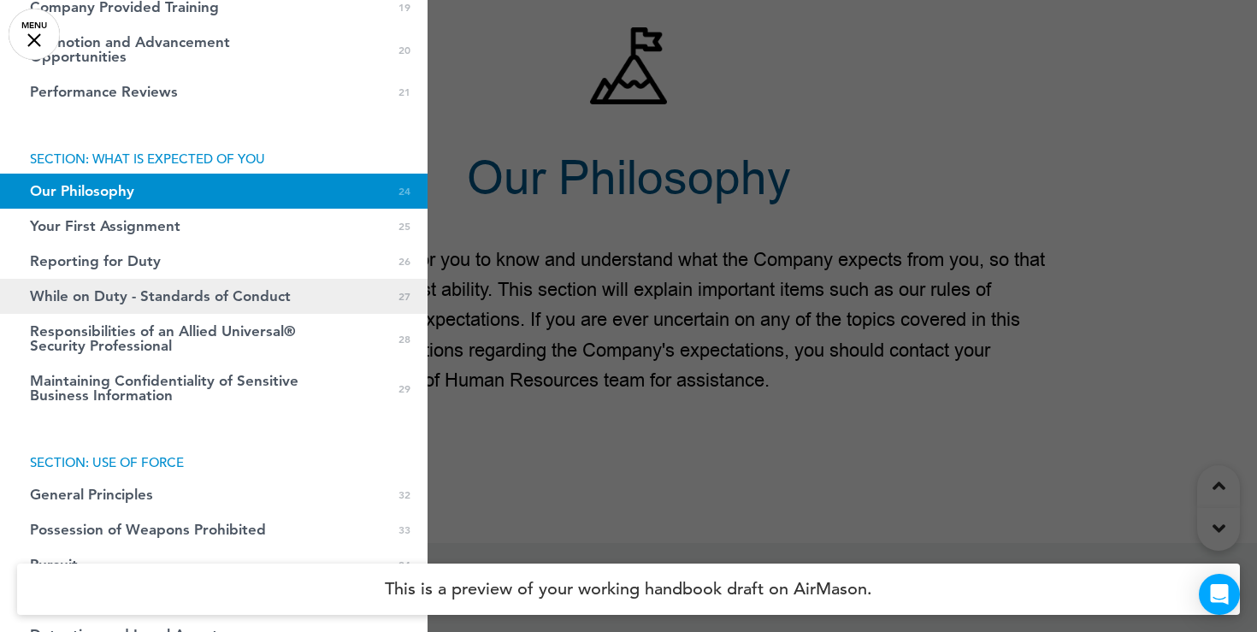
click at [150, 302] on span "While on Duty - Standards of Conduct" at bounding box center [160, 296] width 261 height 15
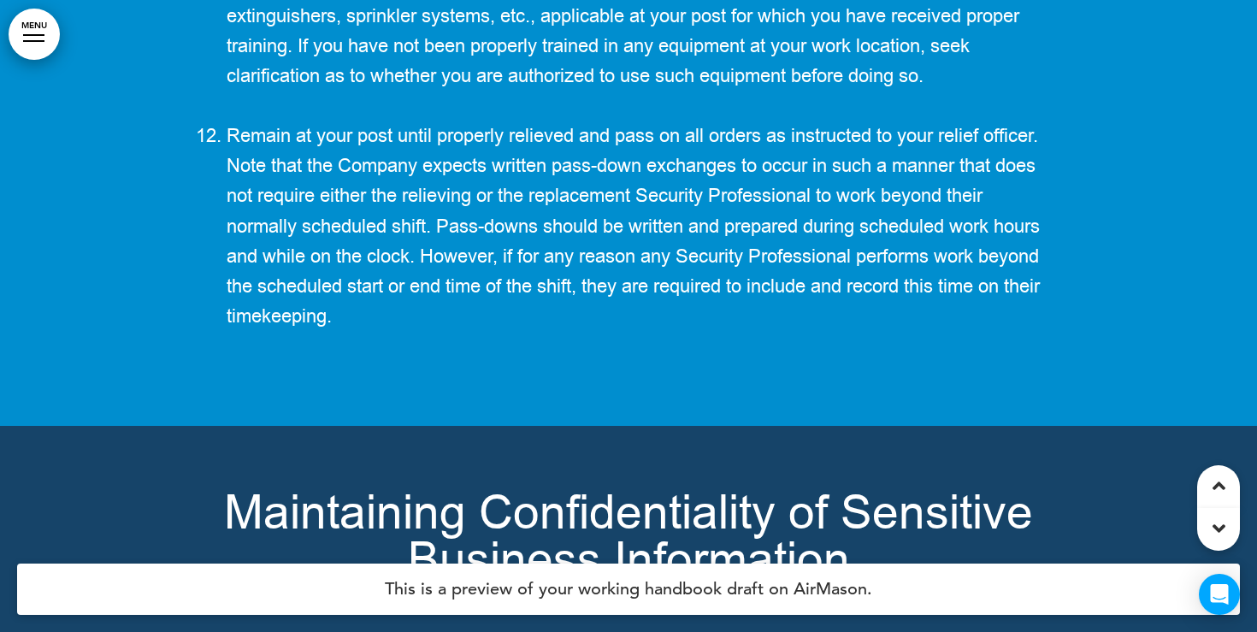
scroll to position [24296, 0]
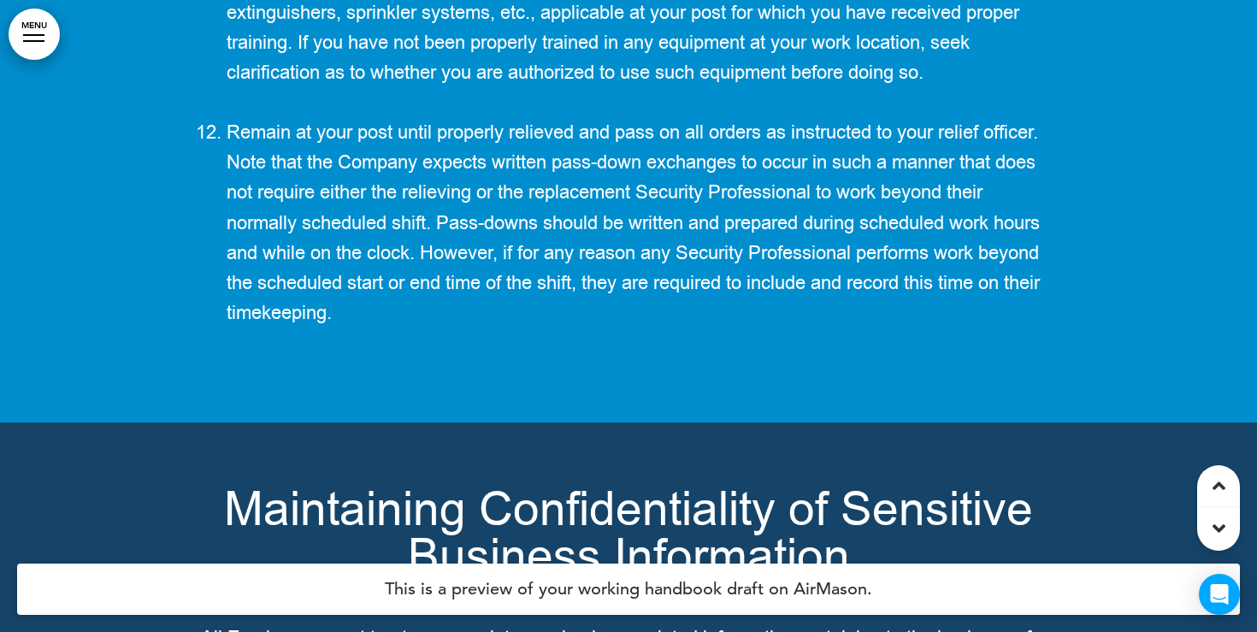
click at [41, 42] on link "MENU" at bounding box center [34, 34] width 51 height 51
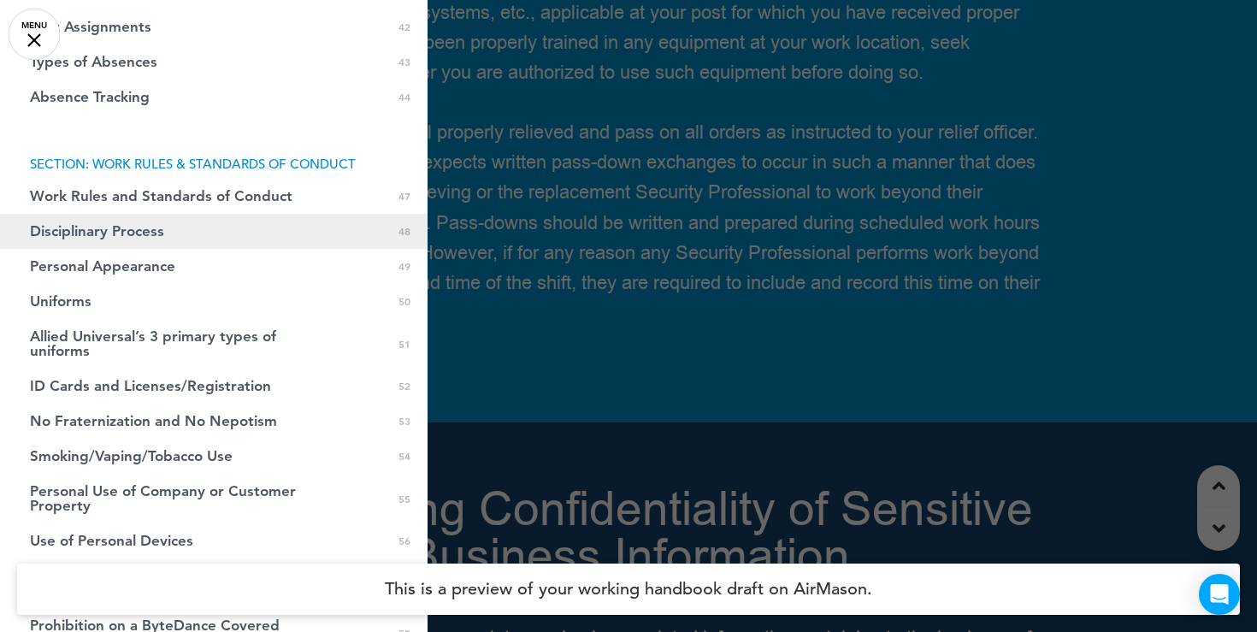
scroll to position [1653, 0]
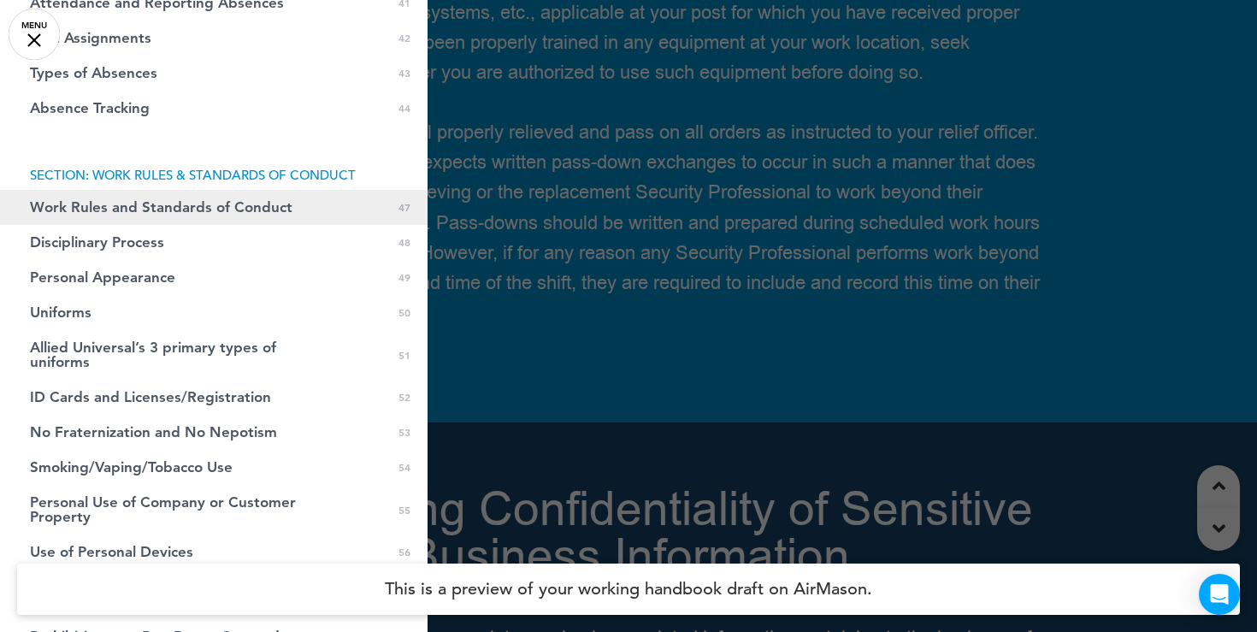
click at [158, 202] on span "Work Rules and Standards of Conduct" at bounding box center [161, 207] width 263 height 15
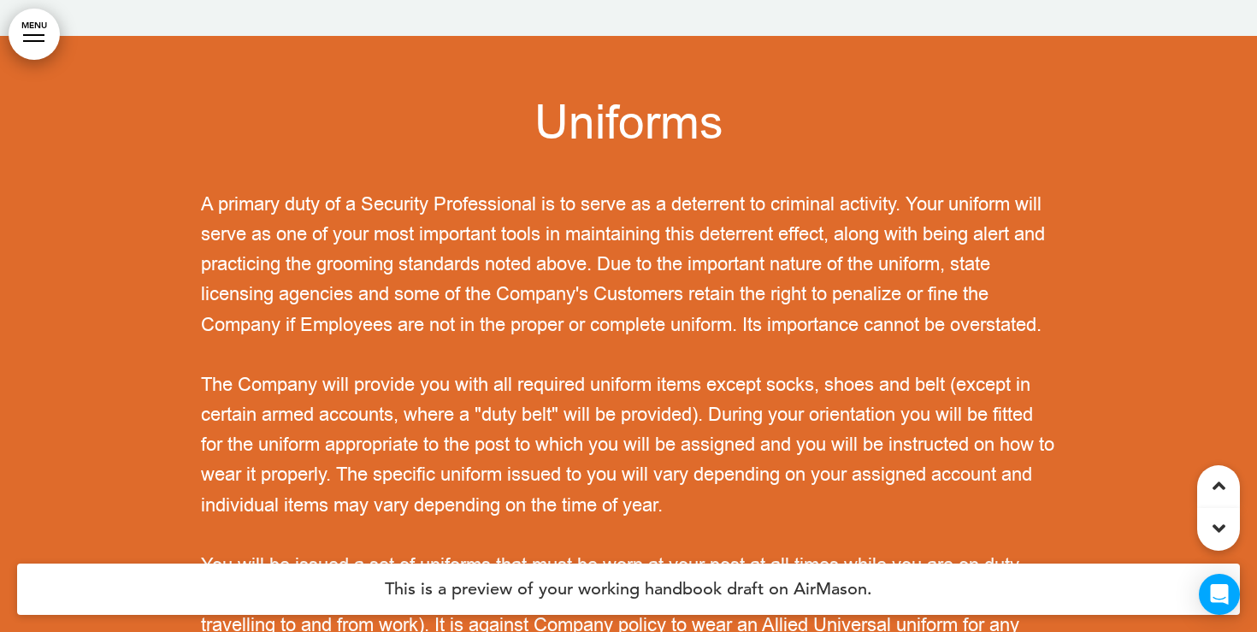
scroll to position [49148, 0]
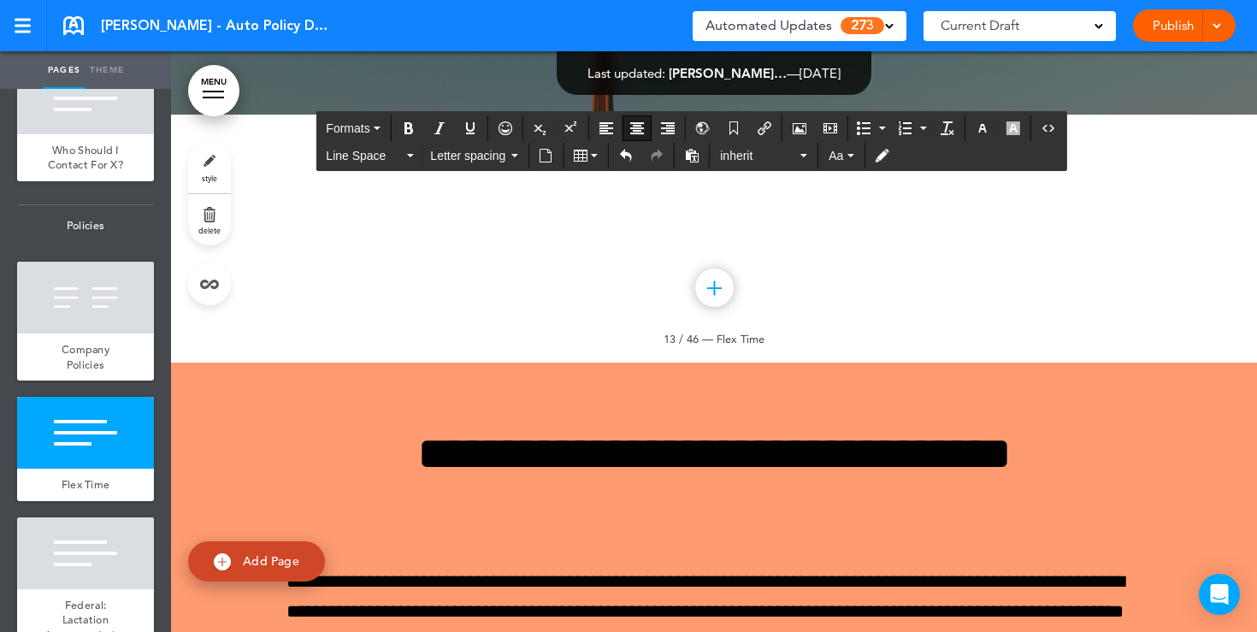
drag, startPoint x: 834, startPoint y: 330, endPoint x: 593, endPoint y: 330, distance: 240.3
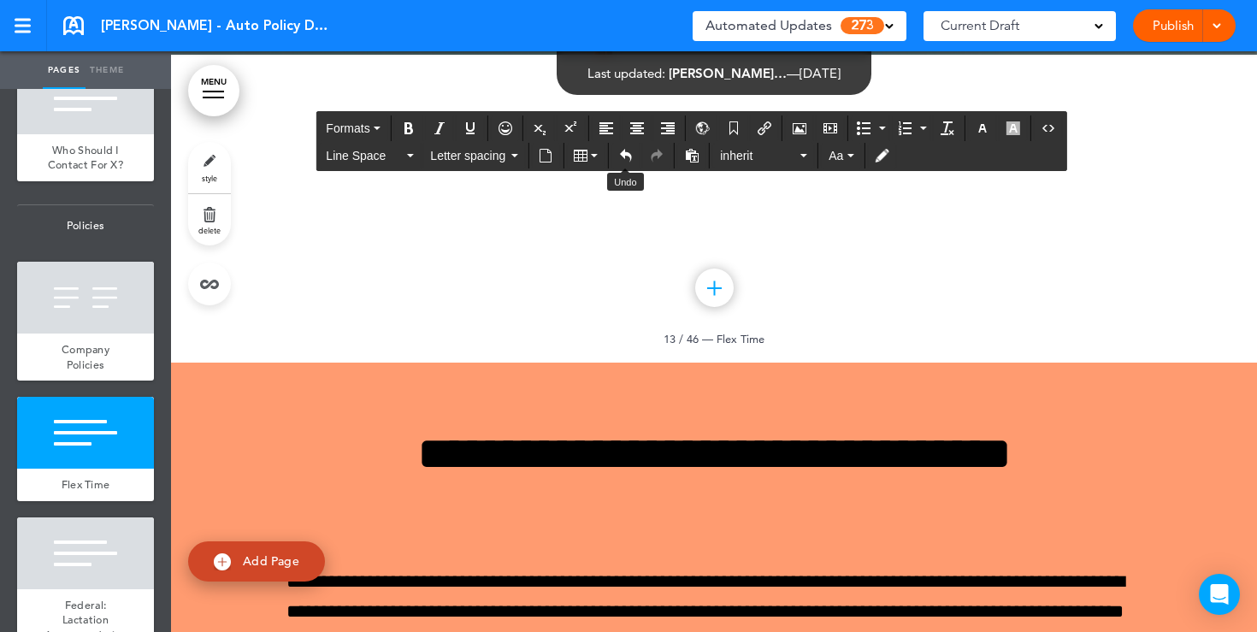
drag, startPoint x: 761, startPoint y: 280, endPoint x: 616, endPoint y: 141, distance: 200.8
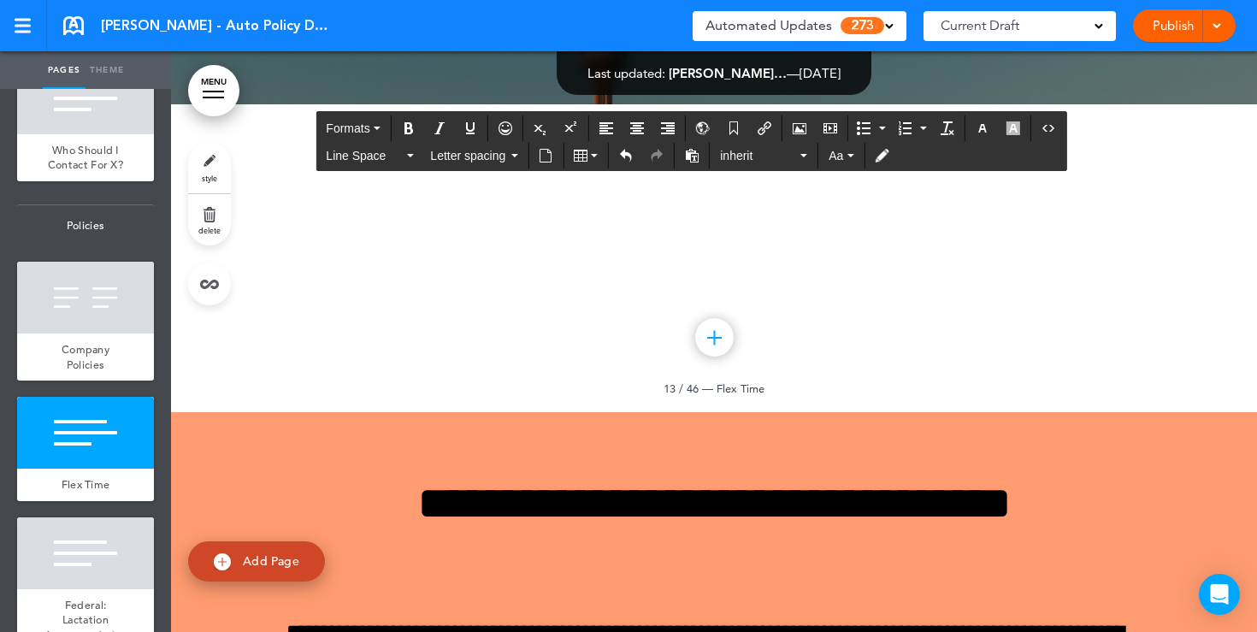
scroll to position [11983, 0]
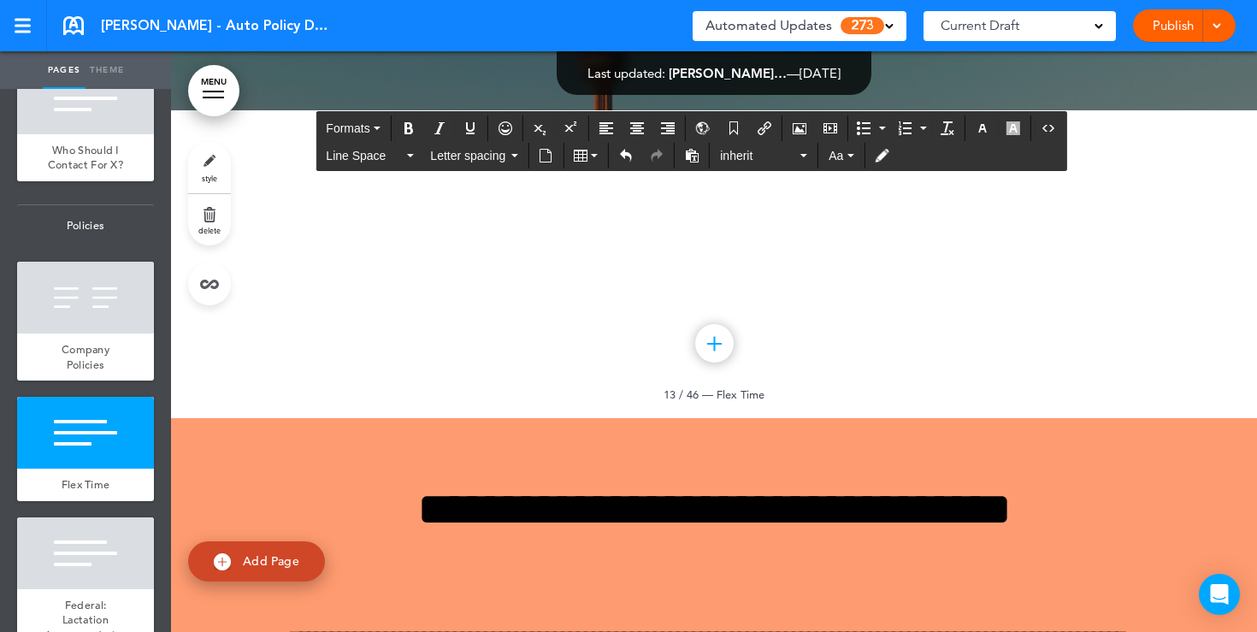
drag, startPoint x: 765, startPoint y: 338, endPoint x: 592, endPoint y: 215, distance: 212.3
click at [988, 134] on icon "button" at bounding box center [983, 128] width 14 height 14
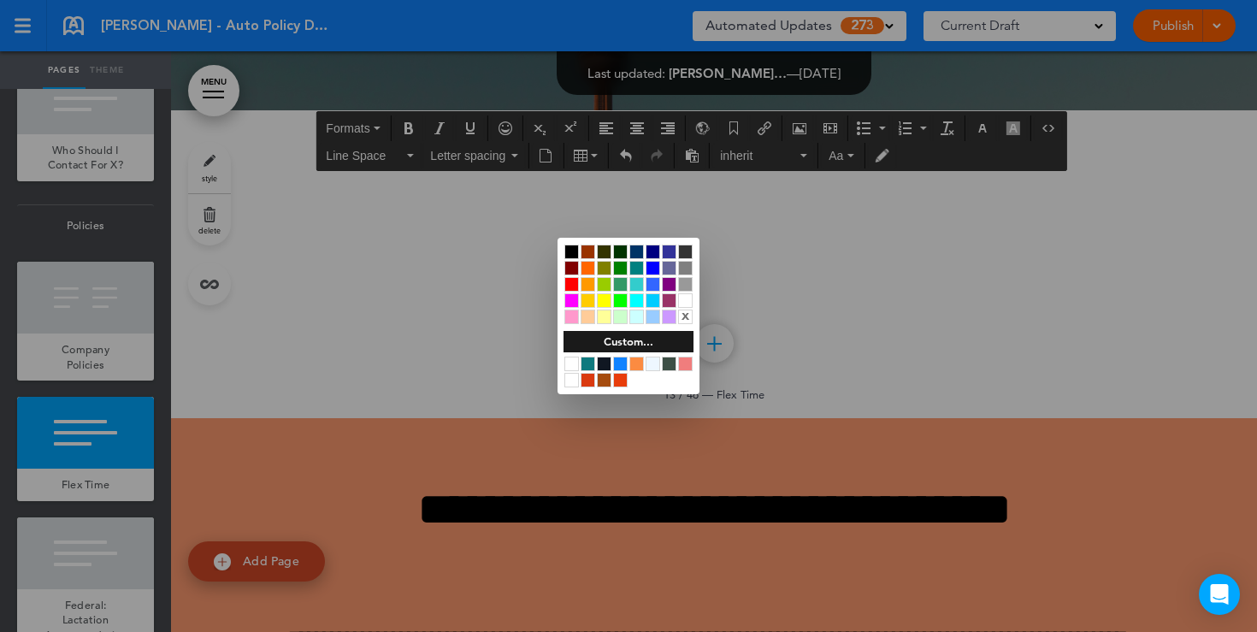
click at [572, 254] on div at bounding box center [571, 252] width 15 height 15
click at [478, 370] on div at bounding box center [628, 316] width 1257 height 632
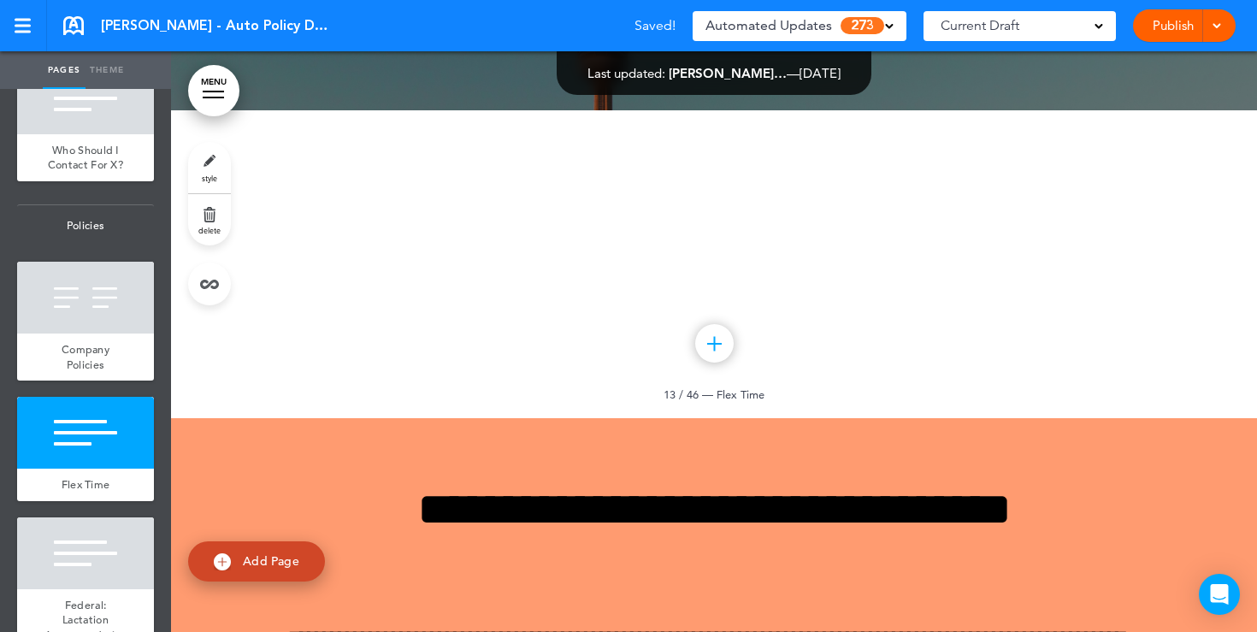
click at [202, 159] on link "style" at bounding box center [209, 167] width 43 height 51
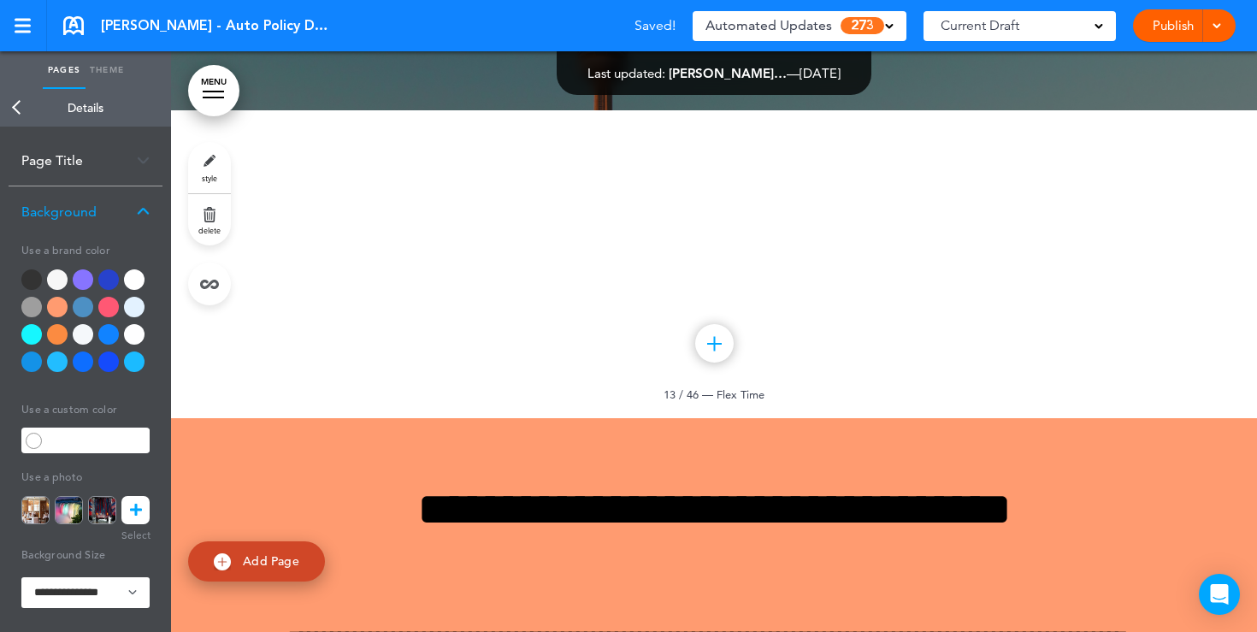
click at [133, 269] on div at bounding box center [134, 279] width 21 height 21
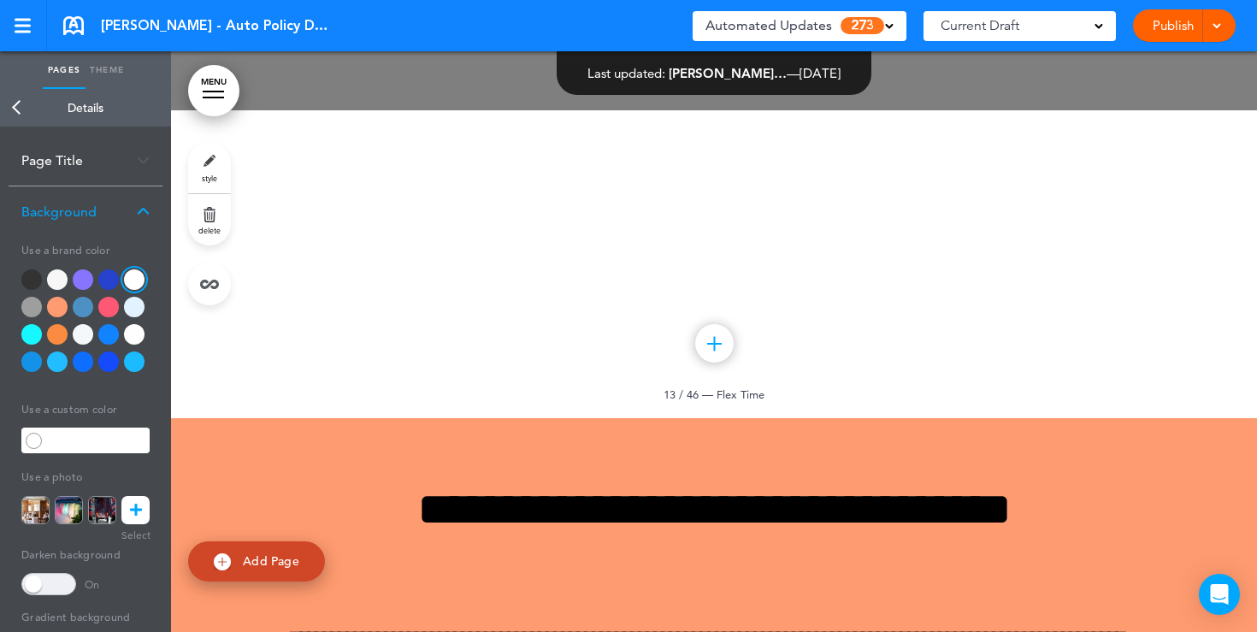
click at [50, 573] on span at bounding box center [48, 584] width 55 height 22
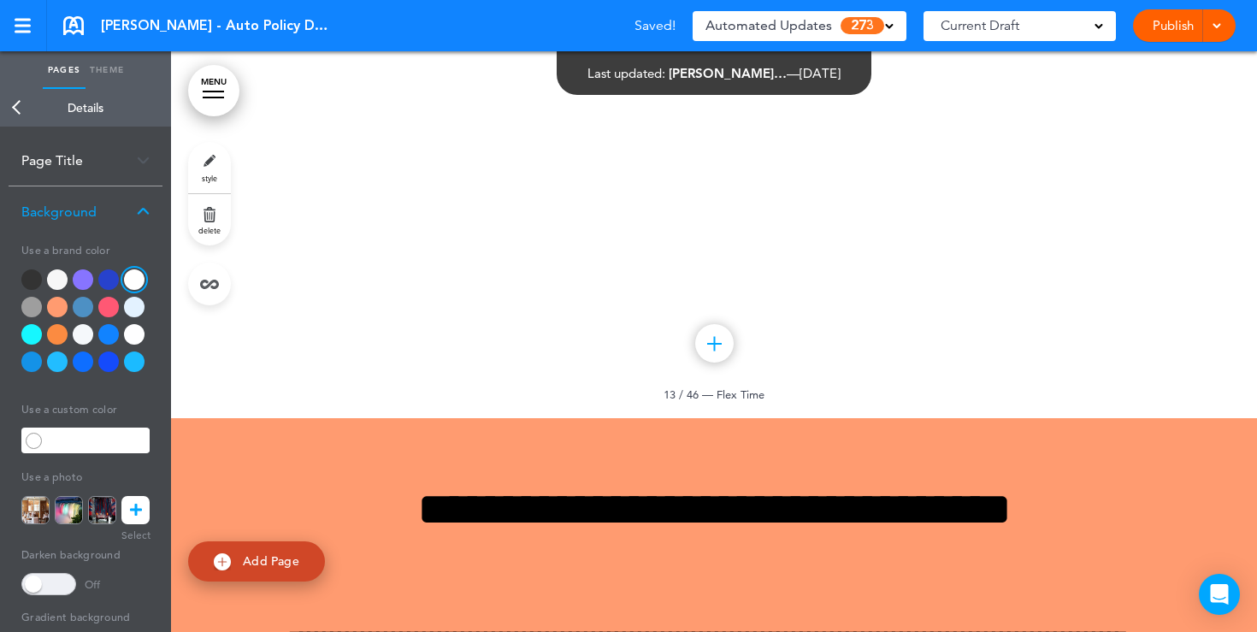
click at [20, 109] on link "Back" at bounding box center [17, 108] width 34 height 38
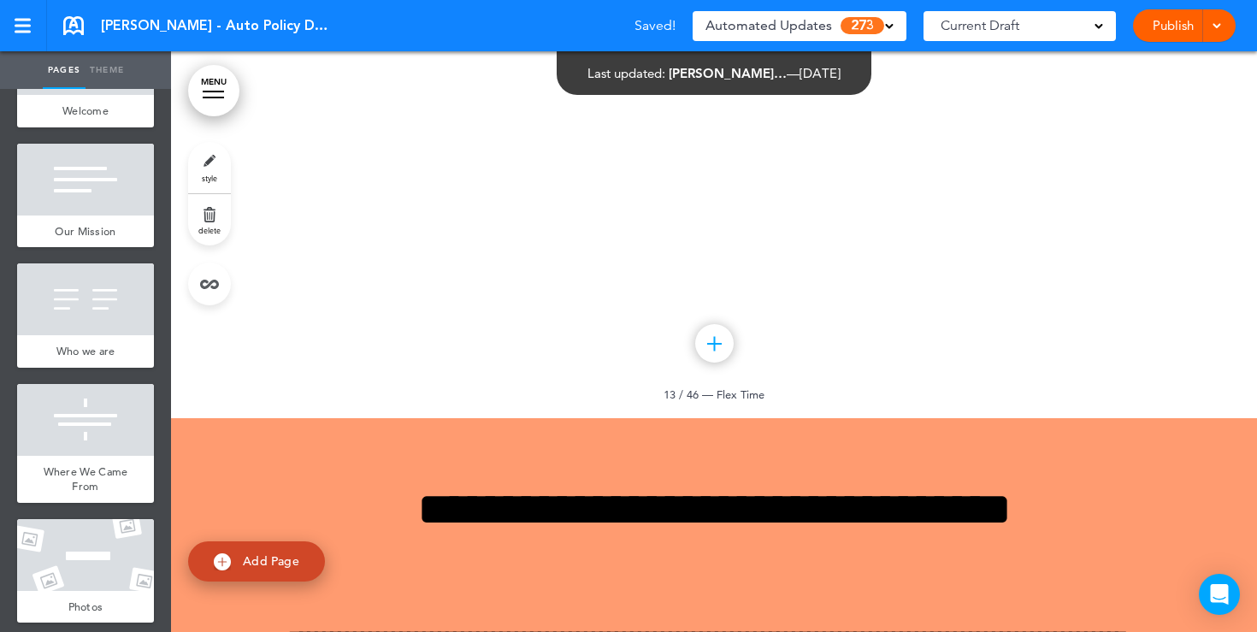
scroll to position [0, 0]
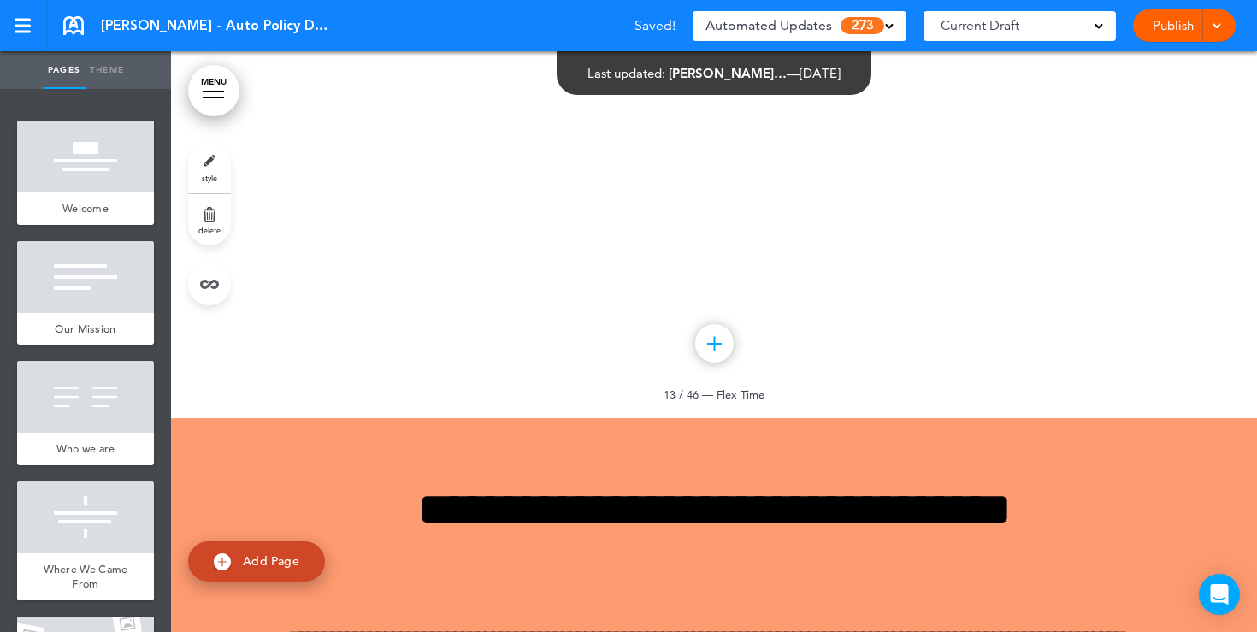
click at [81, 161] on div at bounding box center [85, 157] width 137 height 72
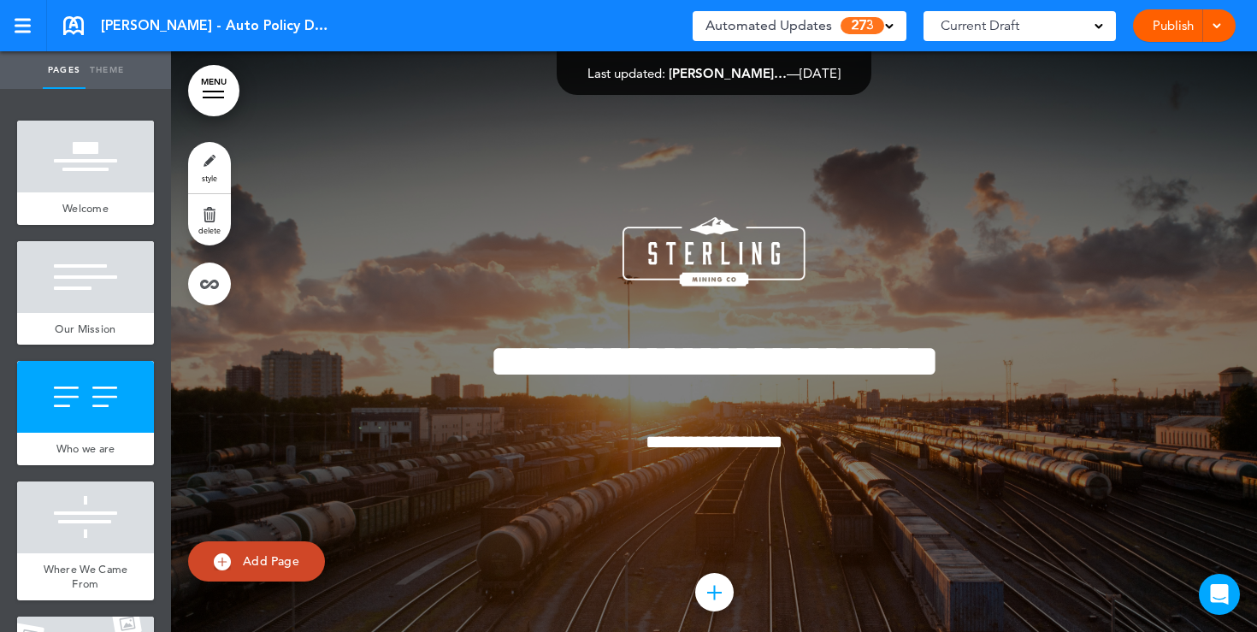
click at [888, 22] on span at bounding box center [889, 25] width 9 height 9
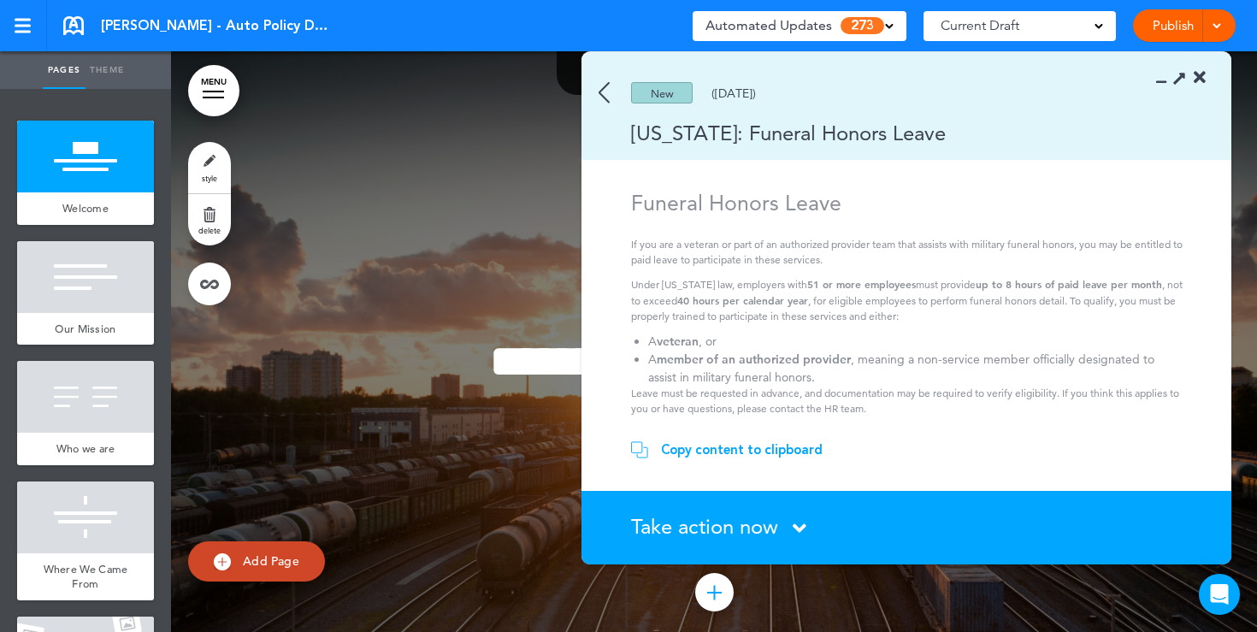
click at [596, 92] on div "New (08/06/2025)" at bounding box center [882, 92] width 600 height 21
click at [608, 95] on img at bounding box center [604, 92] width 11 height 21
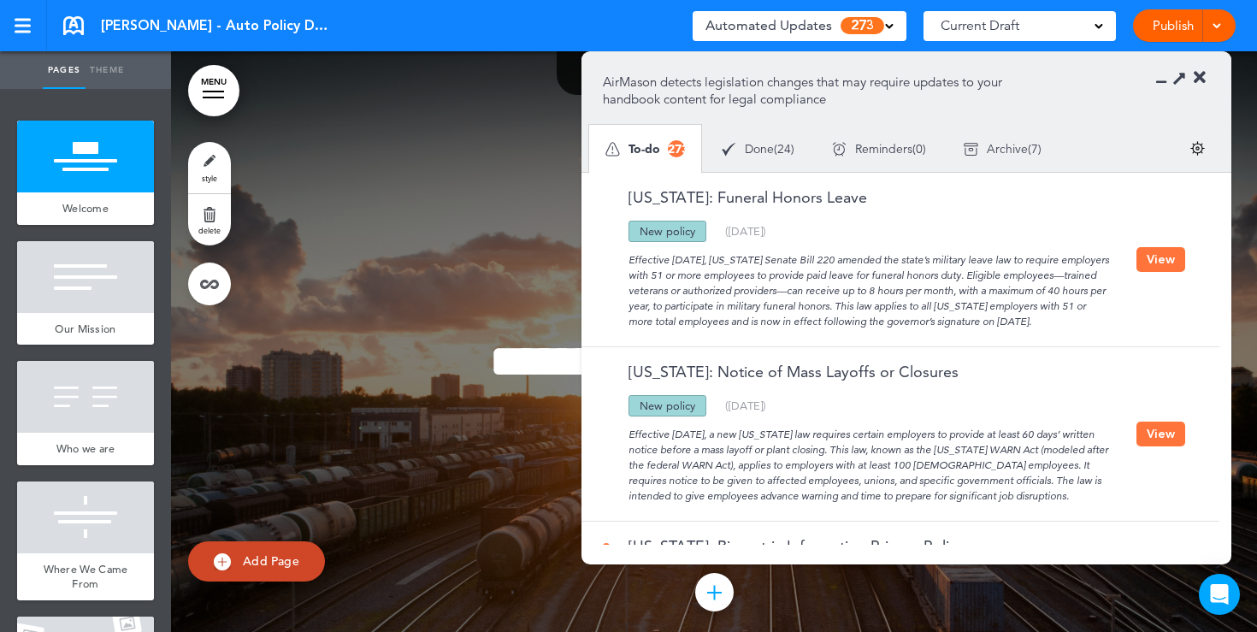
scroll to position [56, 0]
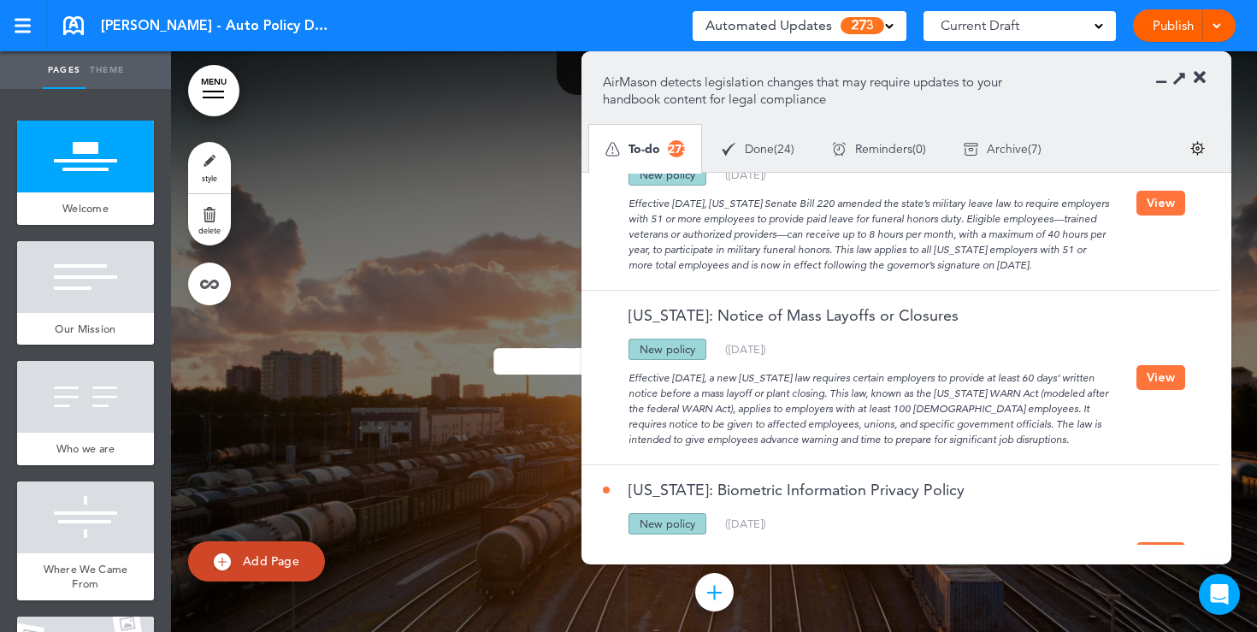
click at [1148, 379] on button "View" at bounding box center [1160, 377] width 49 height 25
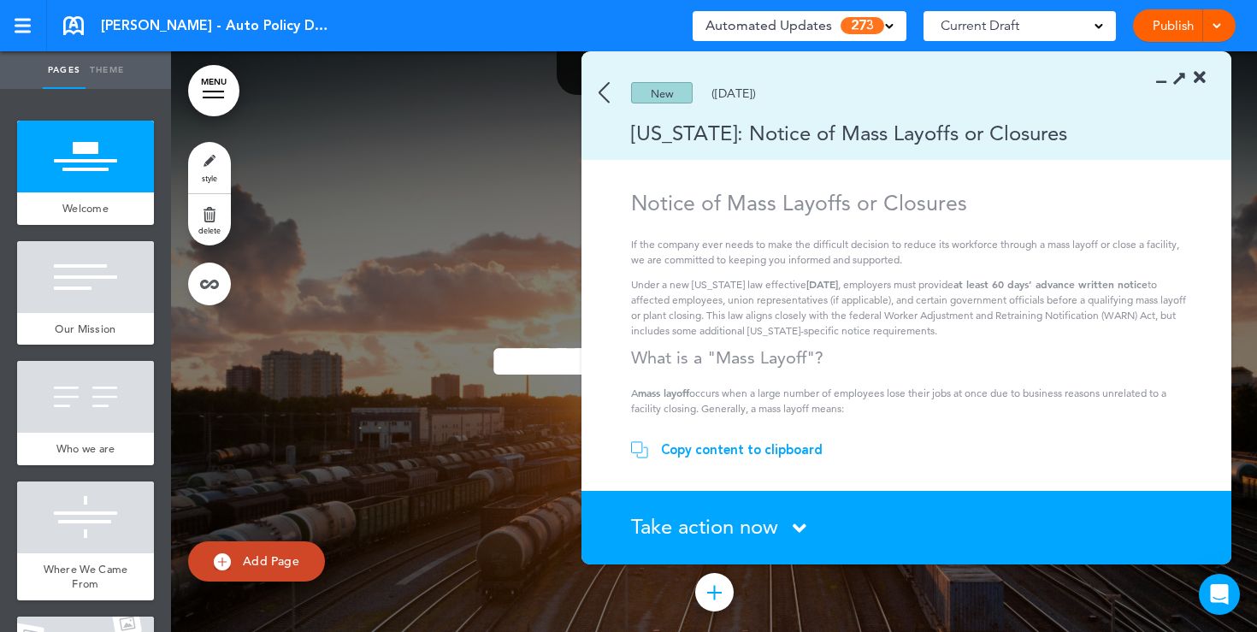
click at [694, 529] on span "Take action now" at bounding box center [704, 526] width 147 height 25
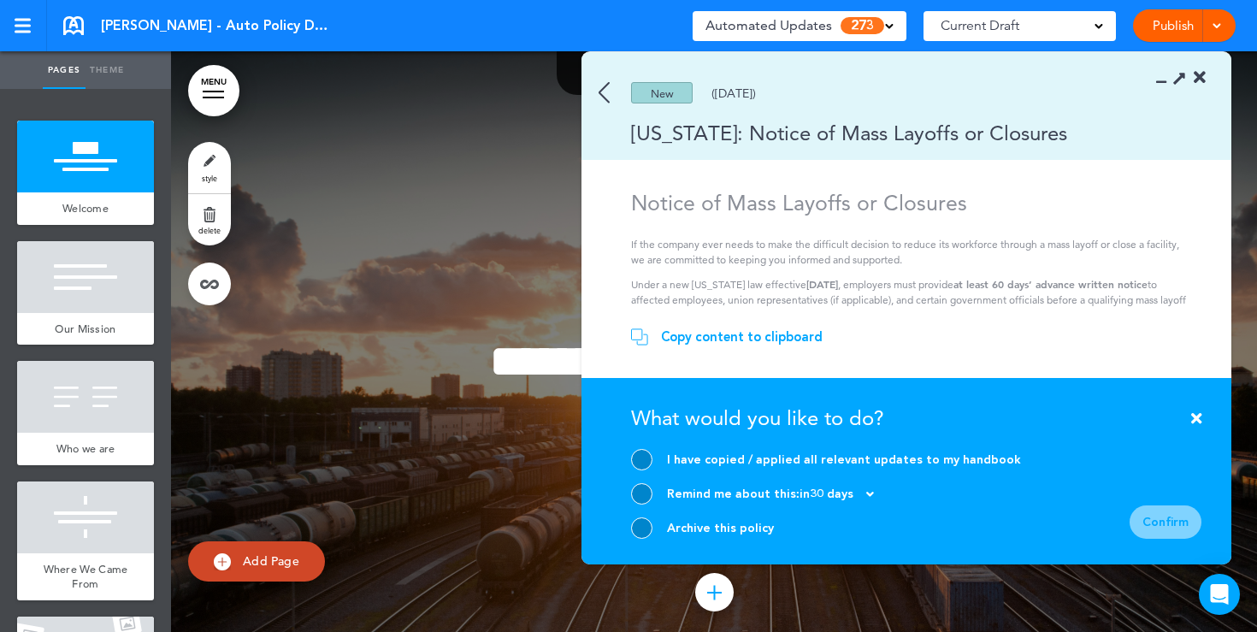
click at [644, 533] on div at bounding box center [641, 527] width 21 height 21
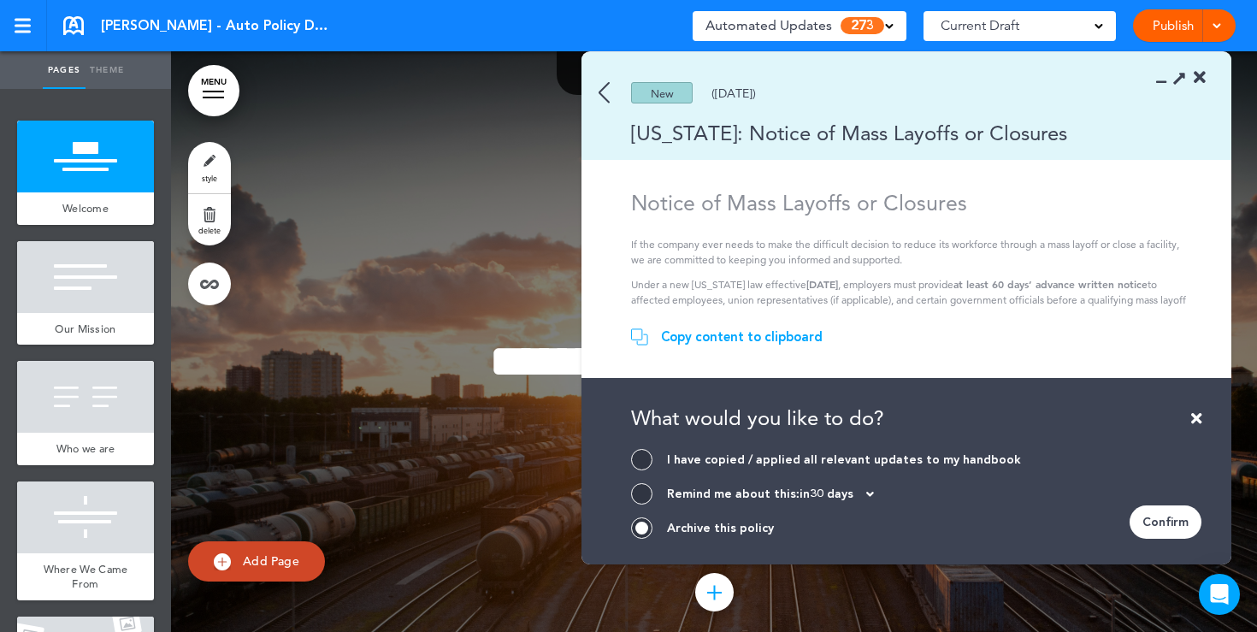
click at [607, 97] on img at bounding box center [604, 92] width 11 height 21
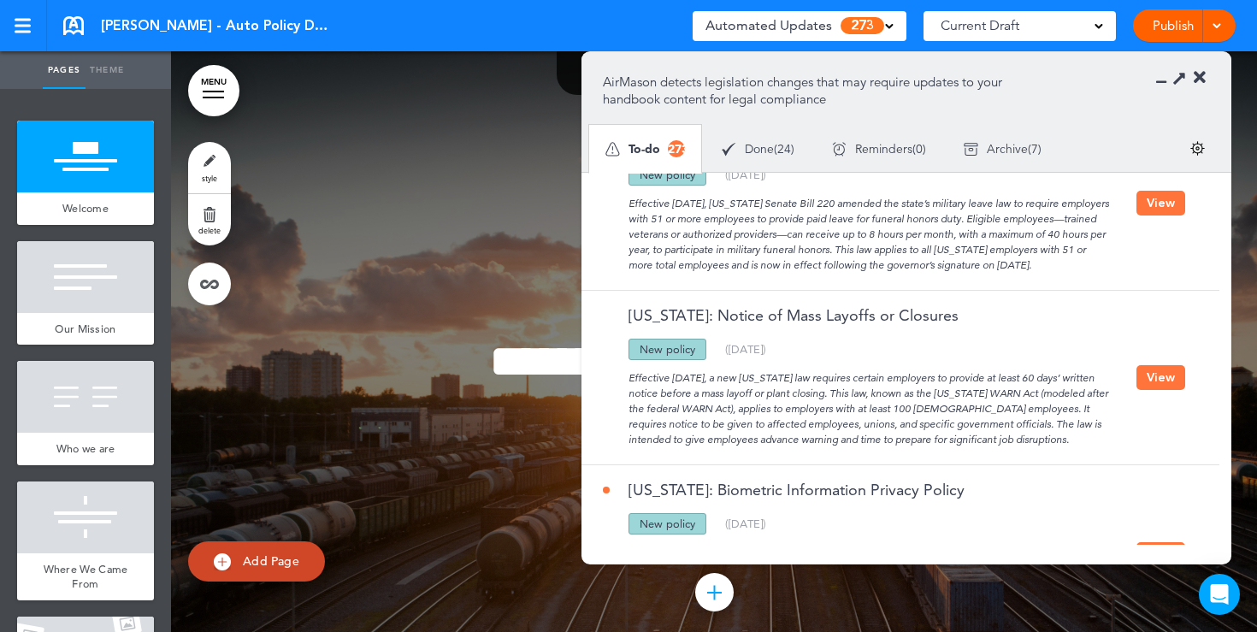
scroll to position [0, 0]
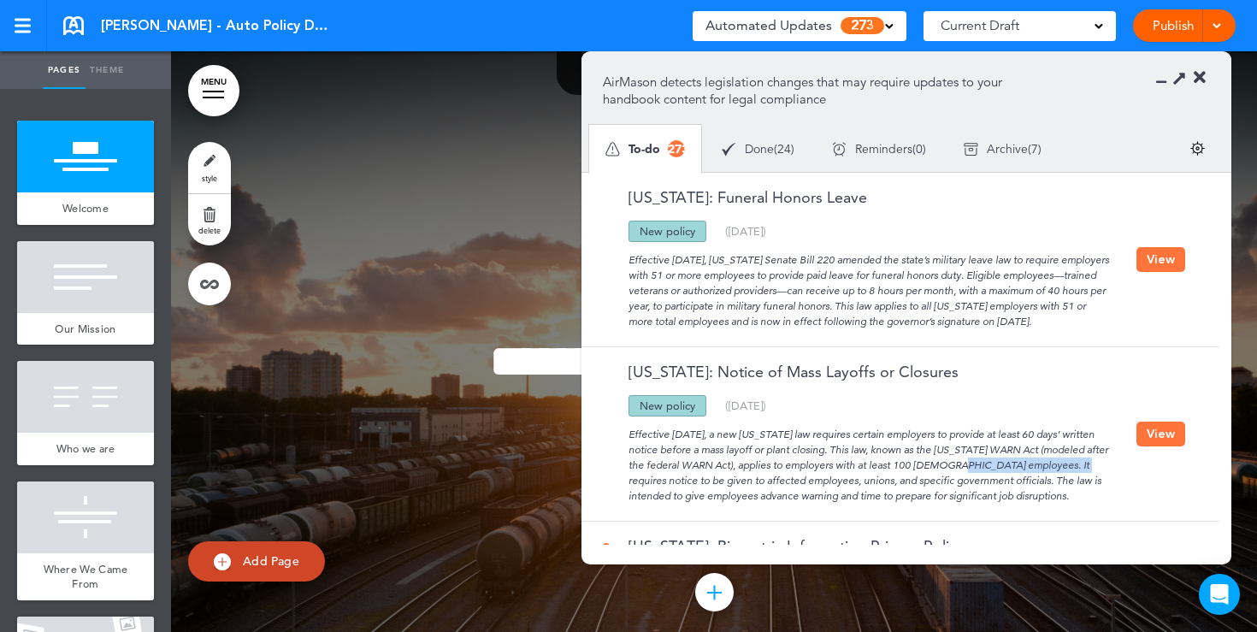
drag, startPoint x: 918, startPoint y: 465, endPoint x: 1035, endPoint y: 472, distance: 117.4
click at [1035, 472] on div "Effective September 29, 2025, a new Ohio law requires certain employers to prov…" at bounding box center [870, 459] width 534 height 87
drag, startPoint x: 700, startPoint y: 272, endPoint x: 842, endPoint y: 279, distance: 142.1
click at [842, 279] on div "Effective August 1, 2025, Illinois Senate Bill 220 amended the state’s military…" at bounding box center [870, 285] width 534 height 87
click at [957, 235] on div "Updated policy New policy Deleted policy ( 08/06/2025 )" at bounding box center [870, 231] width 534 height 21
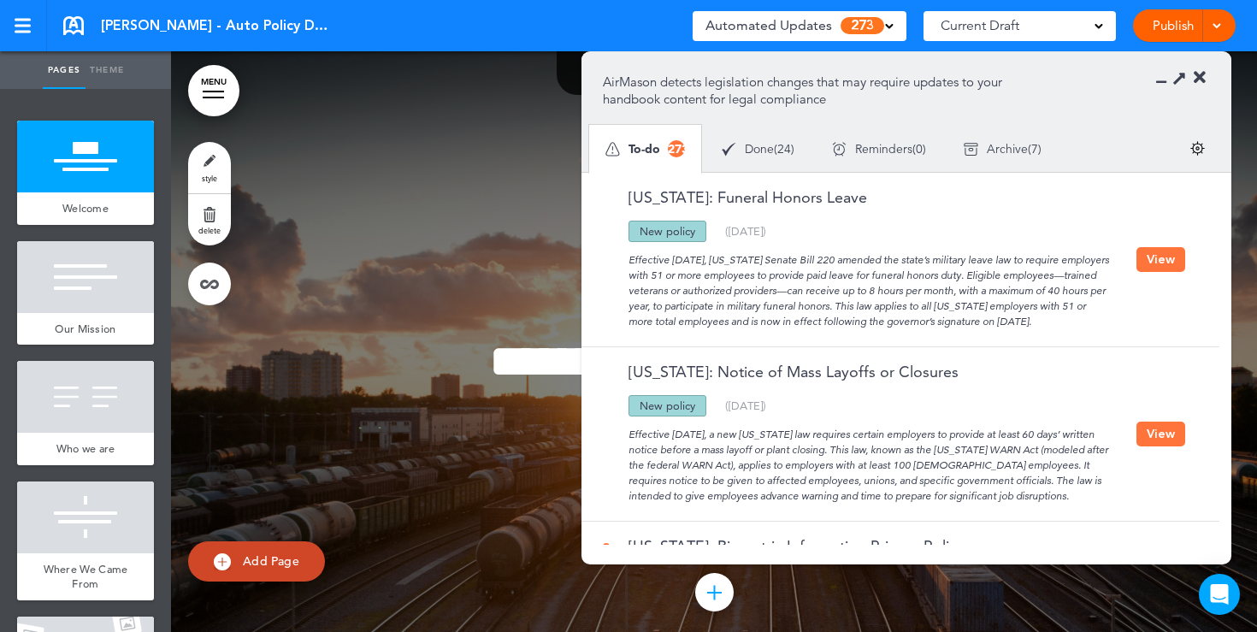
click at [1158, 260] on button "View" at bounding box center [1160, 259] width 49 height 25
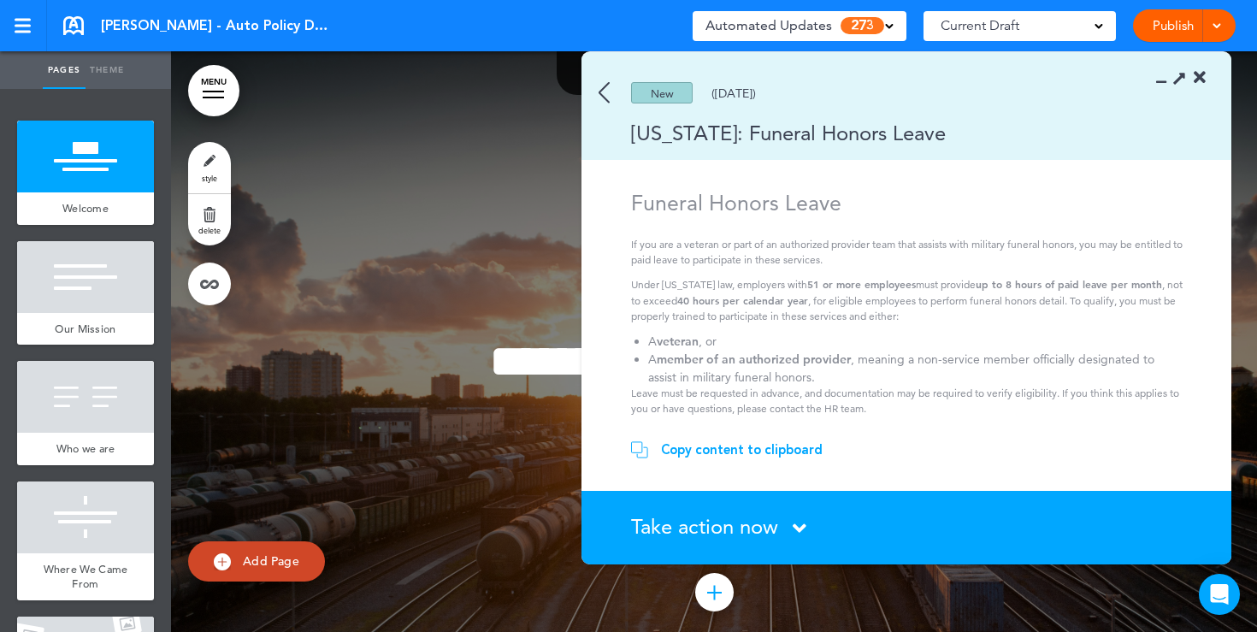
click at [687, 452] on div "Copy content to clipboard" at bounding box center [742, 449] width 162 height 17
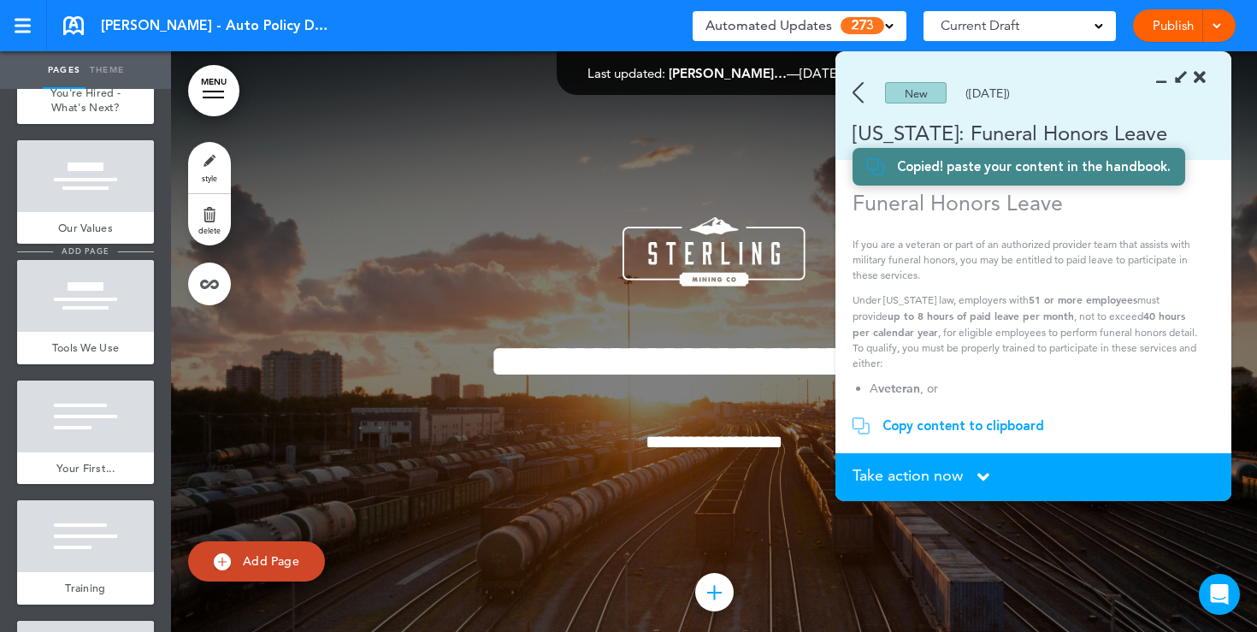
scroll to position [895, 0]
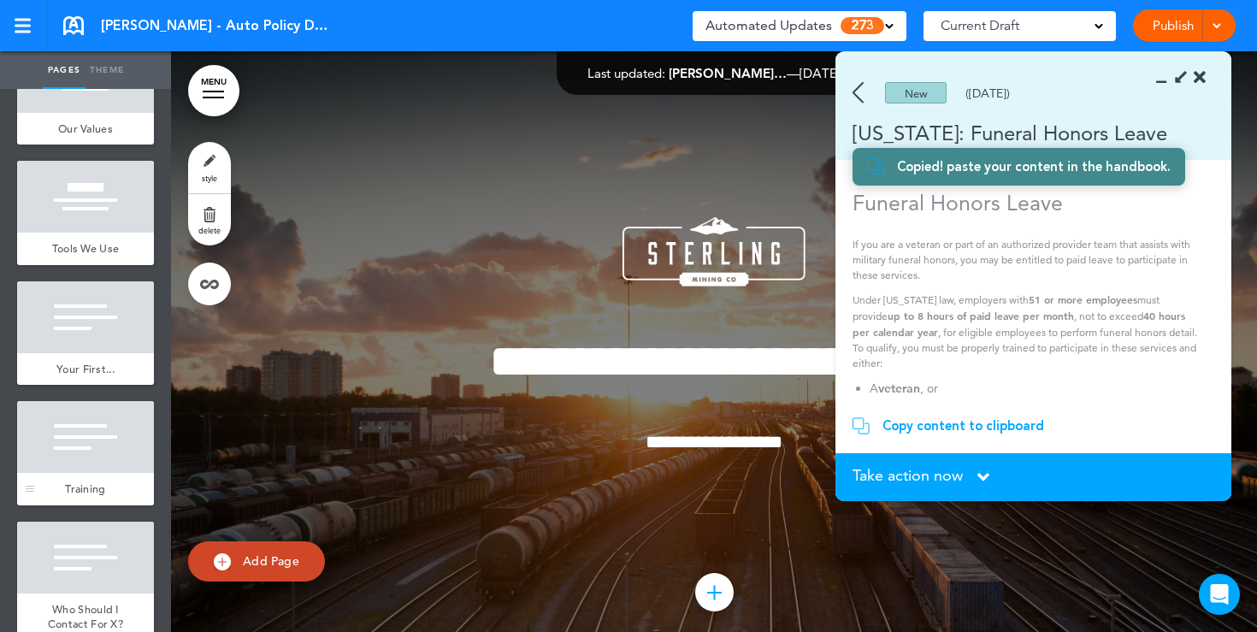
click at [60, 463] on div at bounding box center [85, 437] width 137 height 72
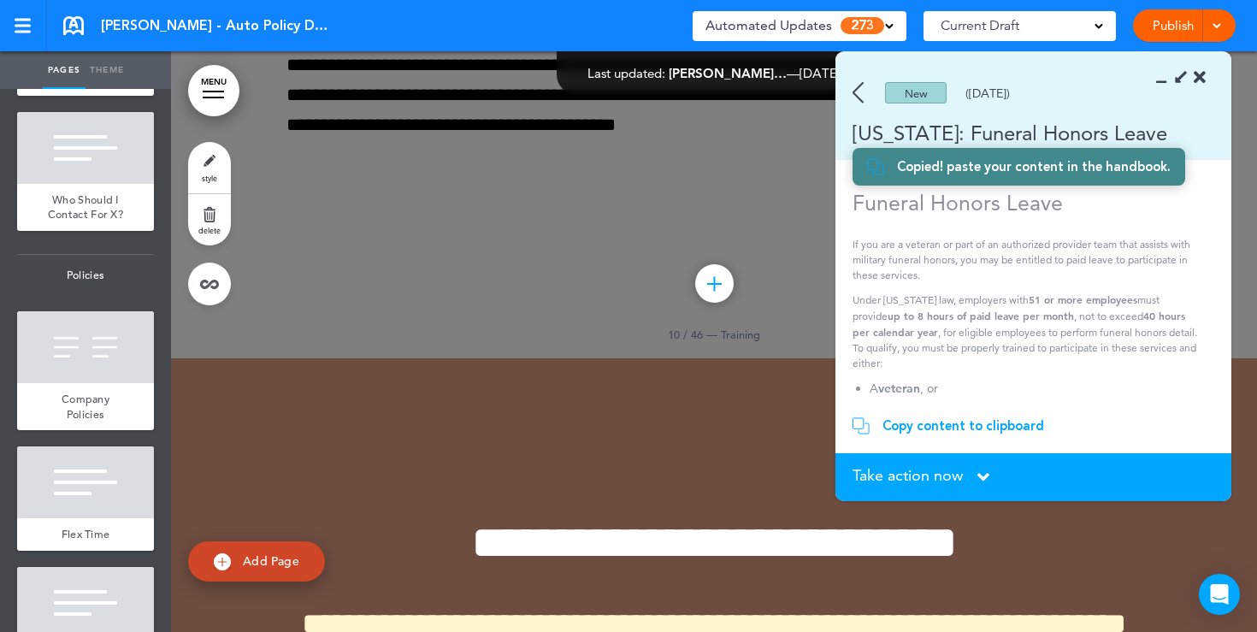
scroll to position [1347, 0]
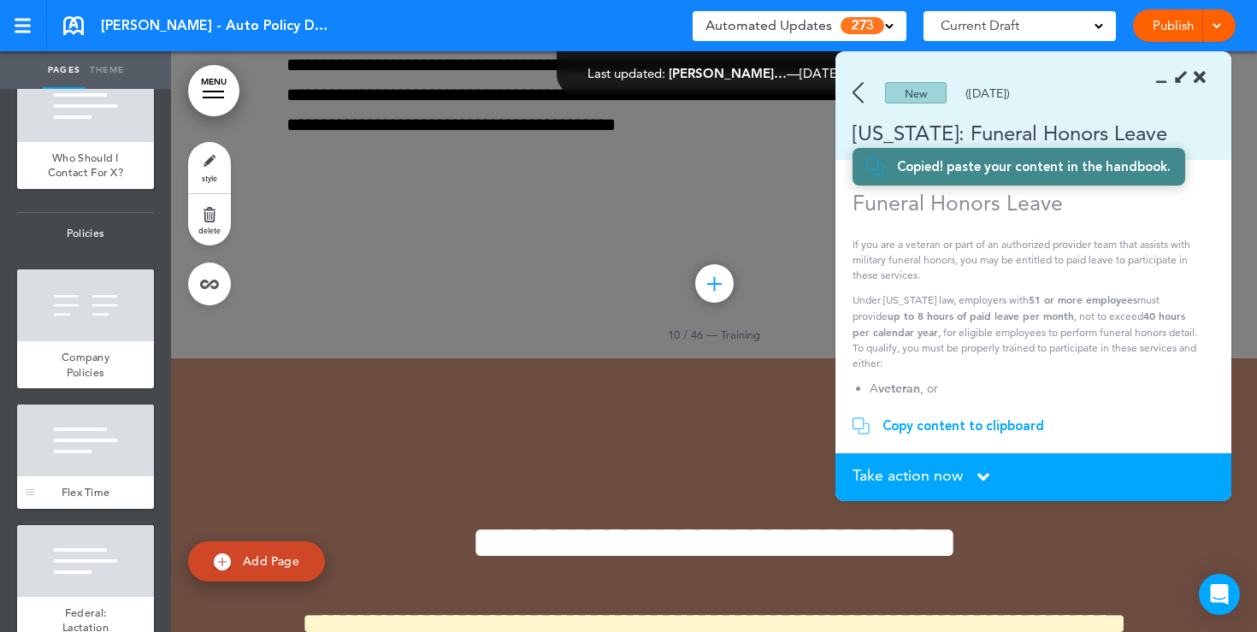
click at [80, 453] on div at bounding box center [85, 440] width 137 height 72
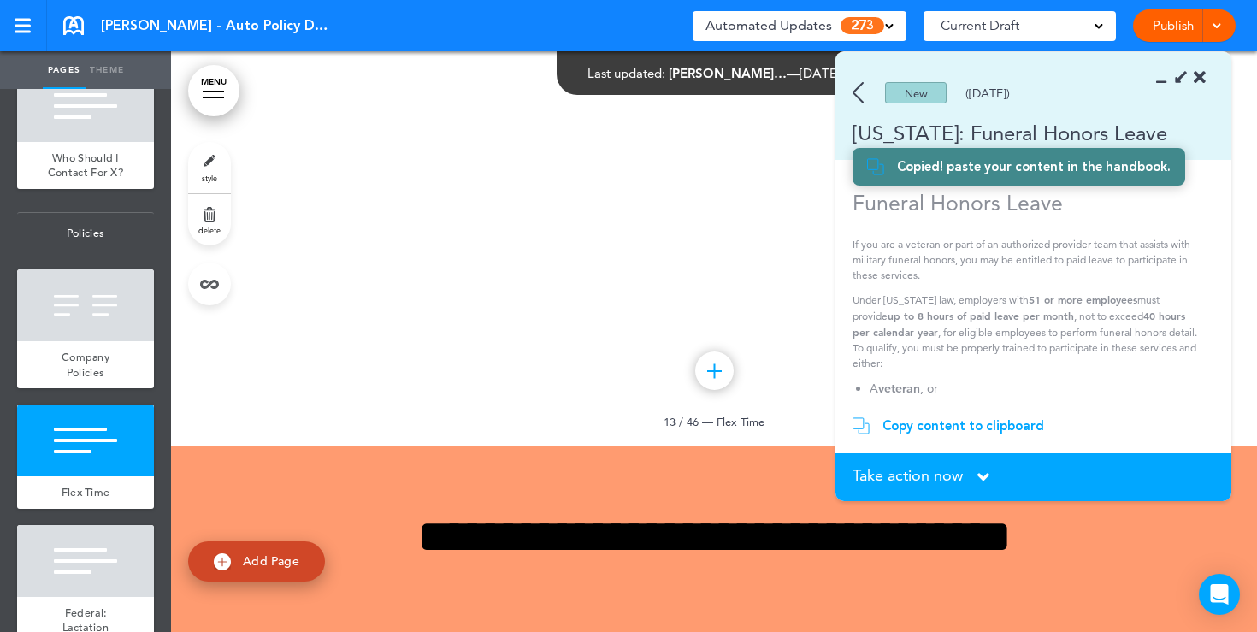
scroll to position [12043, 0]
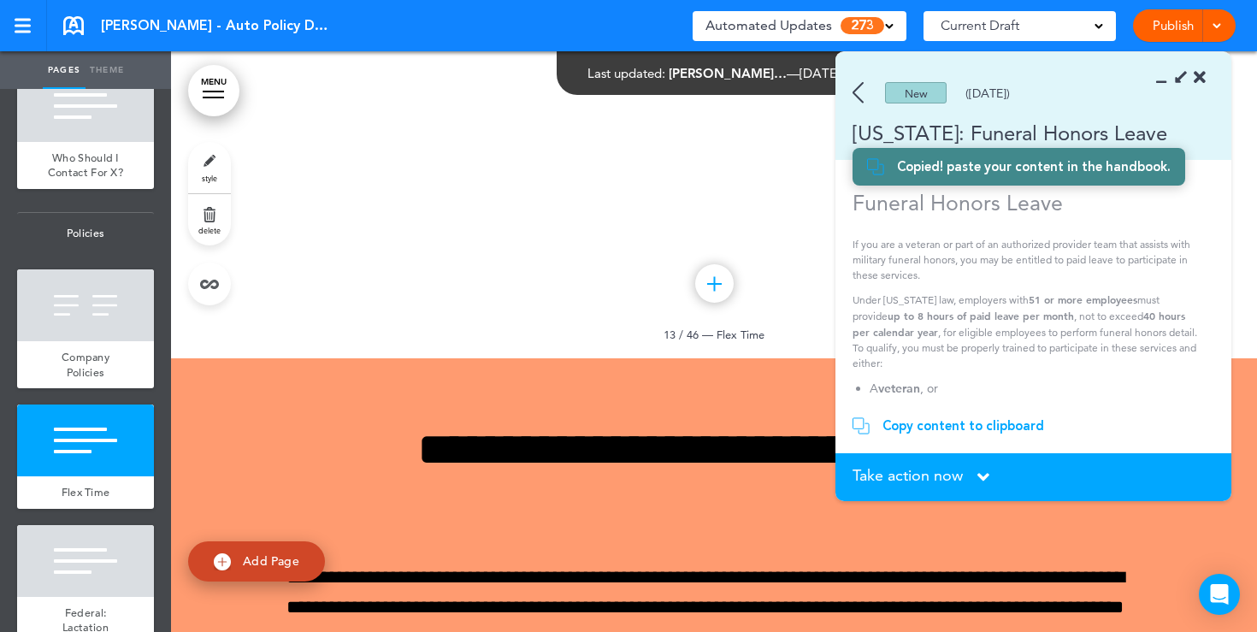
click at [1199, 83] on icon at bounding box center [1200, 77] width 12 height 17
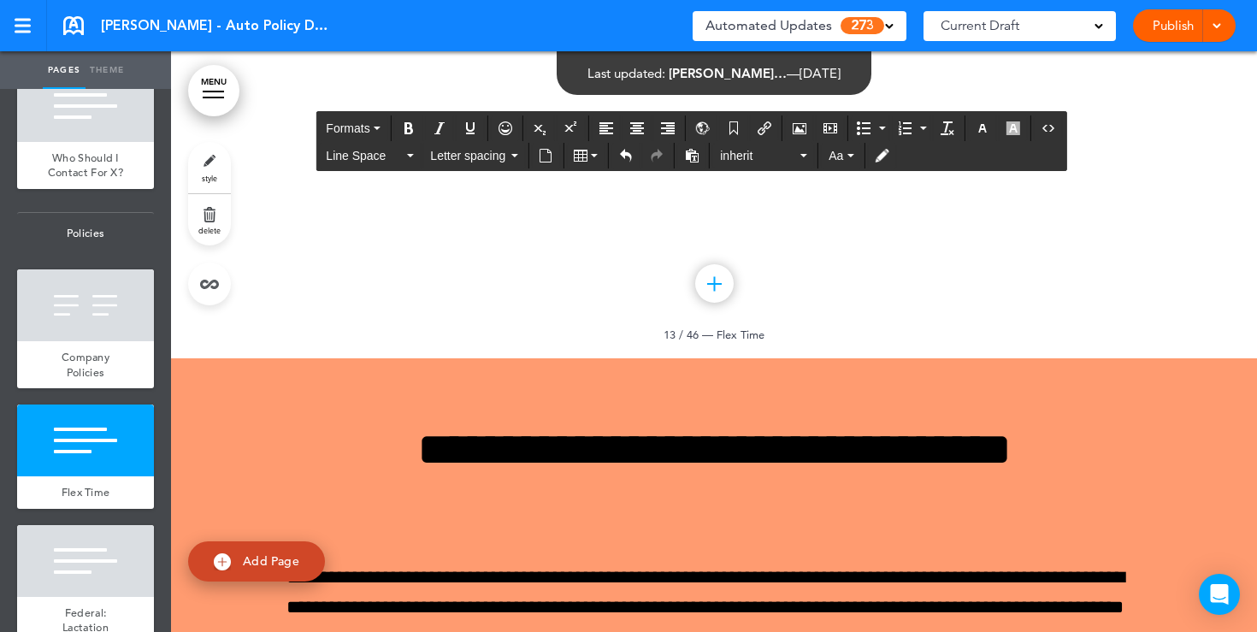
drag, startPoint x: 760, startPoint y: 274, endPoint x: 586, endPoint y: 113, distance: 237.2
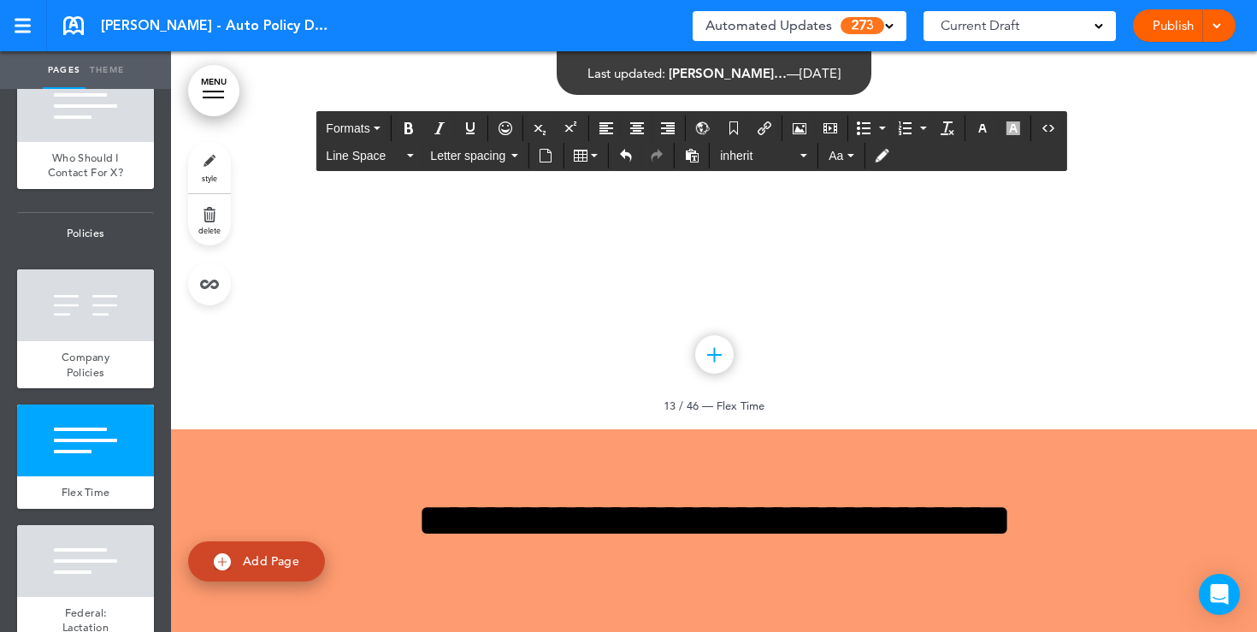
scroll to position [11958, 0]
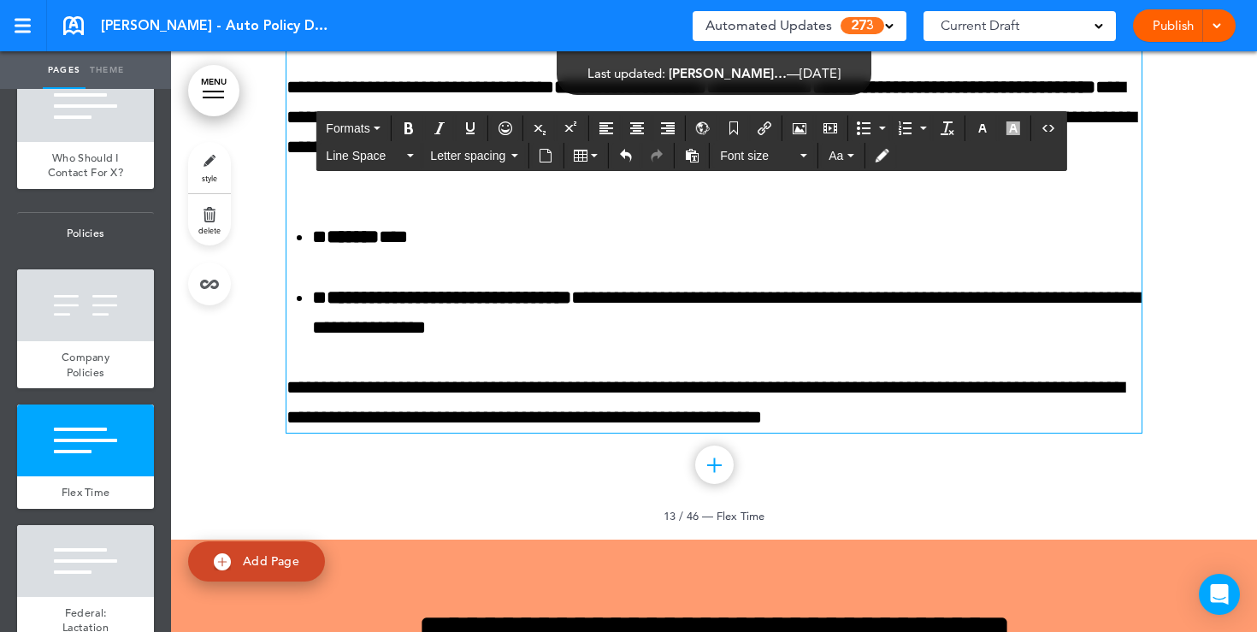
click at [1030, 42] on p "**********" at bounding box center [713, 12] width 855 height 60
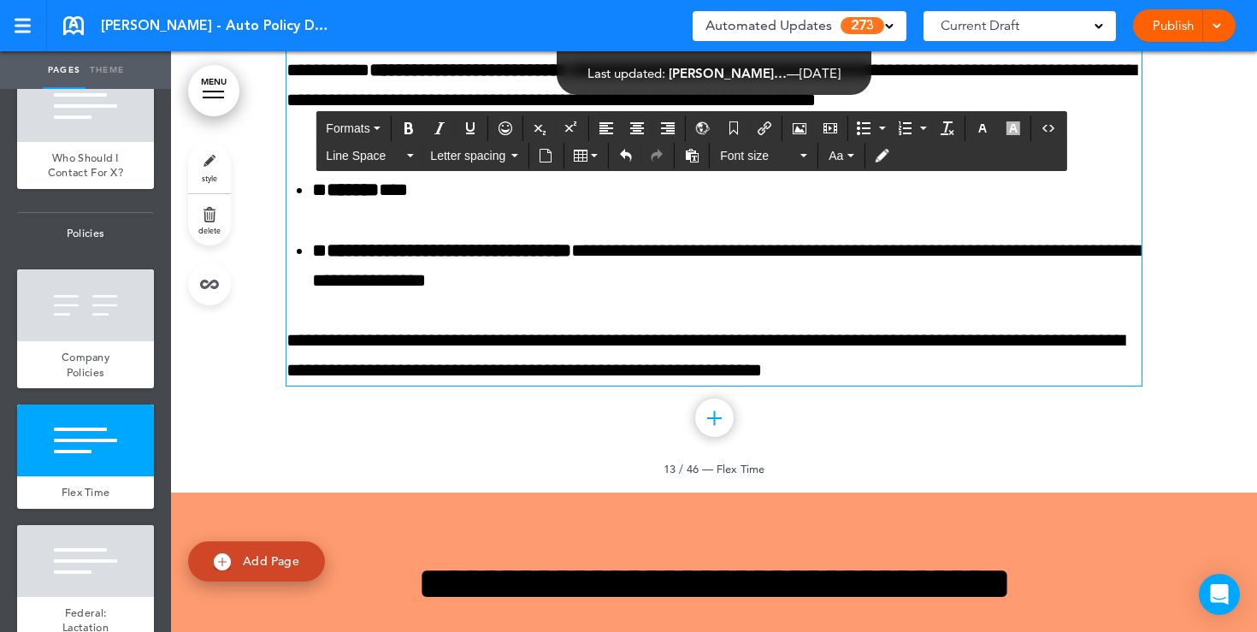
scroll to position [11989, 0]
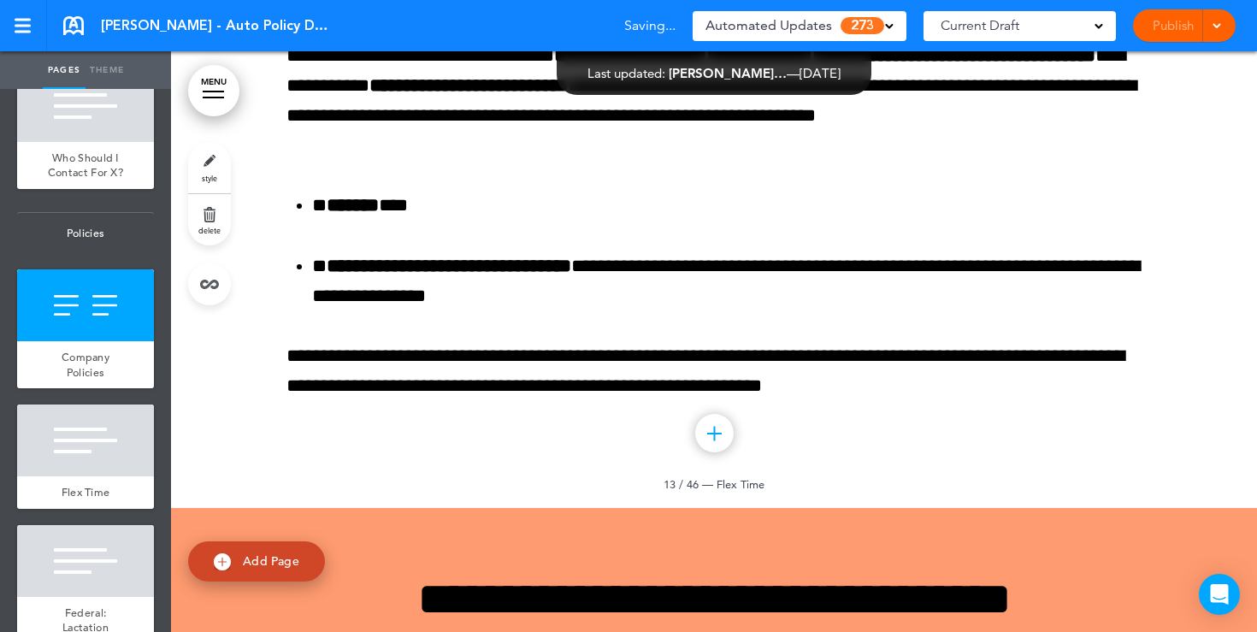
click at [1172, 27] on div "Publish Publish Preview Draft" at bounding box center [1184, 25] width 103 height 32
click at [1166, 30] on div "Publish Publish Preview Draft" at bounding box center [1184, 25] width 103 height 32
click at [1174, 25] on div "Publish Publish Preview Draft" at bounding box center [1184, 25] width 103 height 32
click at [1164, 33] on link "Publish" at bounding box center [1173, 25] width 54 height 32
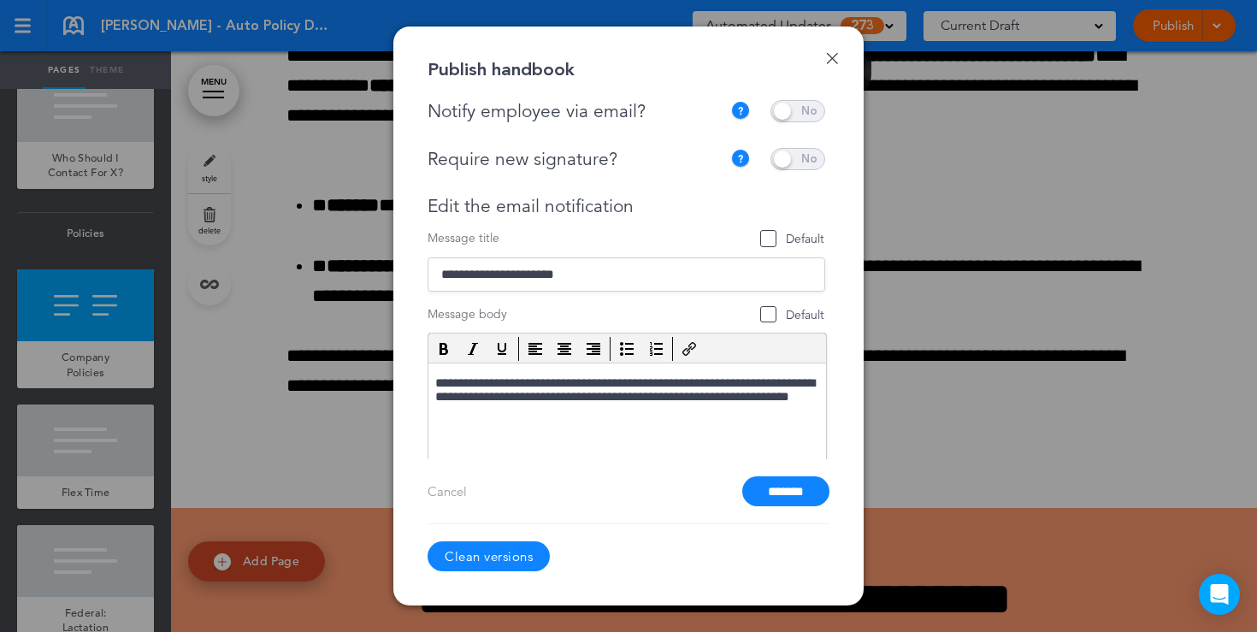
click at [800, 110] on span at bounding box center [797, 111] width 55 height 22
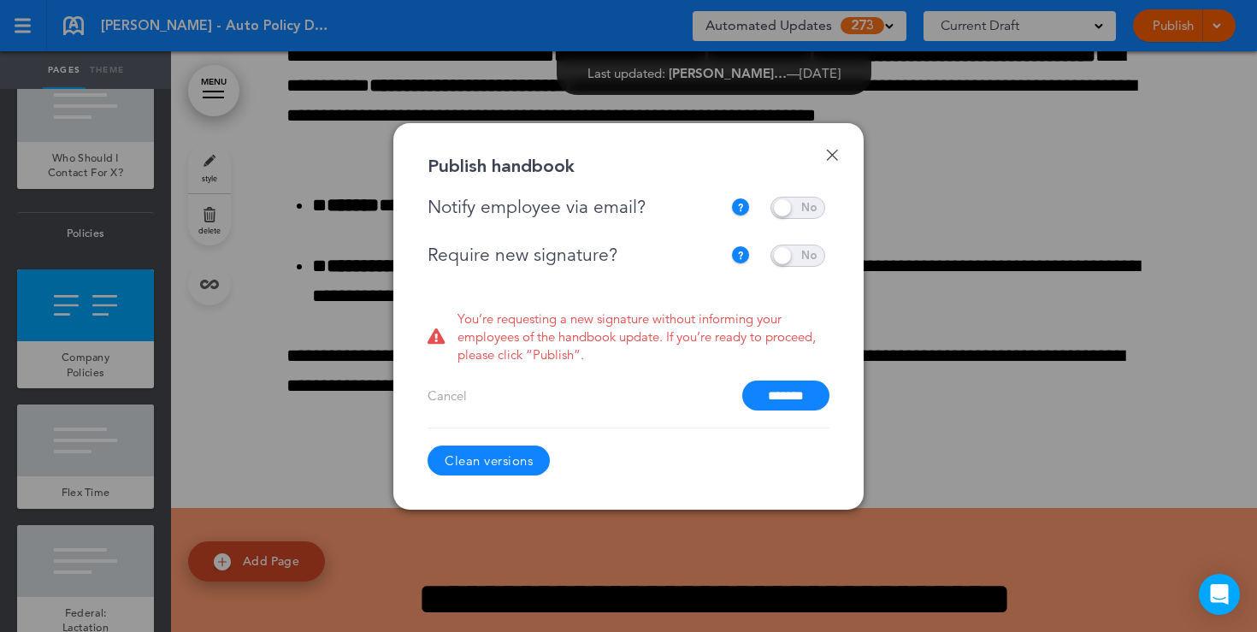
click at [791, 207] on span at bounding box center [797, 208] width 55 height 22
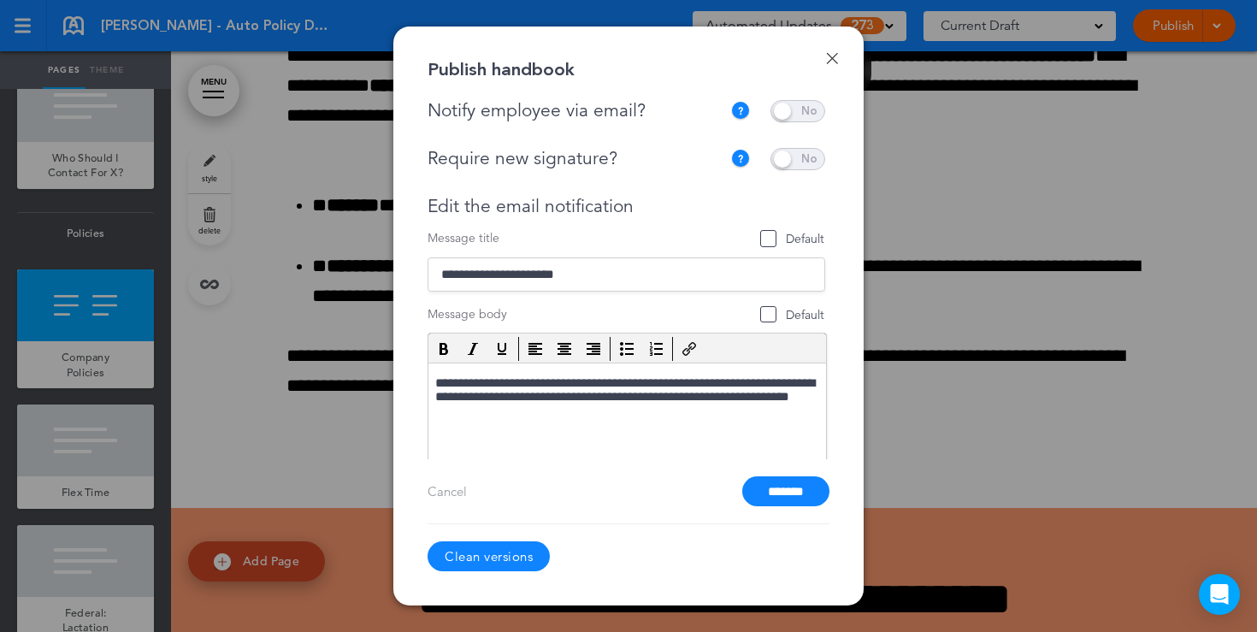
click at [804, 162] on span at bounding box center [797, 159] width 55 height 22
click at [795, 161] on span at bounding box center [797, 159] width 55 height 22
click at [834, 61] on link "Done" at bounding box center [832, 58] width 12 height 12
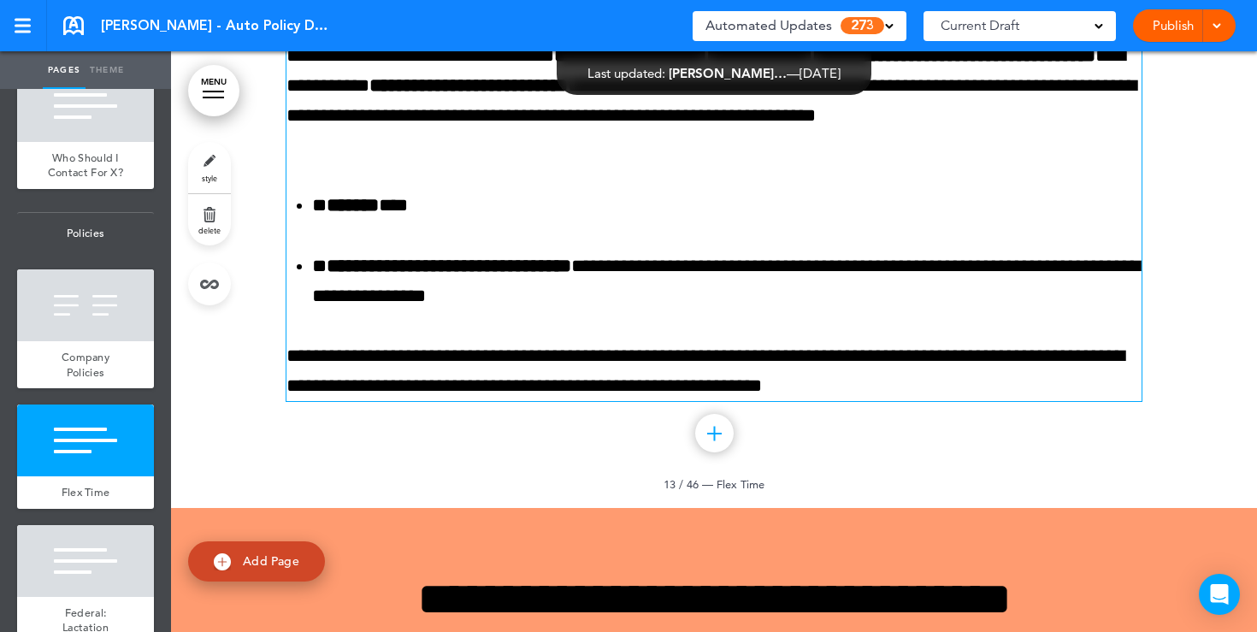
click at [583, 162] on p "**********" at bounding box center [713, 101] width 855 height 121
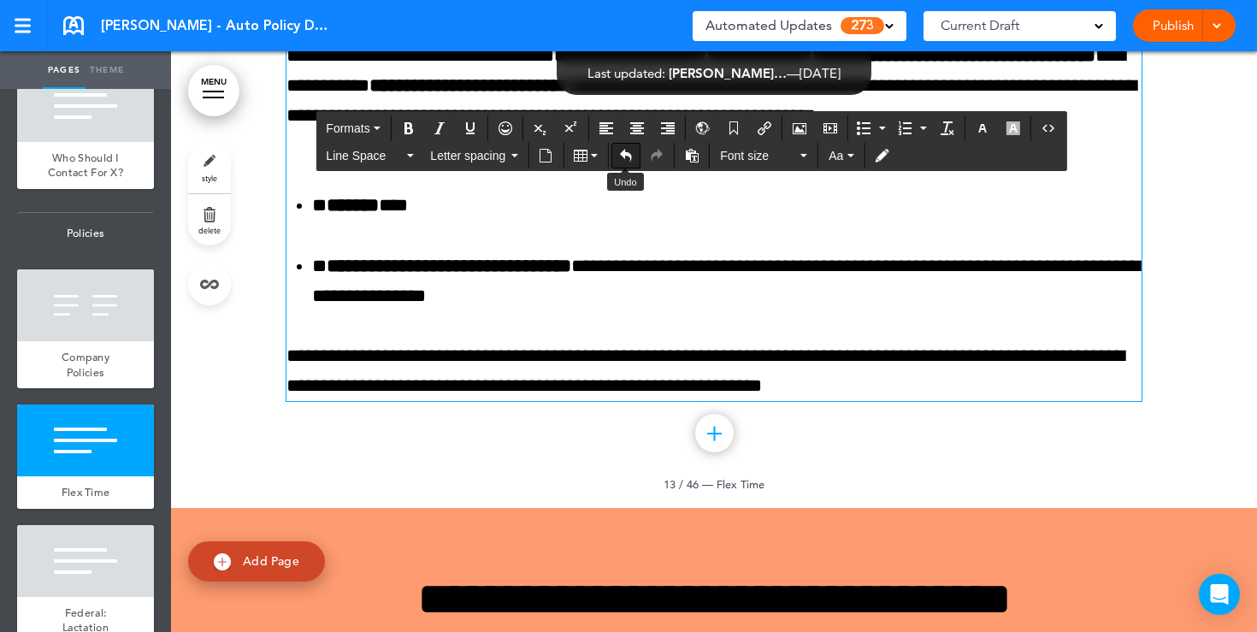
click at [633, 157] on button "Undo" at bounding box center [625, 156] width 27 height 24
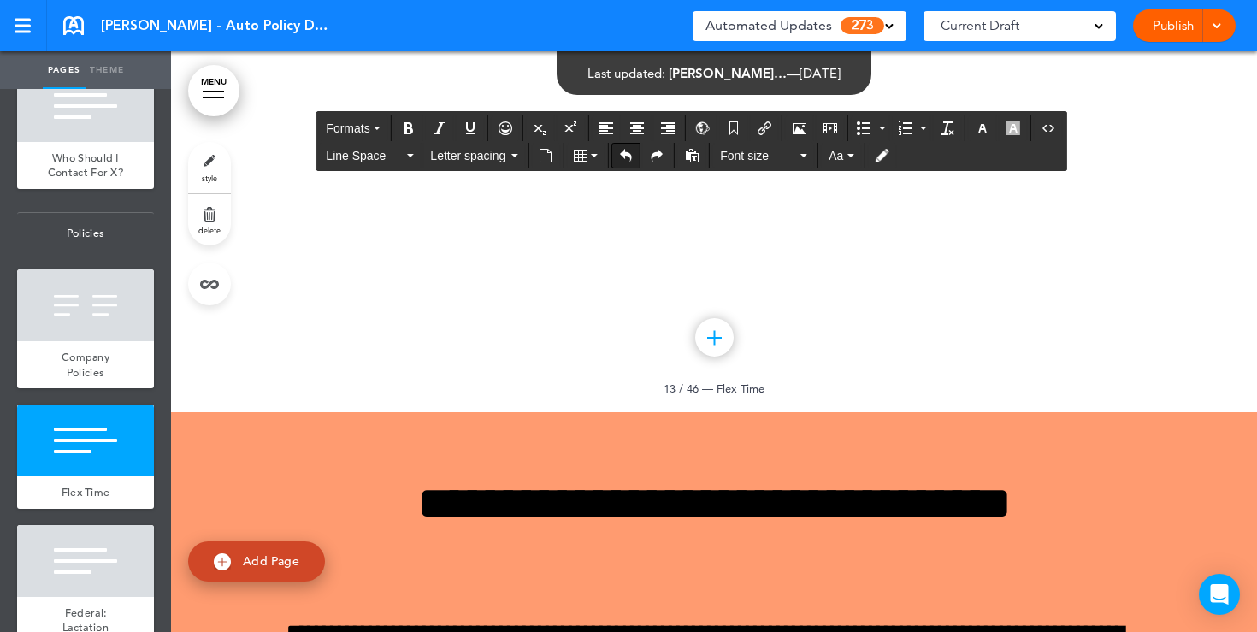
click at [633, 157] on button "Undo" at bounding box center [625, 156] width 27 height 24
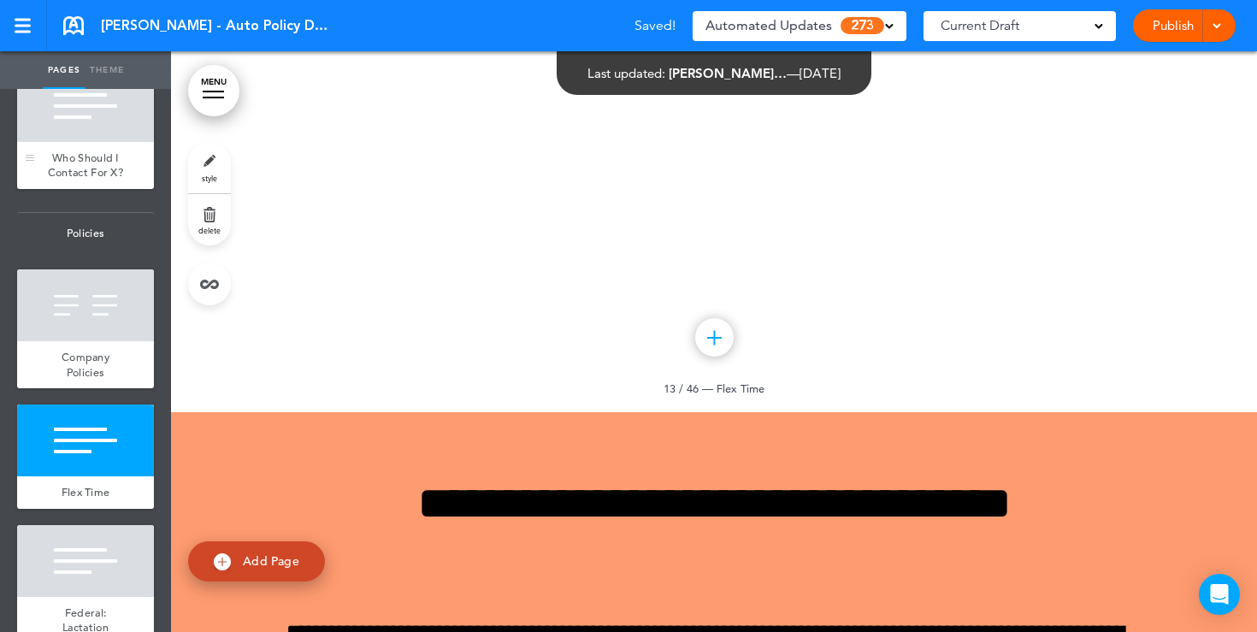
scroll to position [0, 0]
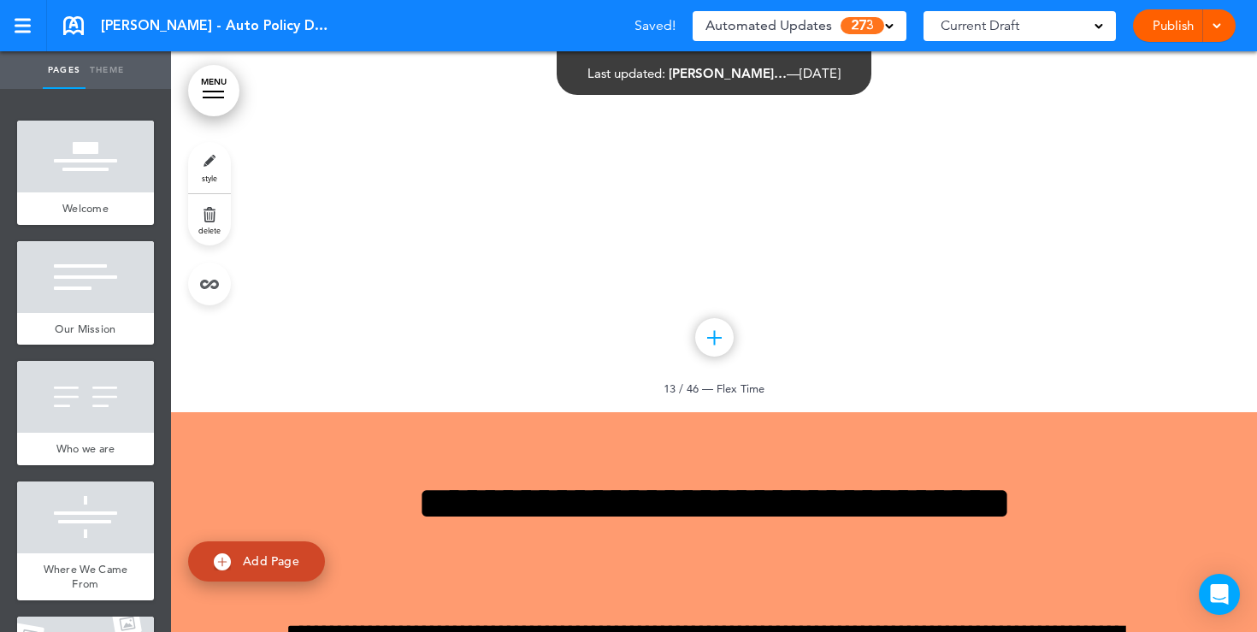
click at [97, 177] on div at bounding box center [85, 157] width 137 height 72
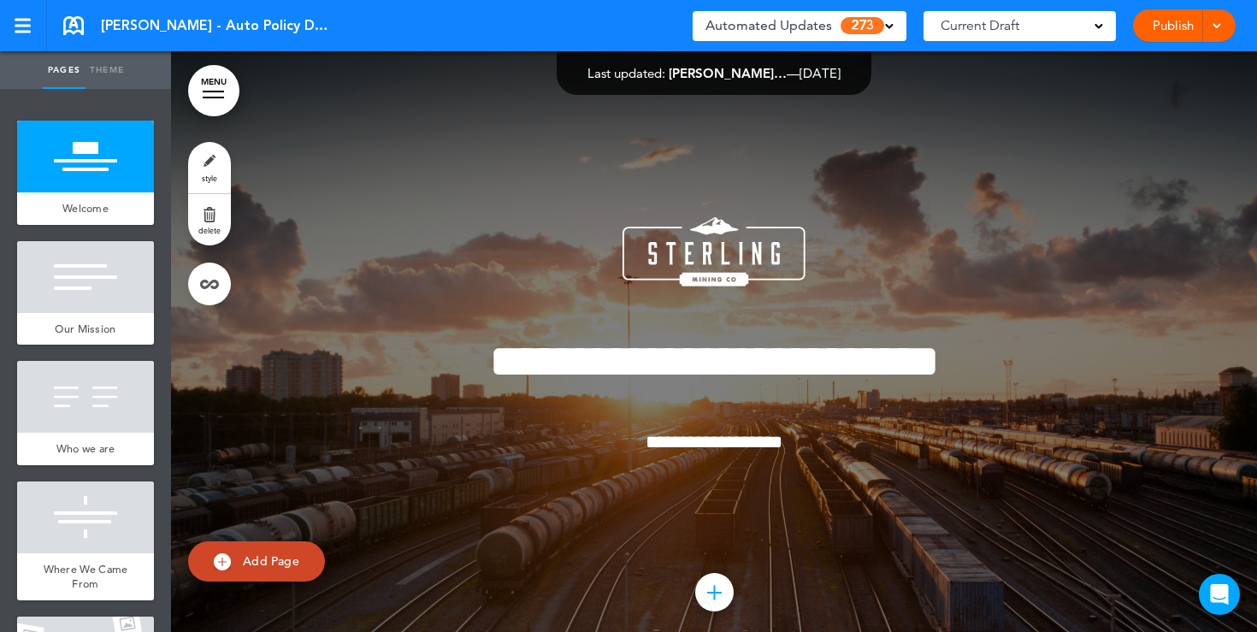
click at [875, 30] on span "273" at bounding box center [863, 25] width 44 height 17
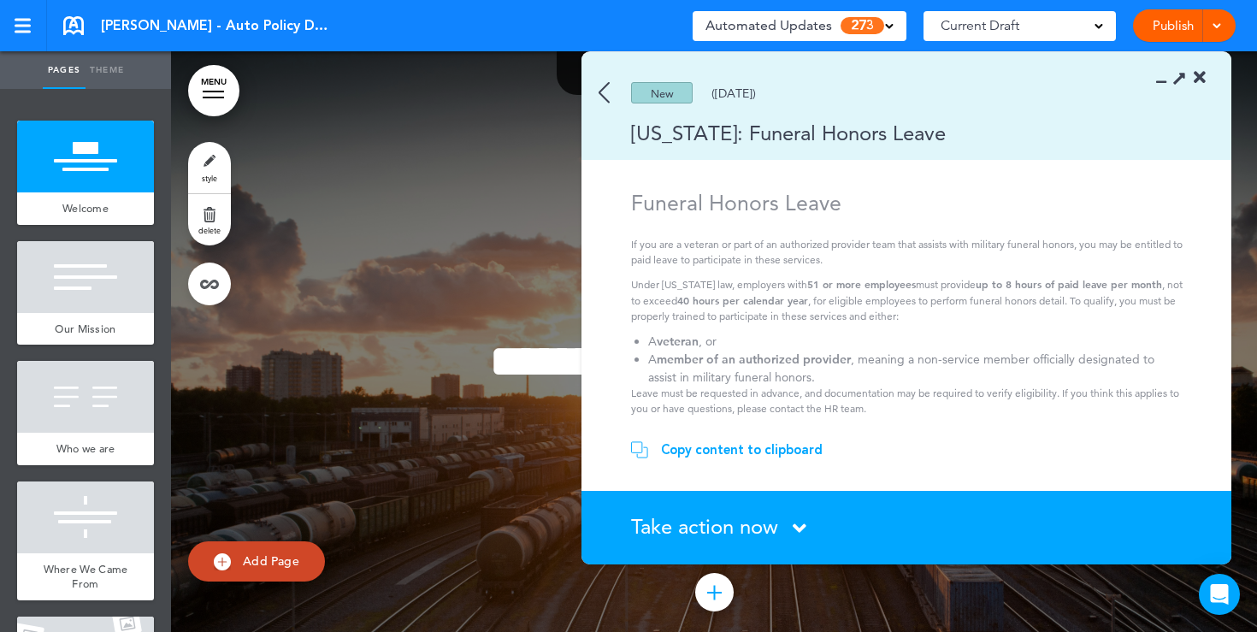
click at [601, 92] on img at bounding box center [604, 92] width 11 height 21
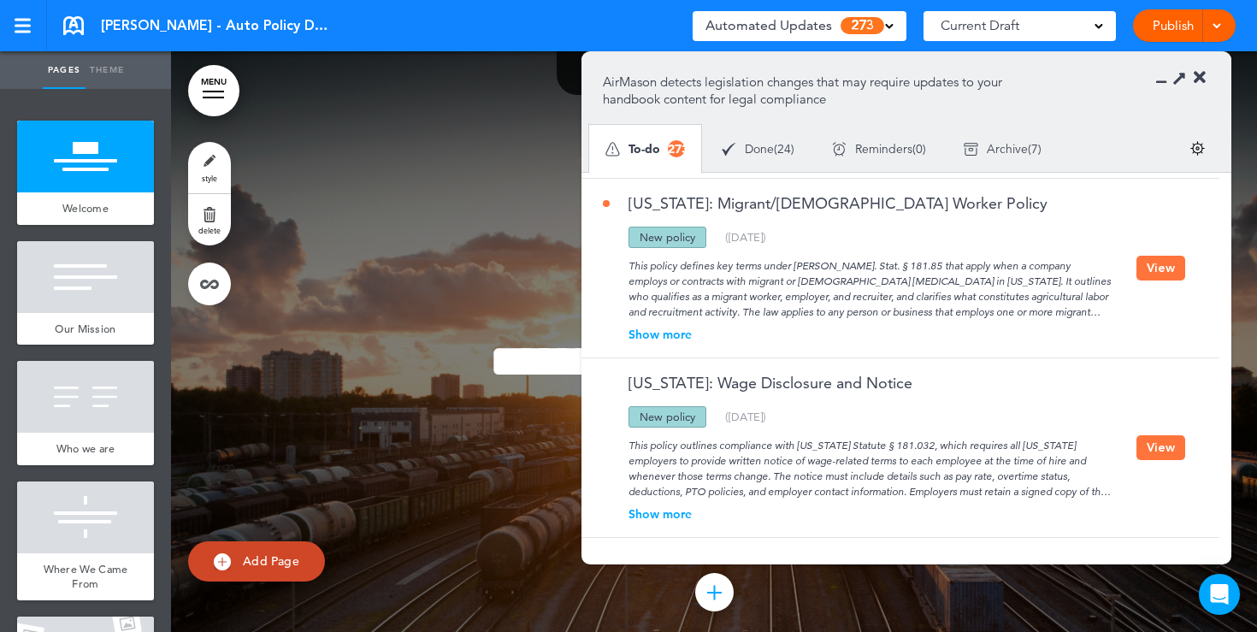
scroll to position [526, 0]
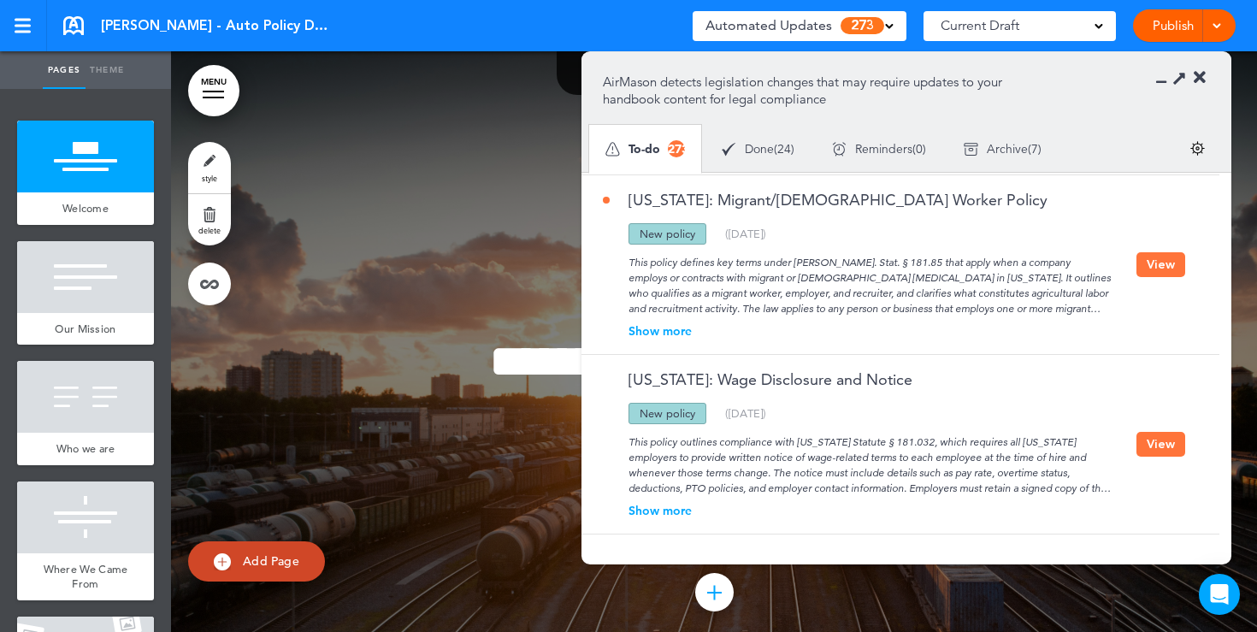
click at [538, 175] on div "**********" at bounding box center [713, 358] width 855 height 411
click at [1204, 73] on icon at bounding box center [1200, 77] width 12 height 17
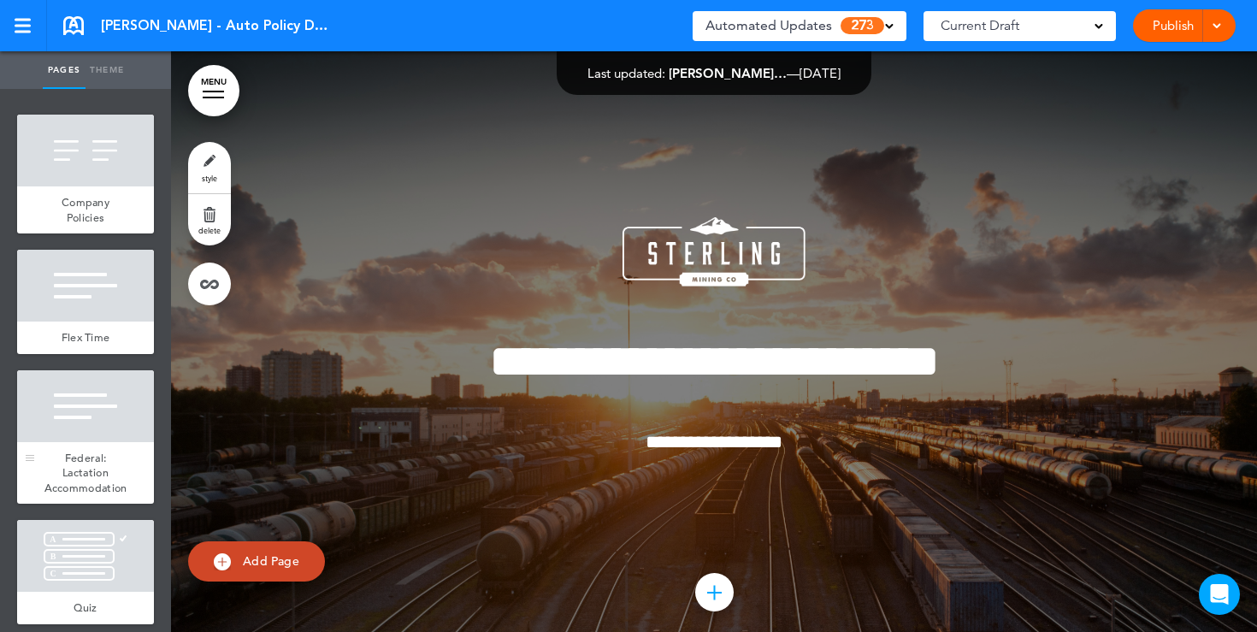
scroll to position [1508, 0]
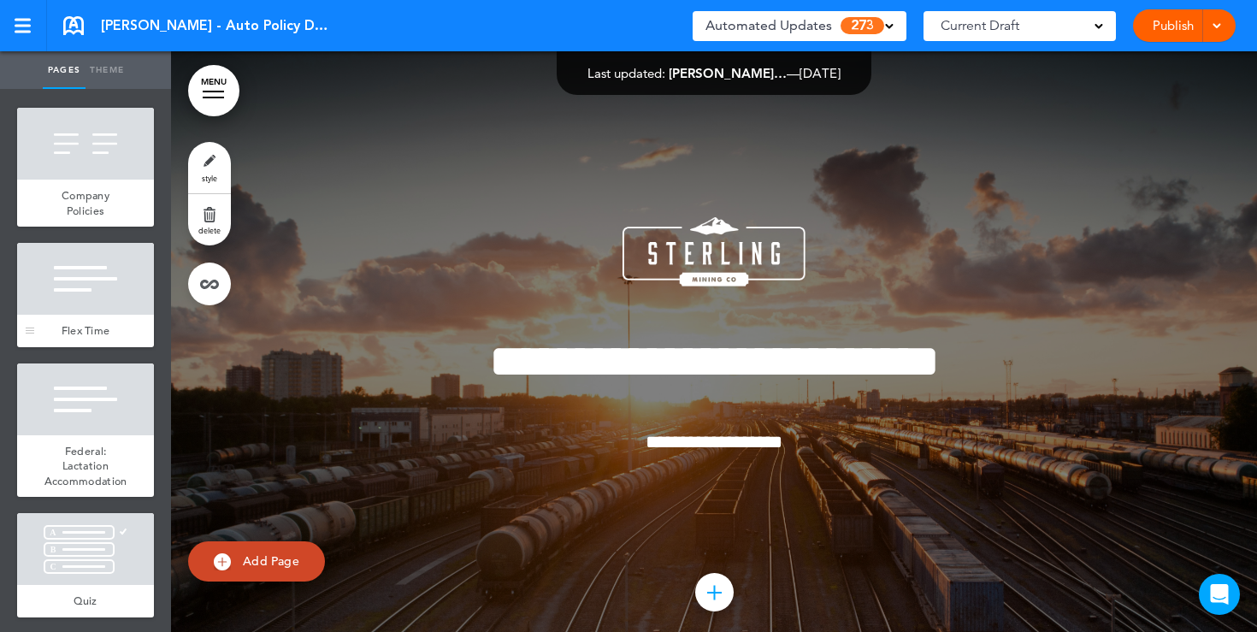
click at [97, 312] on div at bounding box center [85, 279] width 137 height 72
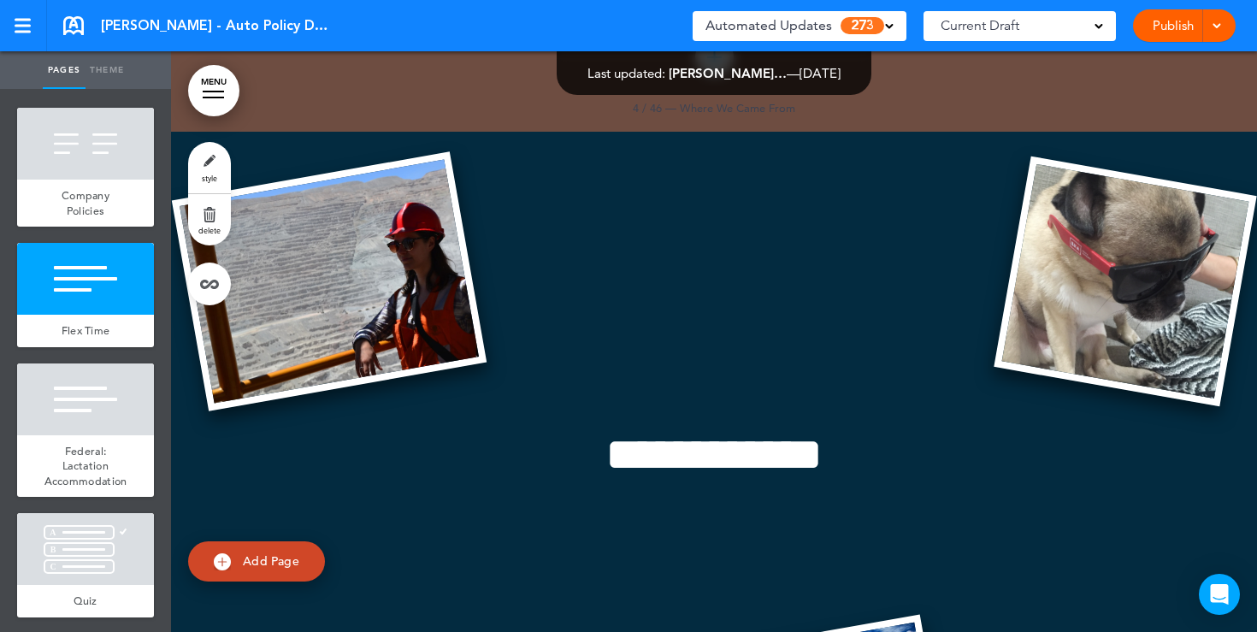
scroll to position [12043, 0]
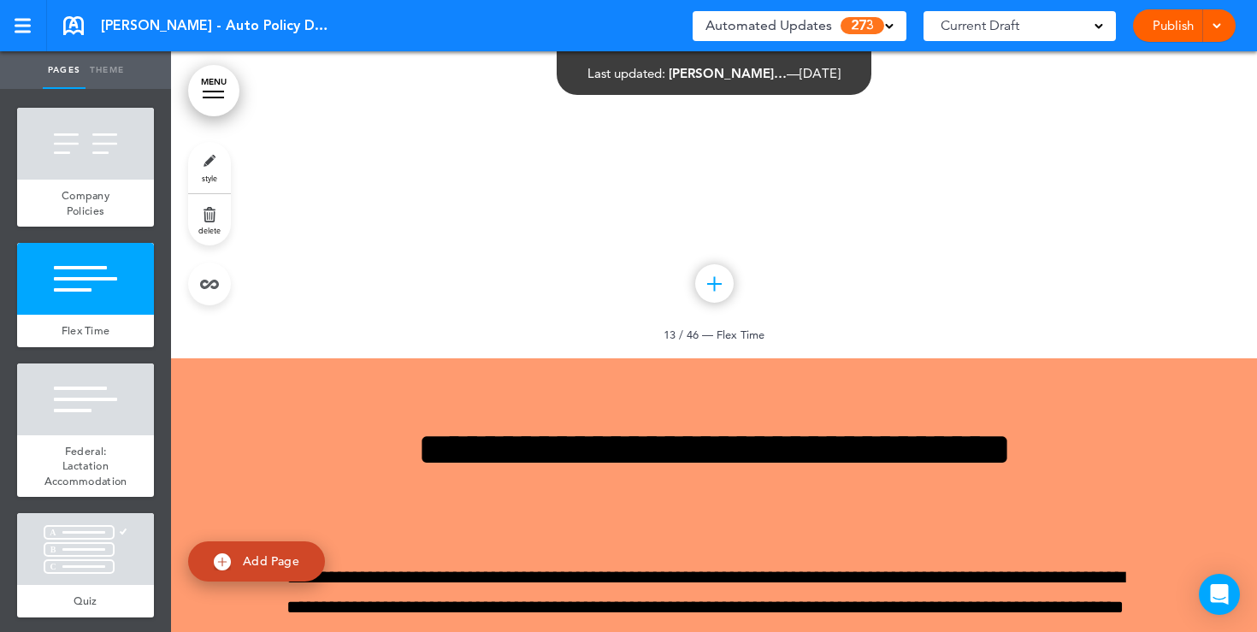
click at [205, 175] on span "style" at bounding box center [209, 178] width 15 height 10
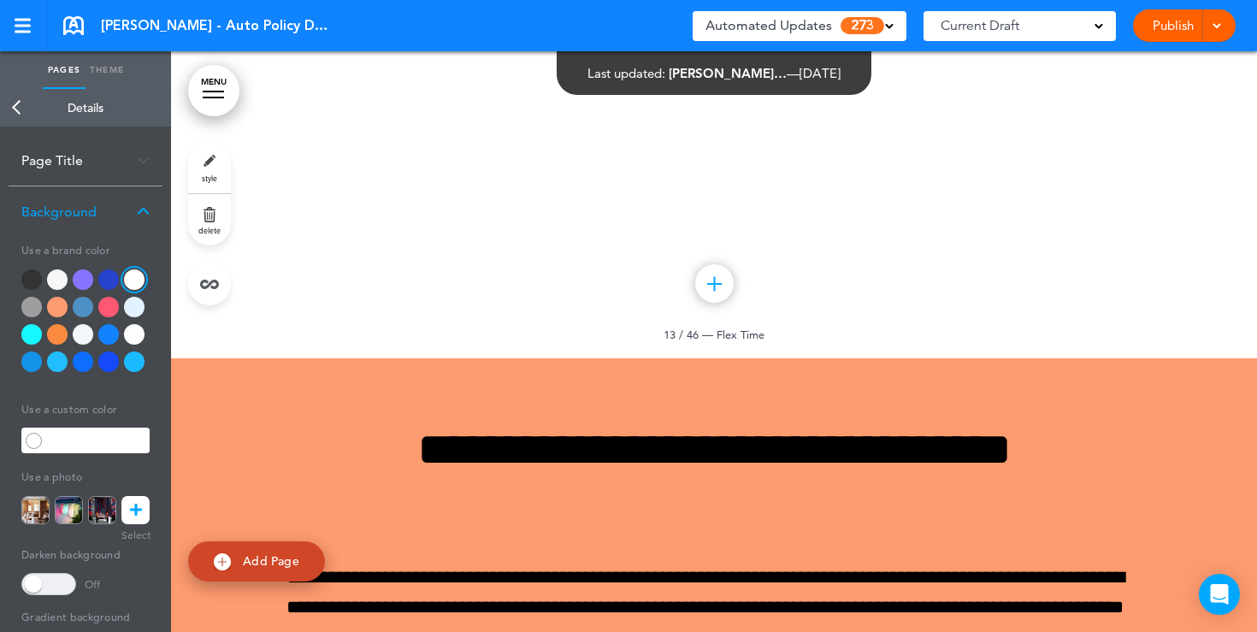
click at [58, 297] on div at bounding box center [57, 307] width 21 height 21
click at [61, 496] on img at bounding box center [69, 510] width 28 height 28
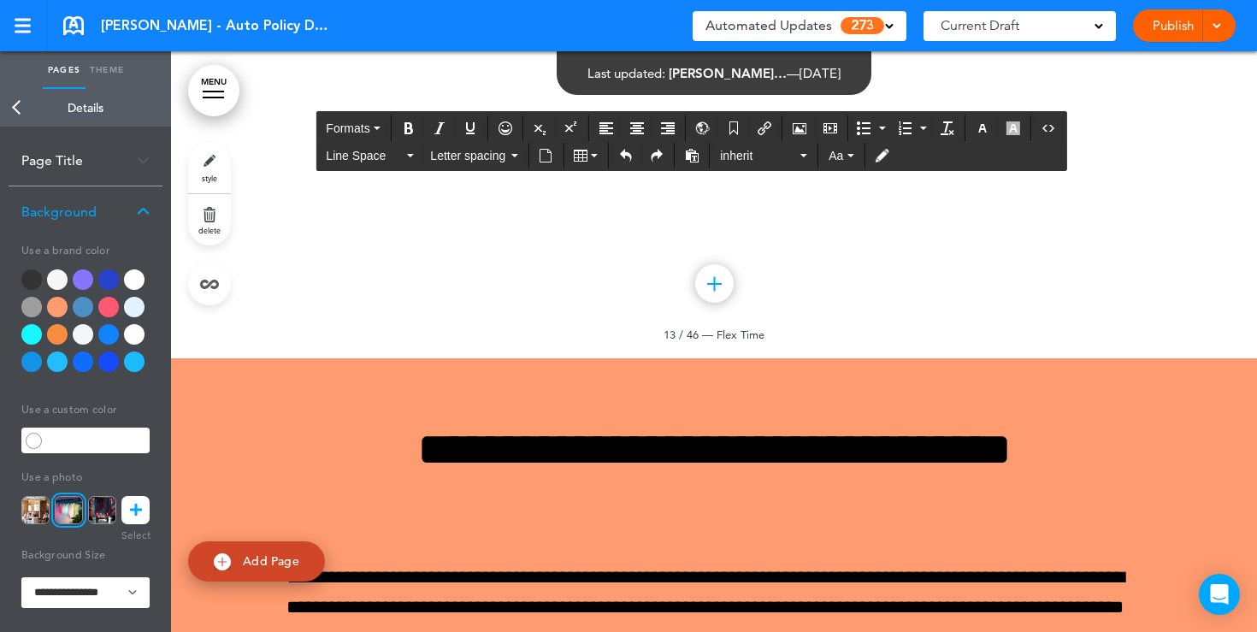
drag, startPoint x: 773, startPoint y: 270, endPoint x: 571, endPoint y: 97, distance: 265.6
click at [985, 139] on button "button" at bounding box center [982, 128] width 27 height 24
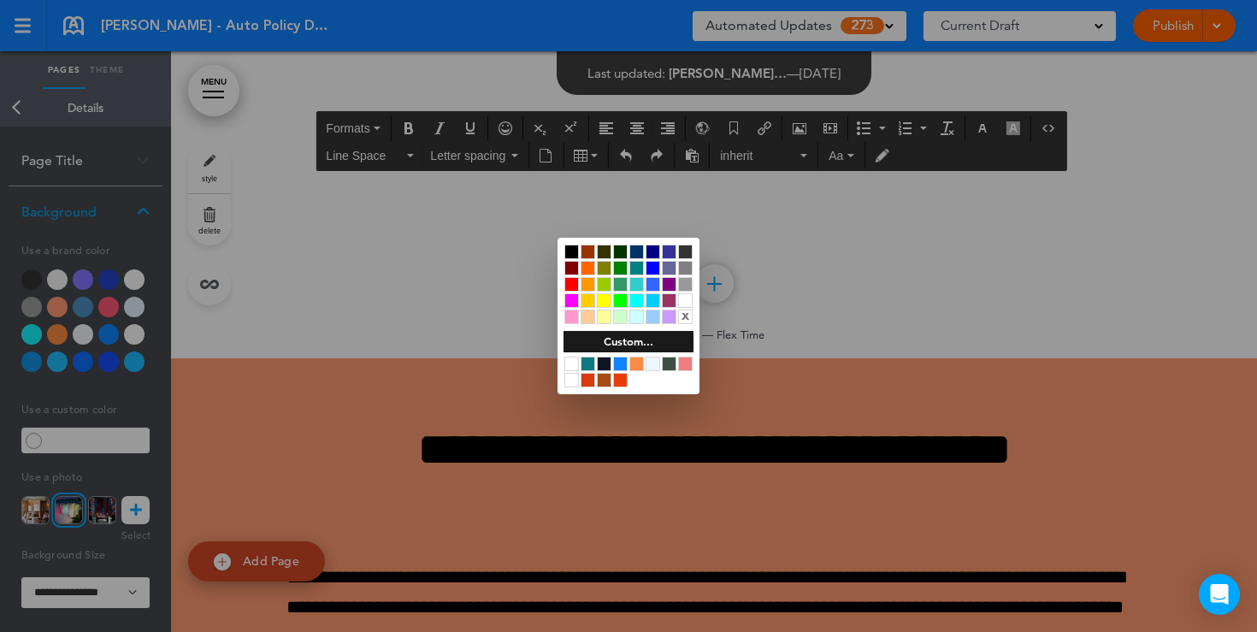
click at [685, 304] on div at bounding box center [685, 300] width 15 height 15
click at [759, 309] on div at bounding box center [628, 316] width 1257 height 632
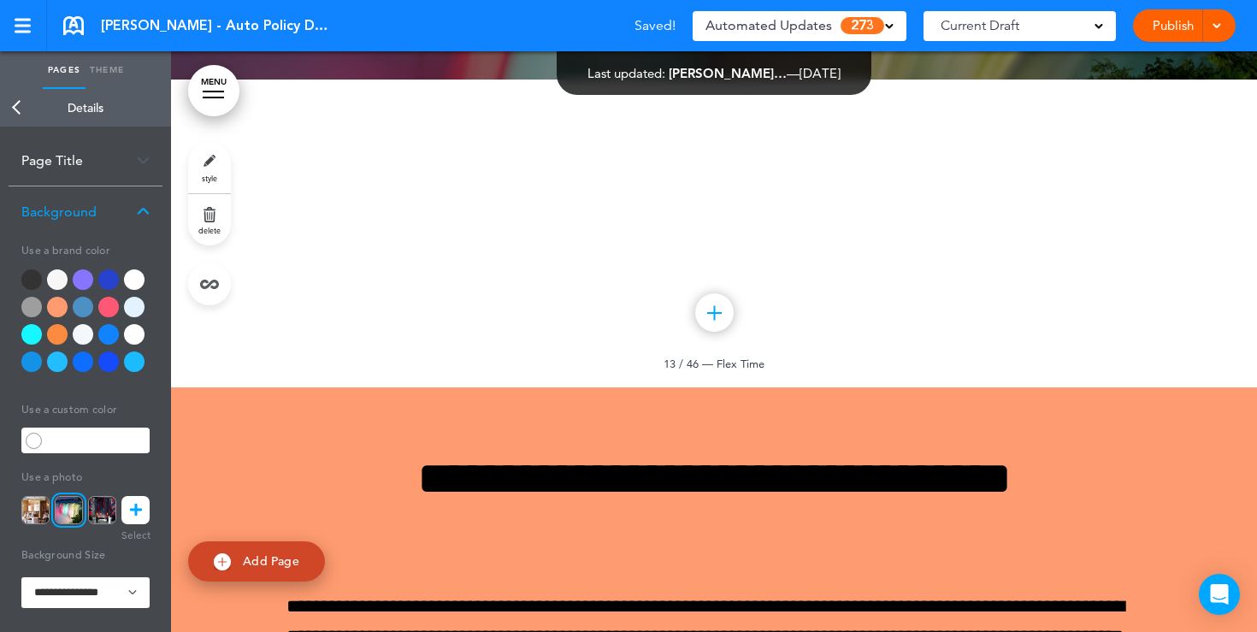
scroll to position [11980, 0]
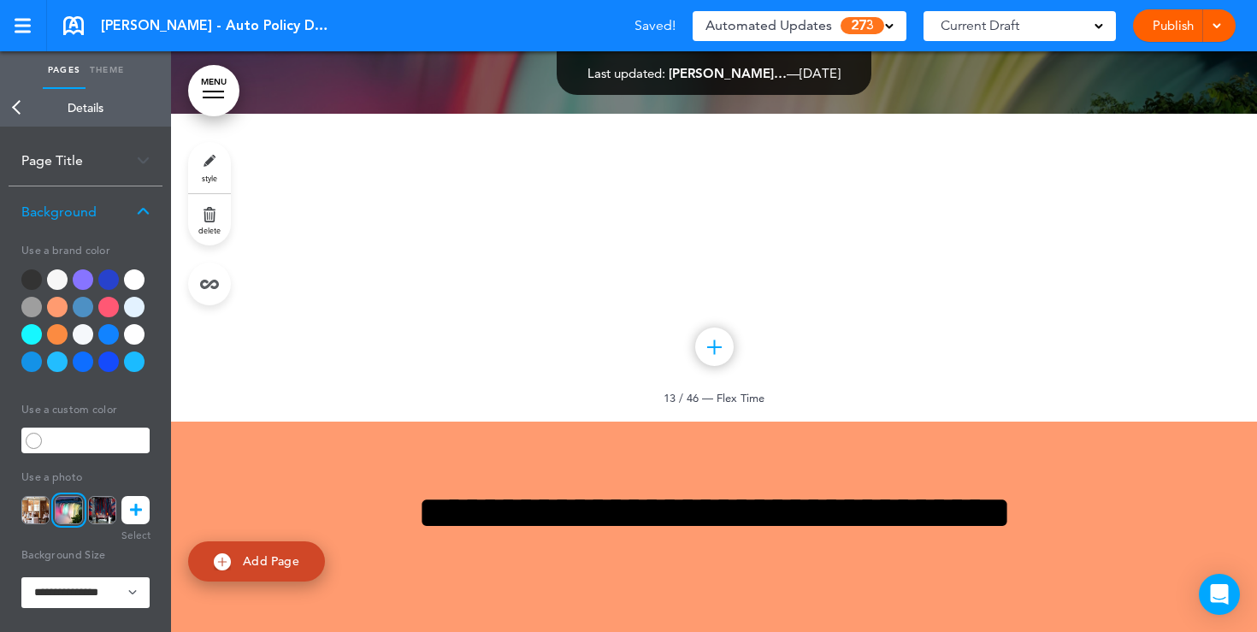
click at [1172, 16] on link "Publish" at bounding box center [1173, 25] width 54 height 32
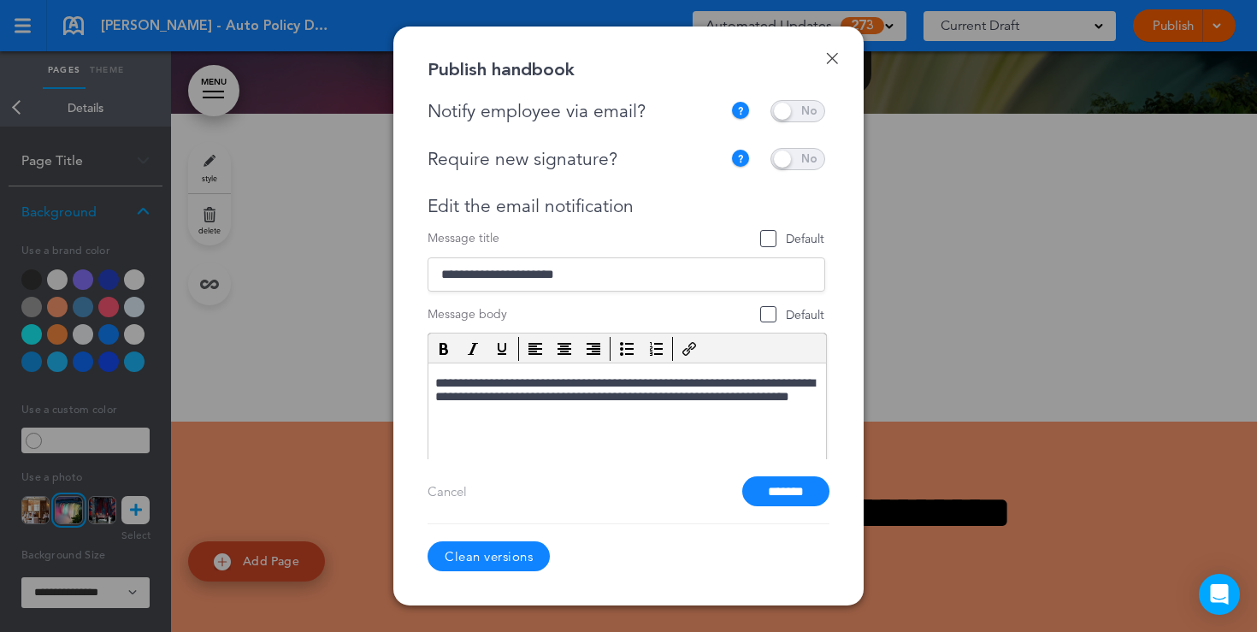
click at [338, 167] on div at bounding box center [628, 316] width 1257 height 632
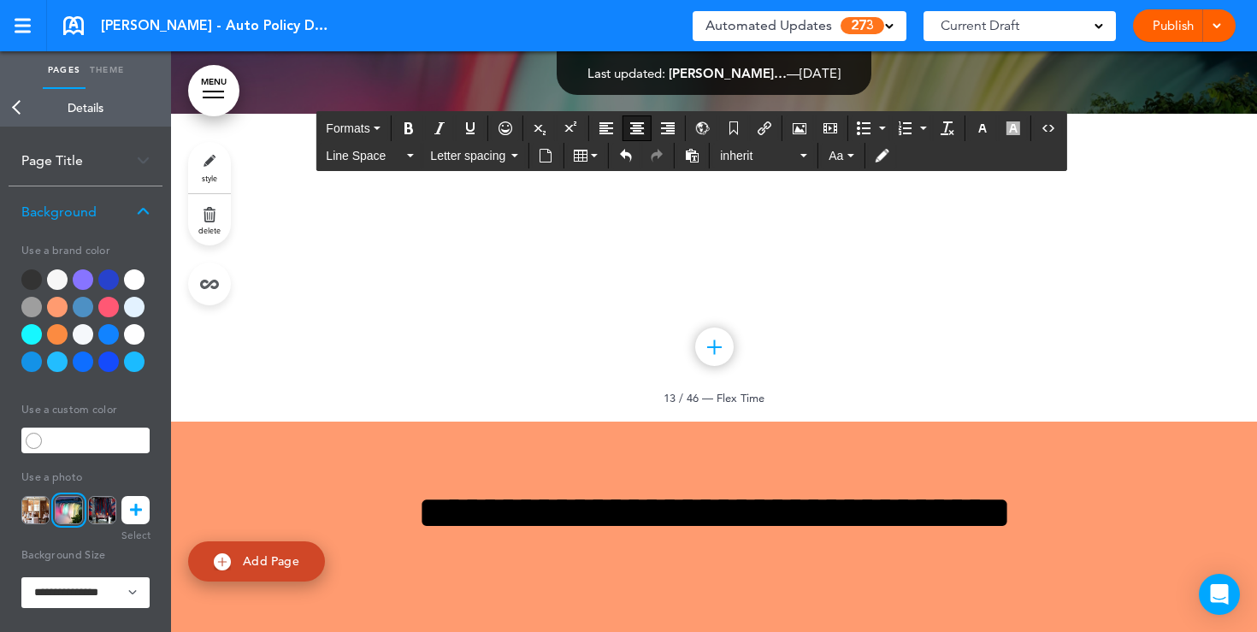
click at [133, 269] on div at bounding box center [134, 279] width 21 height 21
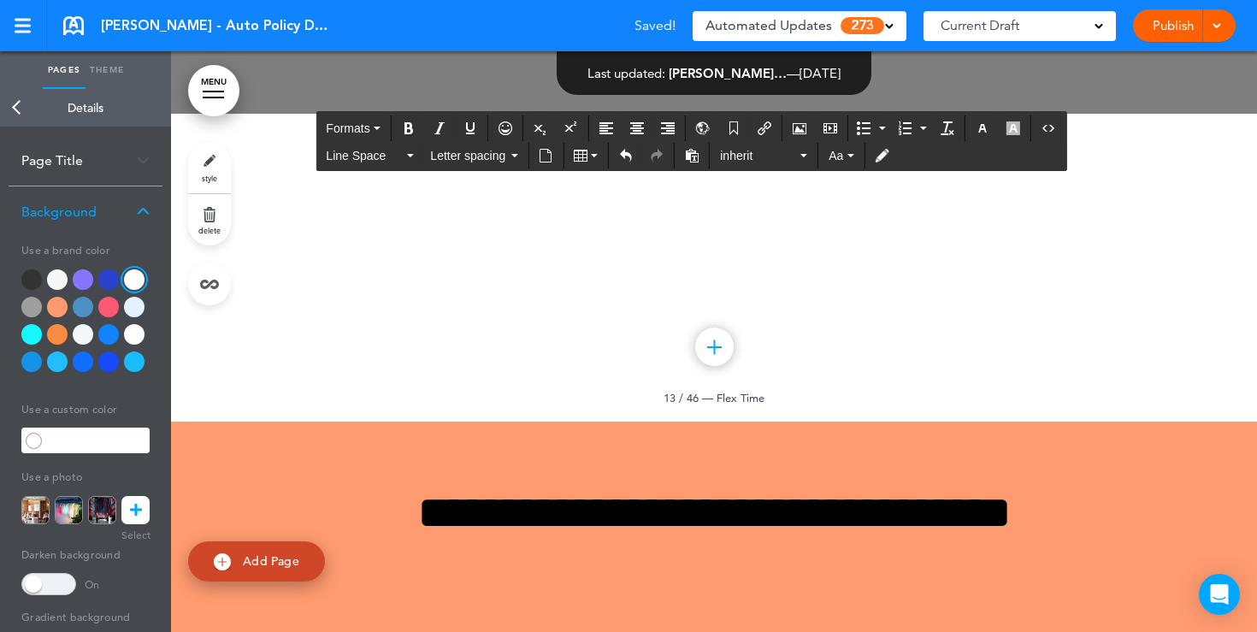
drag, startPoint x: 771, startPoint y: 339, endPoint x: 597, endPoint y: 195, distance: 226.5
click at [977, 133] on icon "button" at bounding box center [983, 128] width 14 height 14
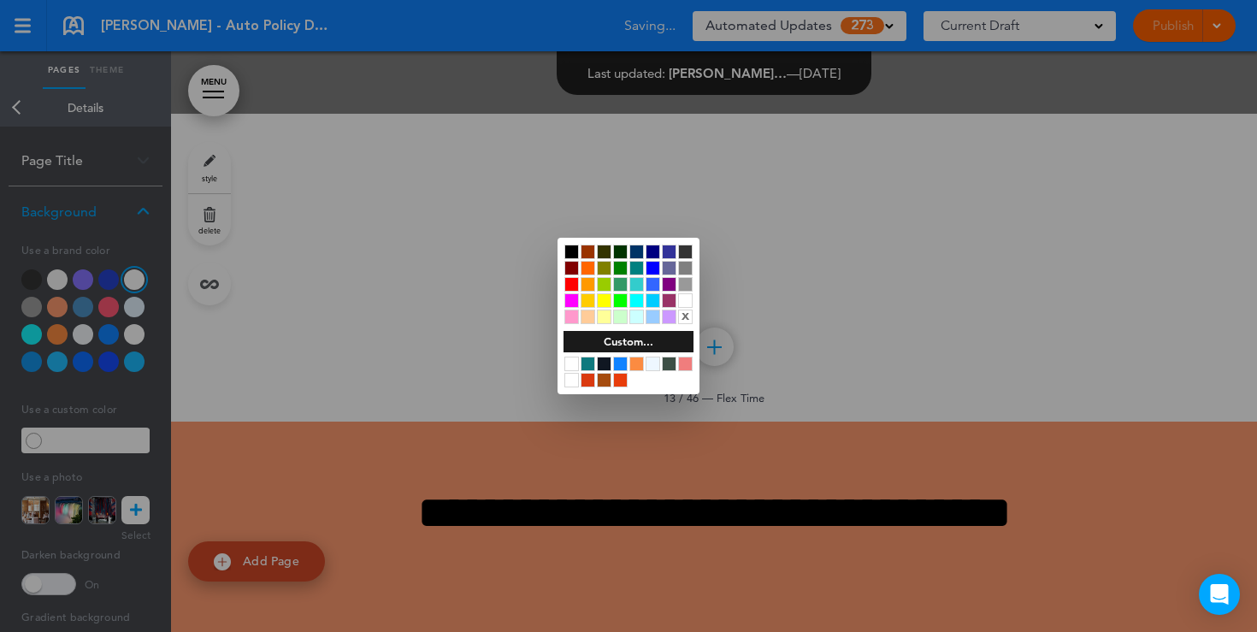
click at [575, 250] on div at bounding box center [571, 252] width 15 height 15
click at [437, 421] on div at bounding box center [628, 316] width 1257 height 632
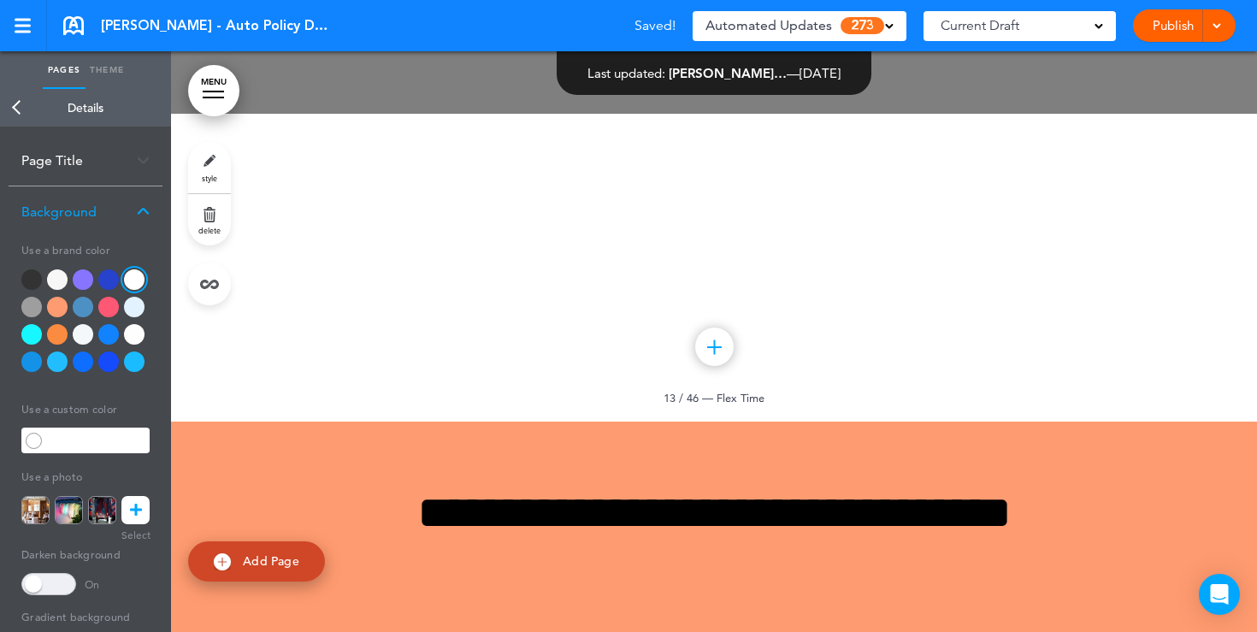
click at [54, 573] on span at bounding box center [48, 584] width 55 height 22
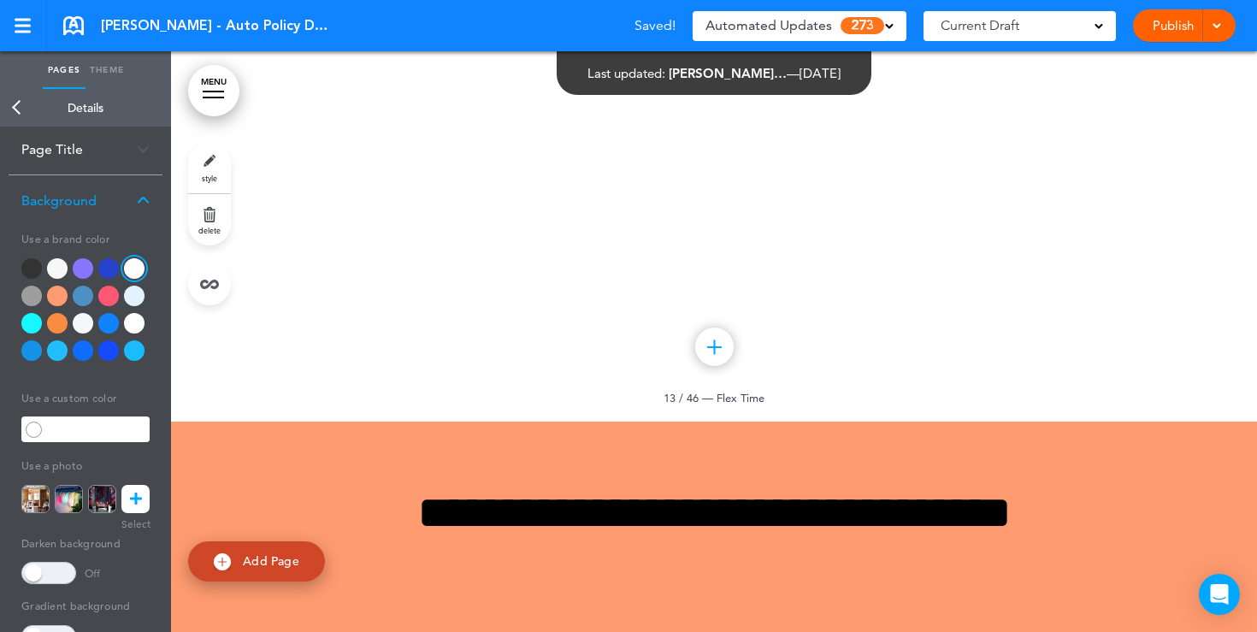
scroll to position [0, 0]
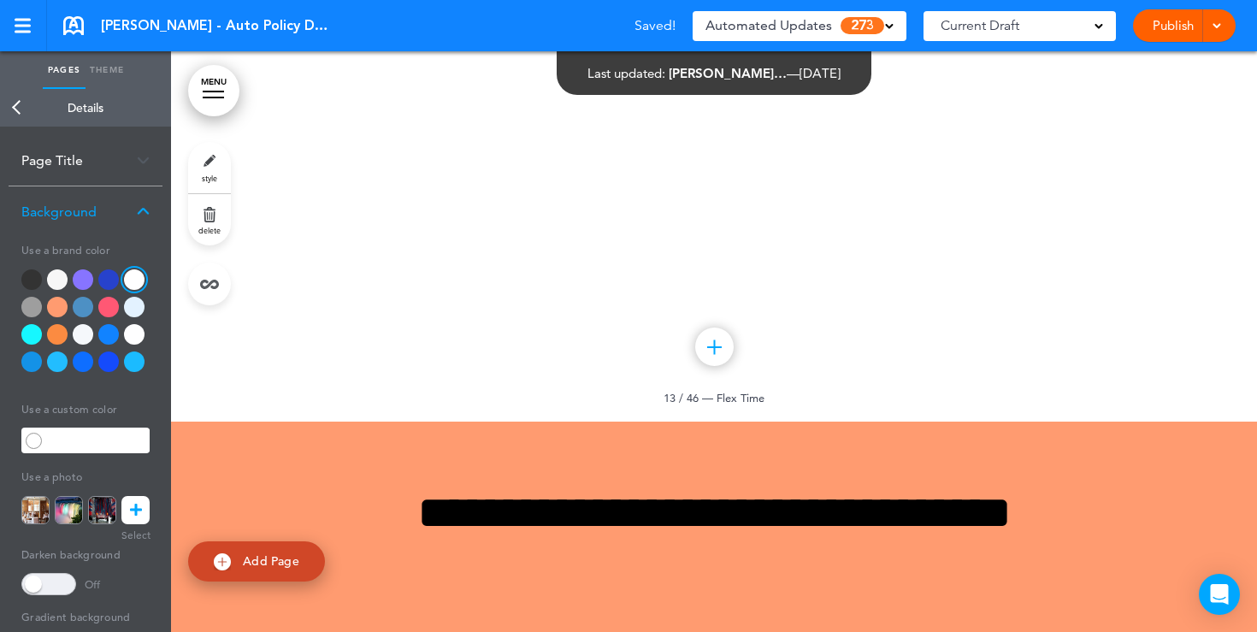
click at [20, 100] on link "Back" at bounding box center [17, 108] width 34 height 38
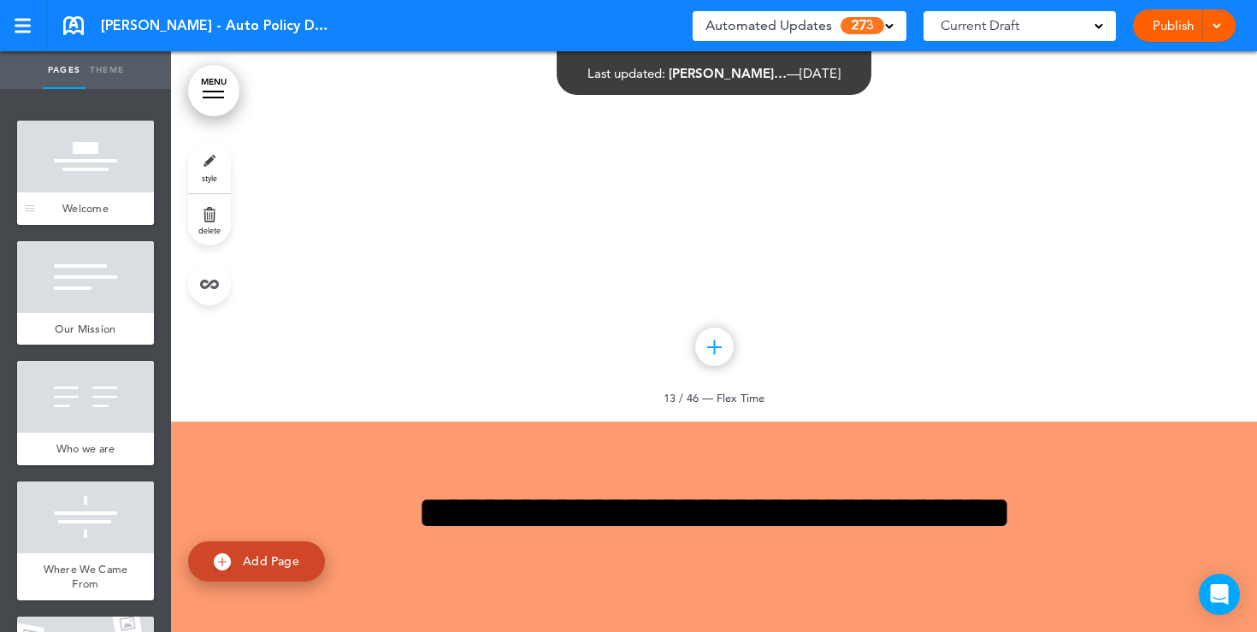
click at [90, 167] on div at bounding box center [85, 157] width 137 height 72
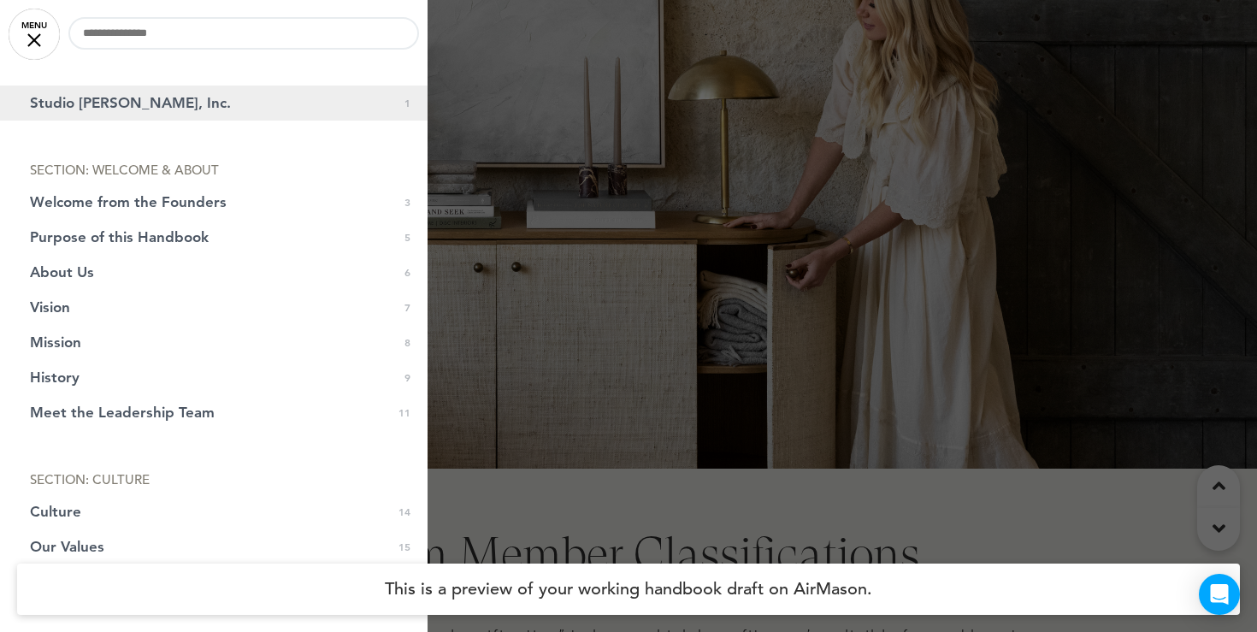
click at [82, 106] on span "Studio [PERSON_NAME], Inc." at bounding box center [130, 103] width 201 height 15
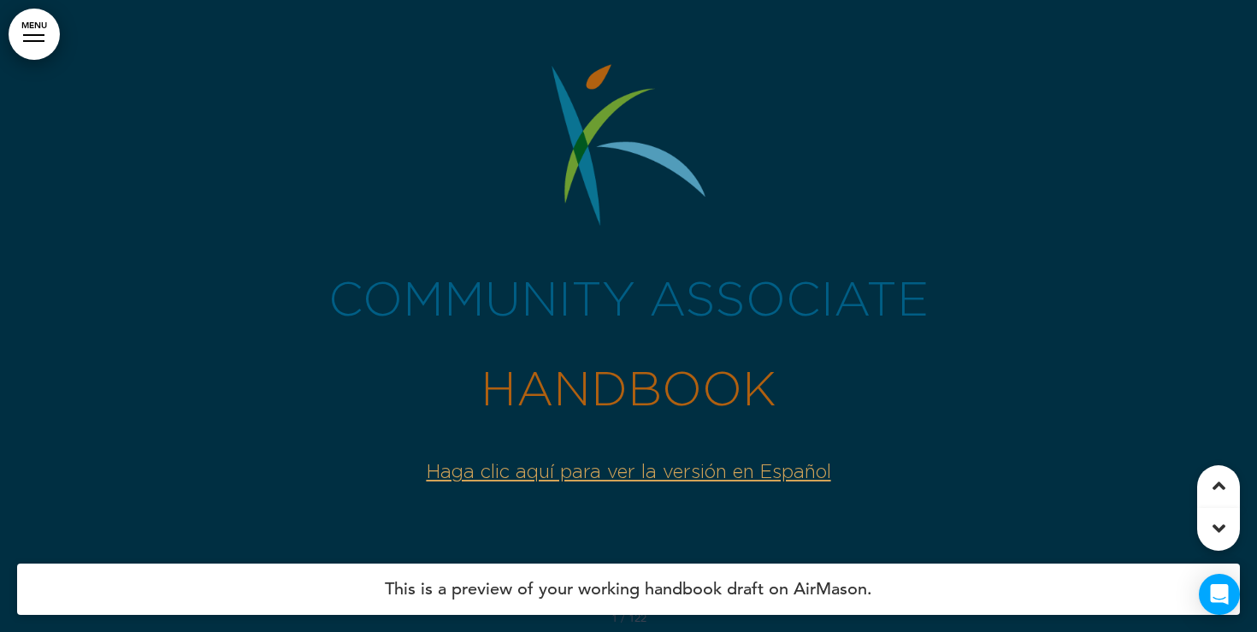
click at [42, 35] on div at bounding box center [33, 35] width 21 height 2
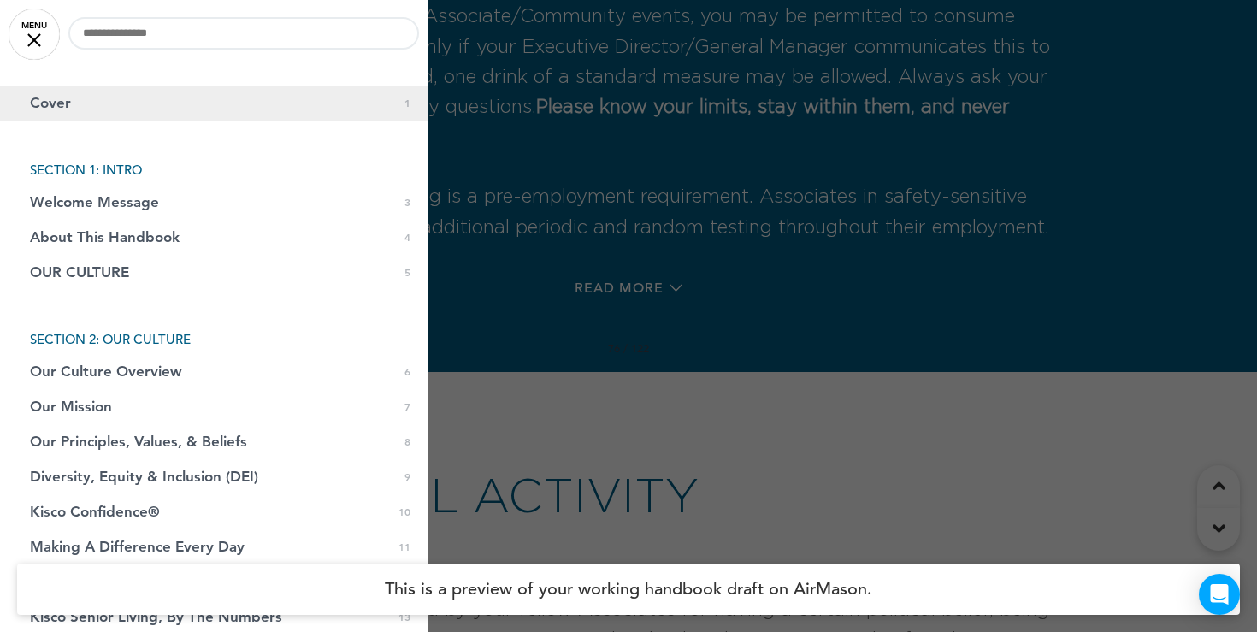
click at [97, 94] on link "Cover 0 1" at bounding box center [214, 103] width 428 height 35
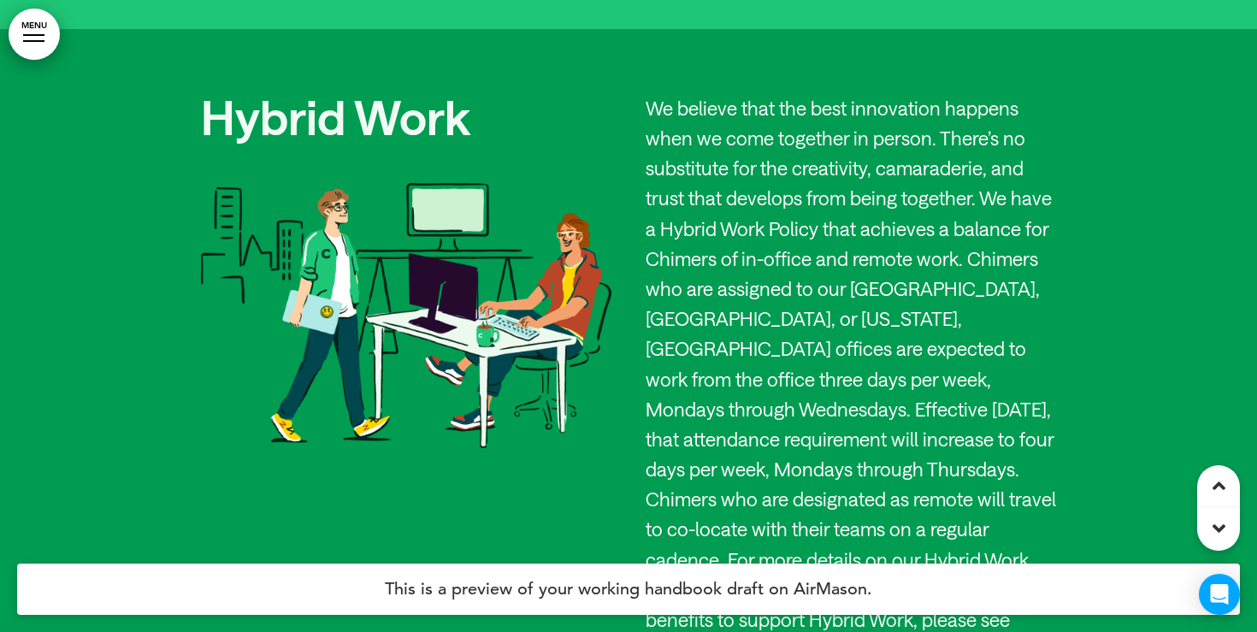
click at [51, 39] on link "MENU" at bounding box center [34, 34] width 51 height 51
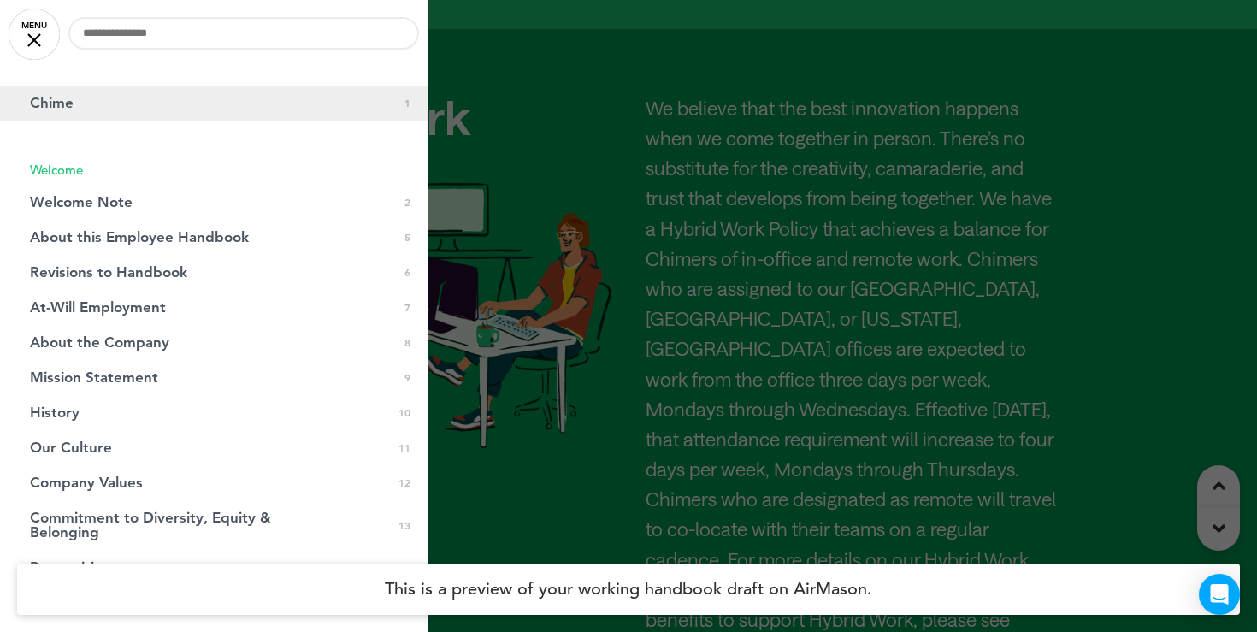
click at [103, 104] on link "Chime 0 1" at bounding box center [214, 103] width 428 height 35
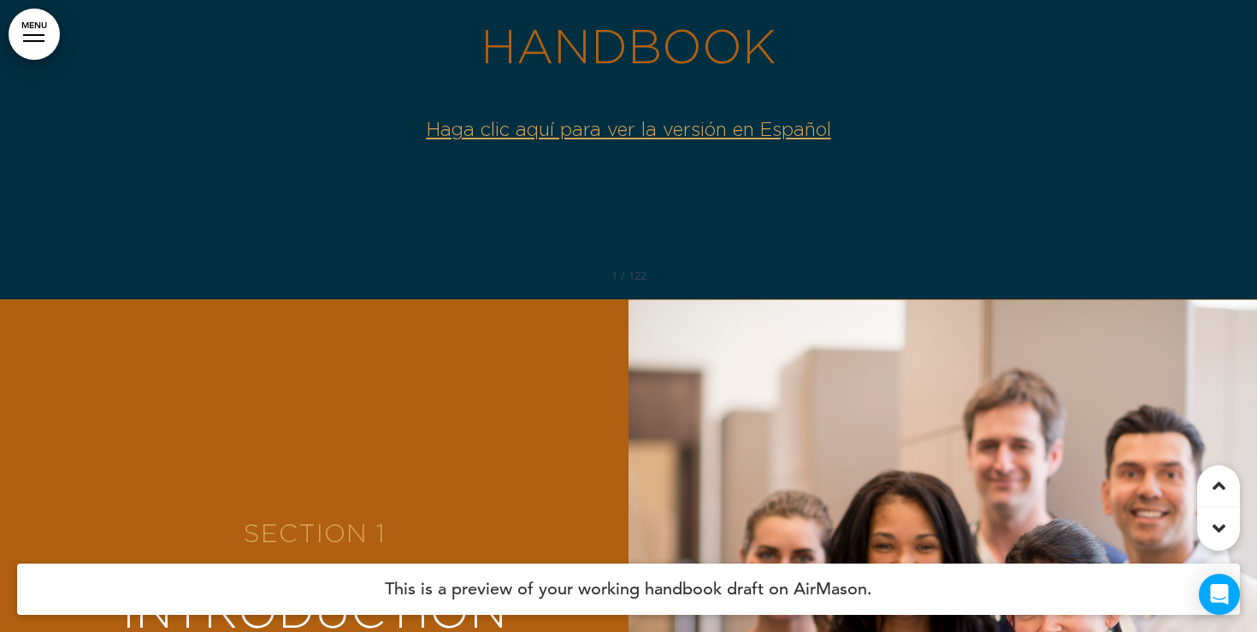
scroll to position [350, 0]
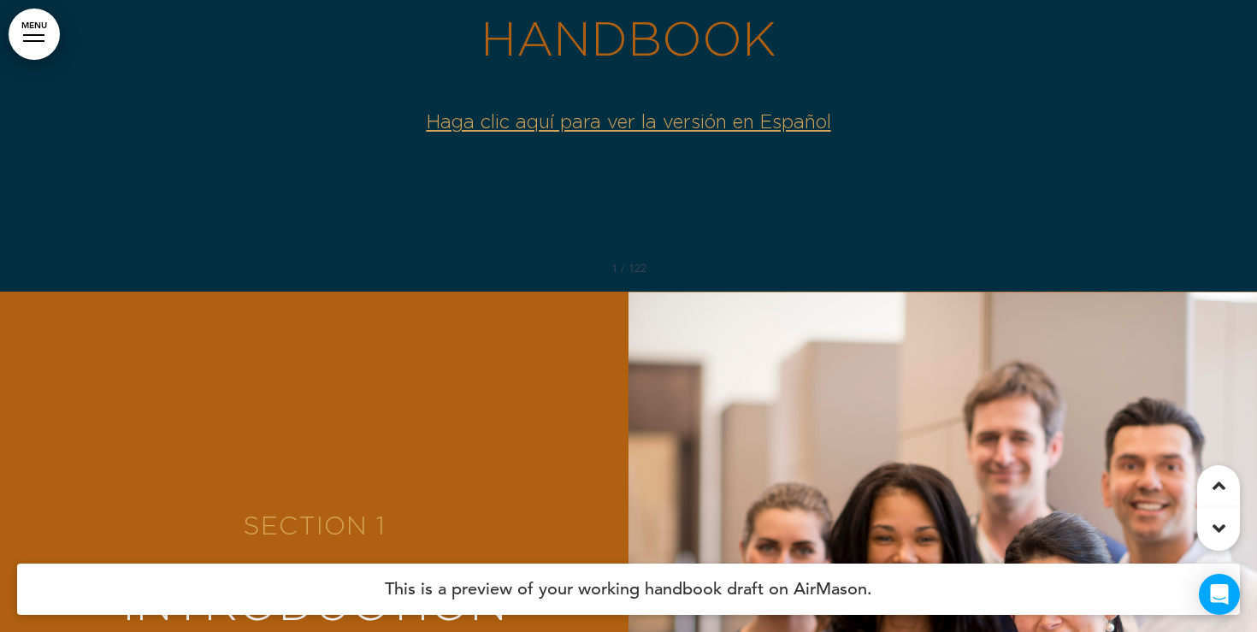
click at [27, 36] on link "MENU" at bounding box center [34, 34] width 51 height 51
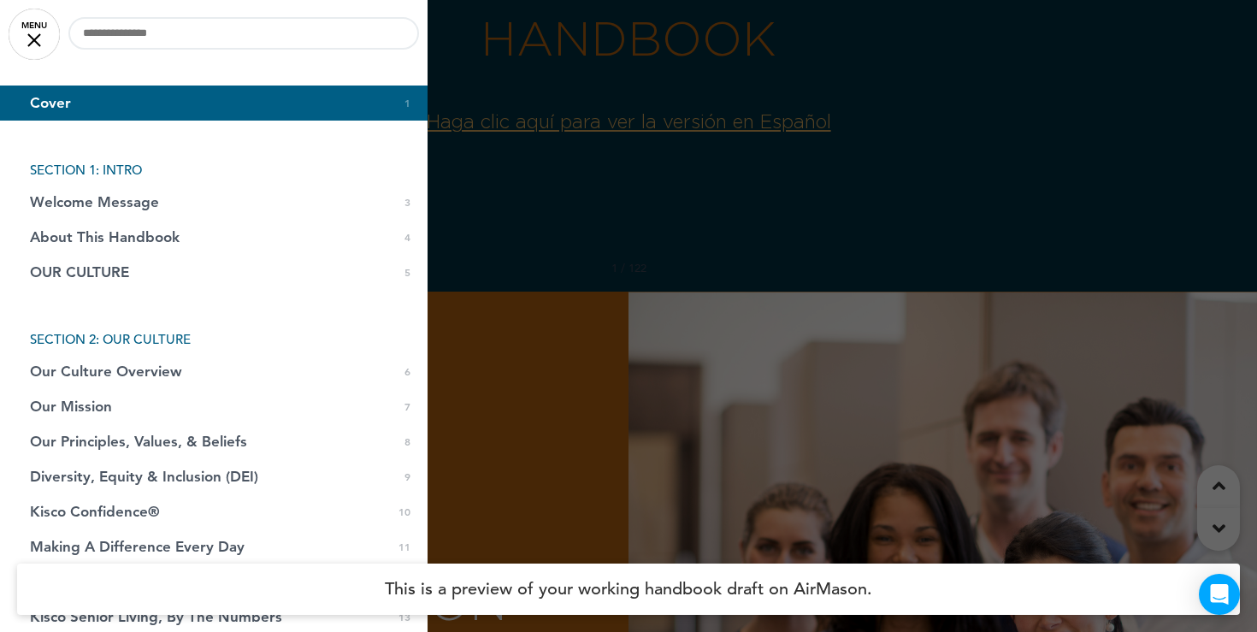
click at [610, 336] on div at bounding box center [628, 316] width 1257 height 632
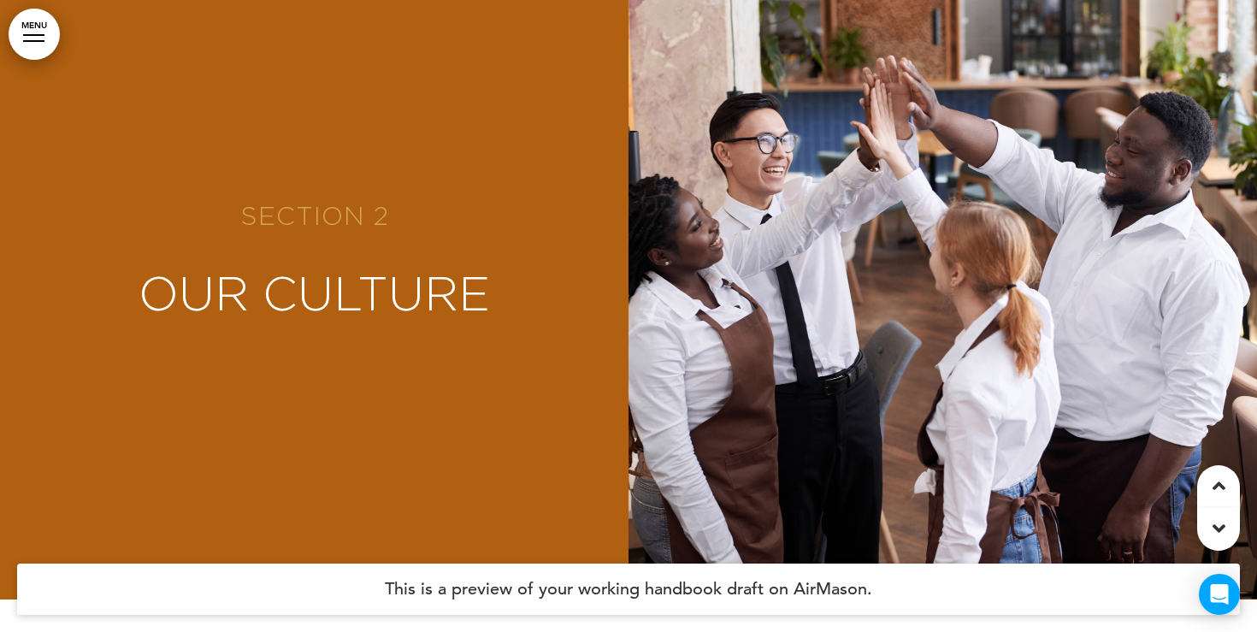
scroll to position [2921, 0]
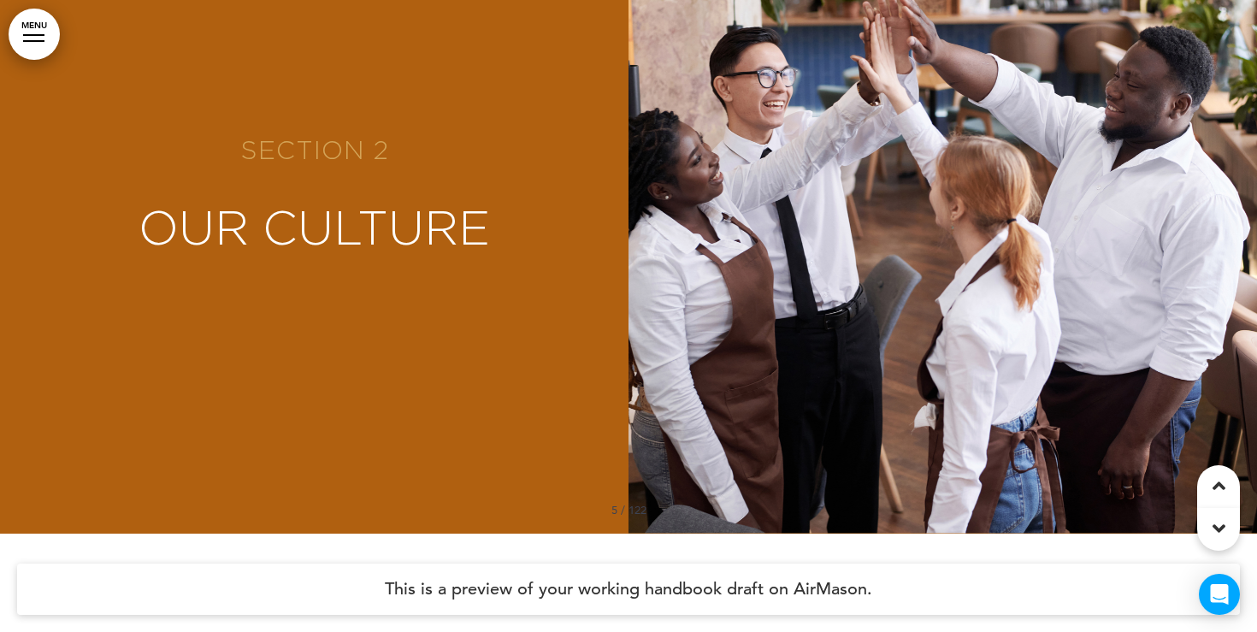
click at [41, 34] on div at bounding box center [33, 35] width 21 height 2
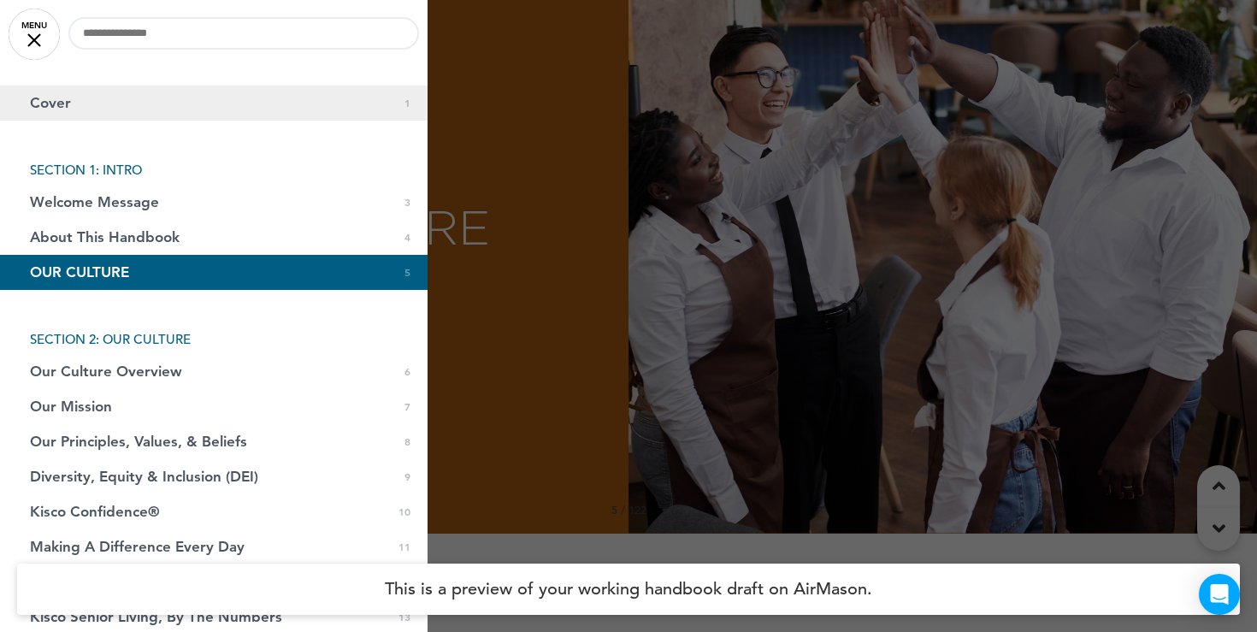
click at [85, 109] on link "Cover 0 1" at bounding box center [214, 103] width 428 height 35
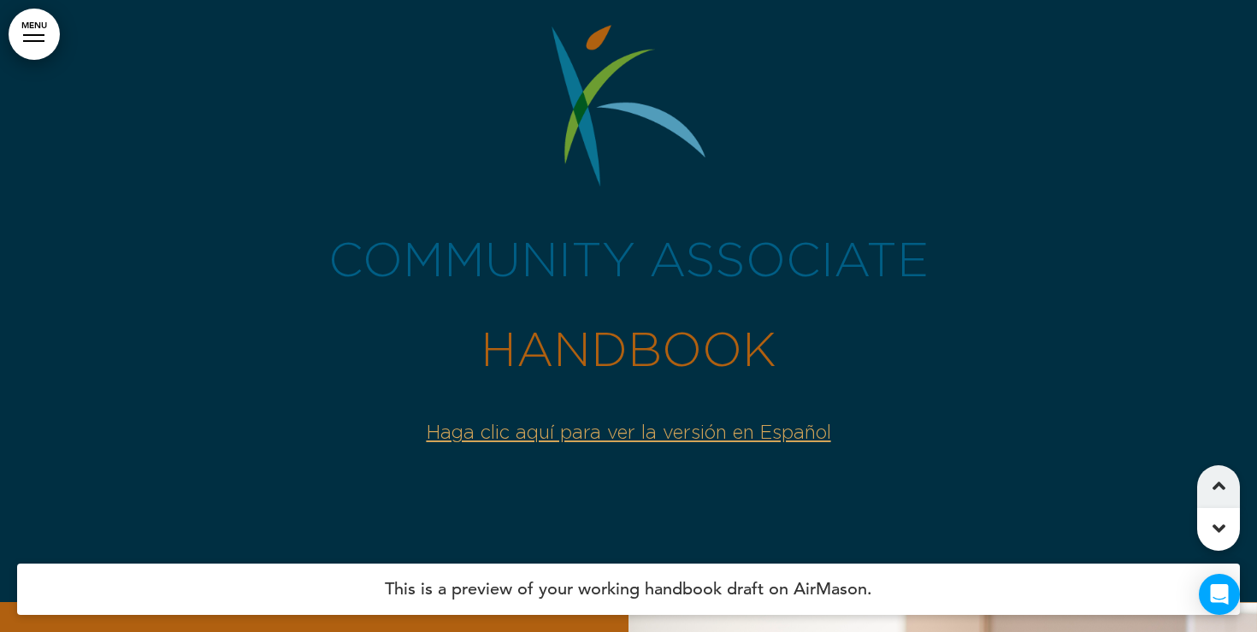
scroll to position [0, 0]
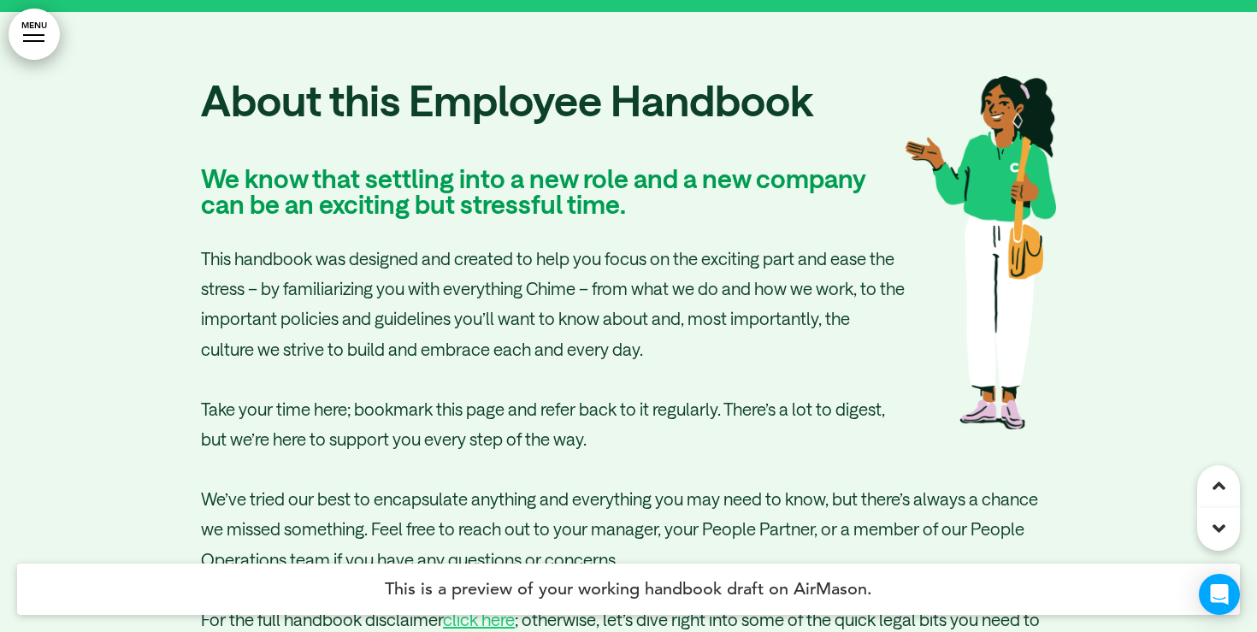
scroll to position [3395, 0]
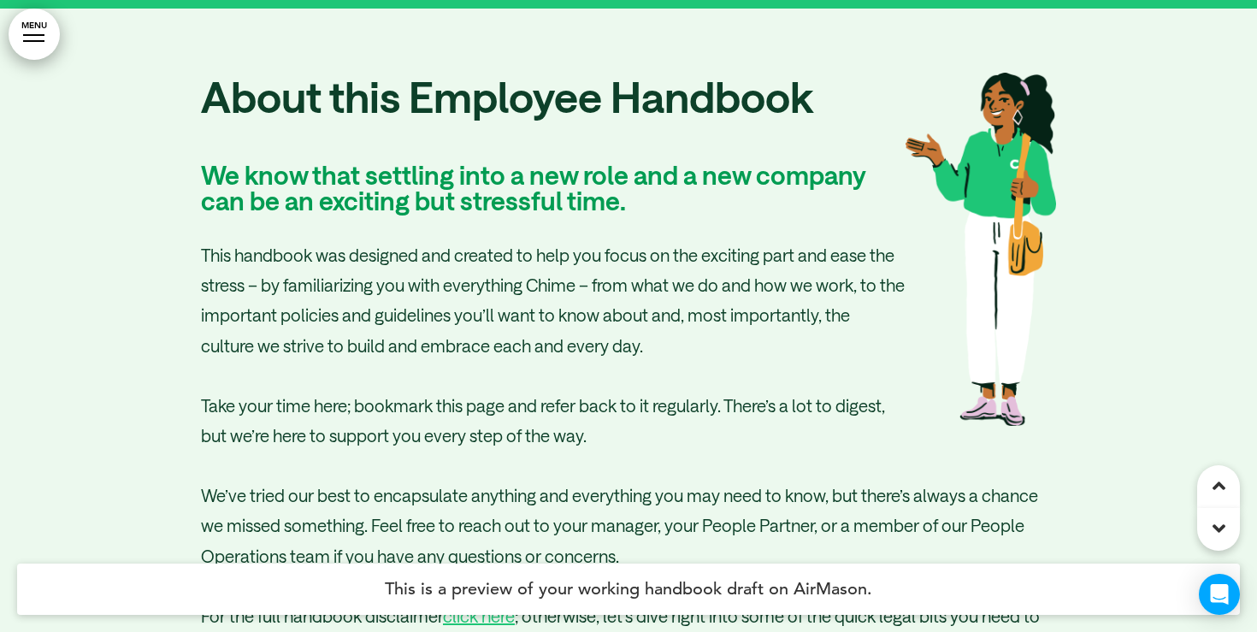
click at [30, 37] on link "MENU" at bounding box center [34, 34] width 51 height 51
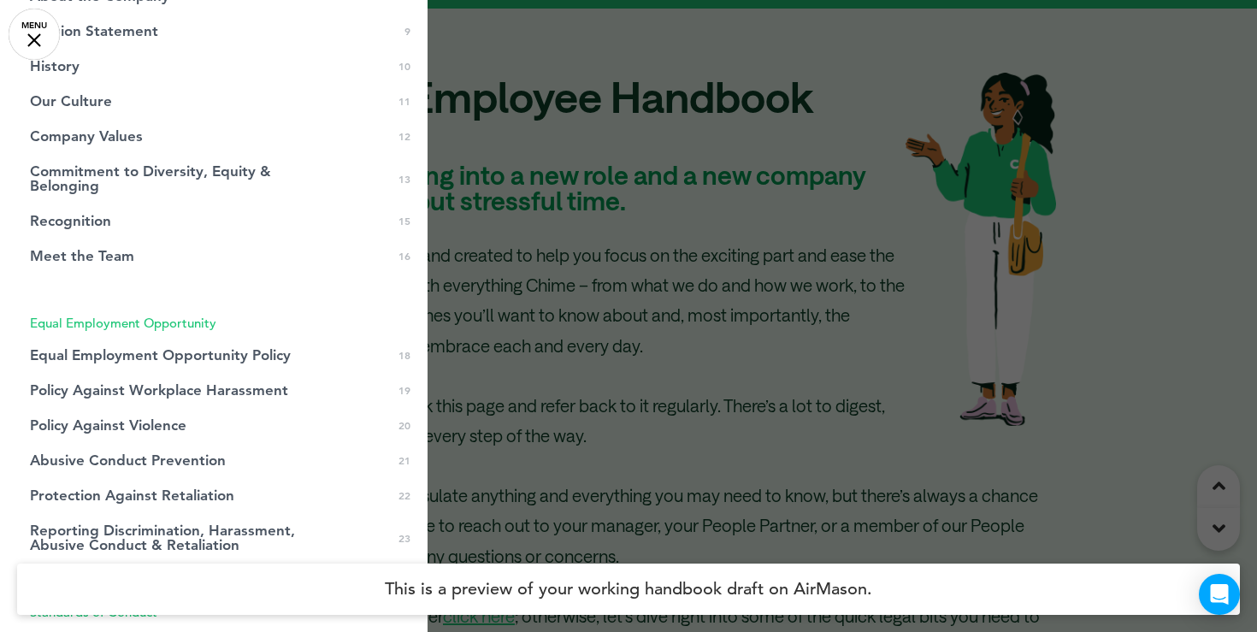
scroll to position [355, 0]
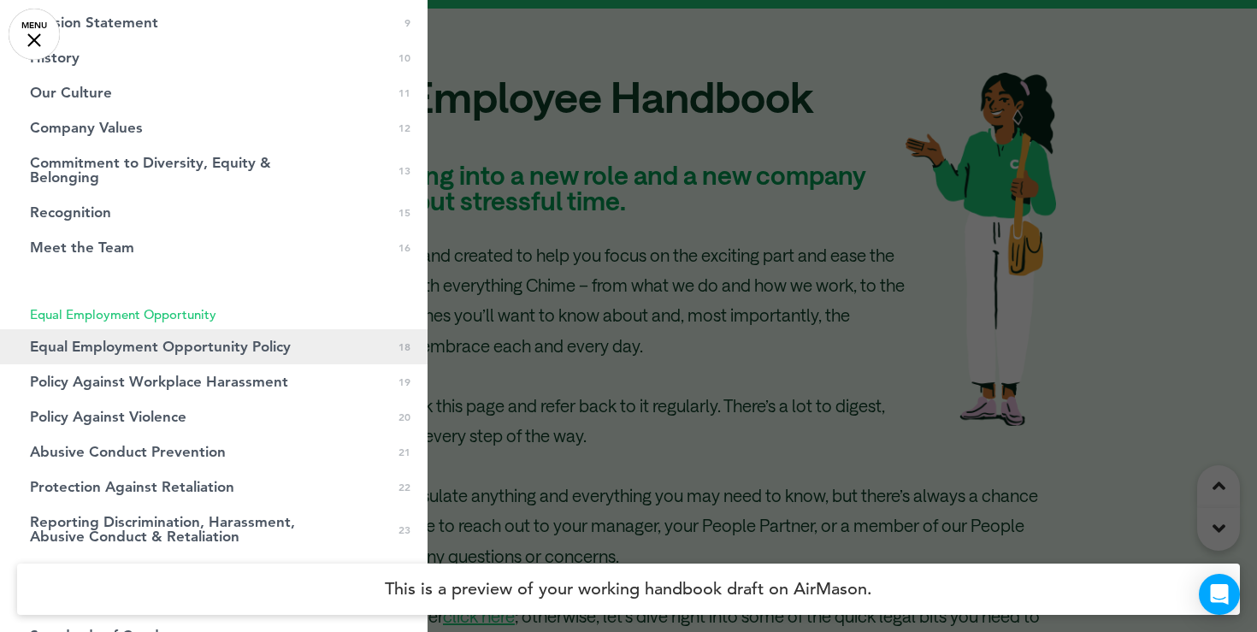
click at [94, 345] on span "Equal Employment Opportunity Policy" at bounding box center [160, 346] width 261 height 15
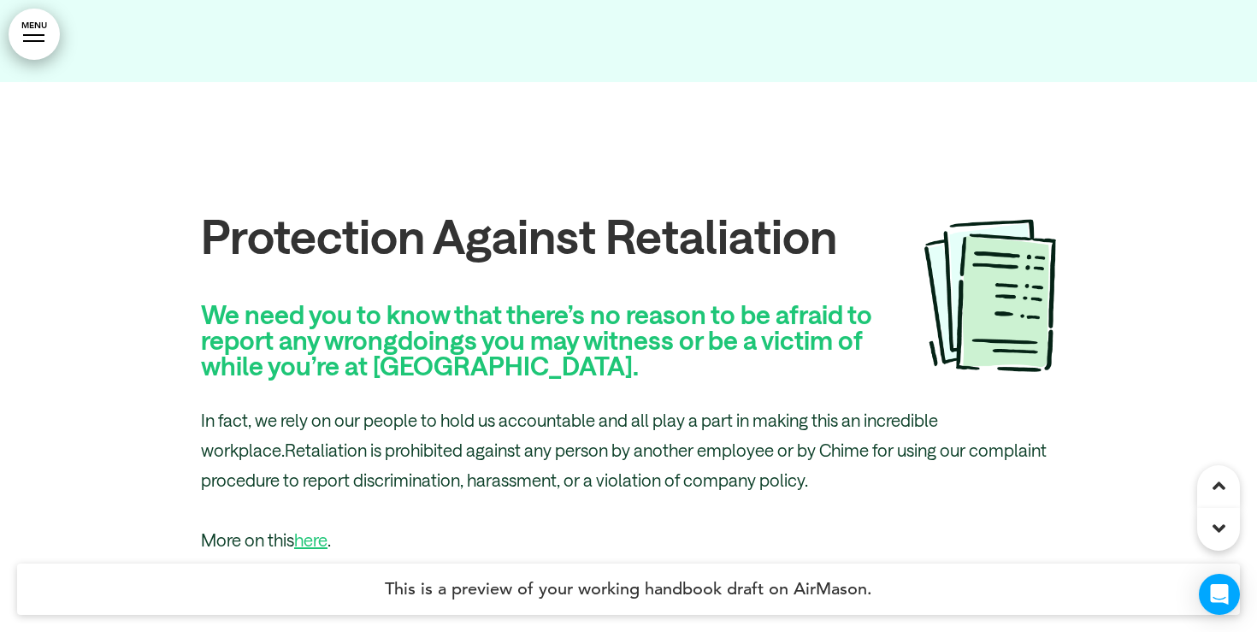
scroll to position [25773, 0]
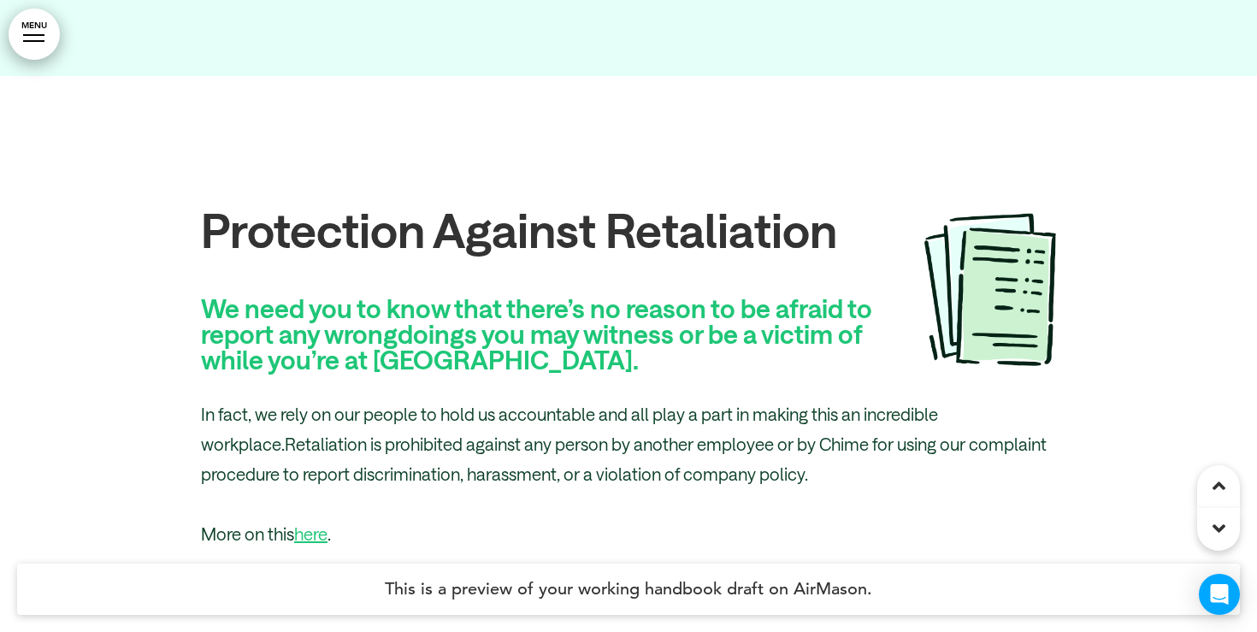
click at [42, 37] on link "MENU" at bounding box center [34, 34] width 51 height 51
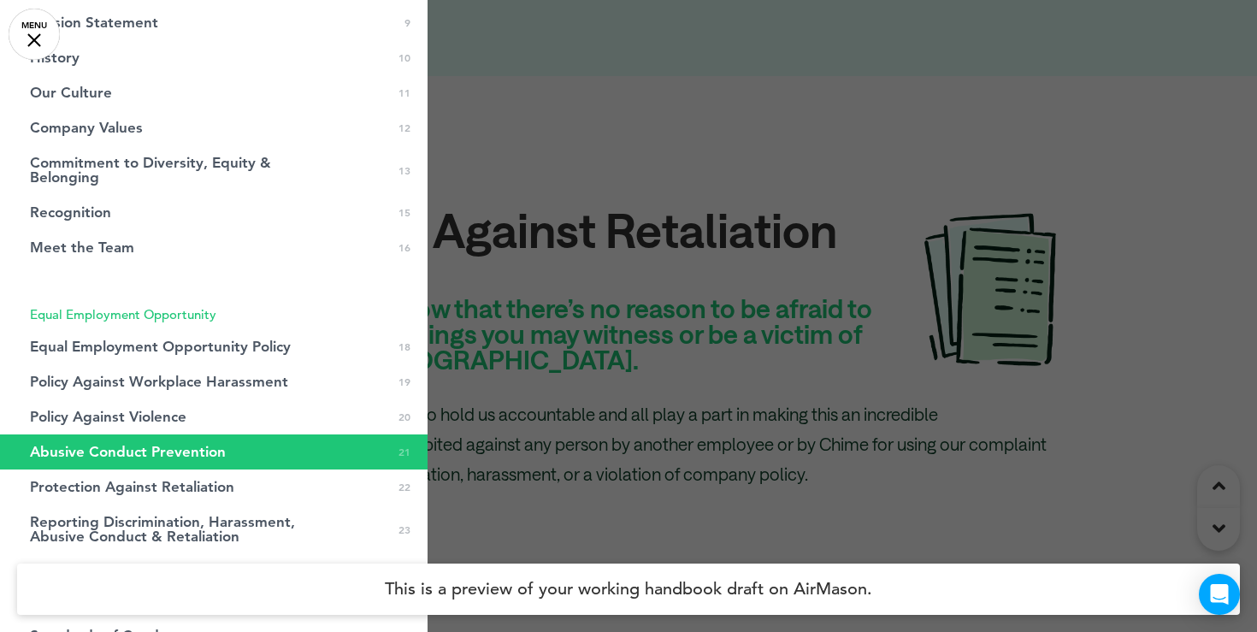
scroll to position [0, 0]
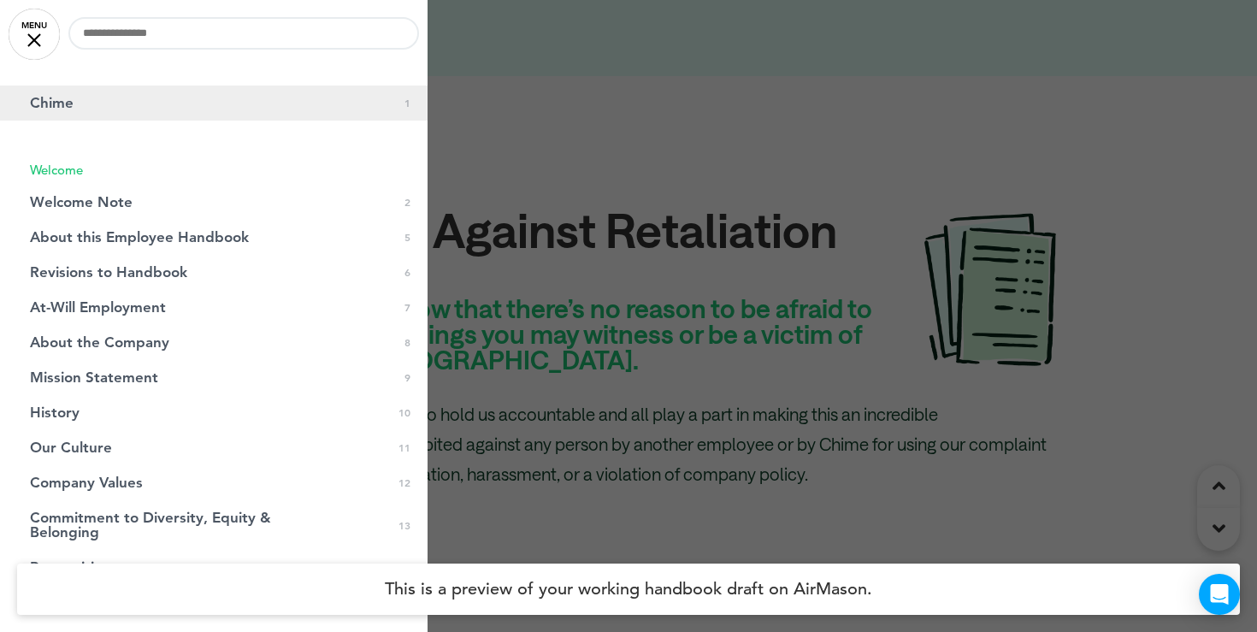
click at [78, 99] on link "Chime 0 1" at bounding box center [214, 103] width 428 height 35
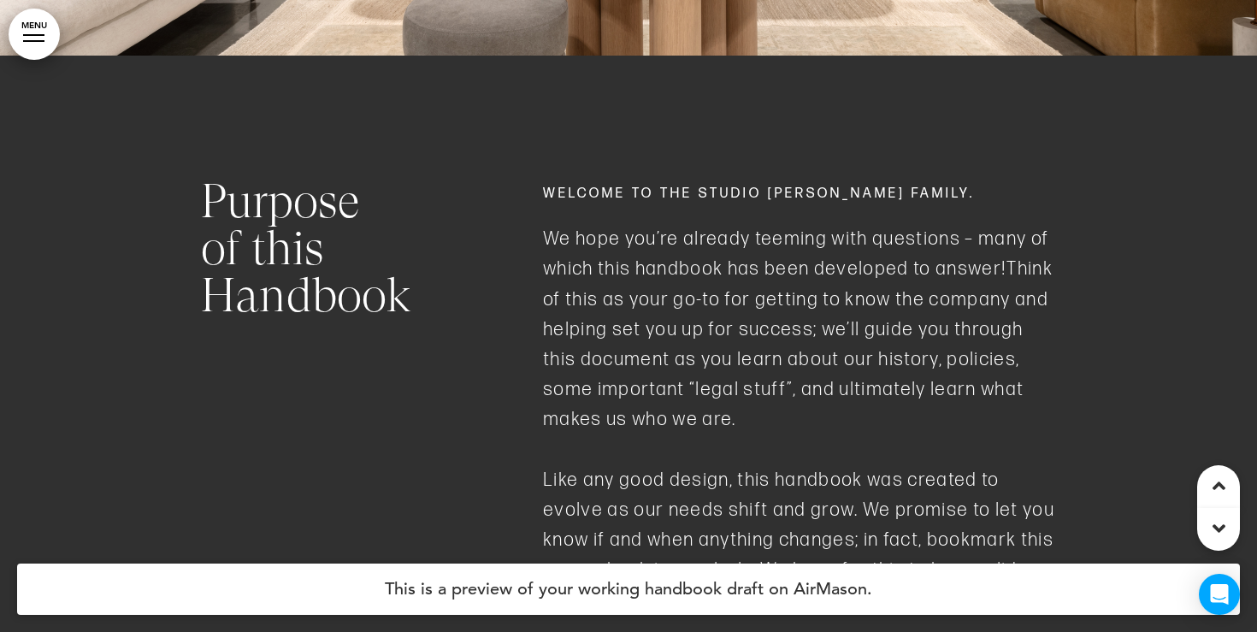
scroll to position [2823, 0]
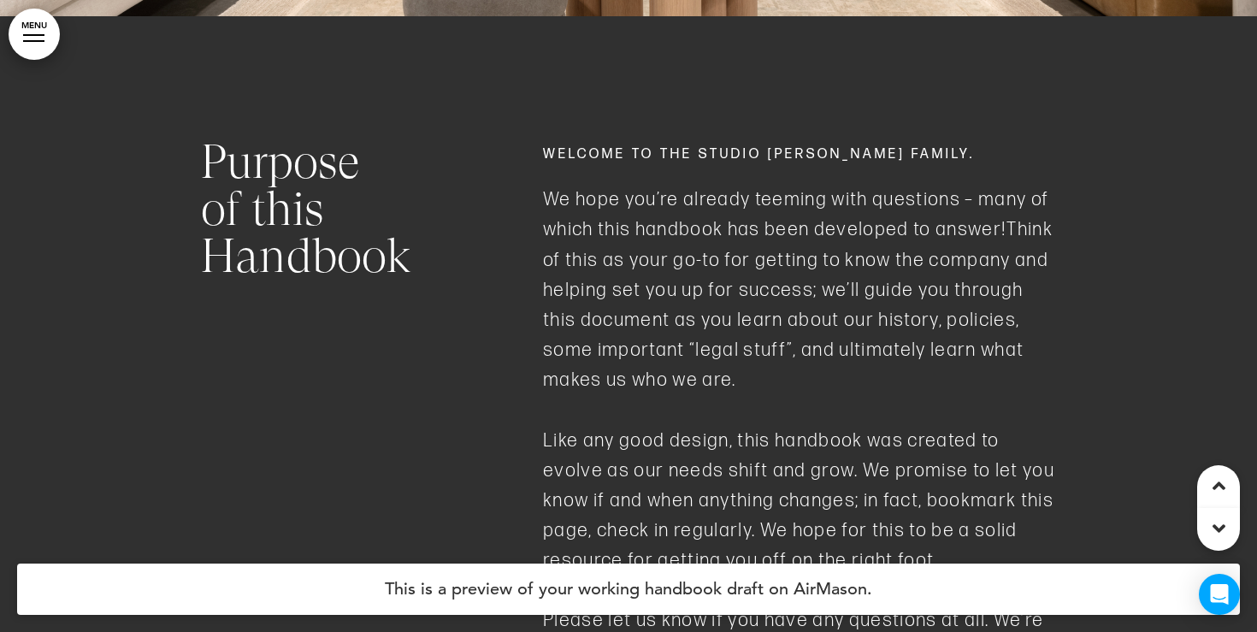
click at [33, 43] on link "MENU" at bounding box center [34, 34] width 51 height 51
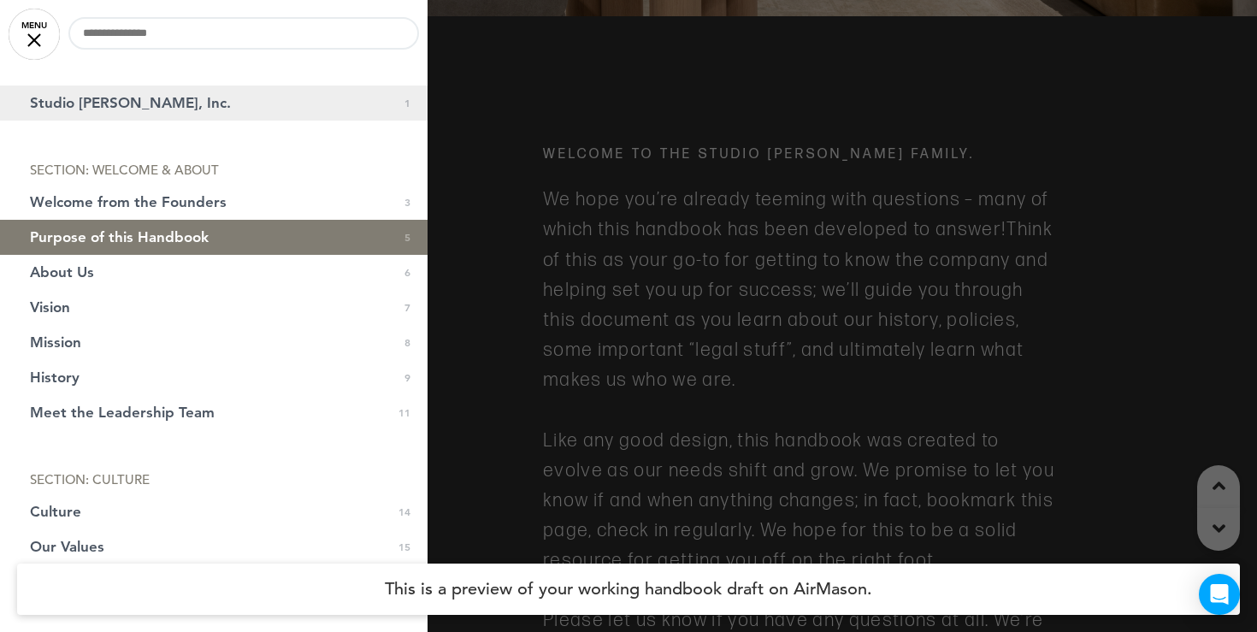
click at [127, 103] on span "Studio [PERSON_NAME], Inc." at bounding box center [130, 103] width 201 height 15
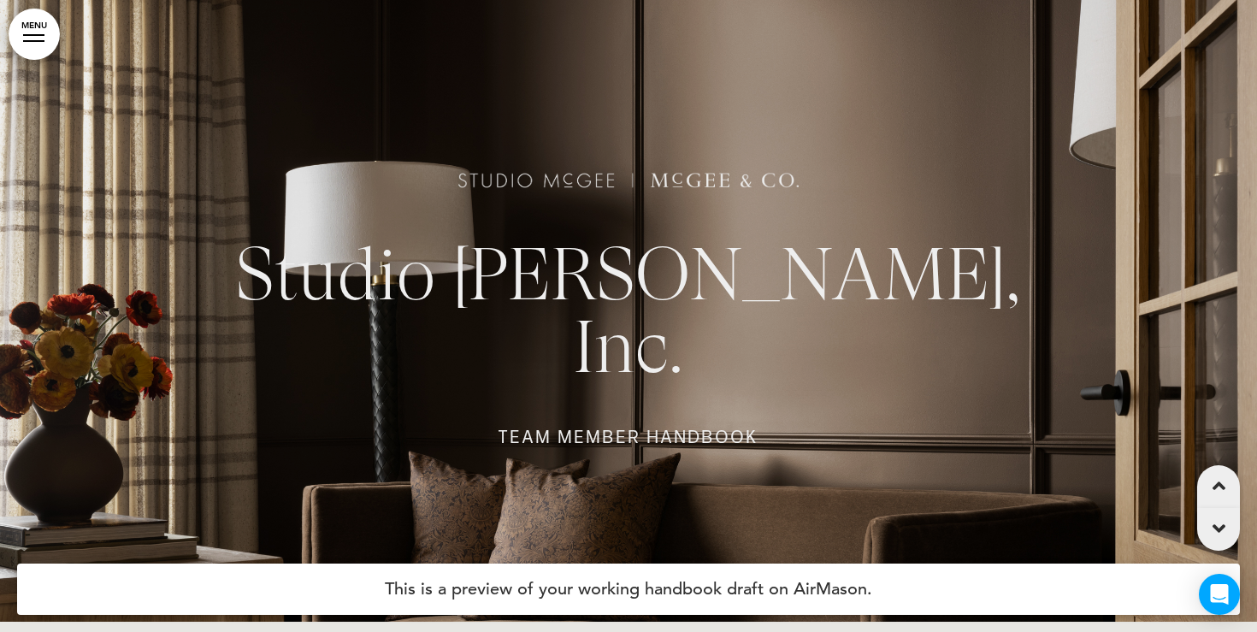
scroll to position [0, 0]
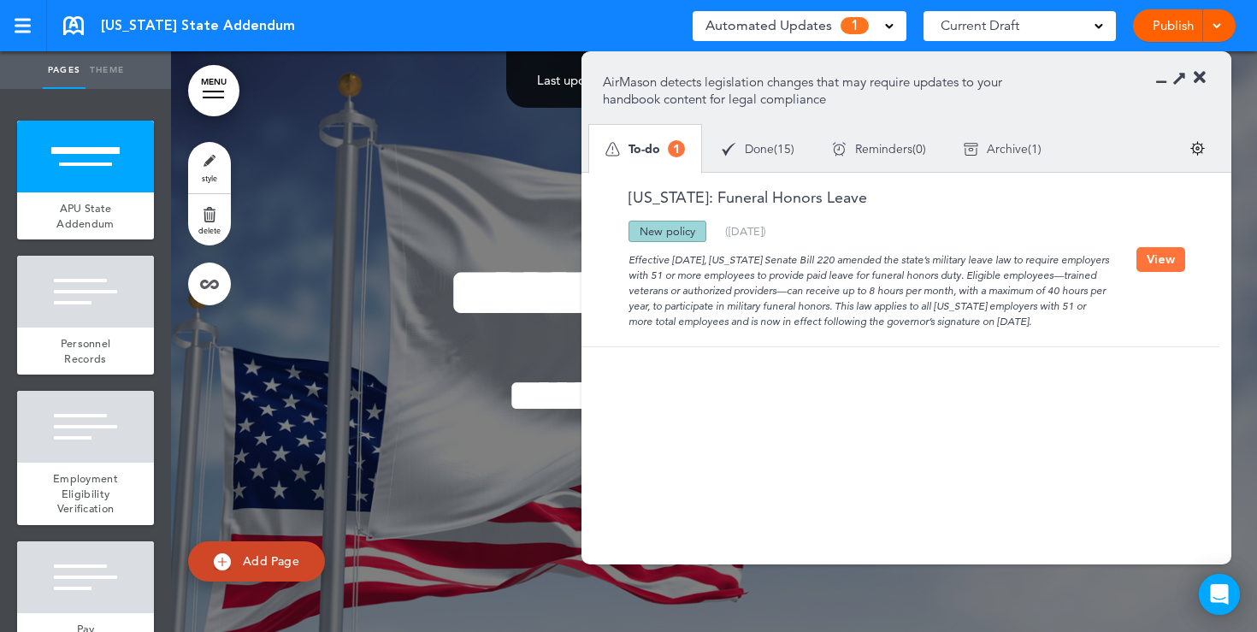
drag, startPoint x: 698, startPoint y: 233, endPoint x: 633, endPoint y: 230, distance: 65.1
click at [633, 230] on div "New policy" at bounding box center [668, 231] width 78 height 21
drag, startPoint x: 629, startPoint y: 257, endPoint x: 725, endPoint y: 263, distance: 96.0
click at [725, 263] on div "Effective August 1, 2025, Illinois Senate Bill 220 amended the state’s military…" at bounding box center [870, 285] width 534 height 87
drag, startPoint x: 705, startPoint y: 233, endPoint x: 648, endPoint y: 230, distance: 56.5
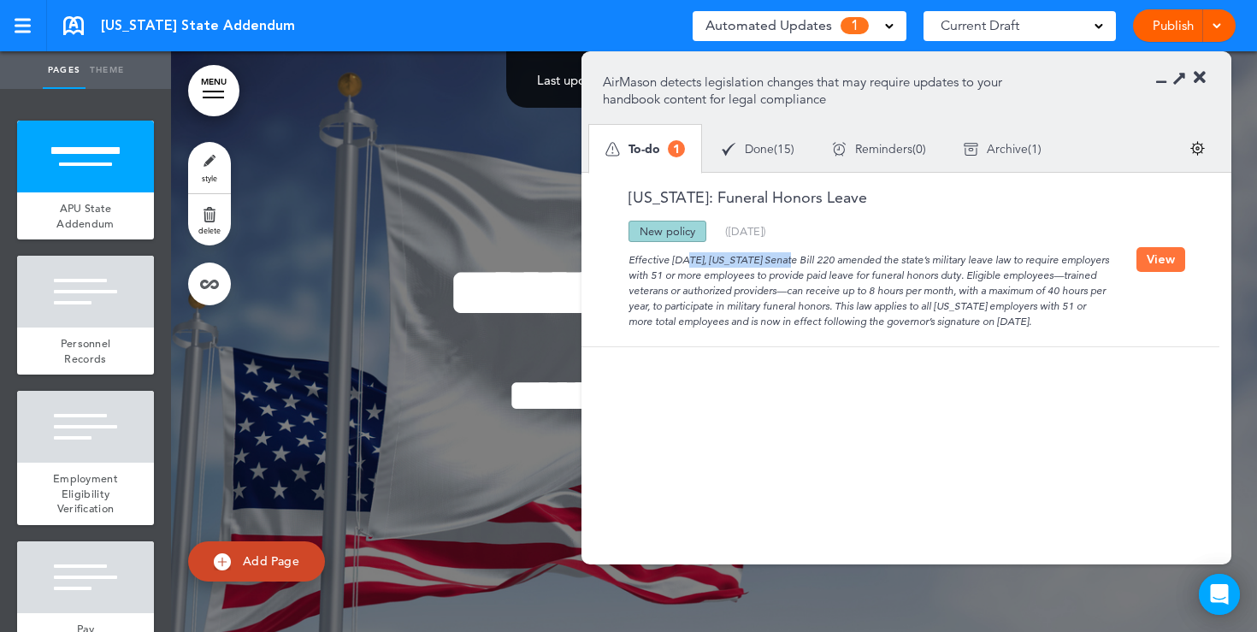
click at [648, 230] on div "New policy" at bounding box center [668, 231] width 78 height 21
click at [1148, 260] on button "View" at bounding box center [1160, 259] width 49 height 25
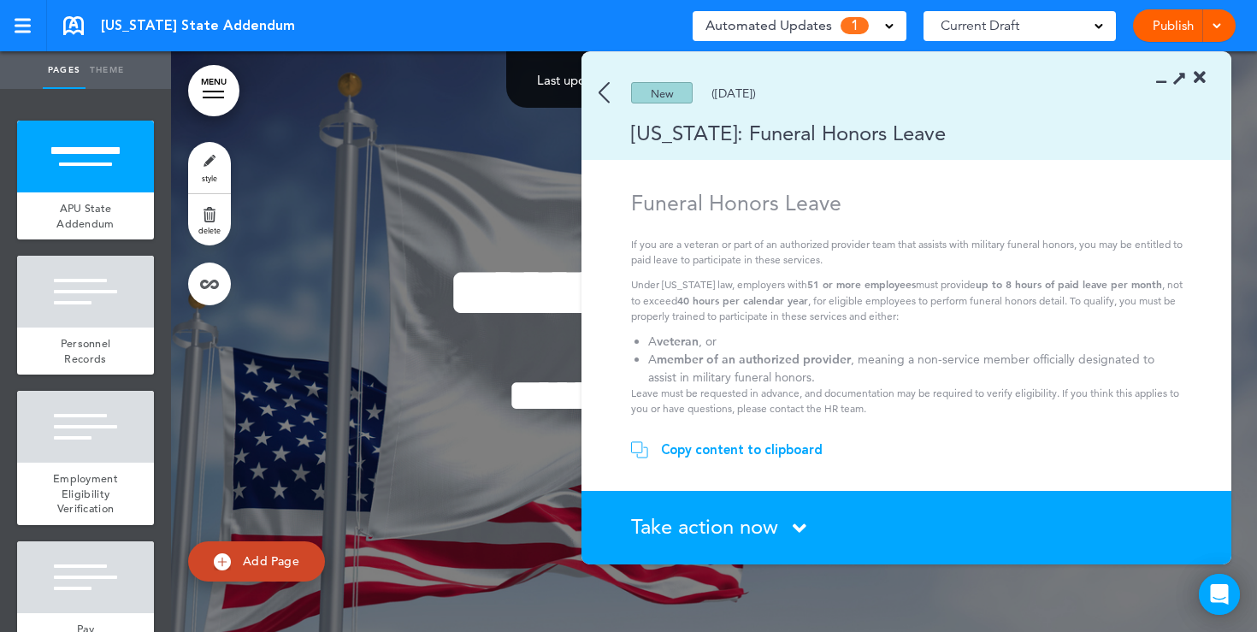
click at [494, 160] on div at bounding box center [714, 359] width 1086 height 616
click at [1201, 78] on icon at bounding box center [1200, 77] width 12 height 17
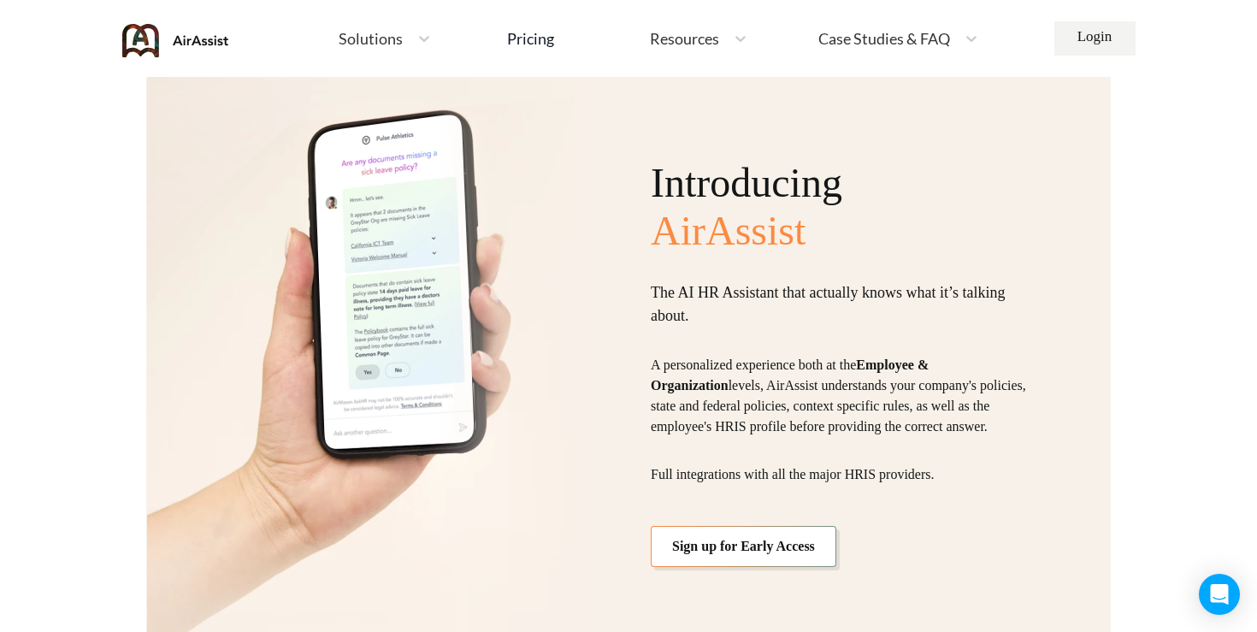
scroll to position [1524, 0]
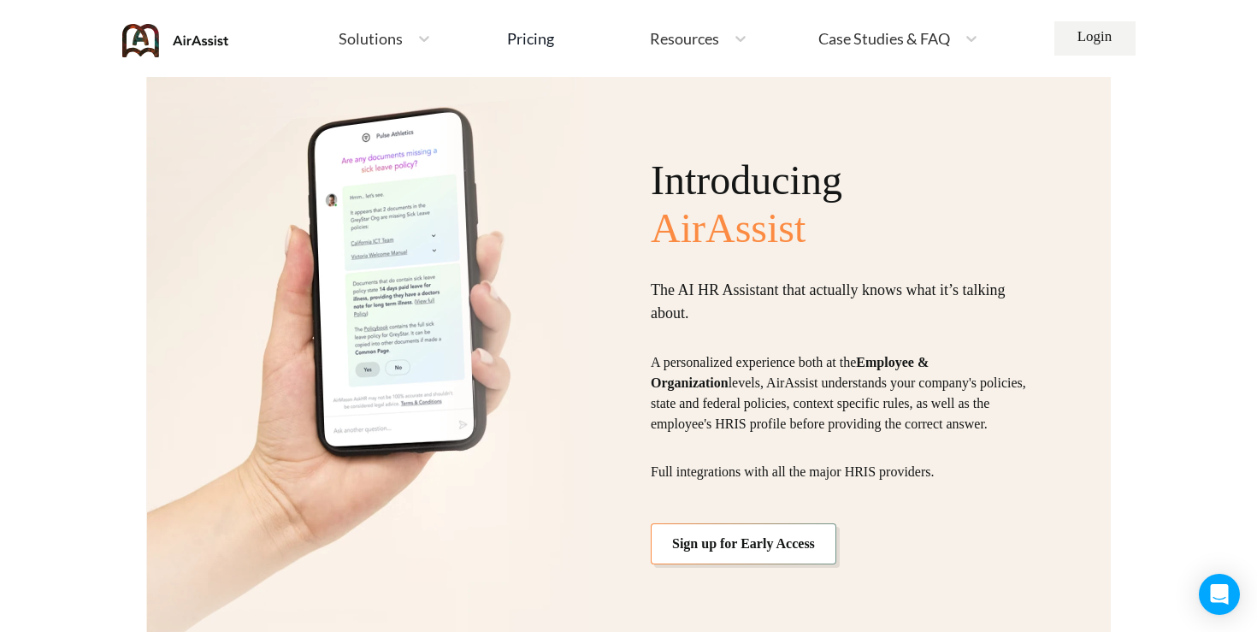
scroll to position [1524, 0]
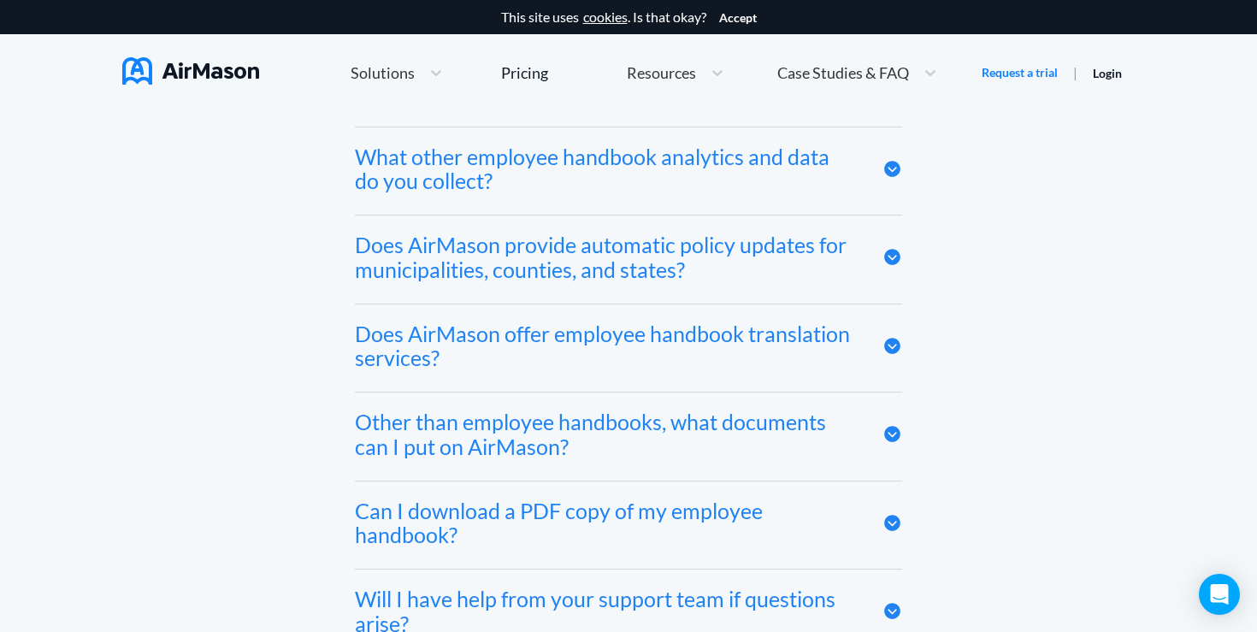
scroll to position [8291, 0]
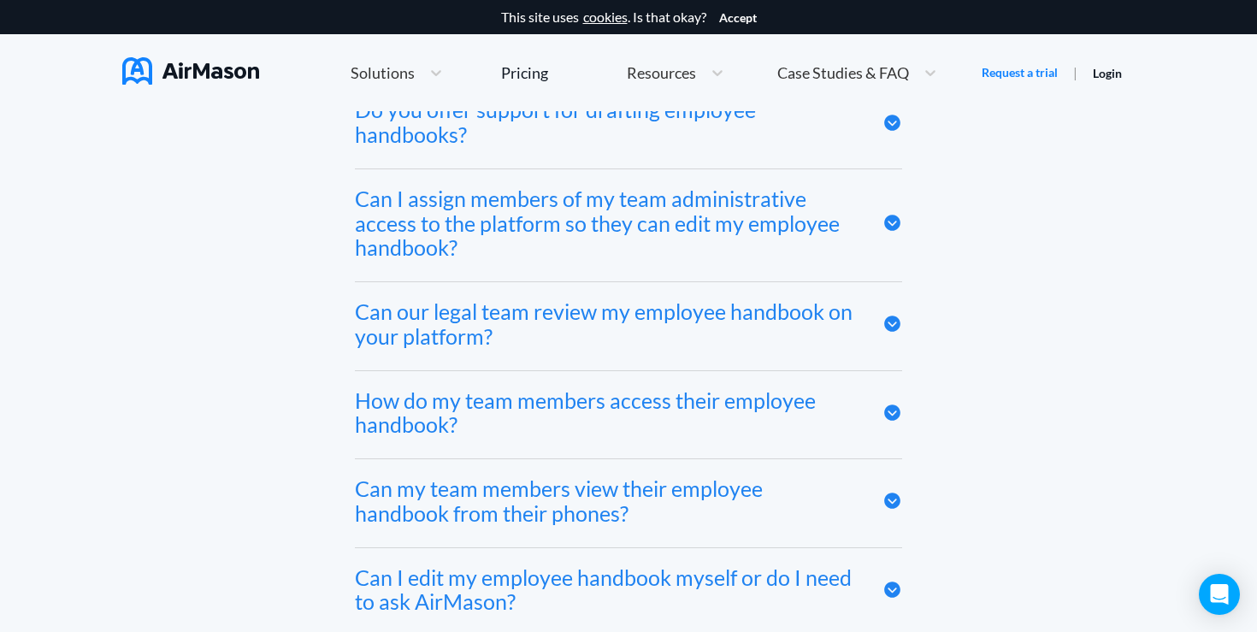
click at [387, 72] on span "Solutions" at bounding box center [383, 72] width 64 height 15
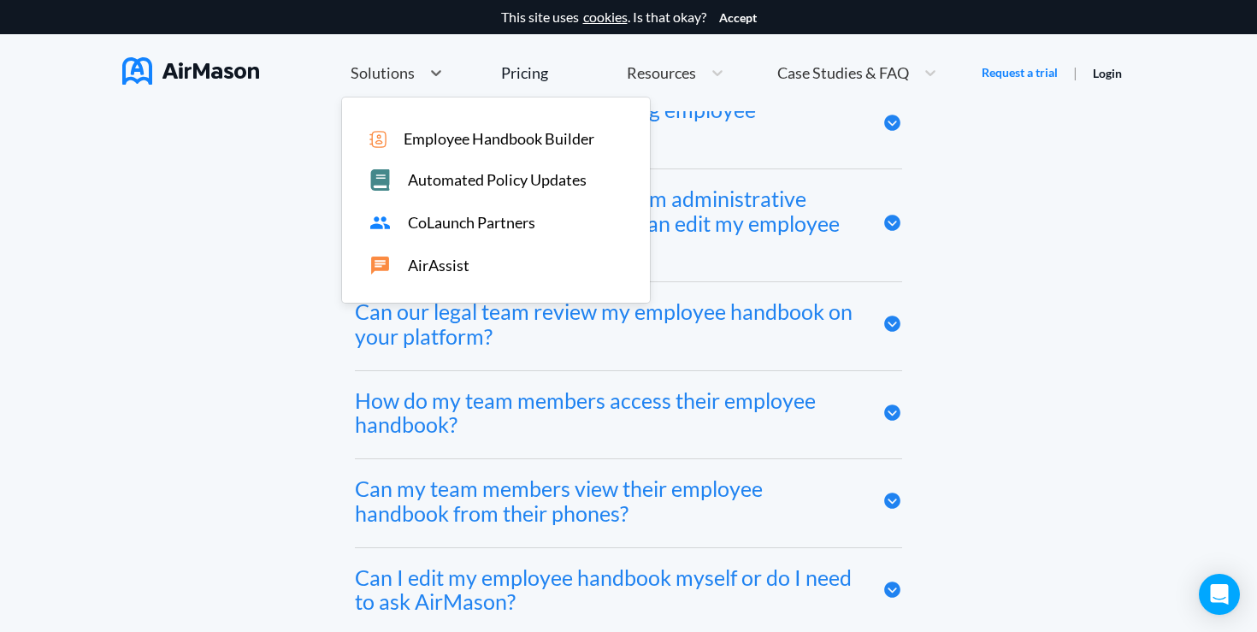
click at [440, 271] on span "AirAssist" at bounding box center [439, 266] width 62 height 18
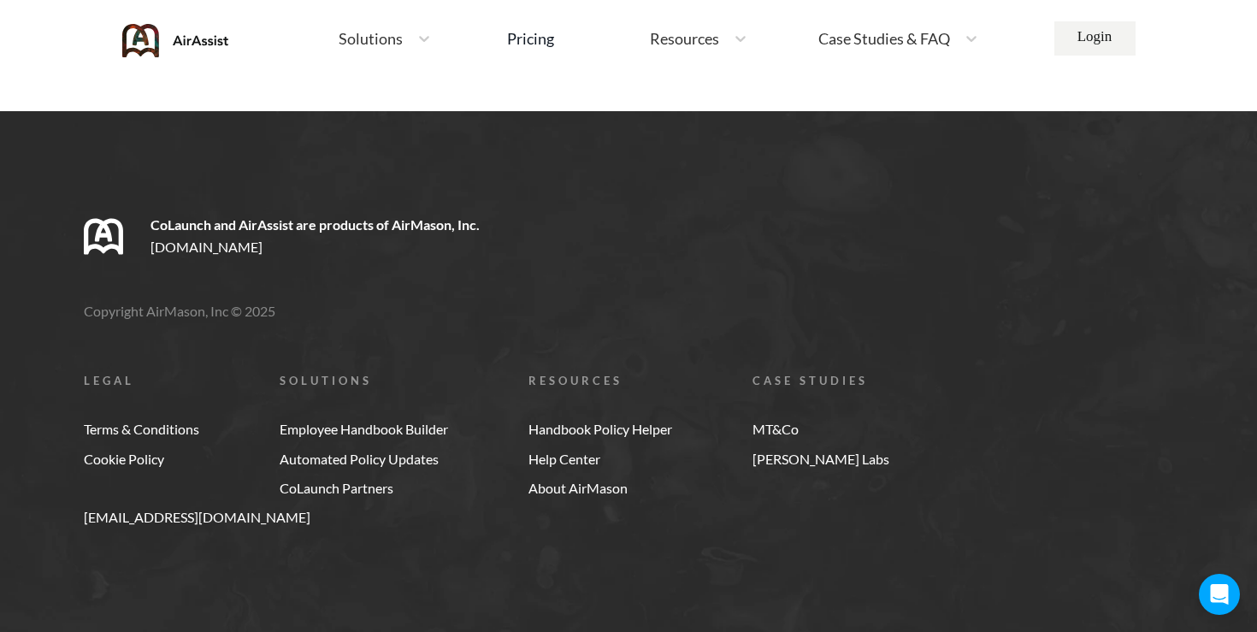
scroll to position [6536, 0]
click at [793, 467] on link "[PERSON_NAME] Labs" at bounding box center [821, 459] width 137 height 15
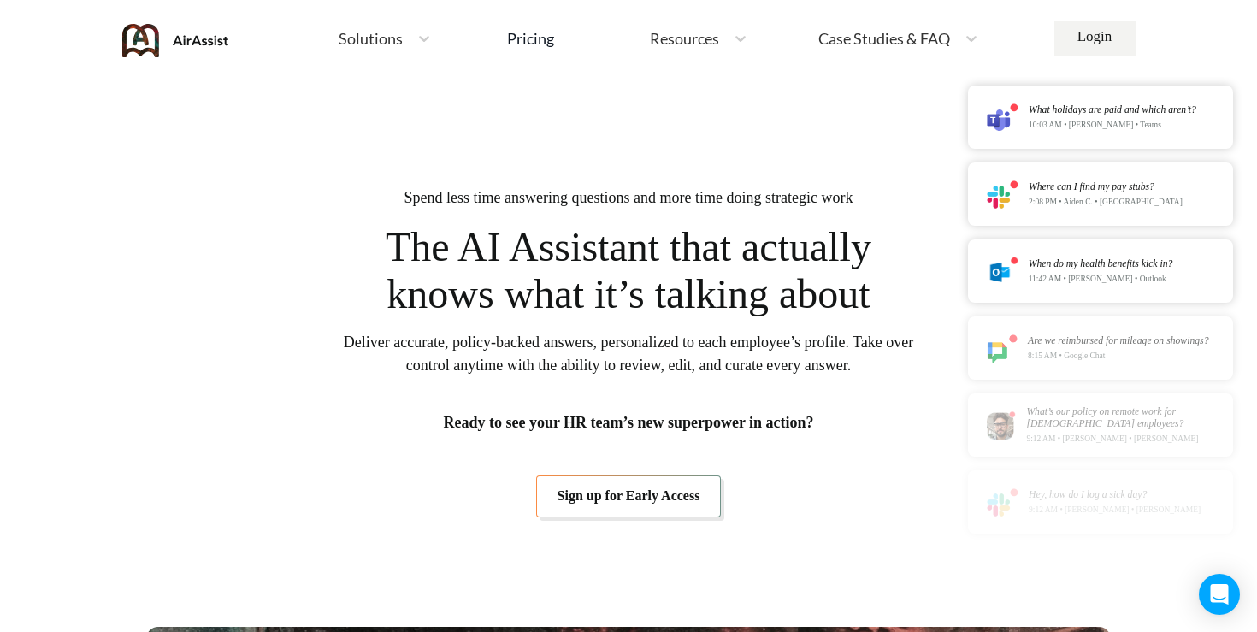
click at [369, 41] on span "Solutions" at bounding box center [371, 38] width 64 height 15
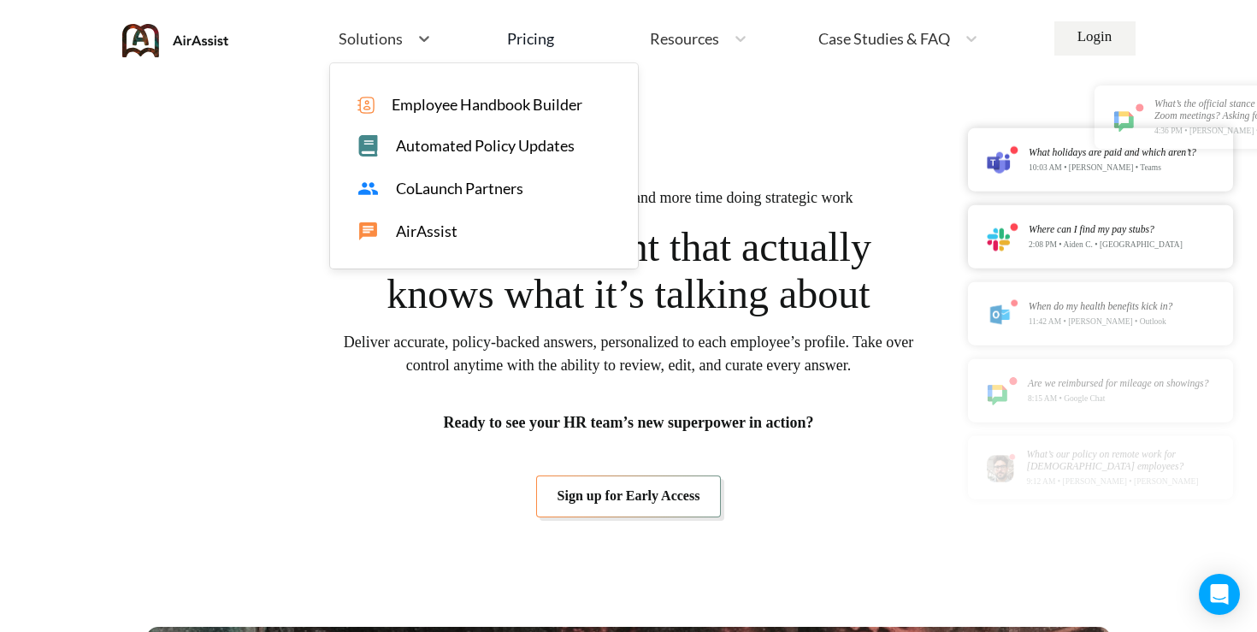
click at [396, 222] on span "AirAssist" at bounding box center [427, 231] width 62 height 18
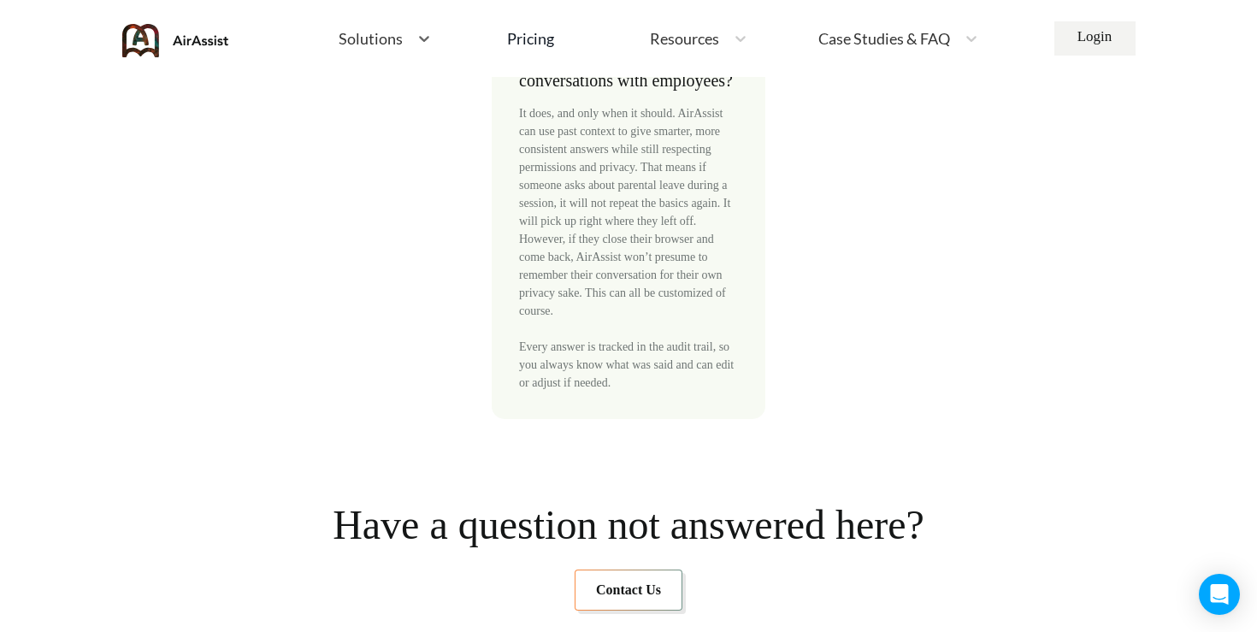
scroll to position [5231, 0]
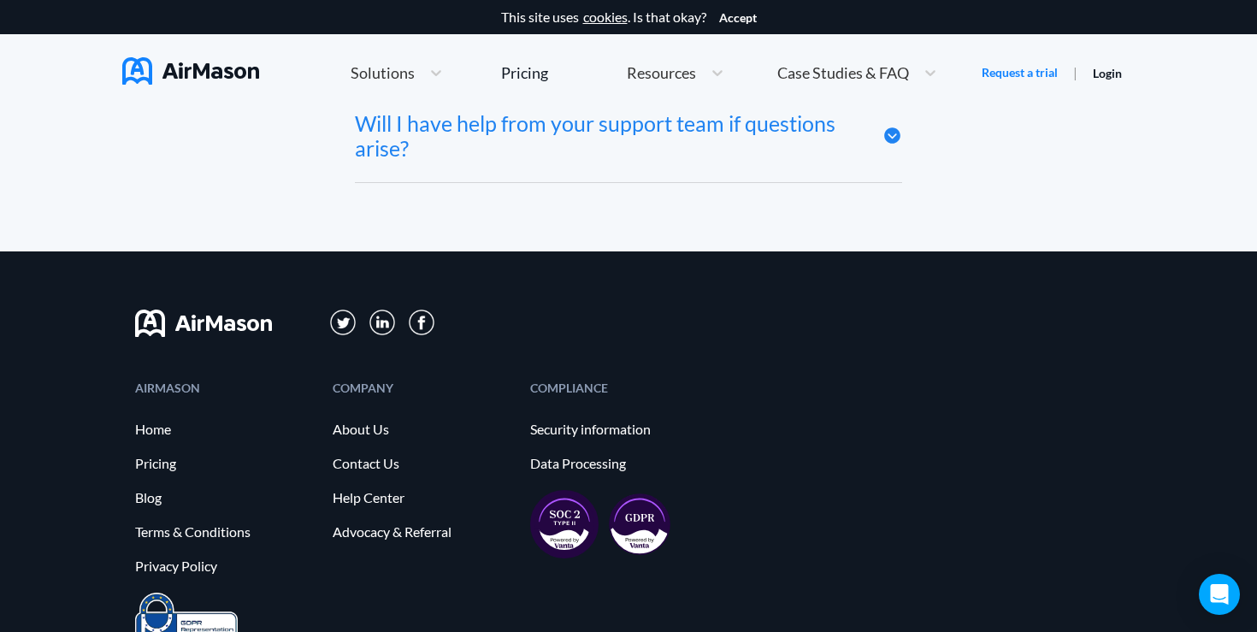
scroll to position [9414, 0]
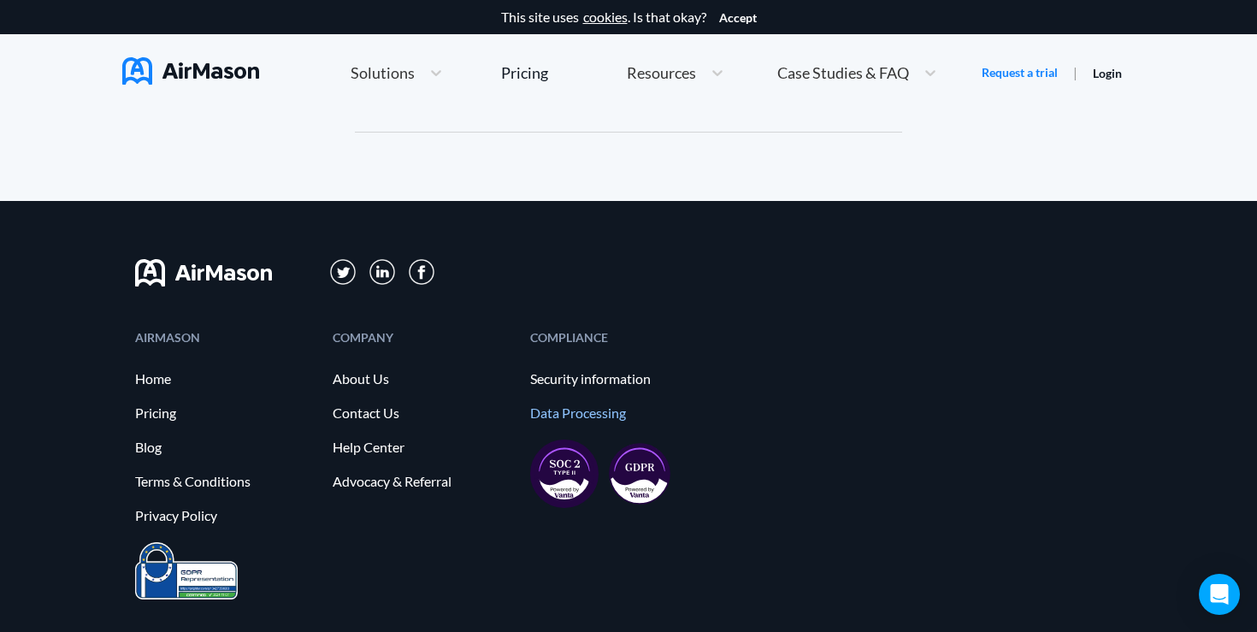
click at [569, 413] on link "Data Processing" at bounding box center [620, 412] width 180 height 15
